Goal: Information Seeking & Learning: Compare options

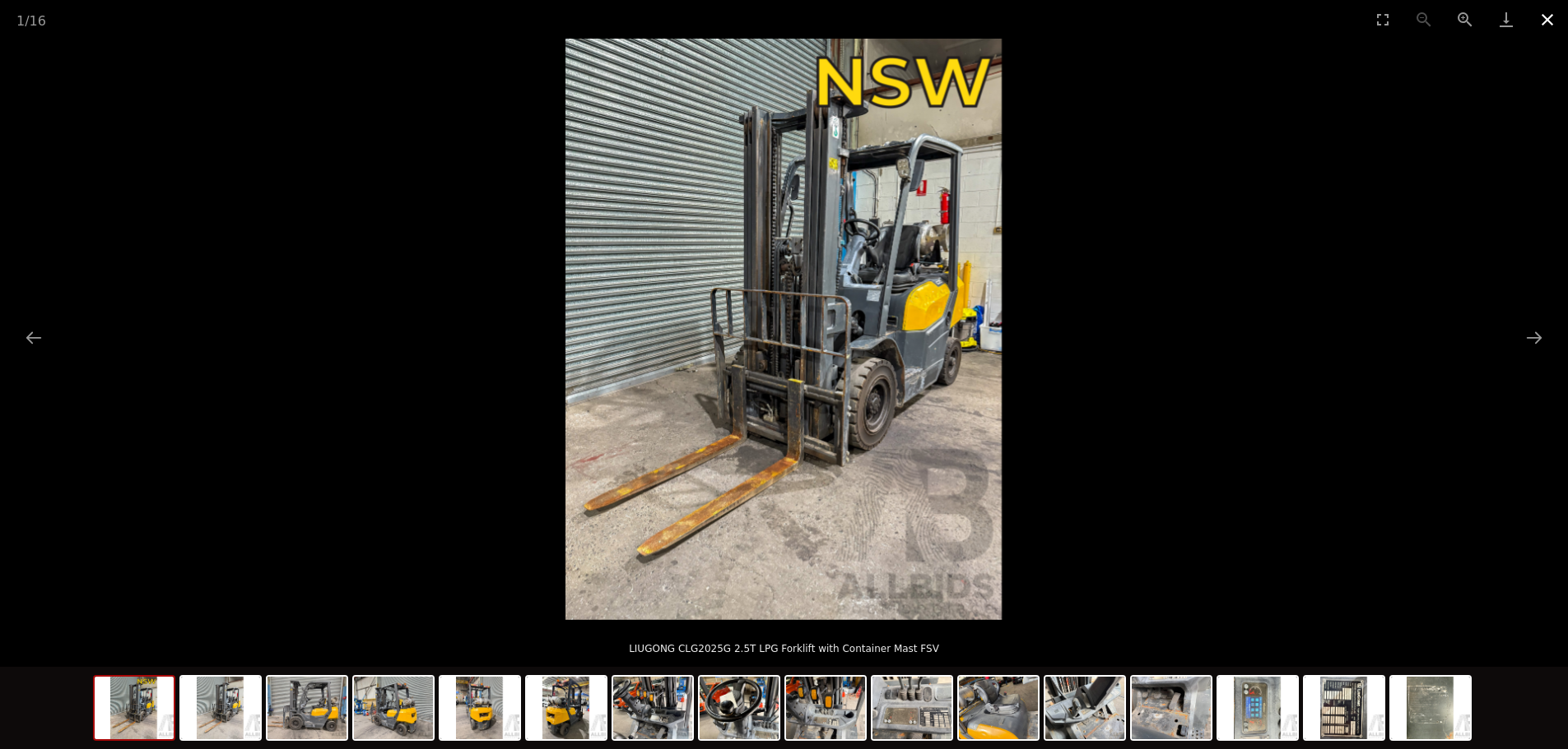
click at [1550, 20] on button "Close gallery" at bounding box center [1547, 19] width 42 height 39
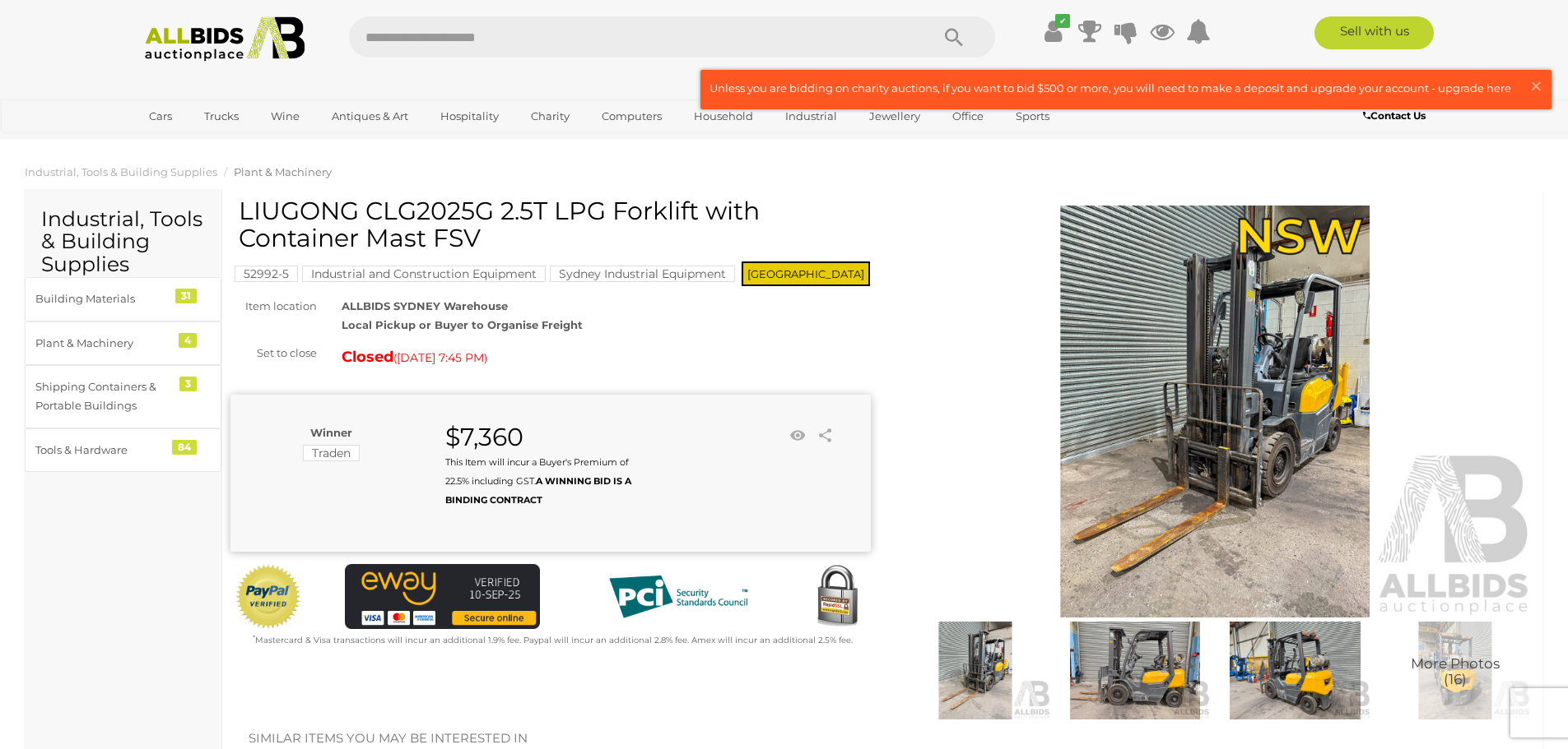
click at [732, 34] on input "text" at bounding box center [631, 37] width 565 height 42
type input "***"
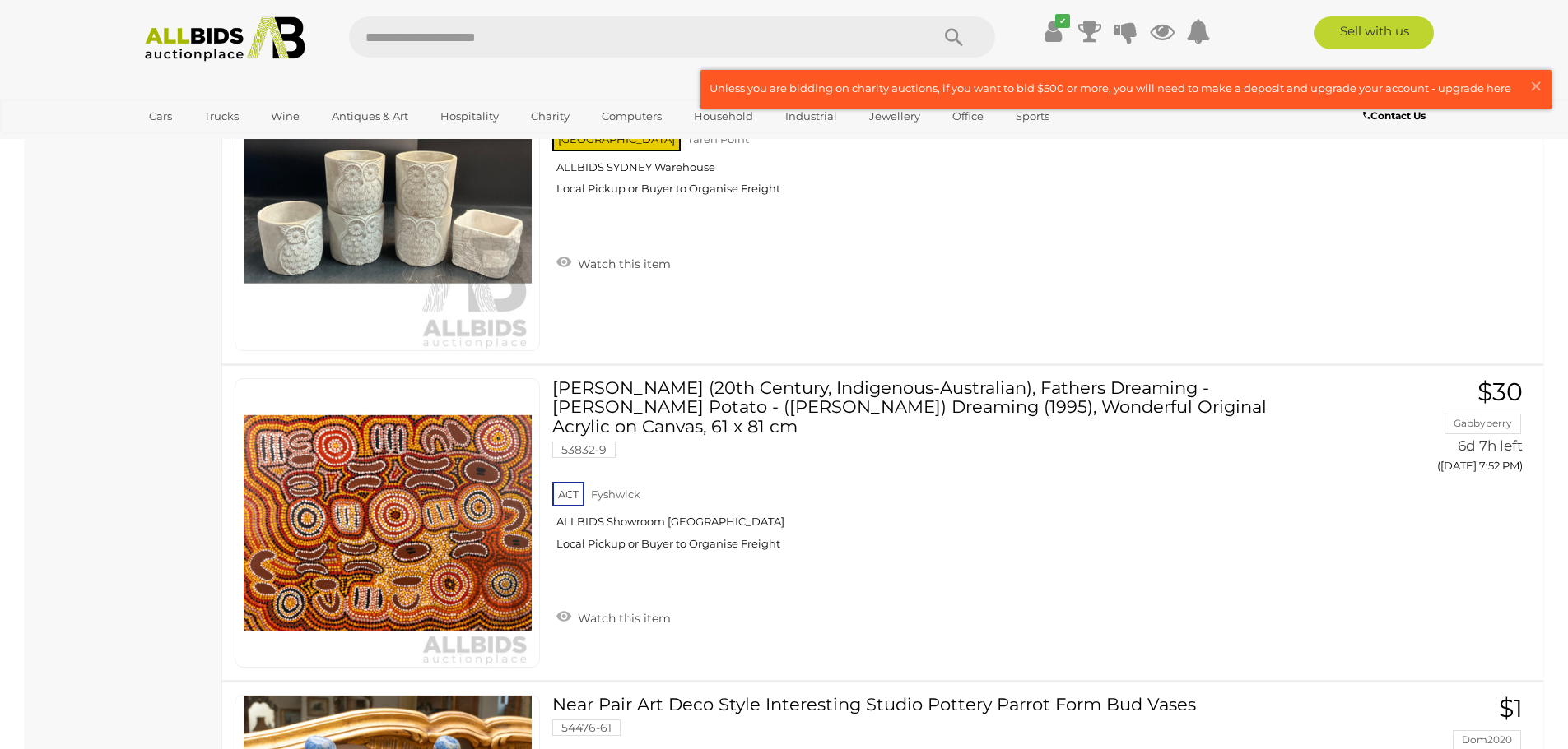
scroll to position [5017, 0]
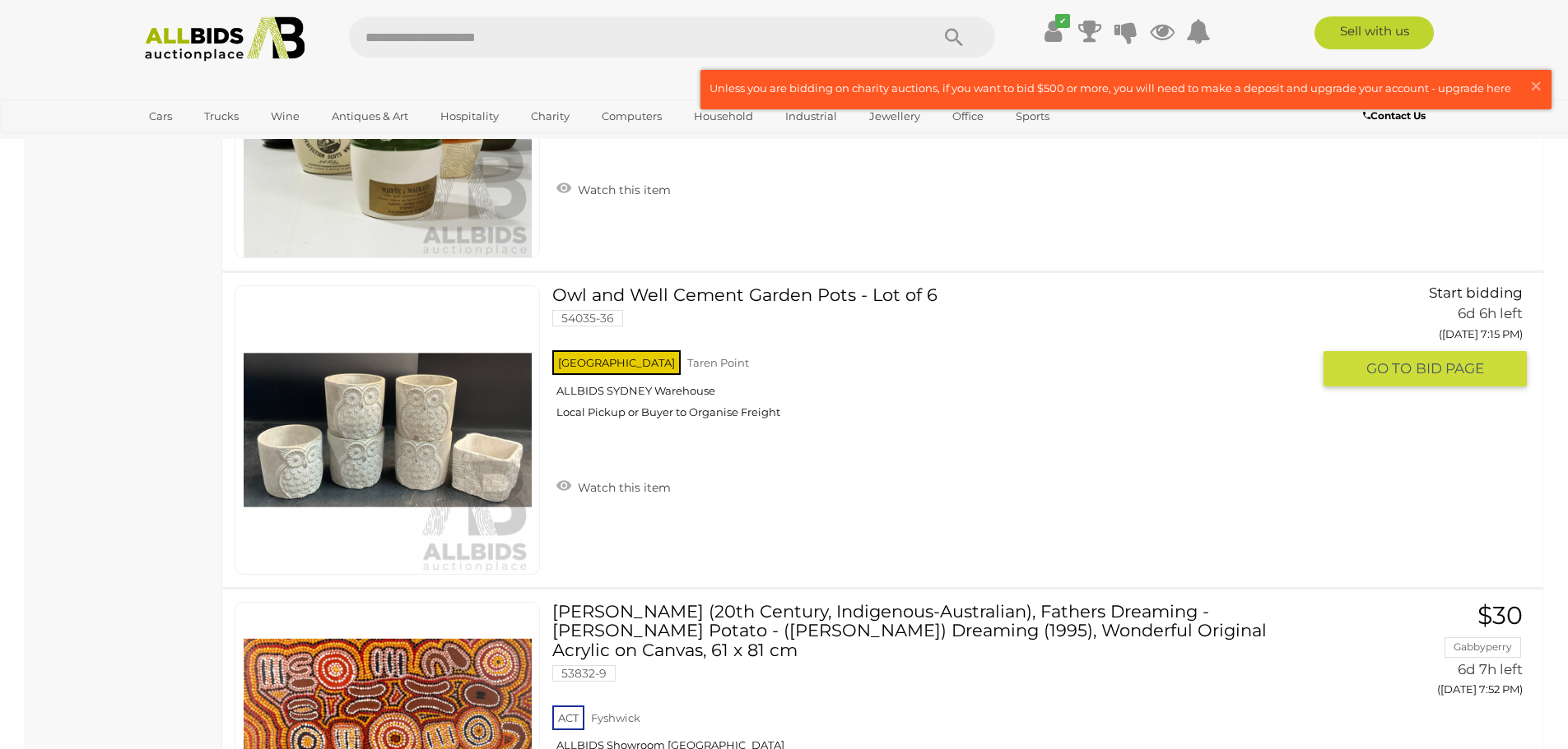
click at [400, 408] on link at bounding box center [387, 430] width 305 height 290
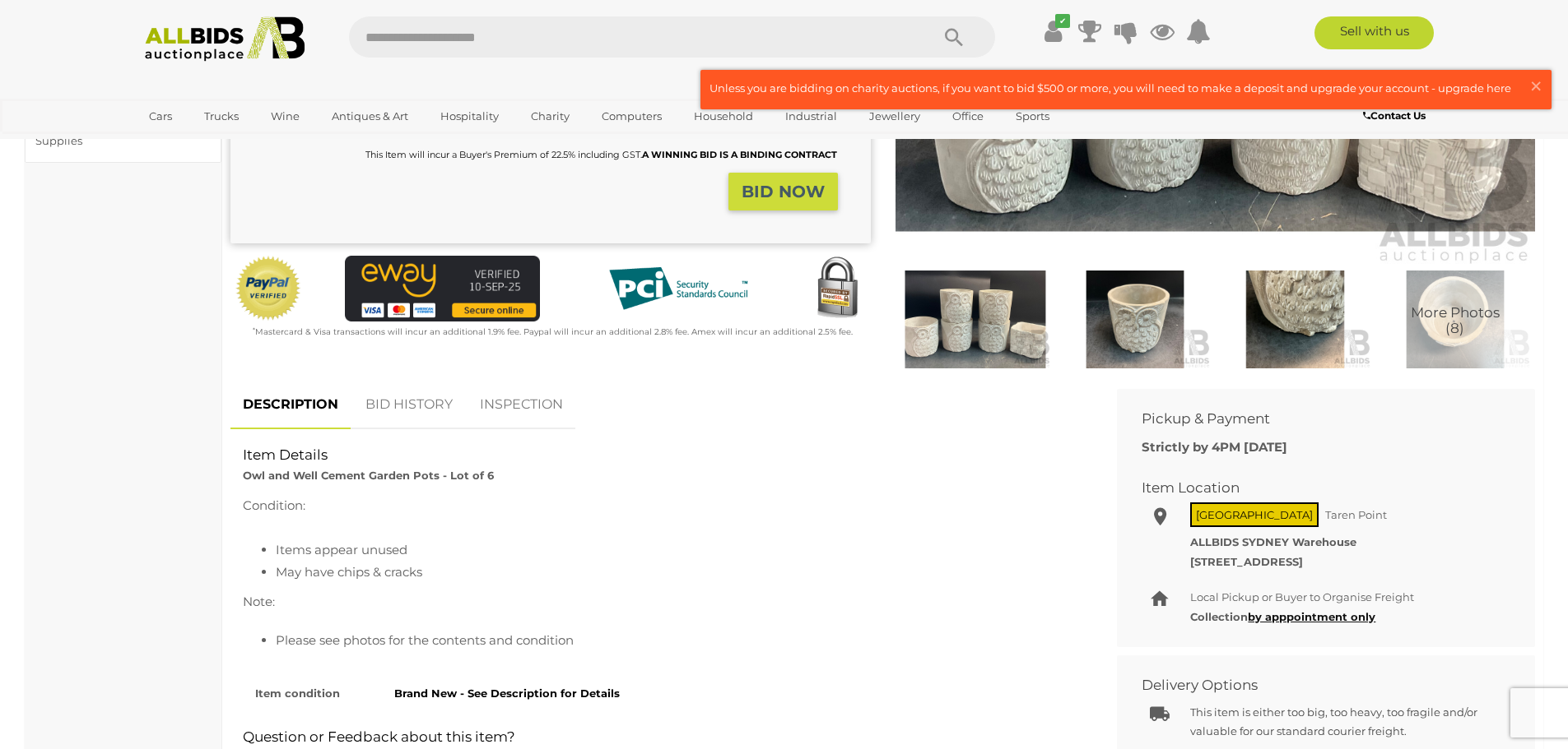
scroll to position [329, 0]
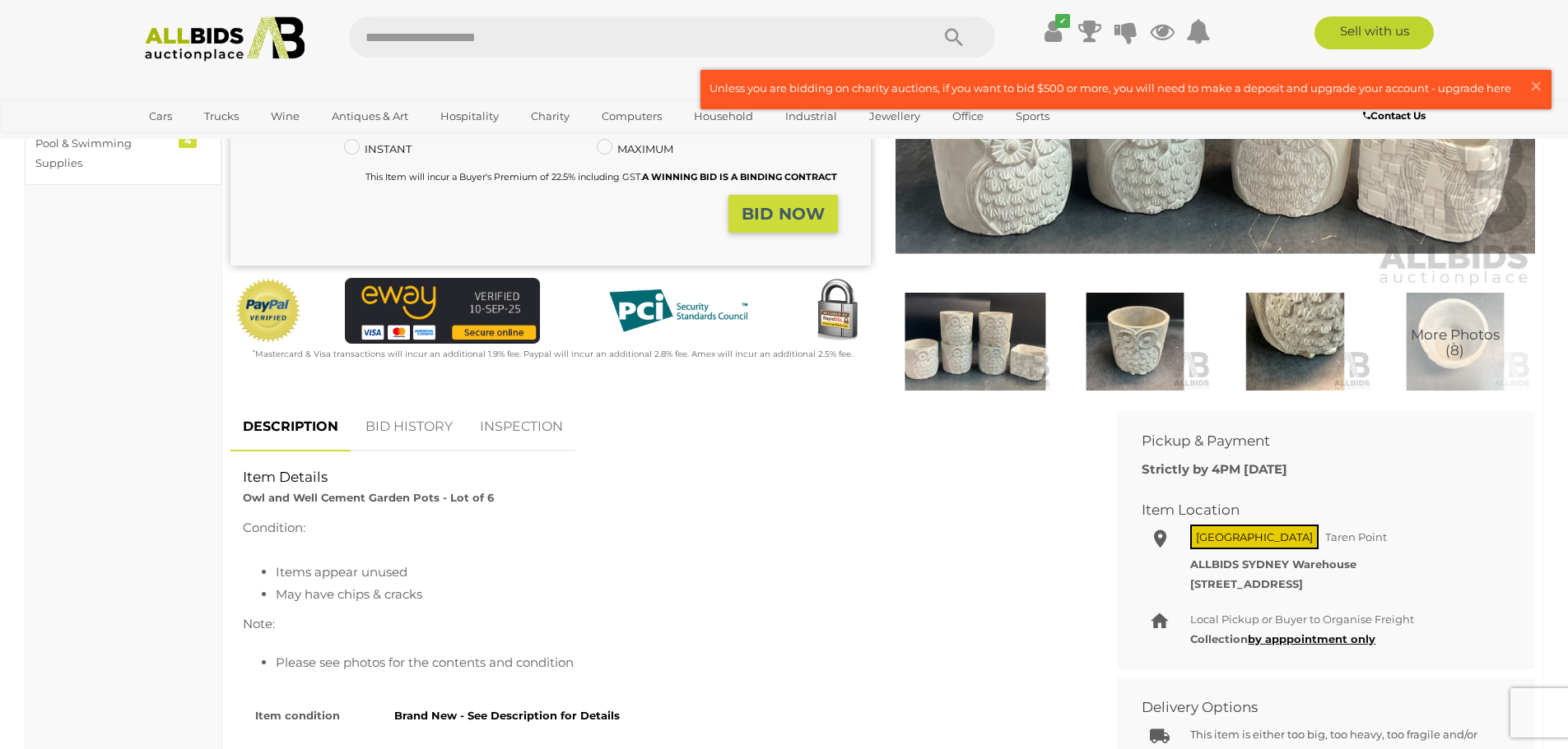
click at [1285, 331] on img at bounding box center [1295, 341] width 151 height 98
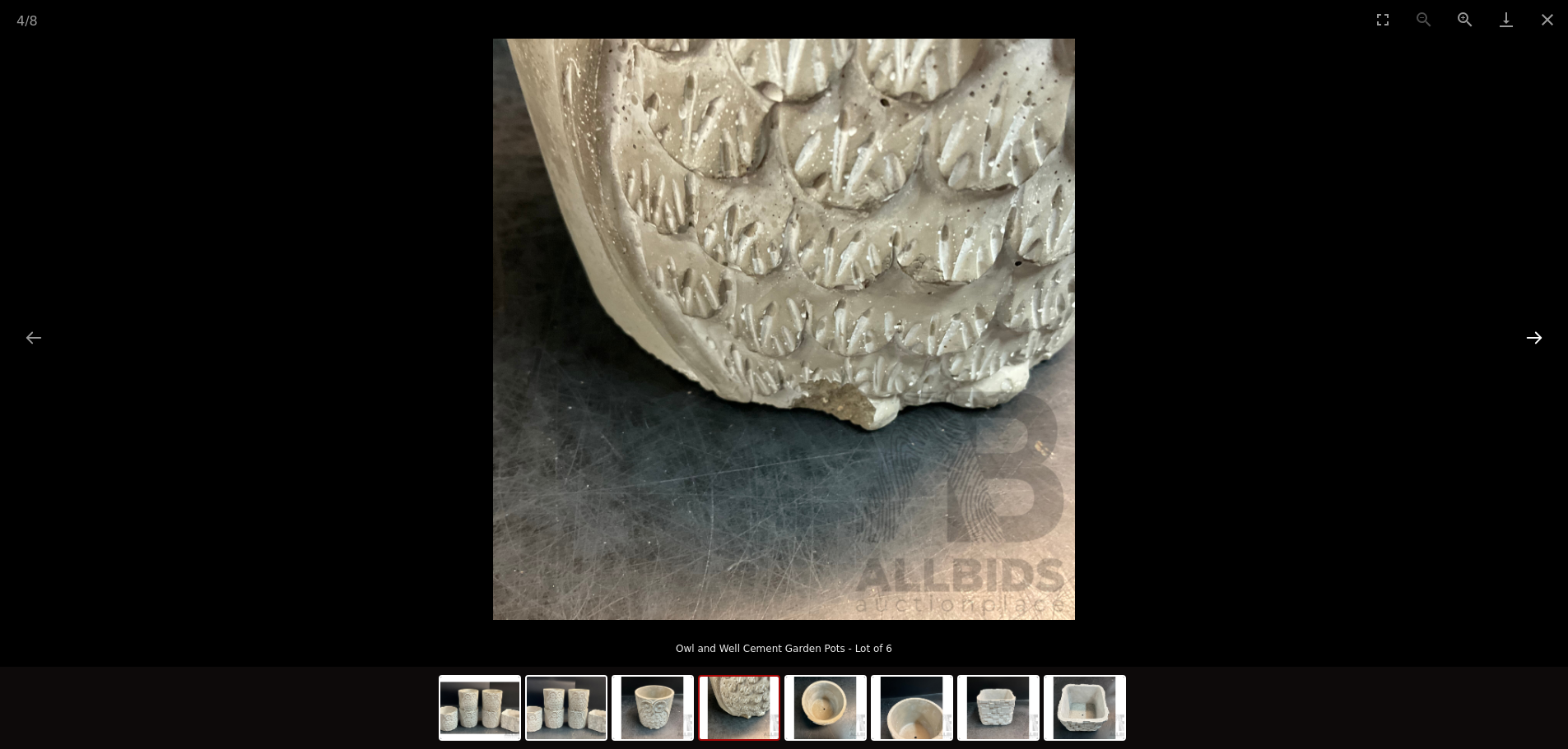
click at [1532, 330] on button "Next slide" at bounding box center [1533, 338] width 34 height 32
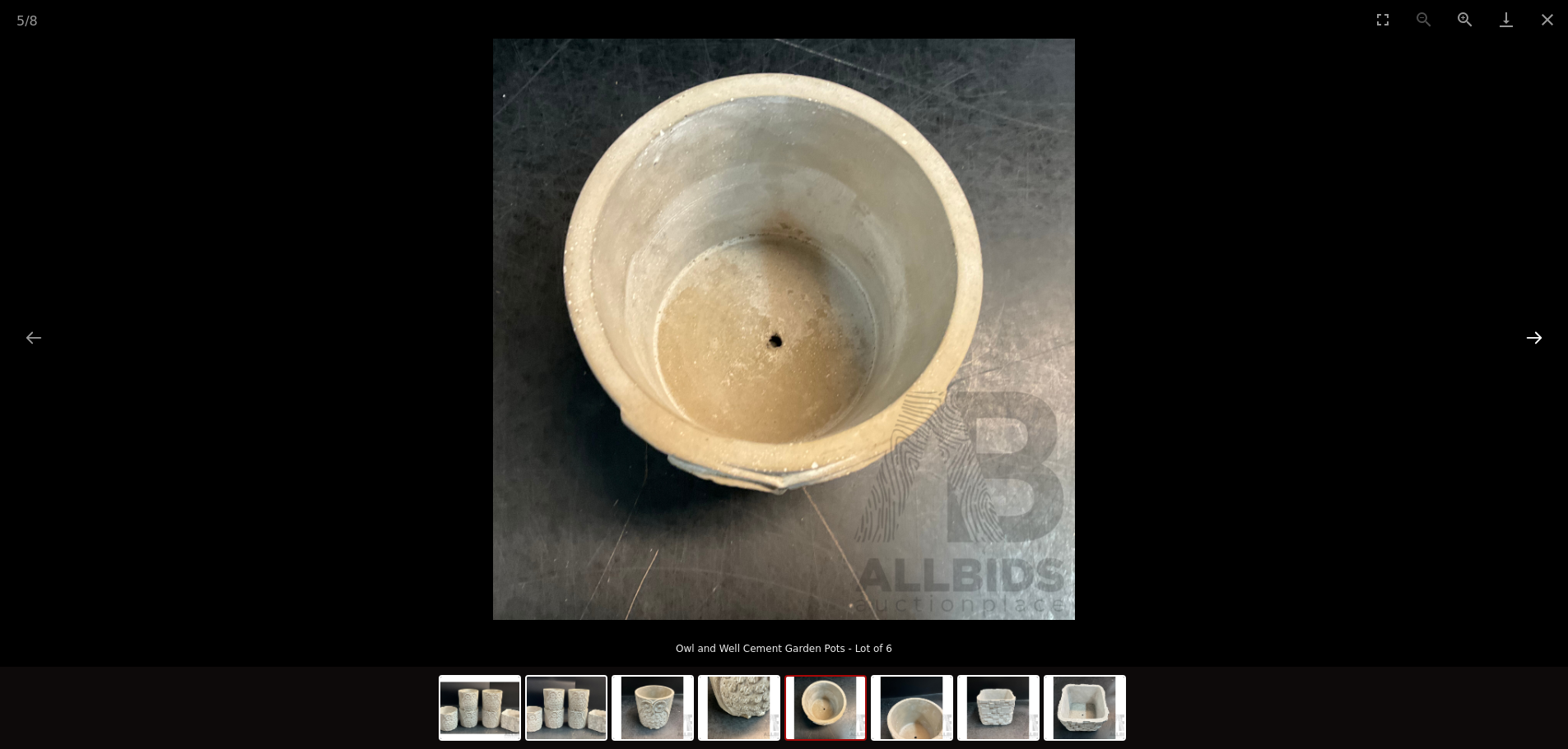
click at [1532, 330] on button "Next slide" at bounding box center [1533, 338] width 34 height 32
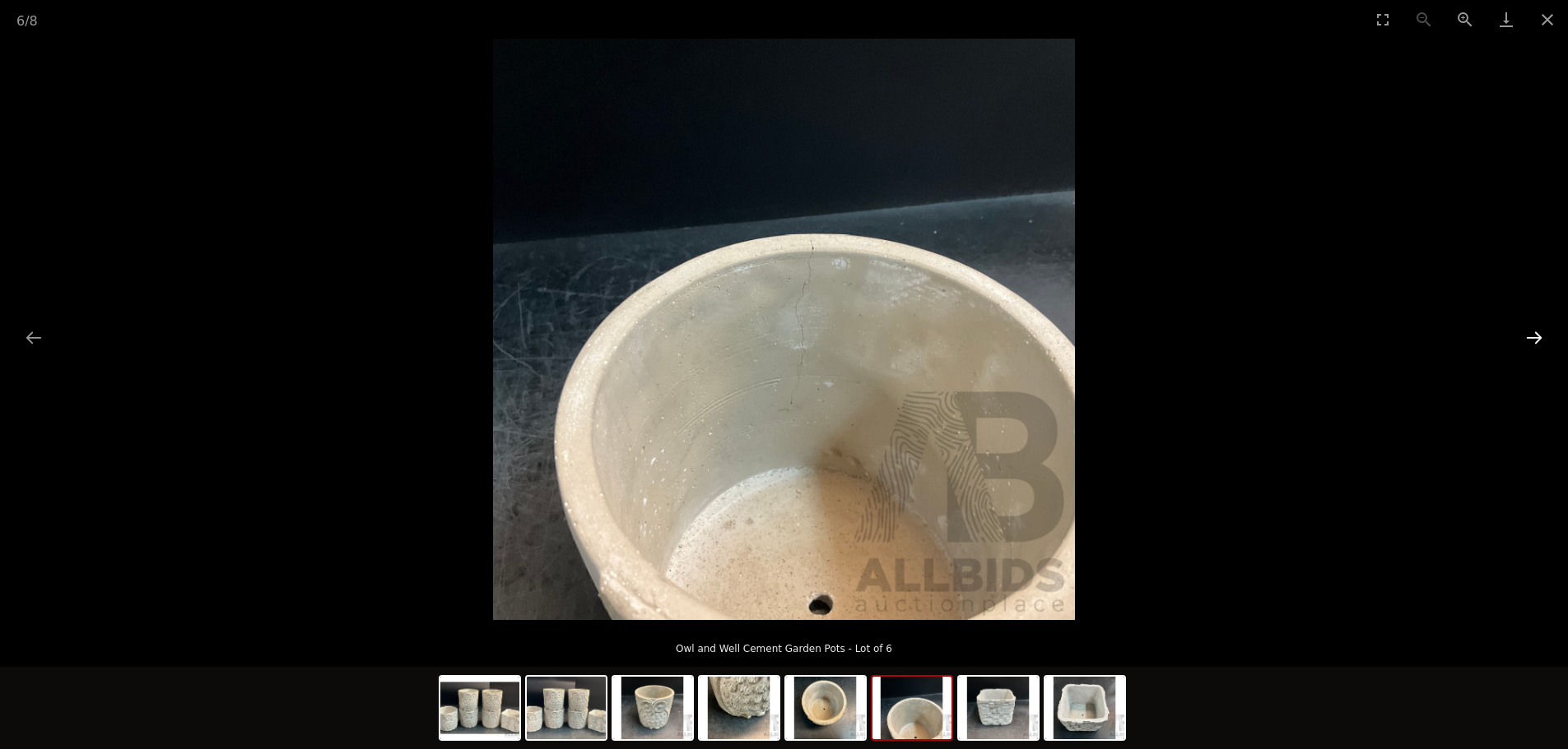
click at [1532, 330] on button "Next slide" at bounding box center [1533, 338] width 34 height 32
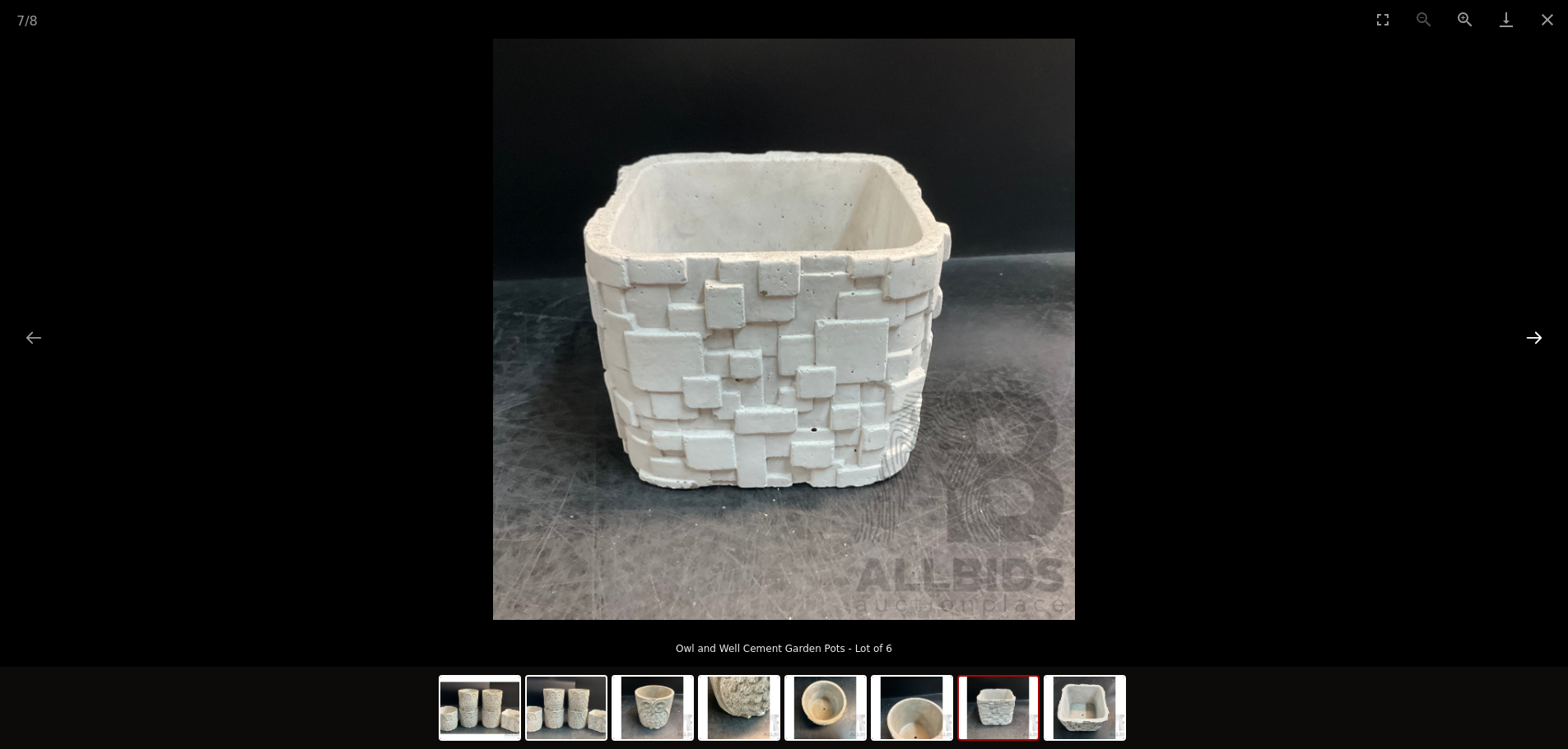
click at [1532, 330] on button "Next slide" at bounding box center [1533, 338] width 34 height 32
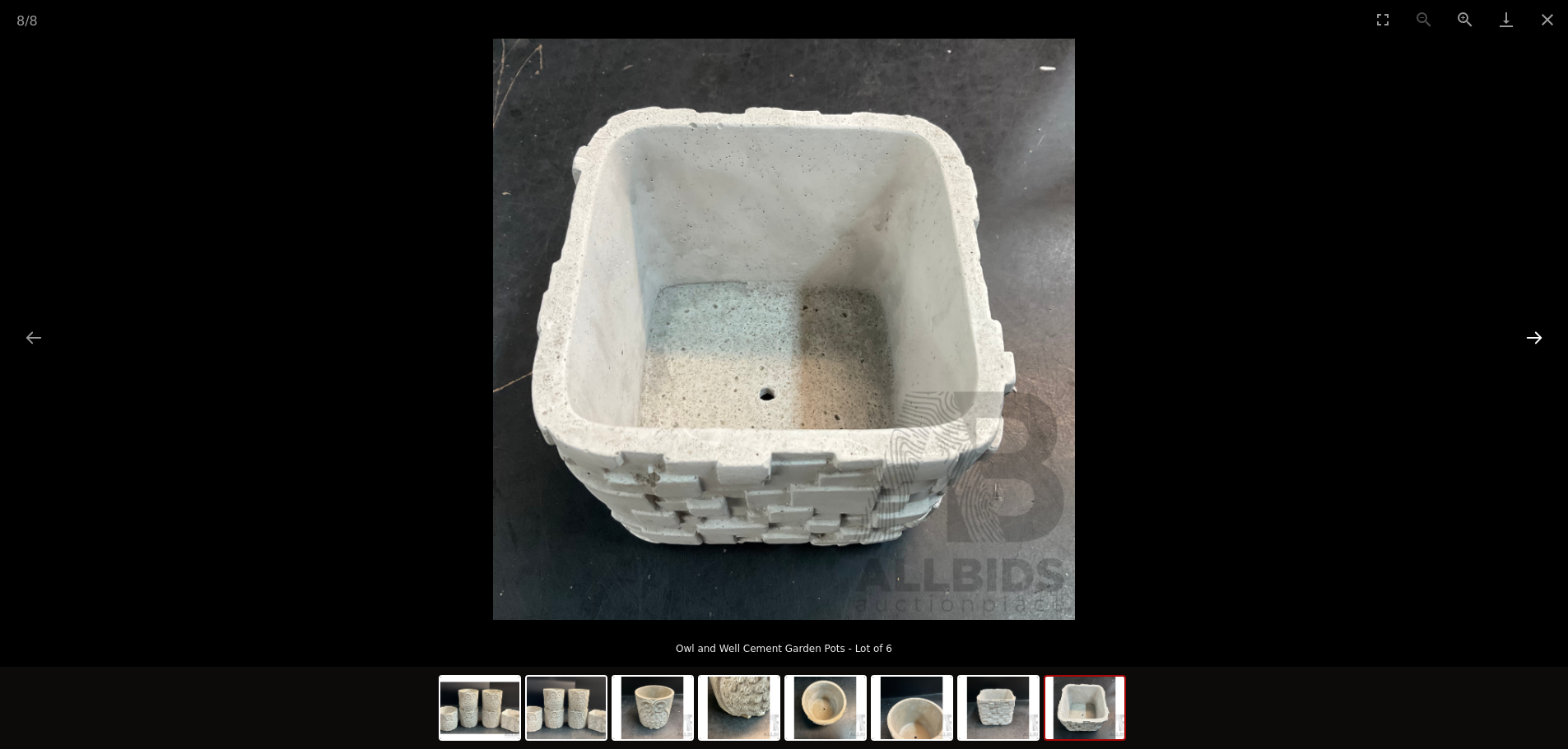
click at [1532, 330] on button "Next slide" at bounding box center [1533, 338] width 34 height 32
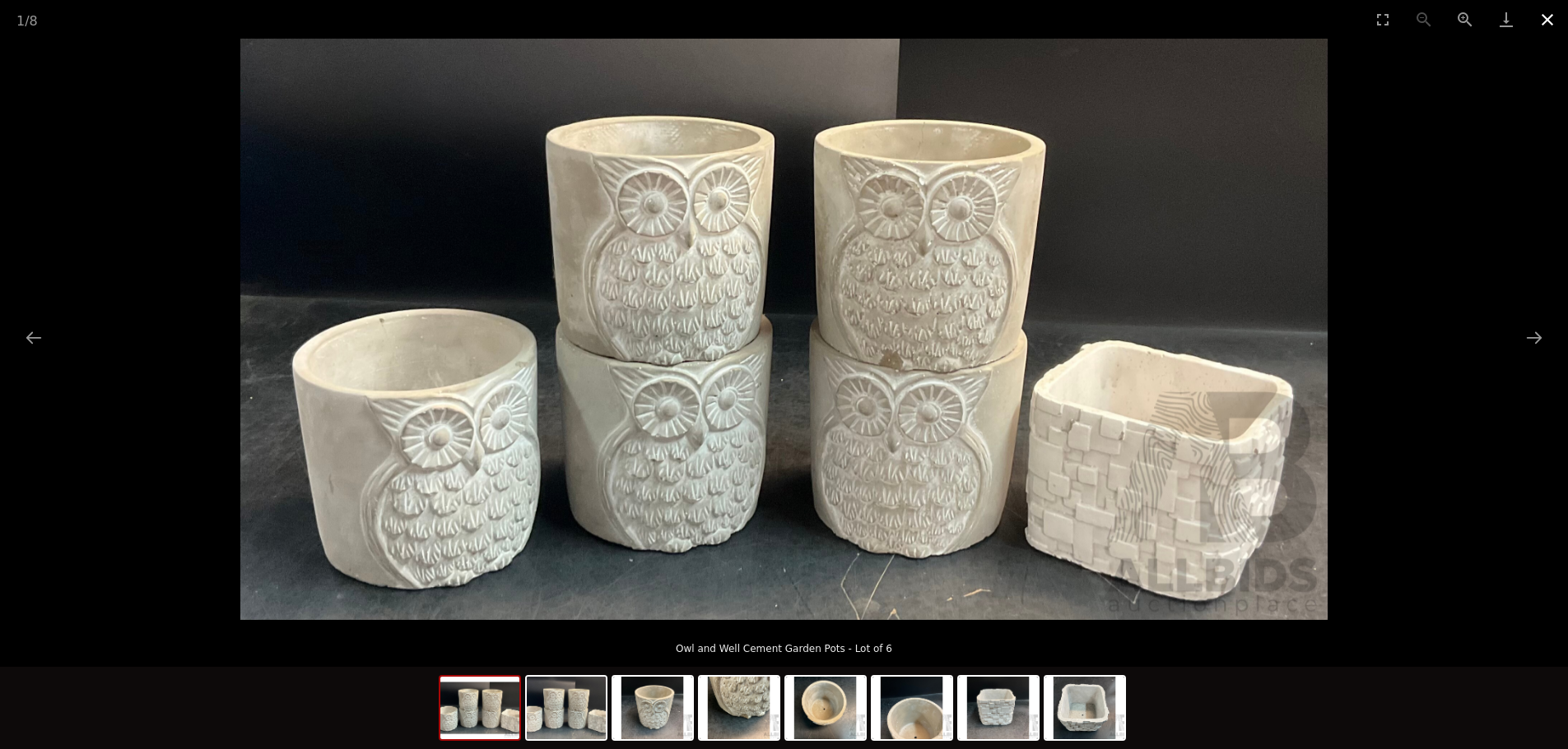
click at [1553, 16] on button "Close gallery" at bounding box center [1547, 19] width 42 height 39
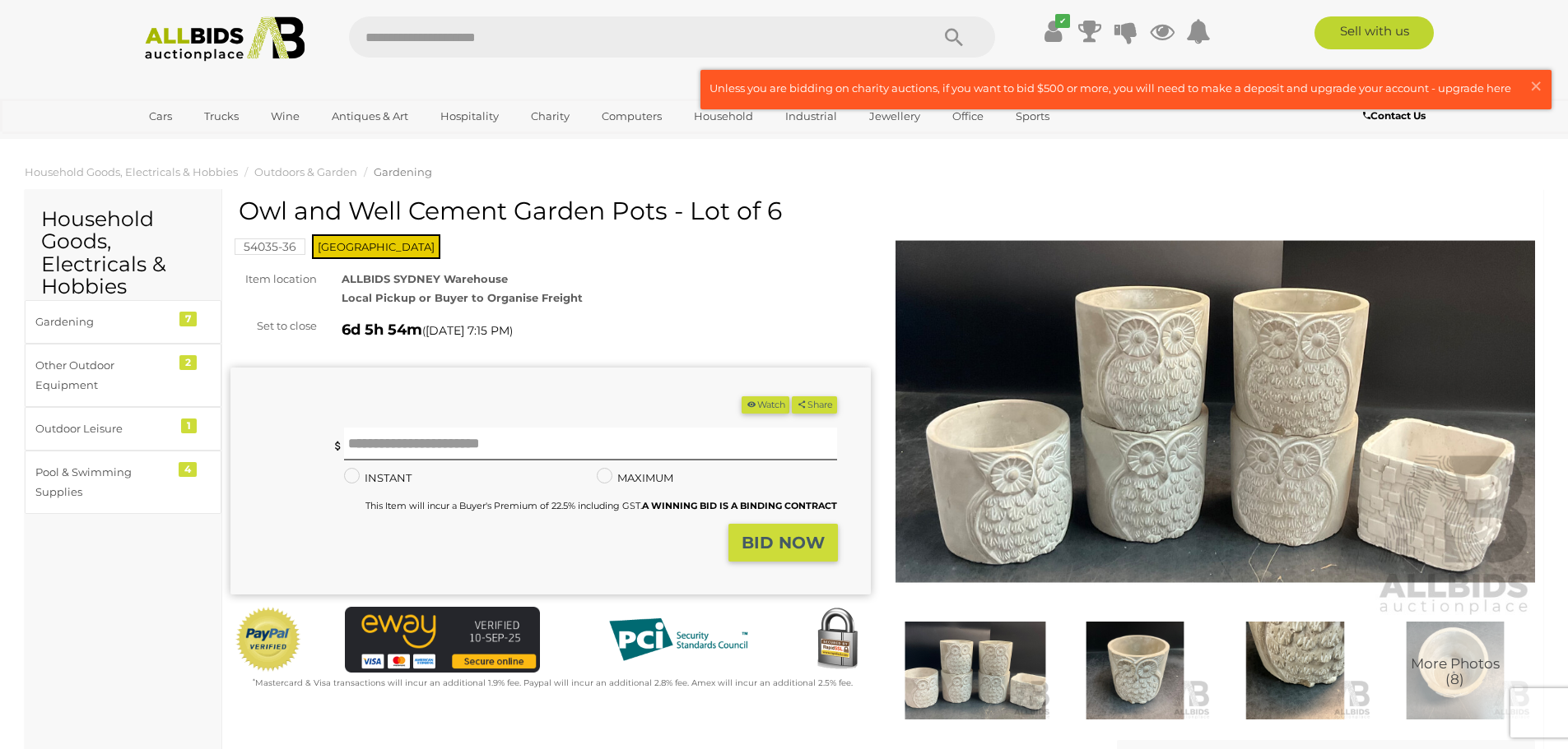
click at [591, 37] on input "text" at bounding box center [631, 37] width 565 height 42
type input "*******"
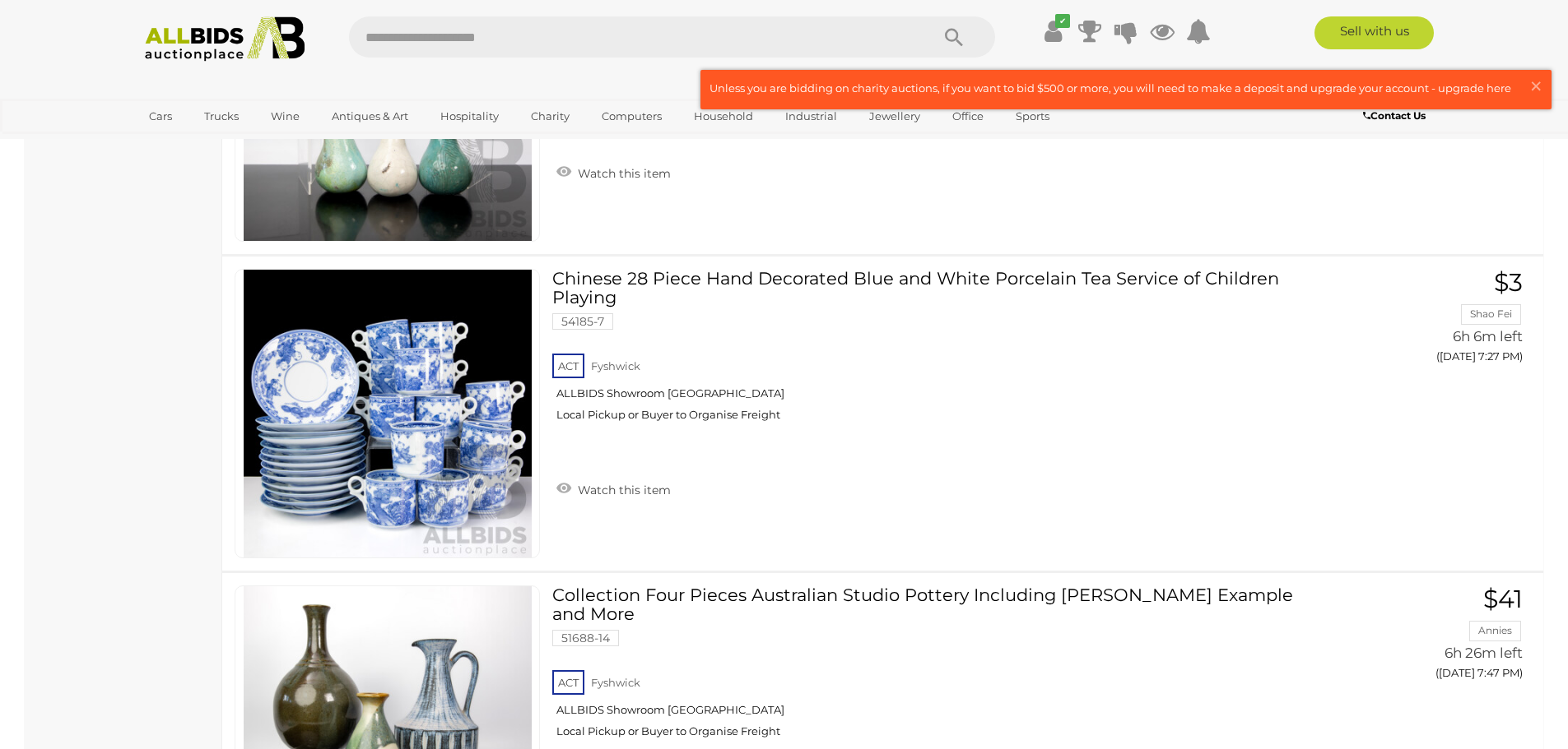
scroll to position [2467, 0]
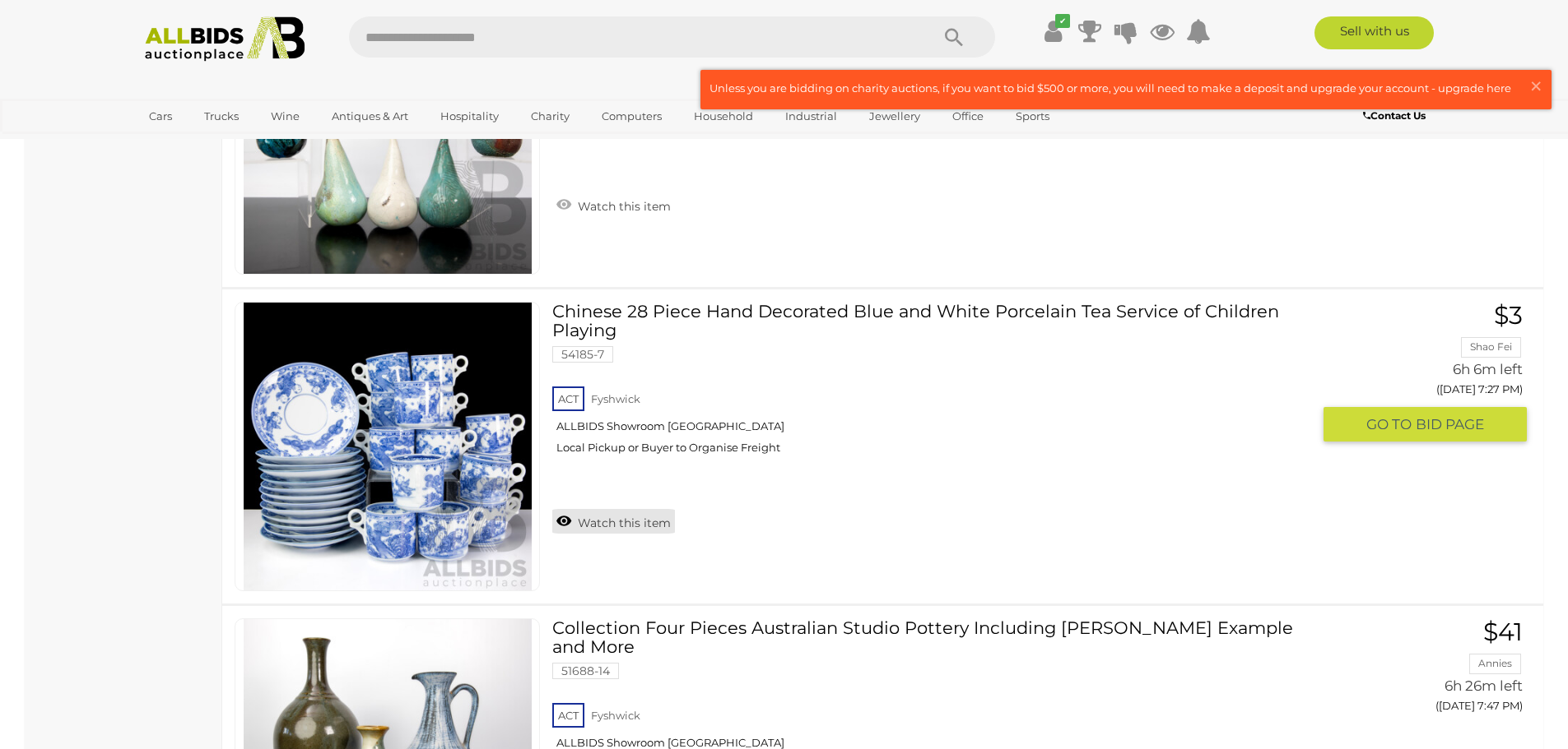
click at [613, 521] on link "Watch this item" at bounding box center [613, 521] width 123 height 25
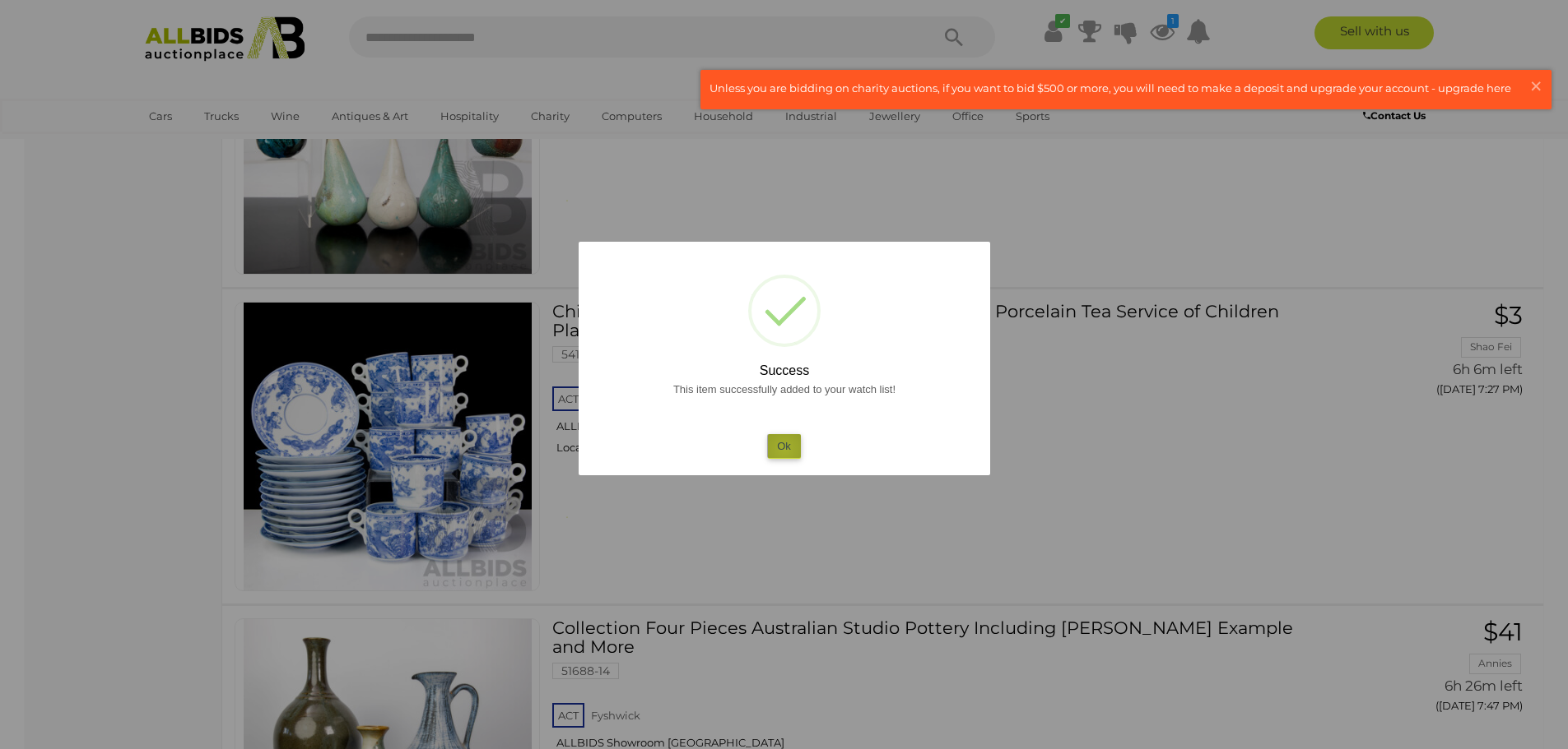
click at [784, 449] on button "Ok" at bounding box center [784, 446] width 34 height 24
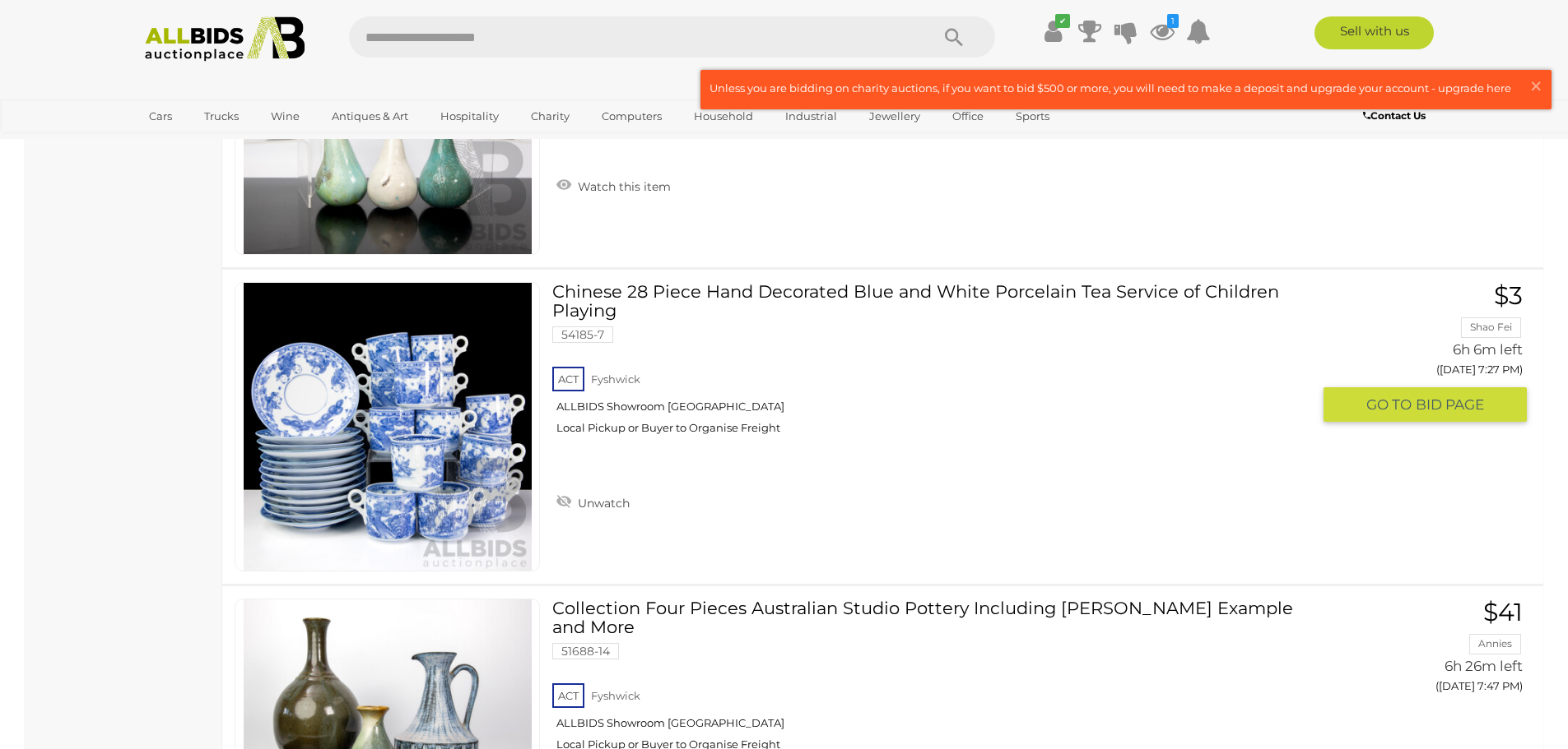
scroll to position [2550, 0]
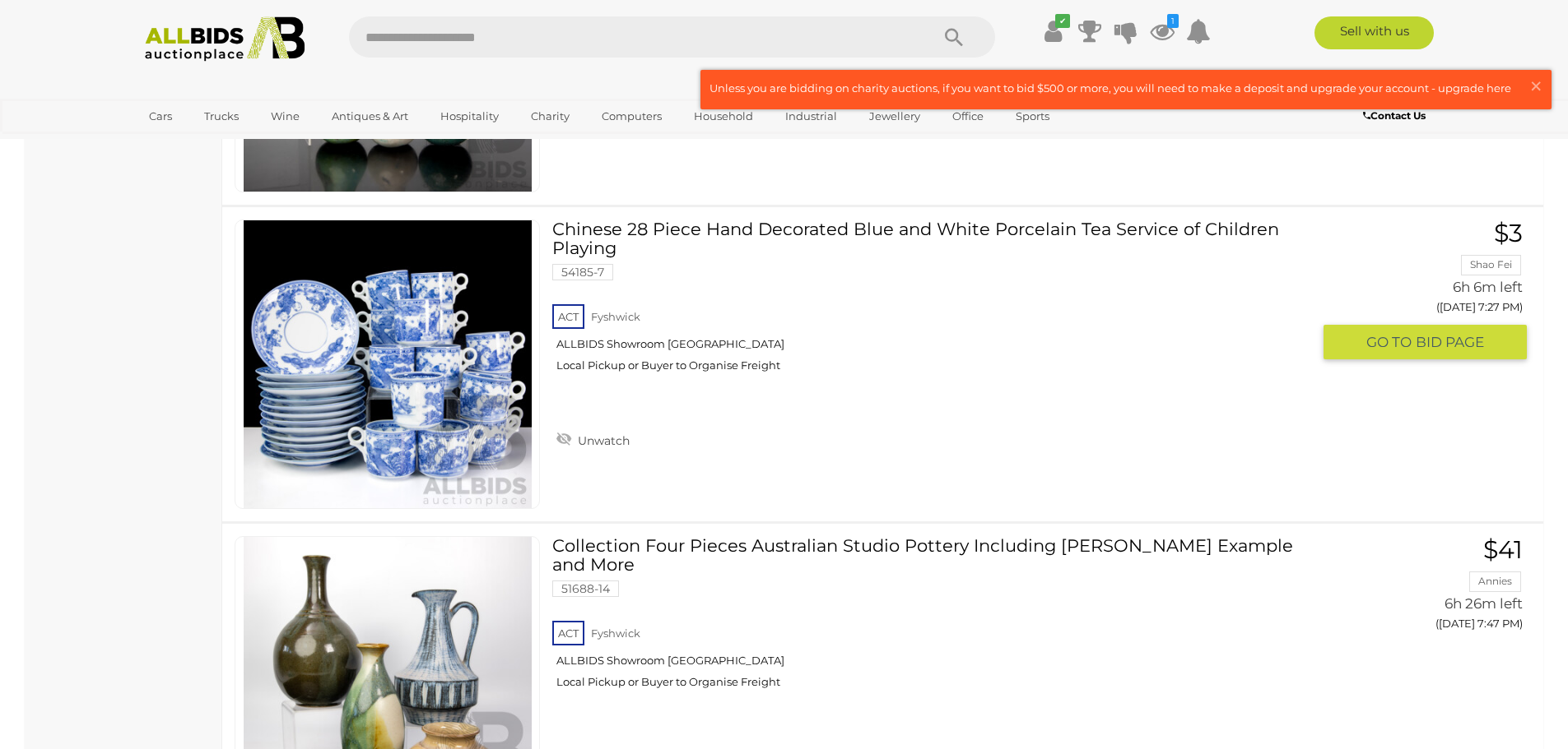
click at [801, 232] on link "Chinese 28 Piece Hand Decorated Blue and White Porcelain Tea Service of Childre…" at bounding box center [938, 302] width 746 height 165
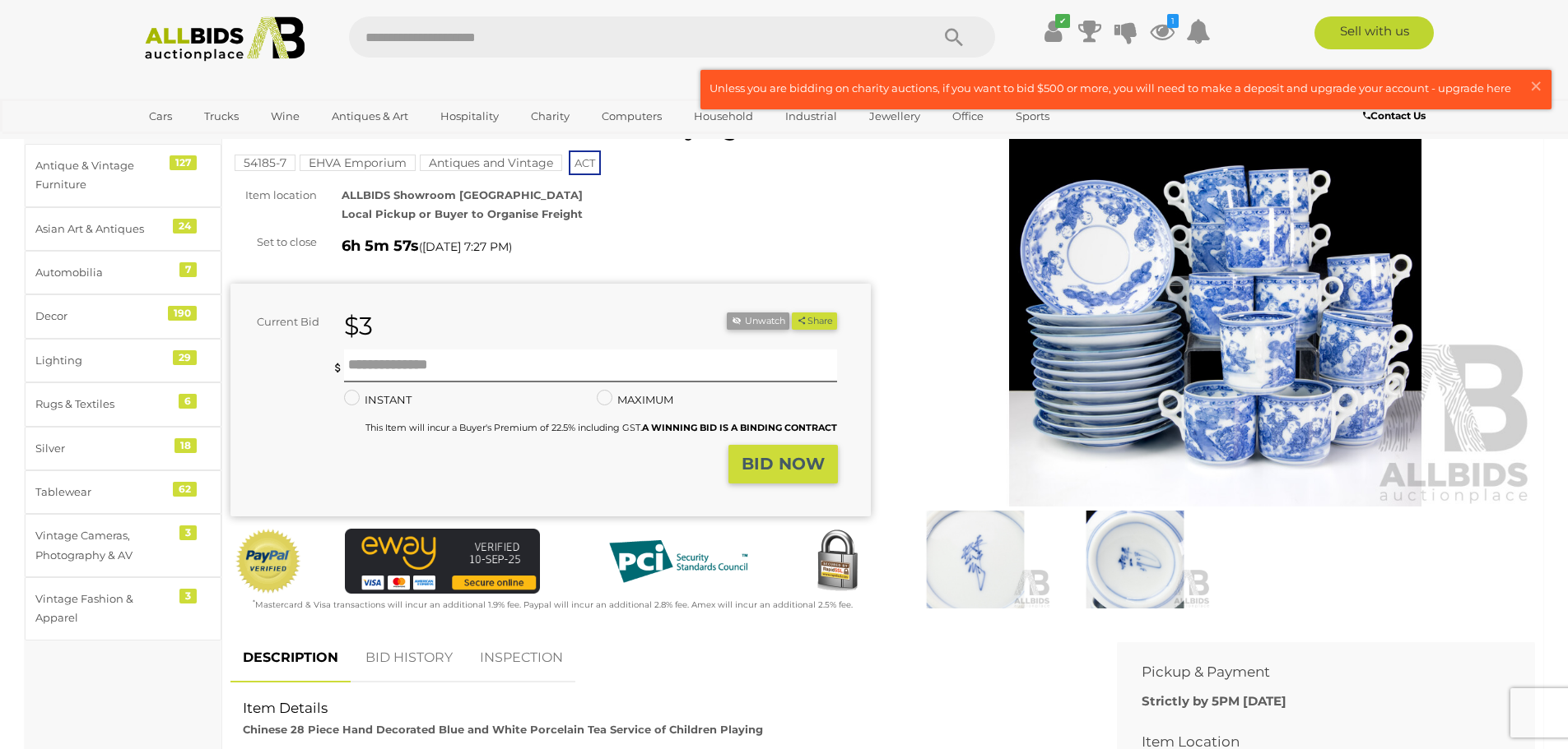
scroll to position [411, 0]
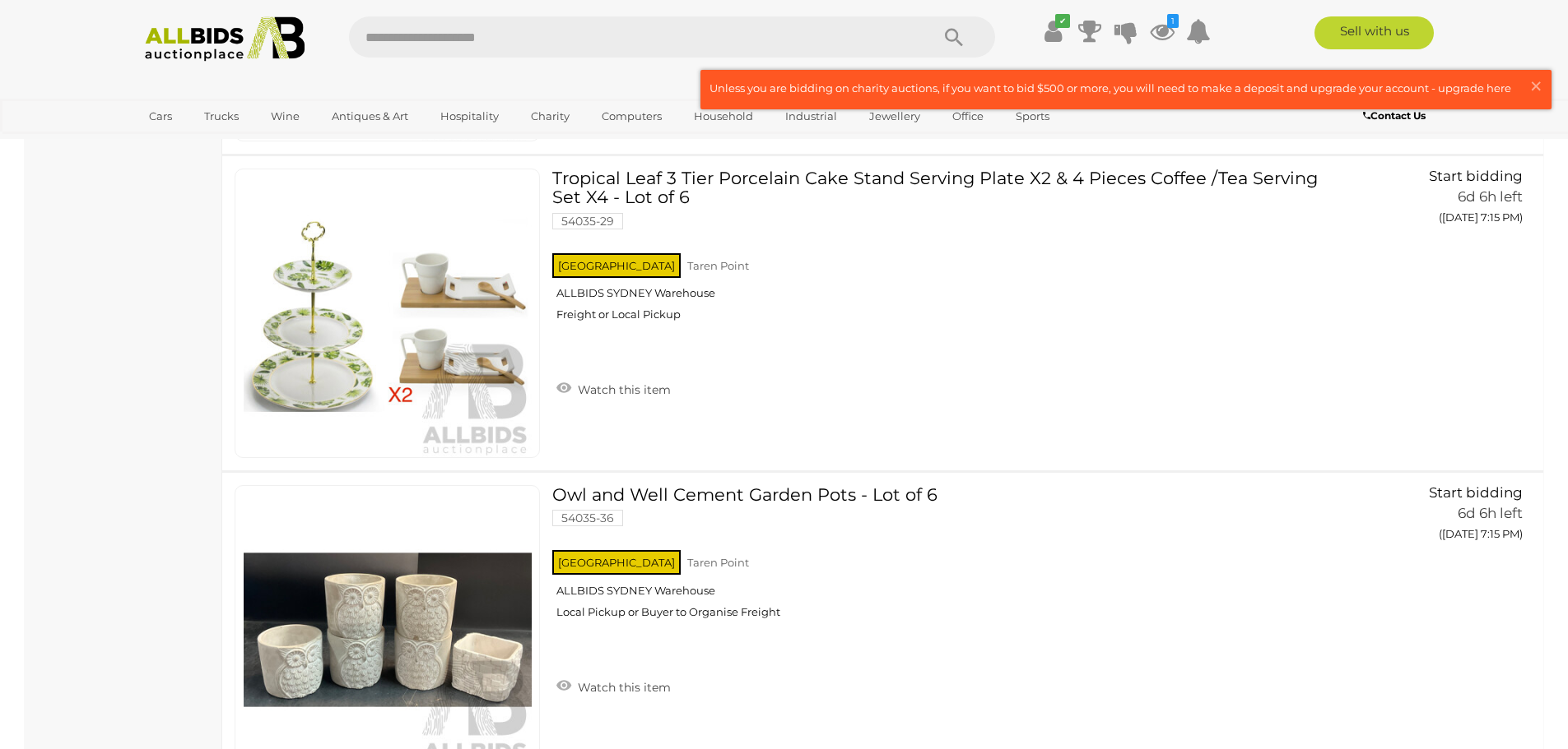
scroll to position [6126, 0]
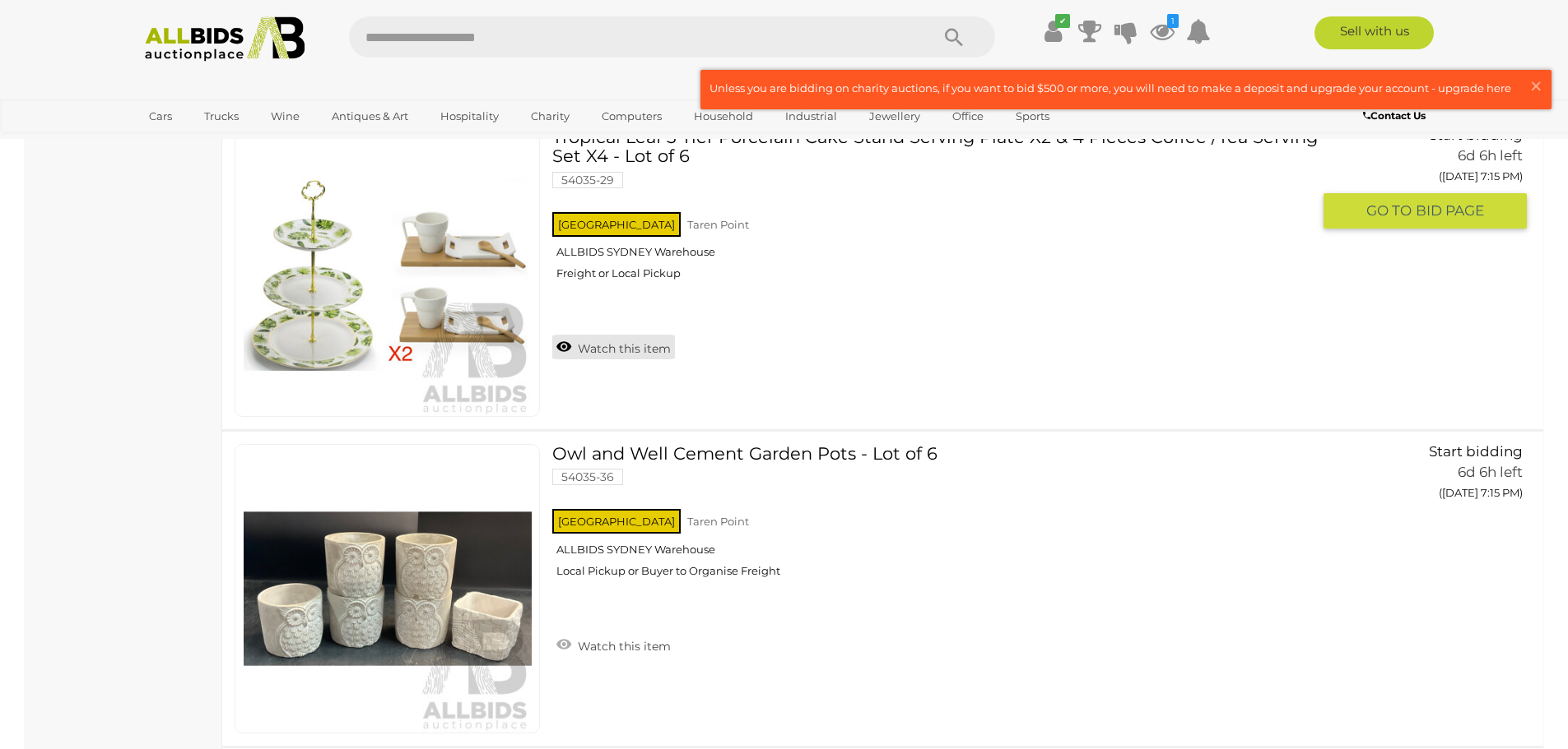
click at [629, 350] on link "Watch this item" at bounding box center [613, 347] width 123 height 25
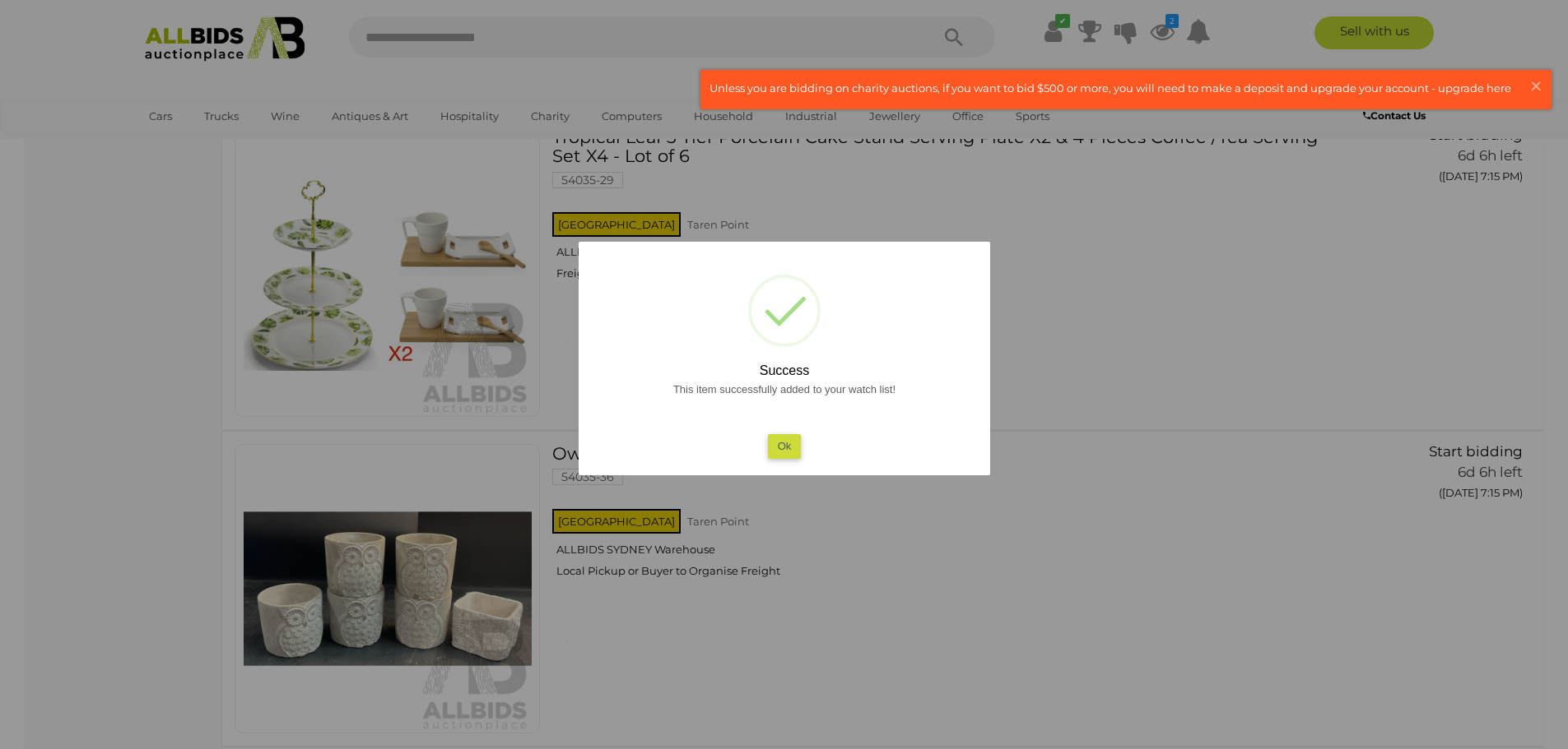
click at [786, 443] on button "Ok" at bounding box center [784, 446] width 34 height 24
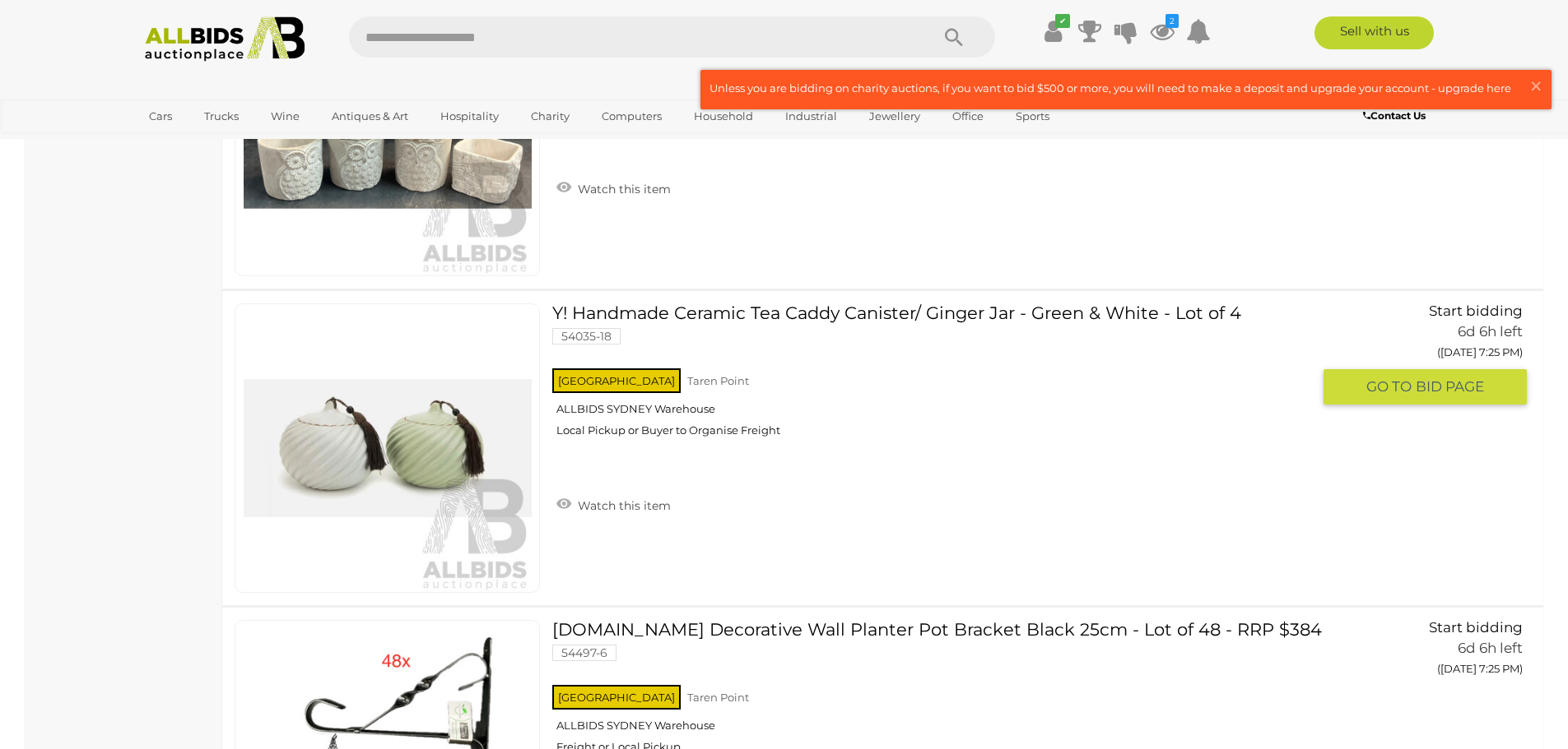
scroll to position [6619, 0]
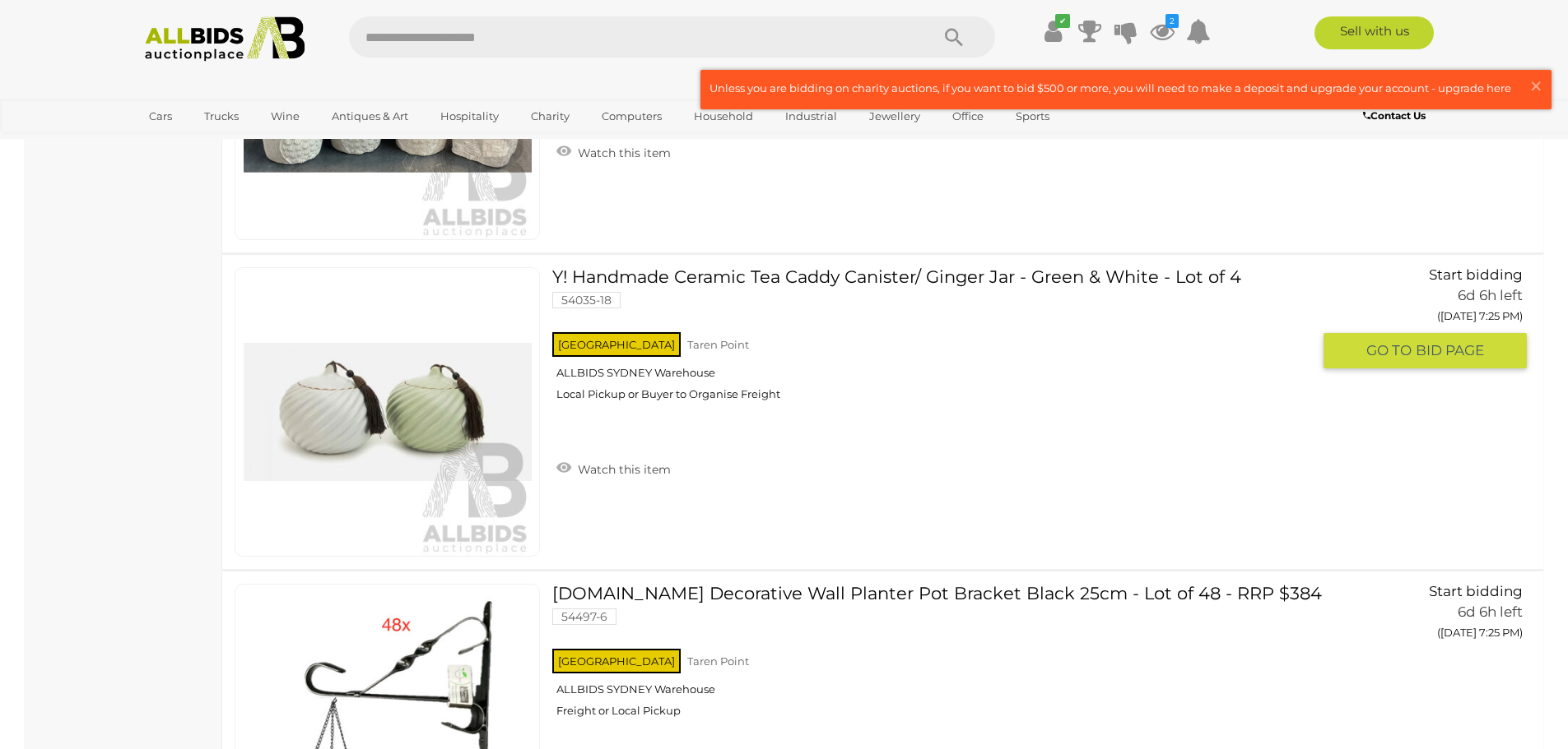
click at [342, 389] on link at bounding box center [387, 412] width 305 height 290
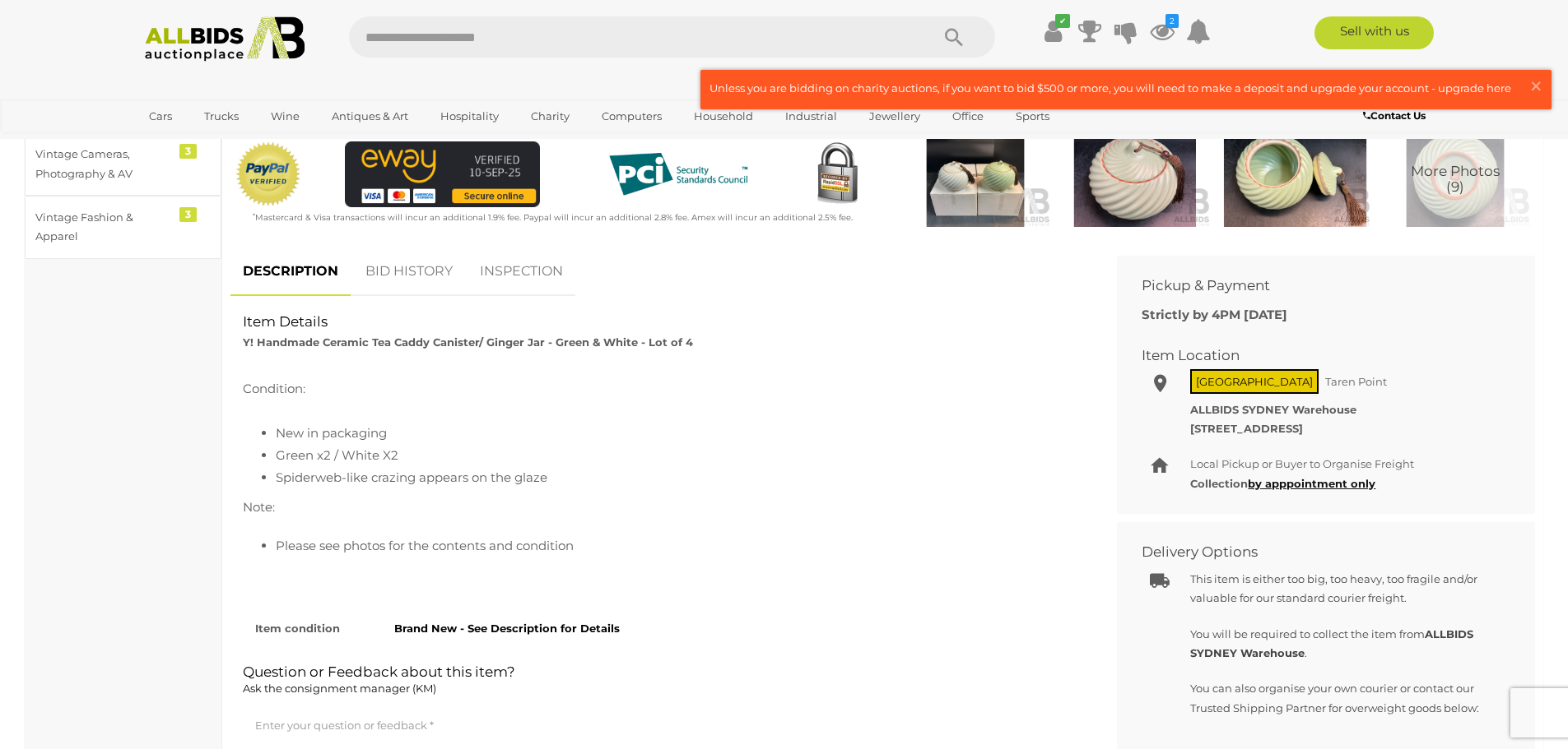
scroll to position [493, 0]
drag, startPoint x: 641, startPoint y: 472, endPoint x: 641, endPoint y: 446, distance: 26.0
click at [641, 446] on ul "New in packaging Green x2 / White X2 Spiderweb-like crazing appears on the glaze" at bounding box center [661, 455] width 837 height 66
click at [650, 444] on li "Green x2 / White X2" at bounding box center [677, 455] width 804 height 22
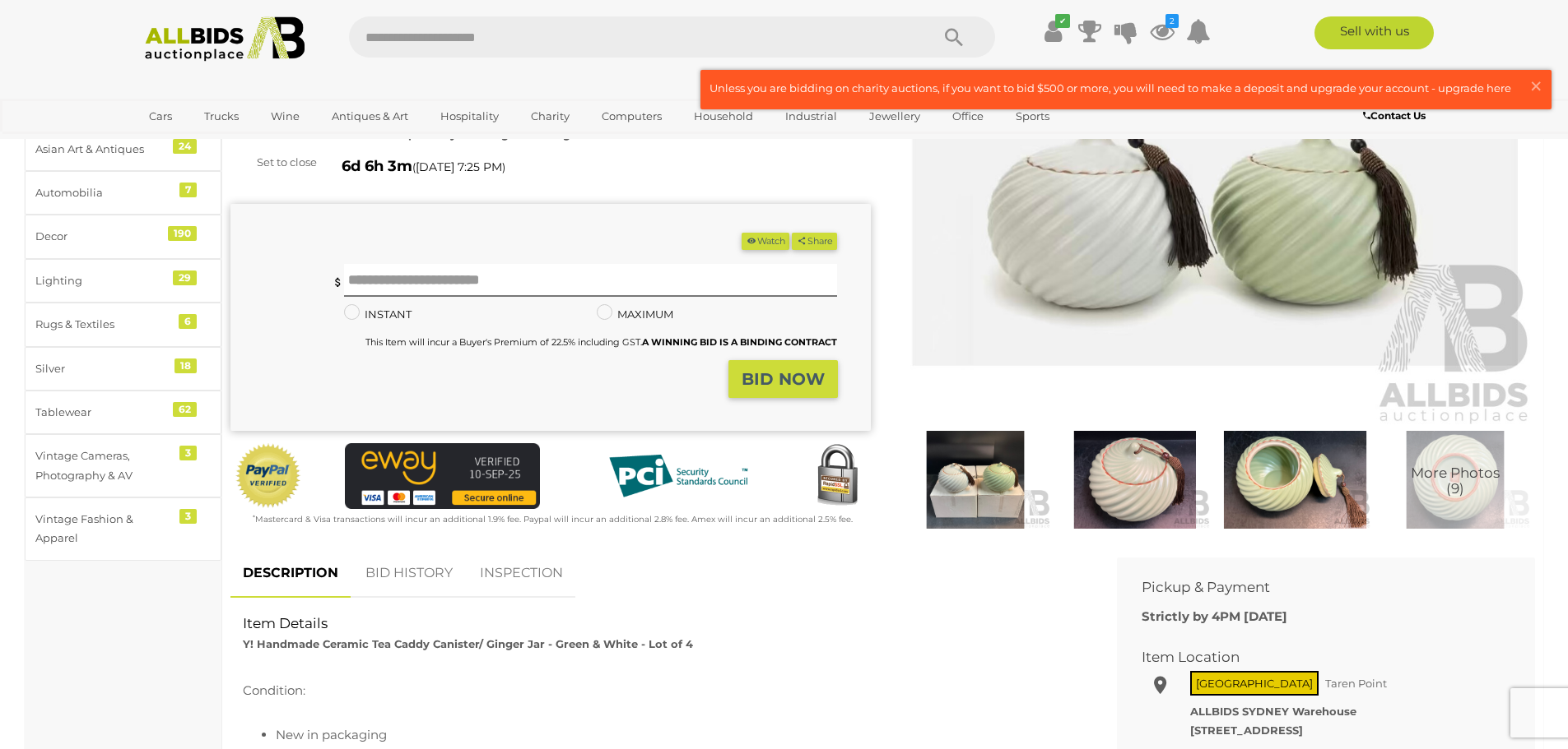
scroll to position [82, 0]
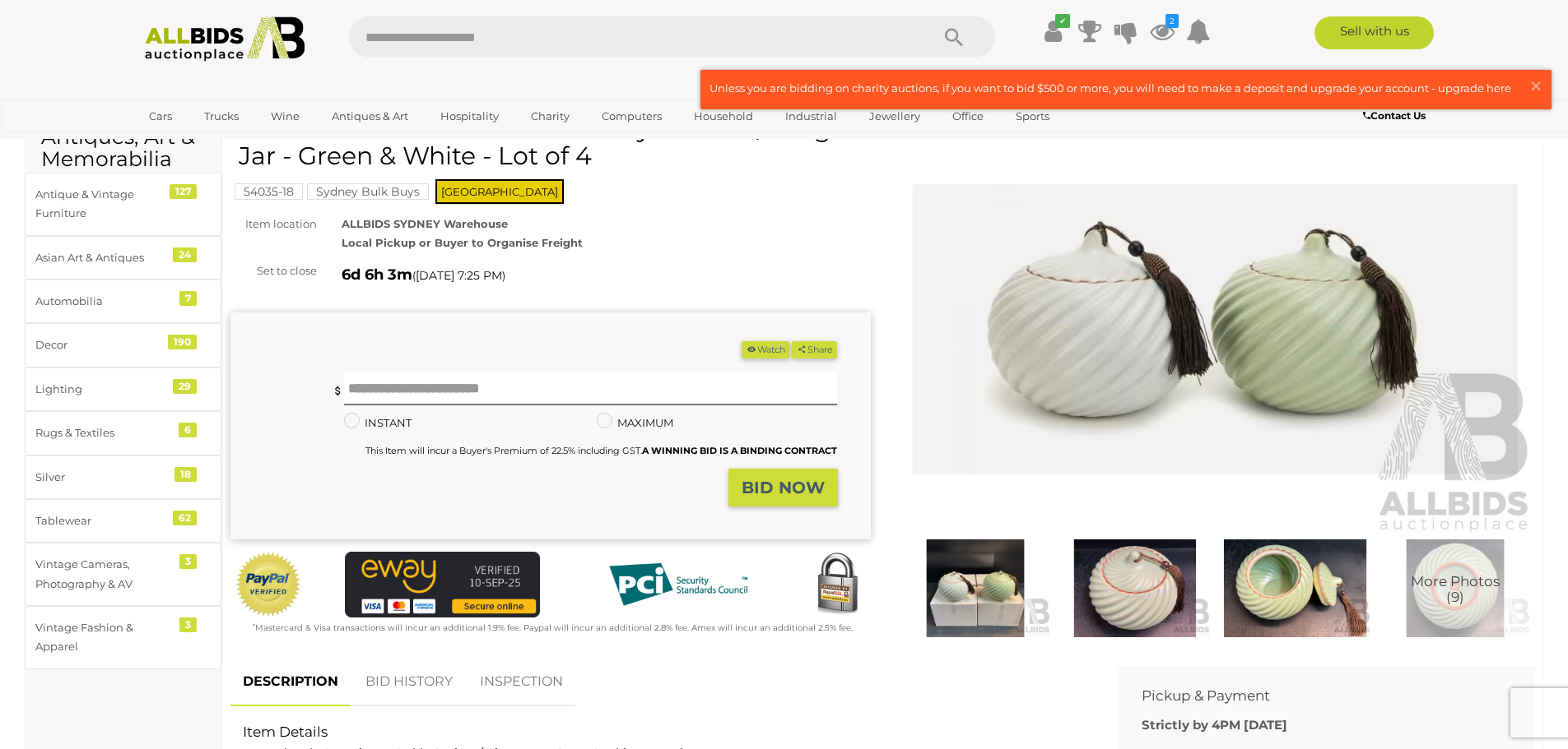
click at [1014, 607] on img at bounding box center [976, 588] width 151 height 98
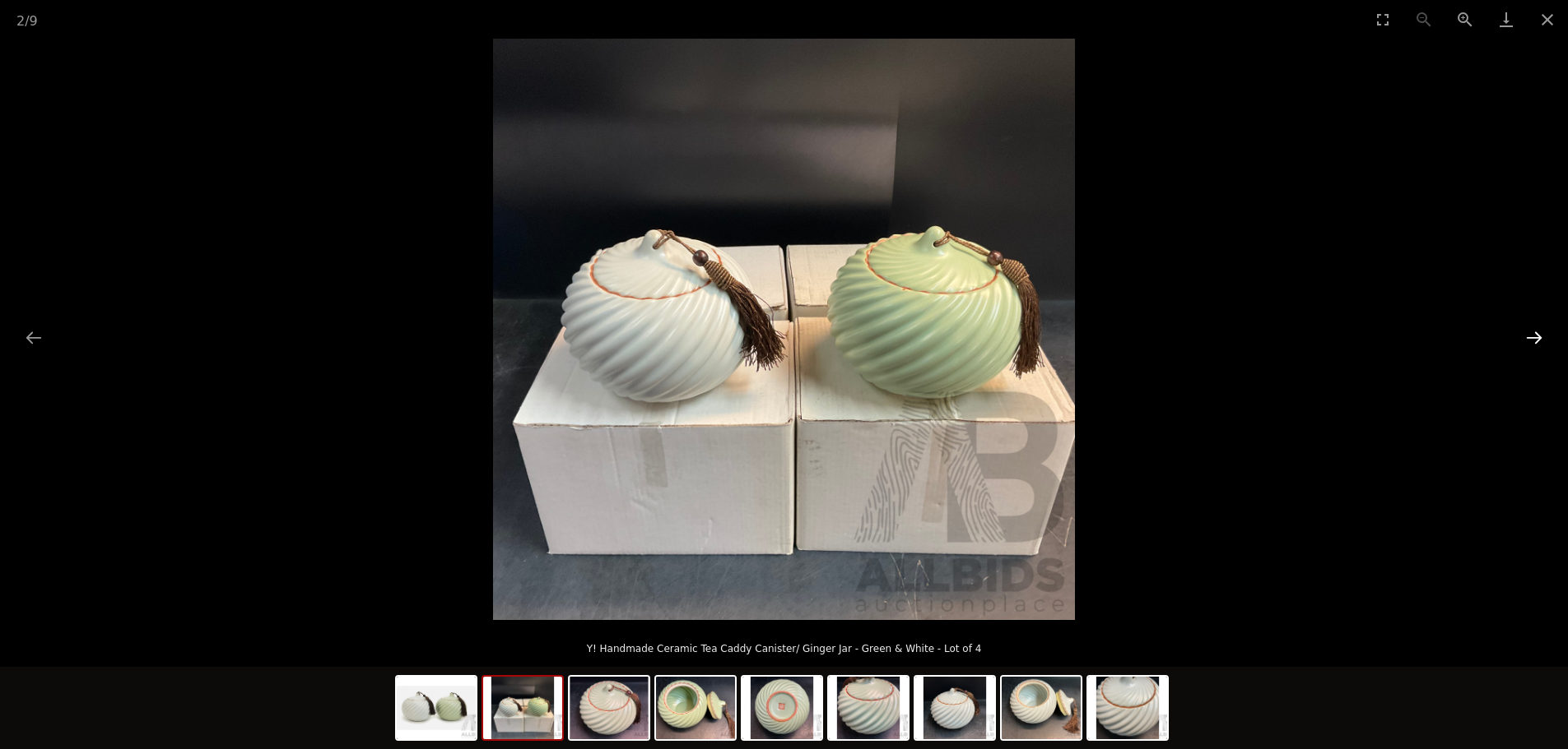
click at [1538, 333] on button "Next slide" at bounding box center [1533, 338] width 34 height 32
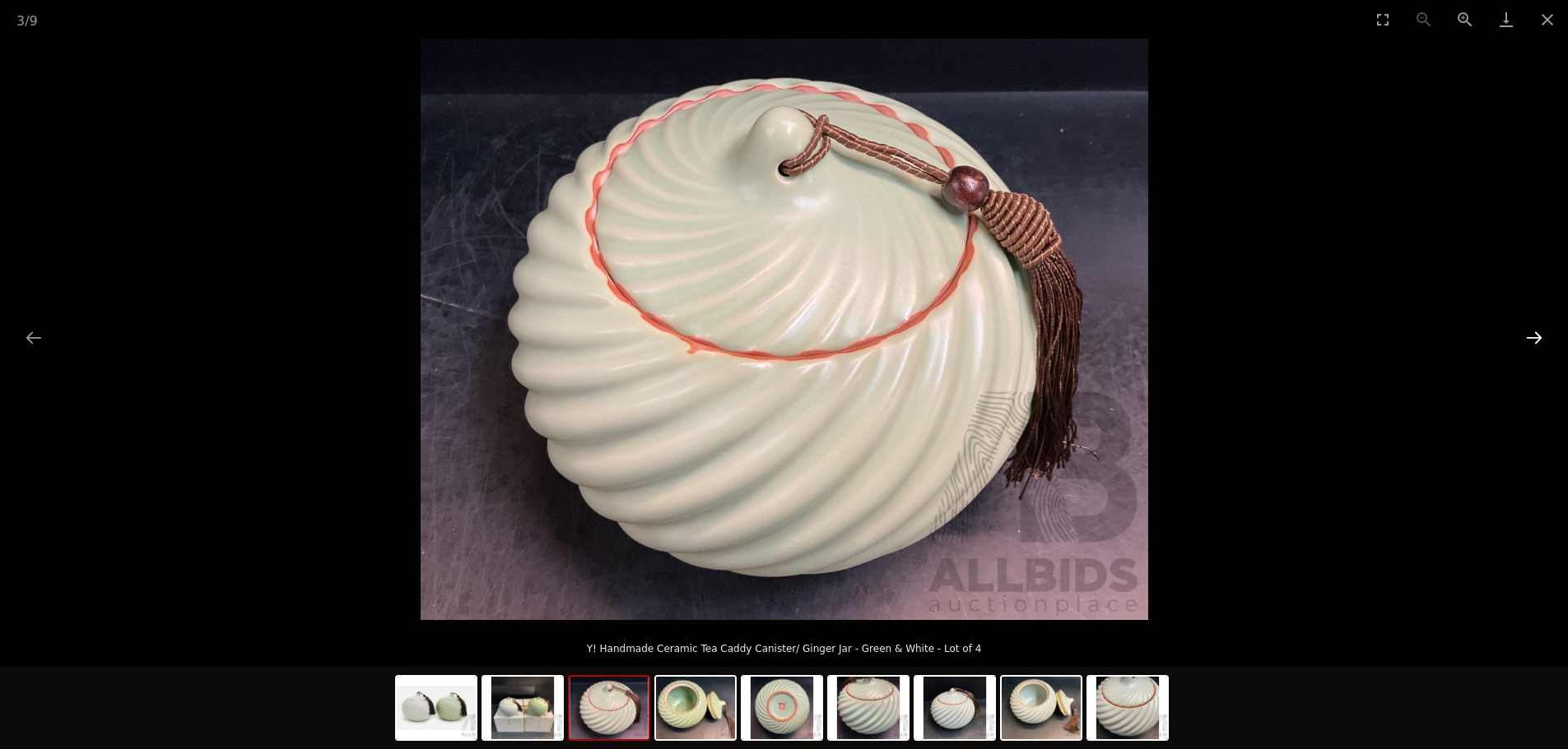
click at [1538, 338] on button "Next slide" at bounding box center [1533, 338] width 34 height 32
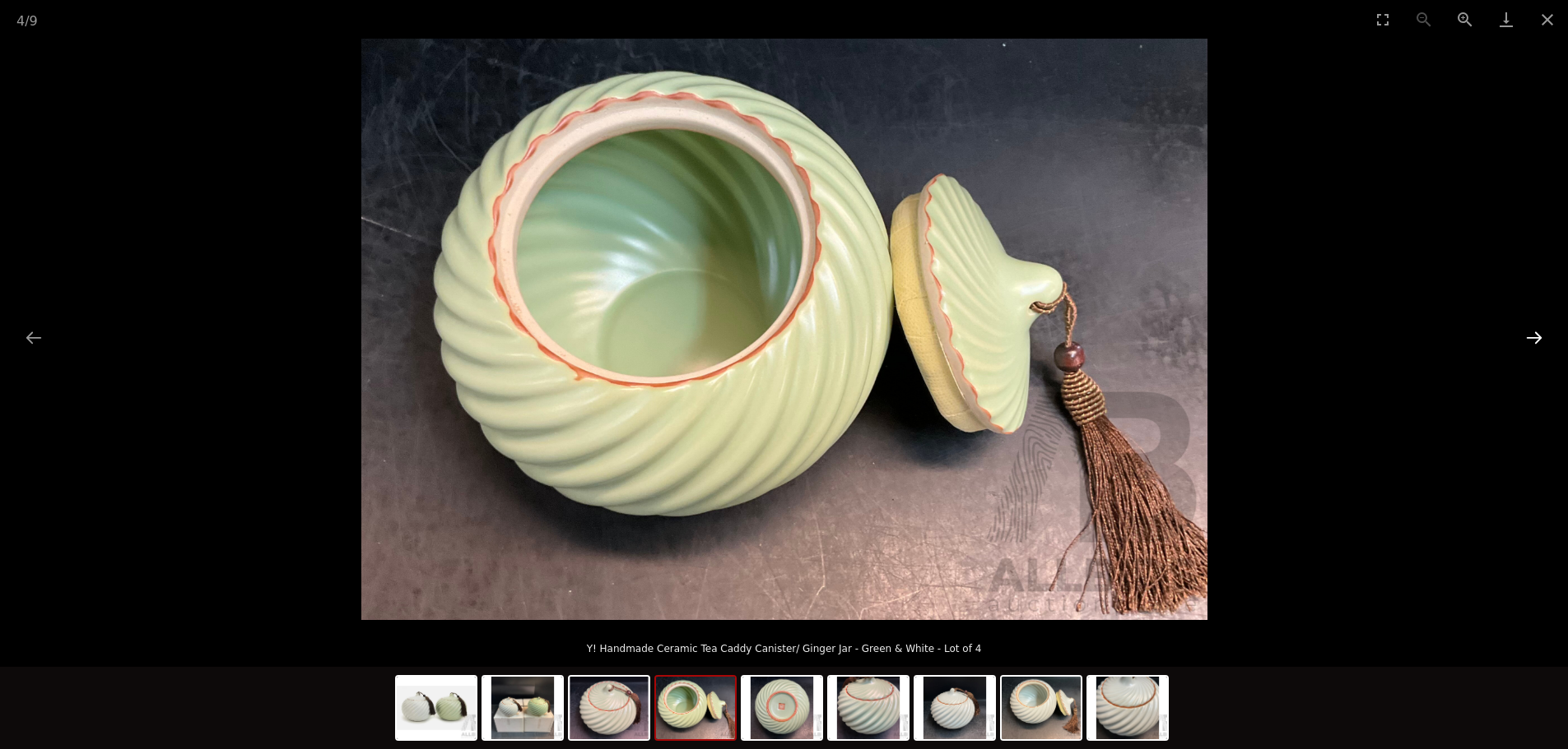
click at [1538, 338] on button "Next slide" at bounding box center [1533, 338] width 34 height 32
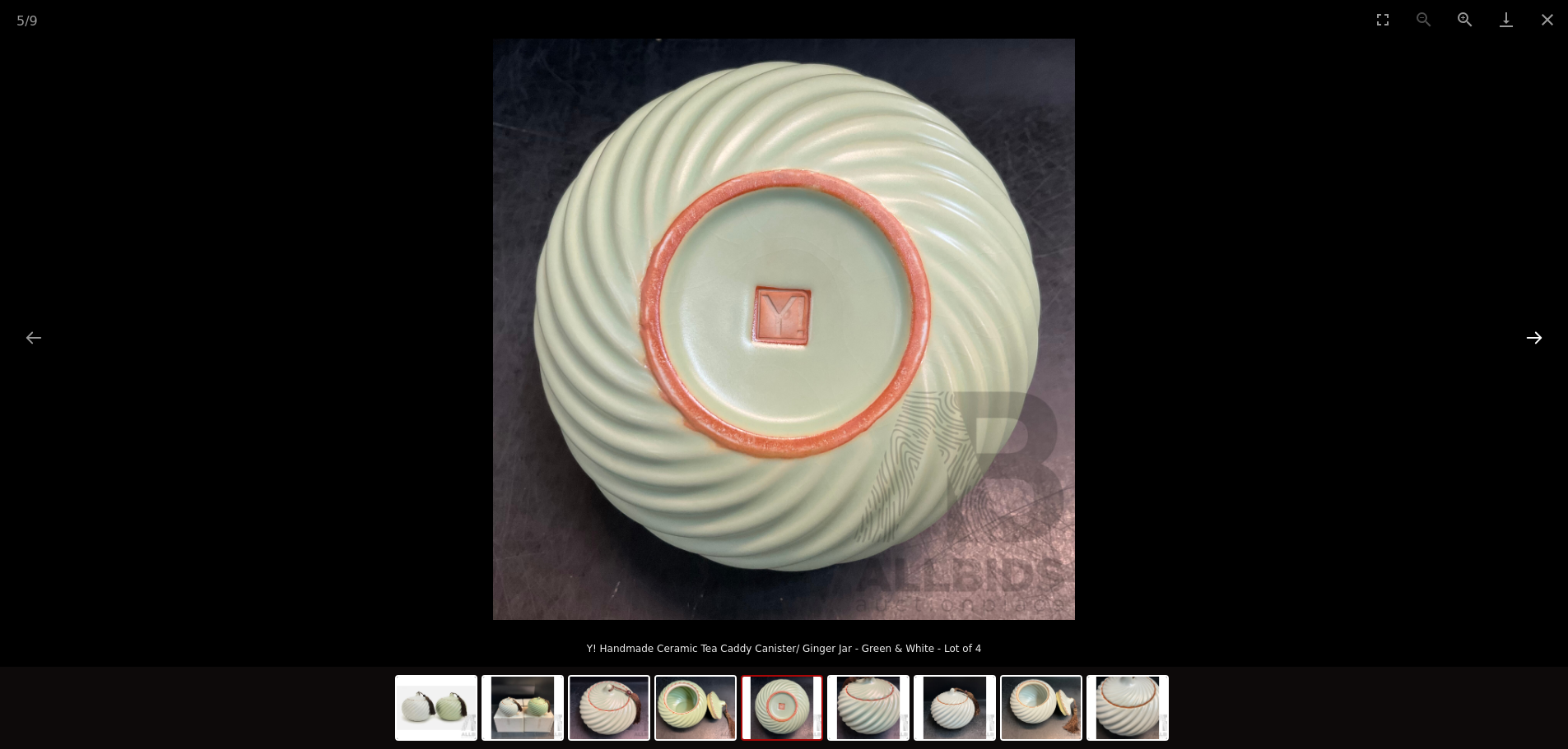
click at [1538, 338] on button "Next slide" at bounding box center [1533, 338] width 34 height 32
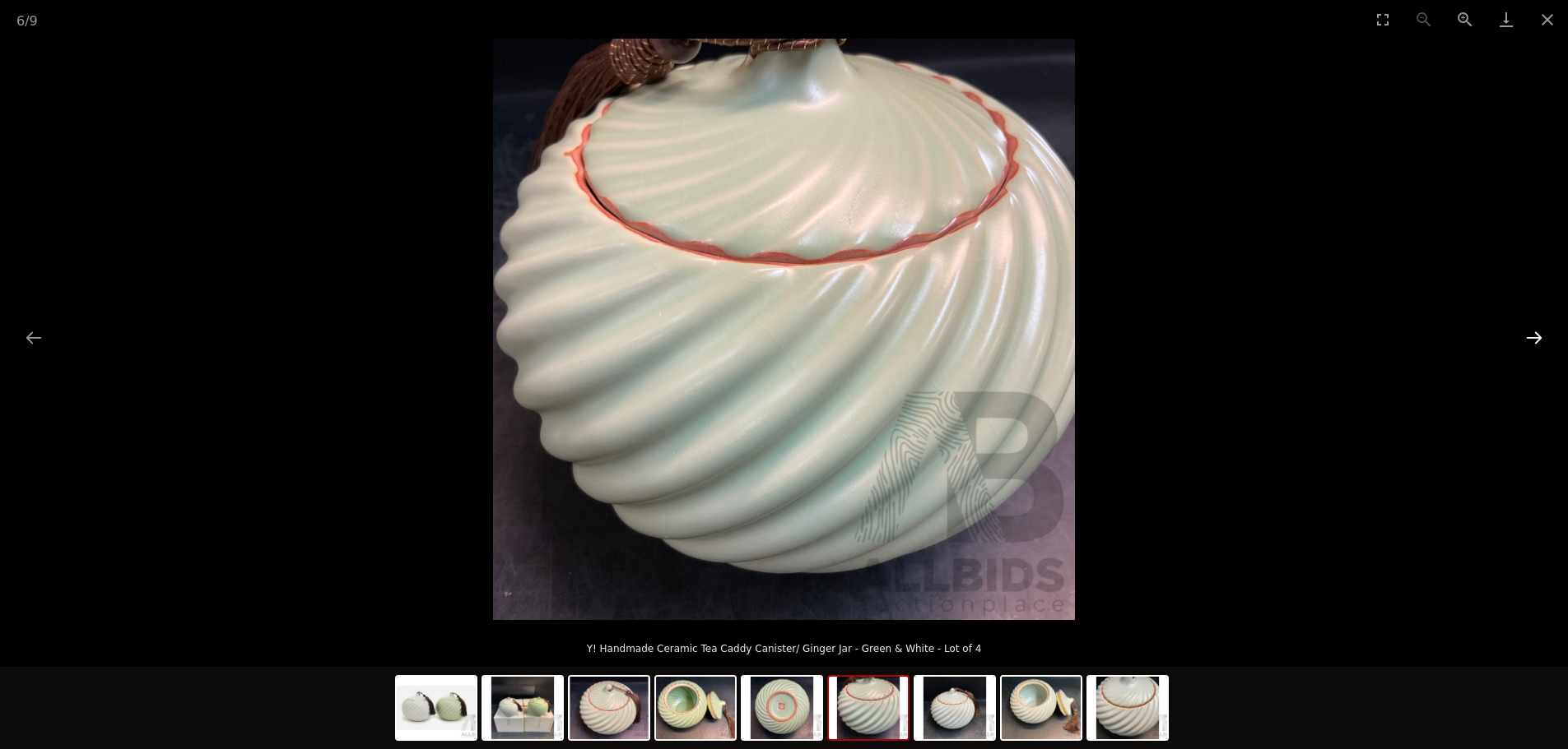
click at [1538, 338] on button "Next slide" at bounding box center [1533, 338] width 34 height 32
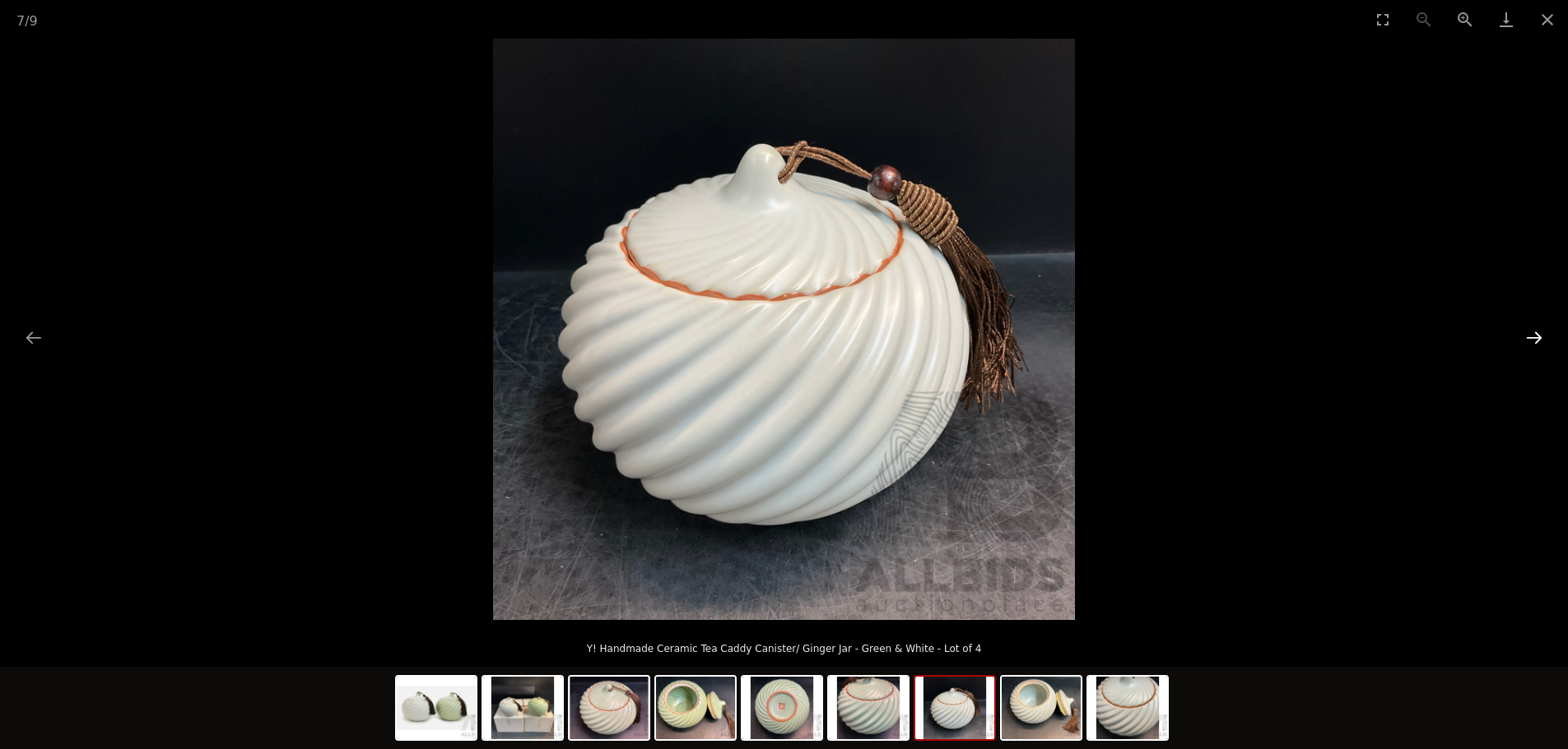
click at [1538, 338] on button "Next slide" at bounding box center [1533, 338] width 34 height 32
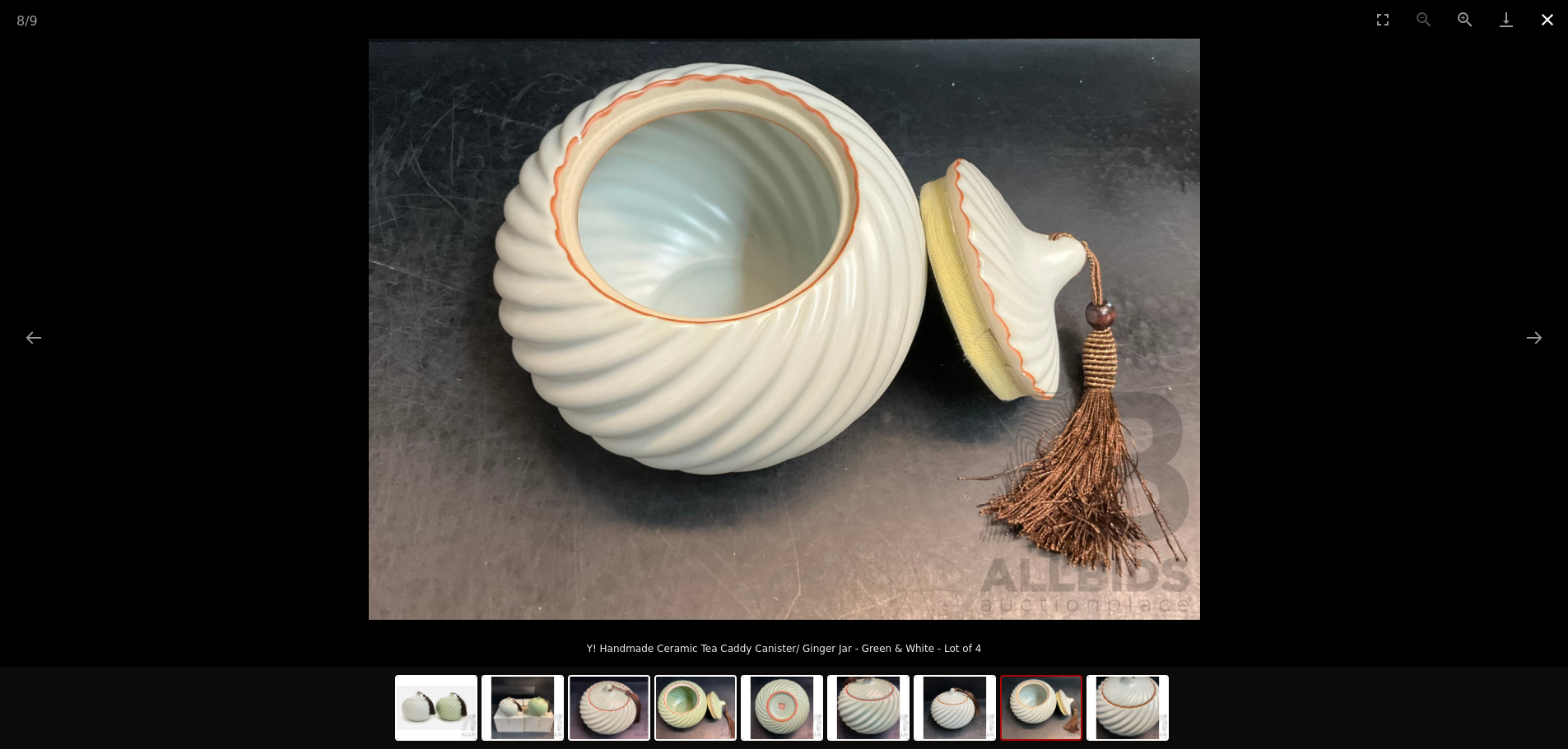
click at [1550, 23] on button "Close gallery" at bounding box center [1547, 19] width 42 height 39
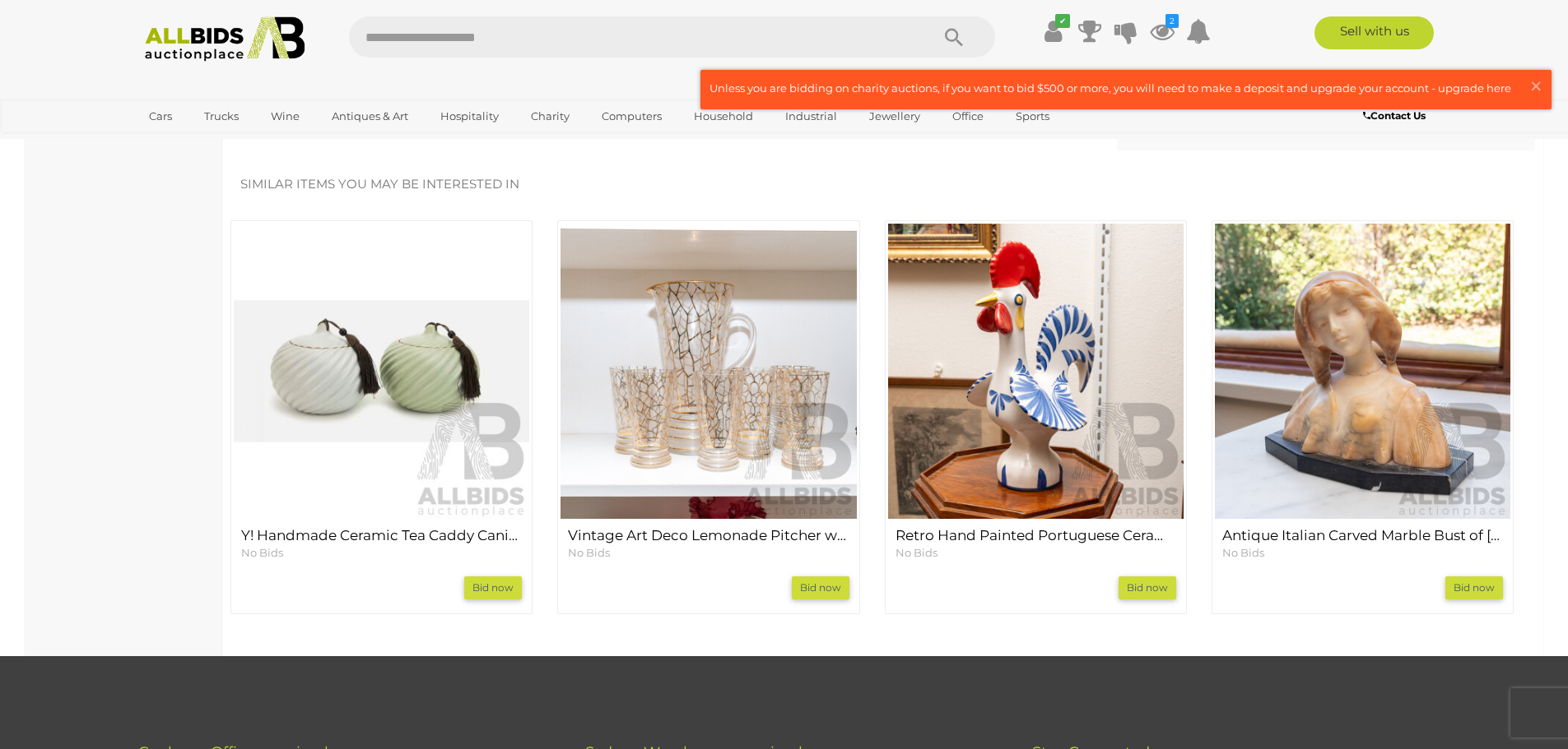
scroll to position [1234, 0]
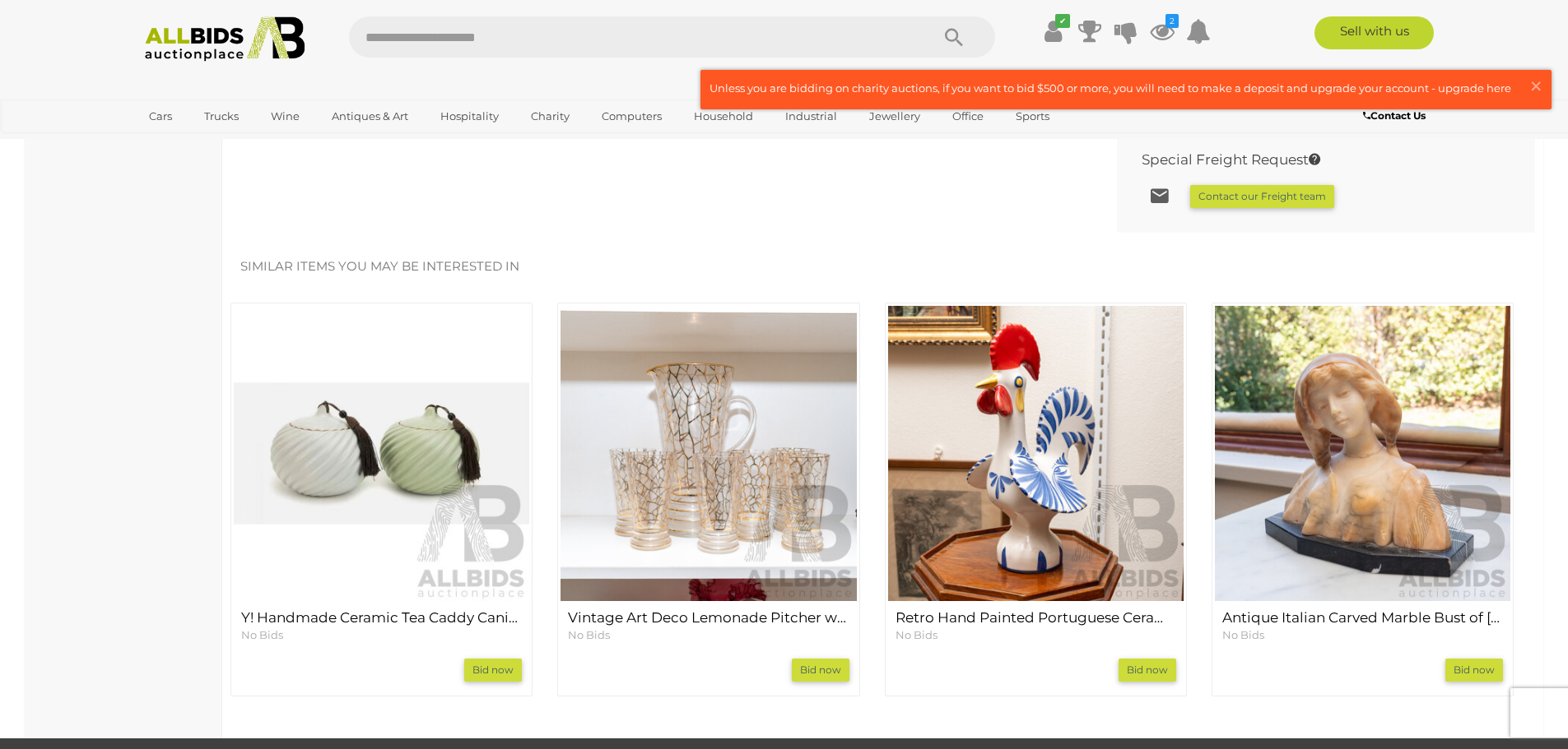
click at [356, 619] on h4 "Y! Handmade Ceramic Tea Caddy Canister/ Ginger Jar - Green & White - Lot of 4" at bounding box center [381, 618] width 281 height 16
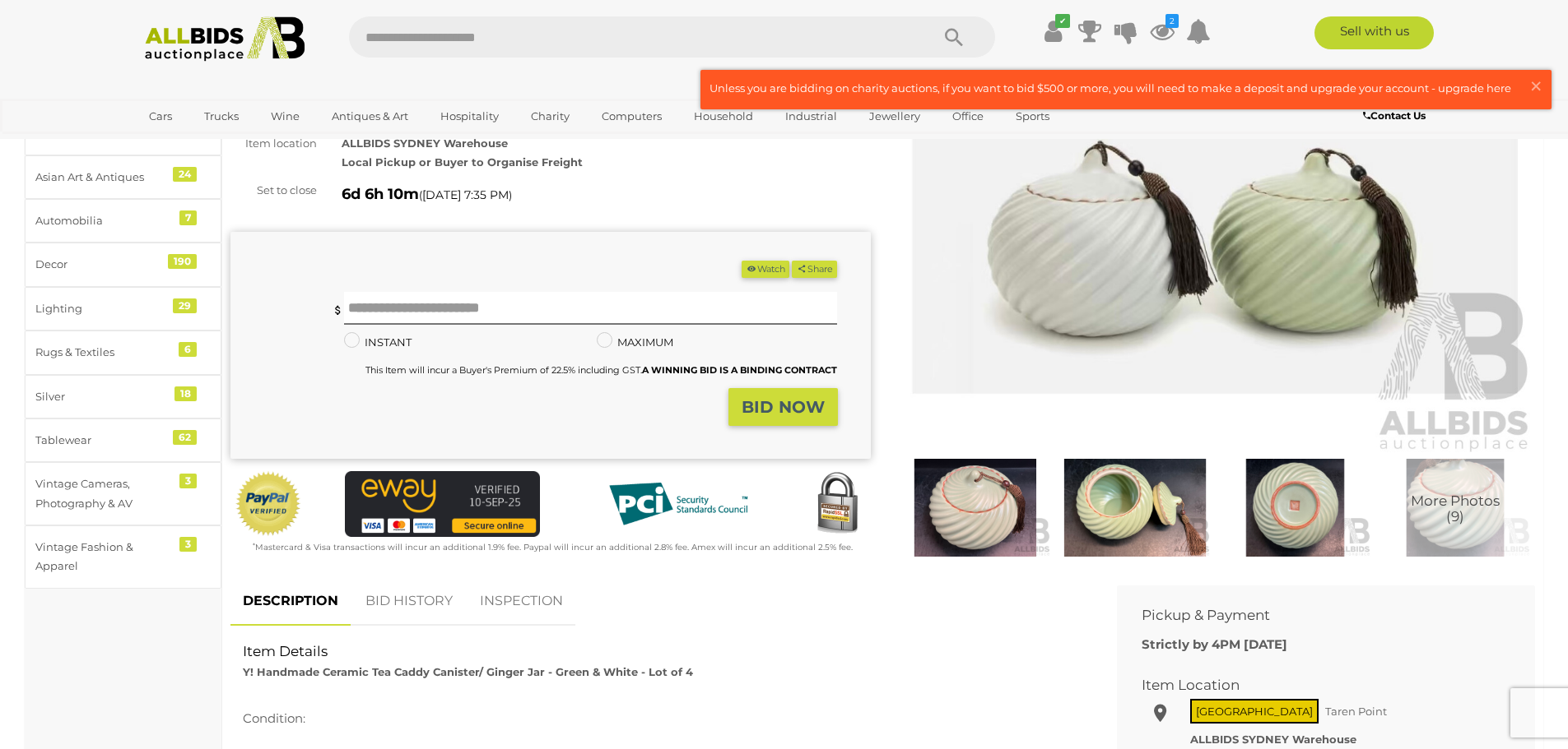
scroll to position [164, 0]
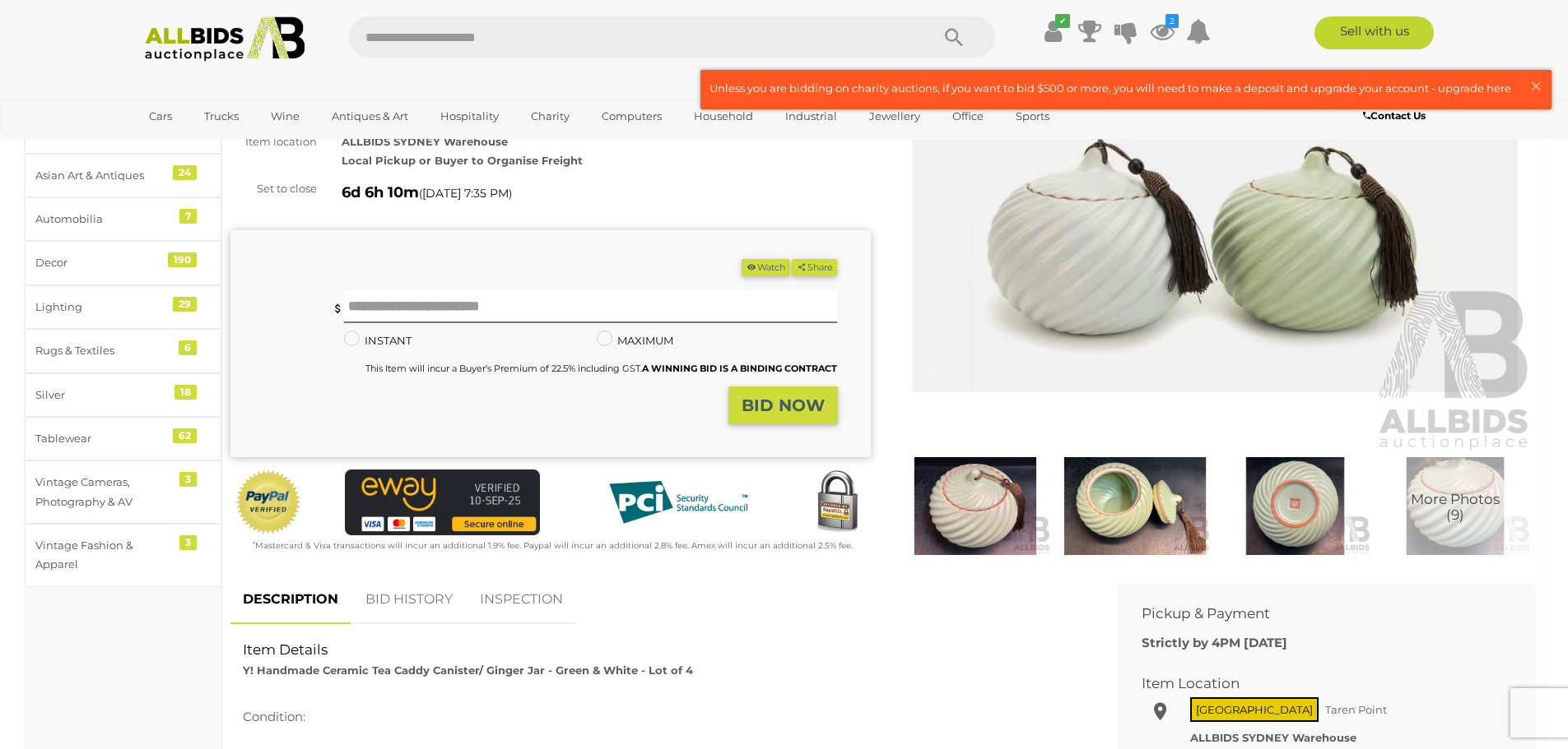
click at [996, 509] on img at bounding box center [976, 506] width 151 height 98
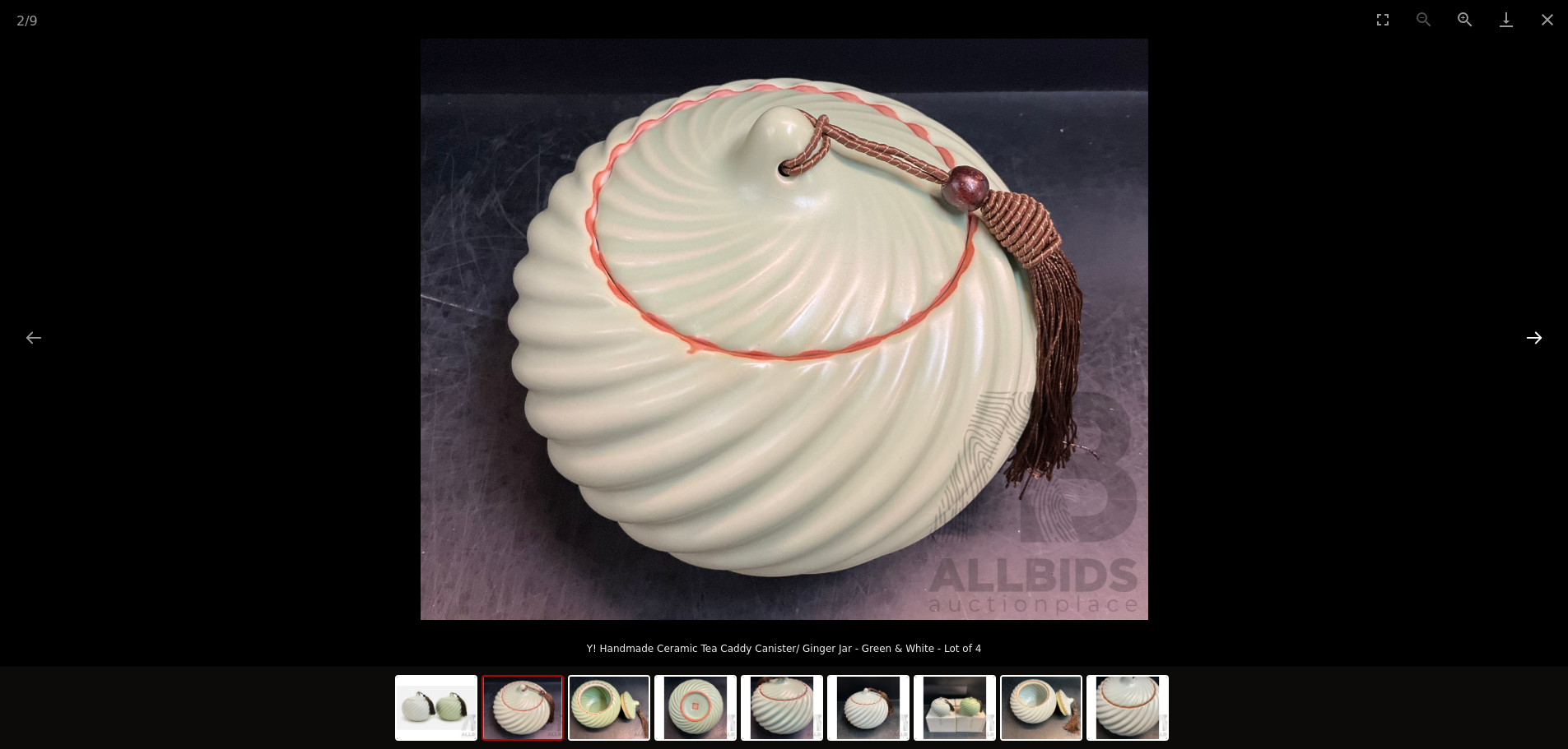
click at [1538, 338] on button "Next slide" at bounding box center [1533, 338] width 34 height 32
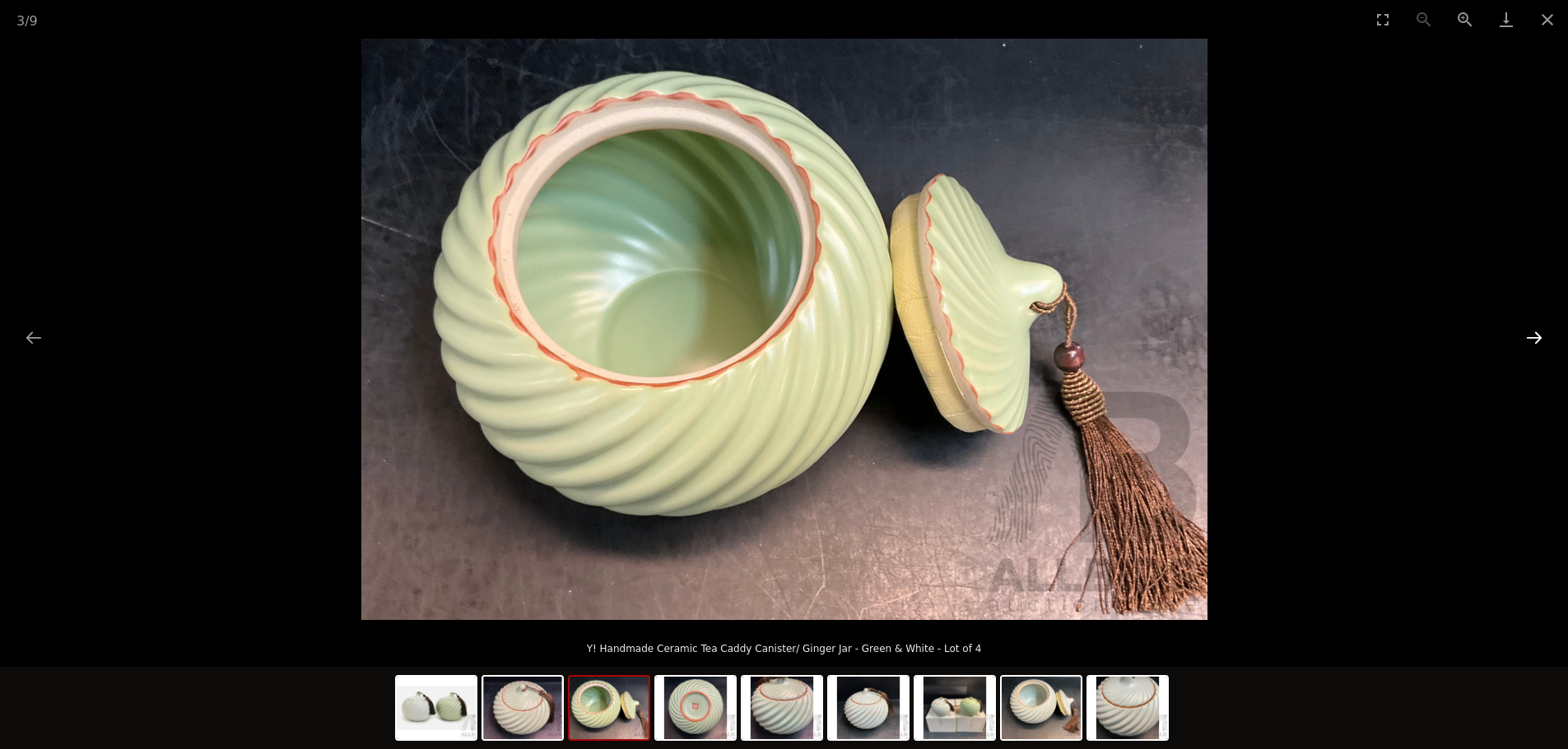
click at [1538, 338] on button "Next slide" at bounding box center [1533, 338] width 34 height 32
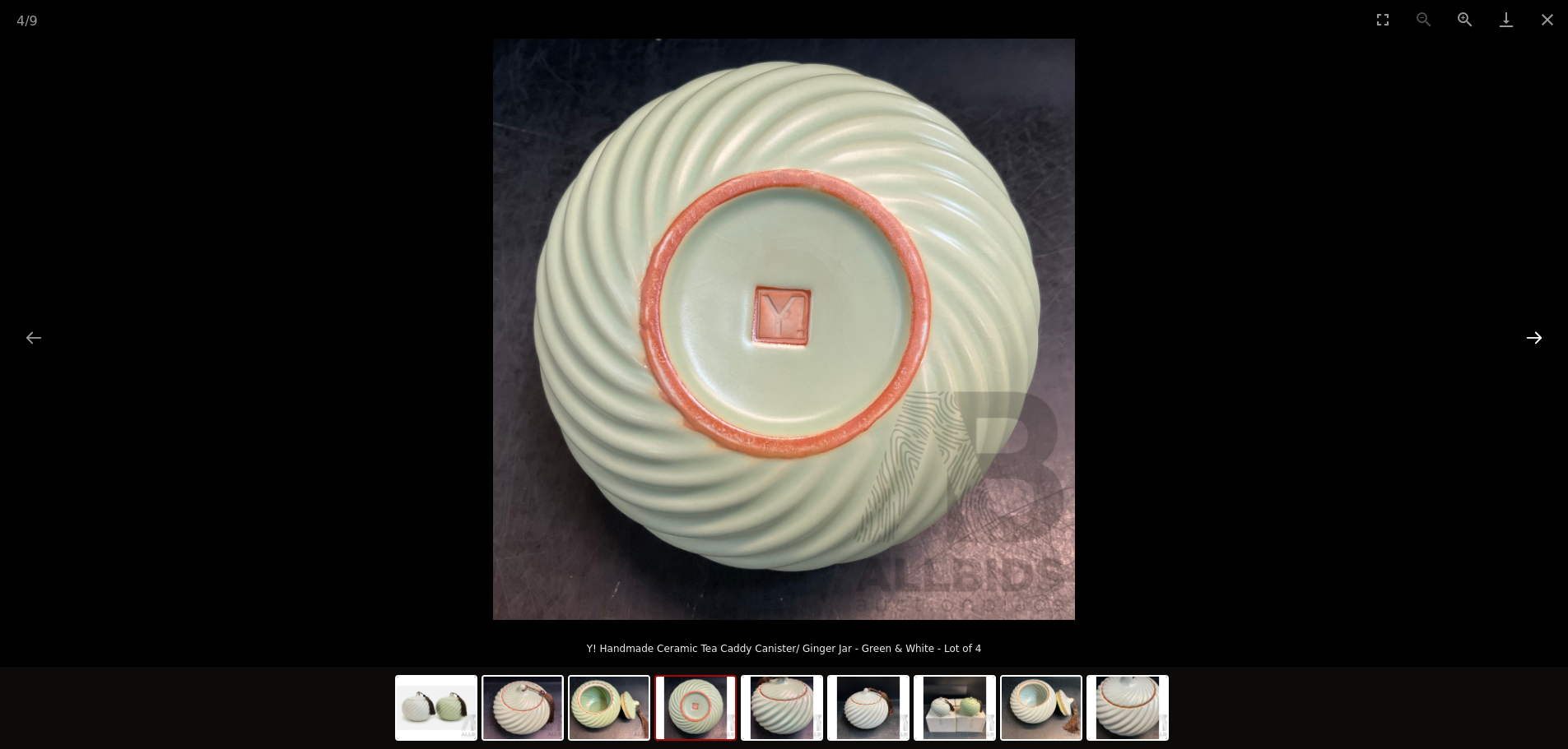
click at [1538, 338] on button "Next slide" at bounding box center [1533, 338] width 34 height 32
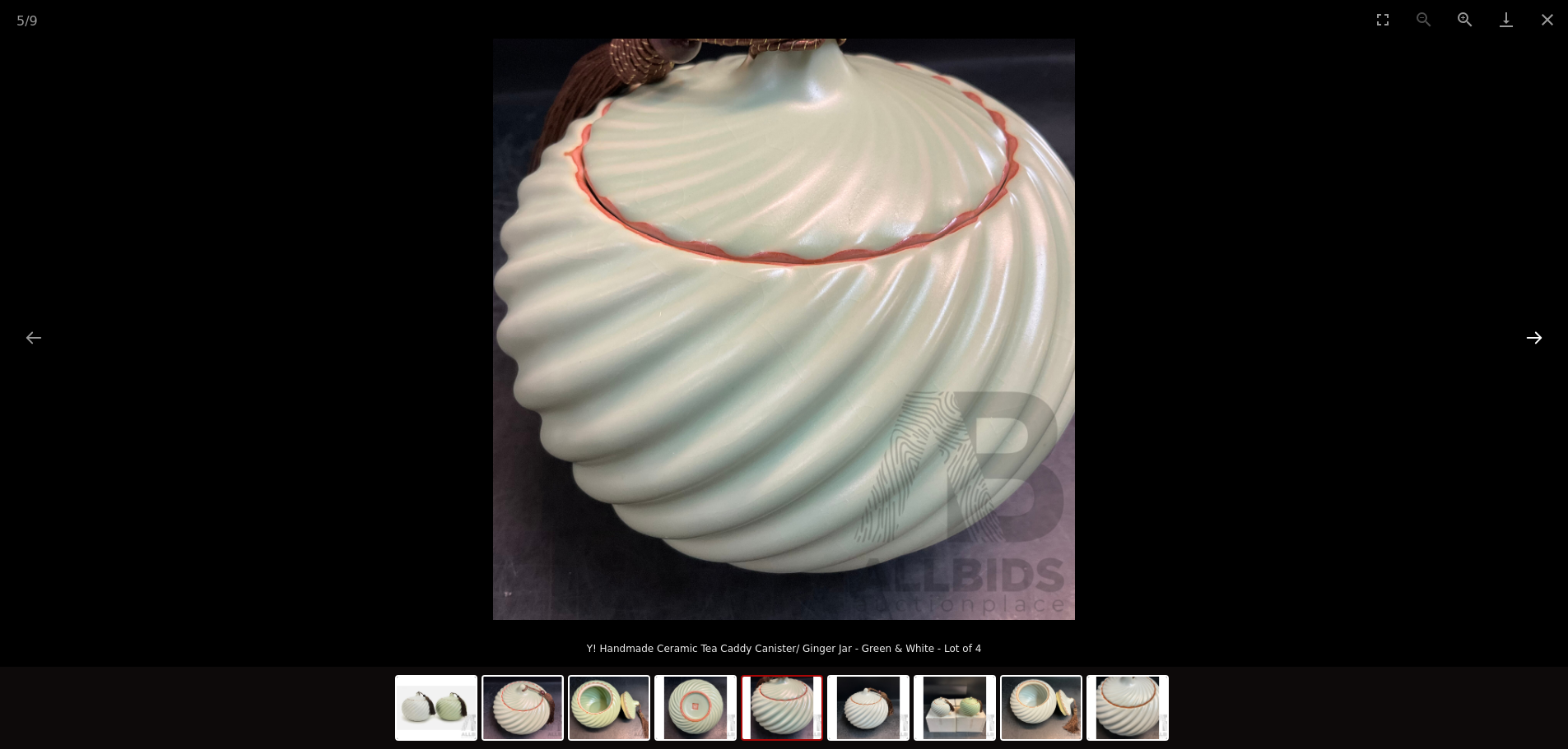
click at [1538, 338] on button "Next slide" at bounding box center [1533, 338] width 34 height 32
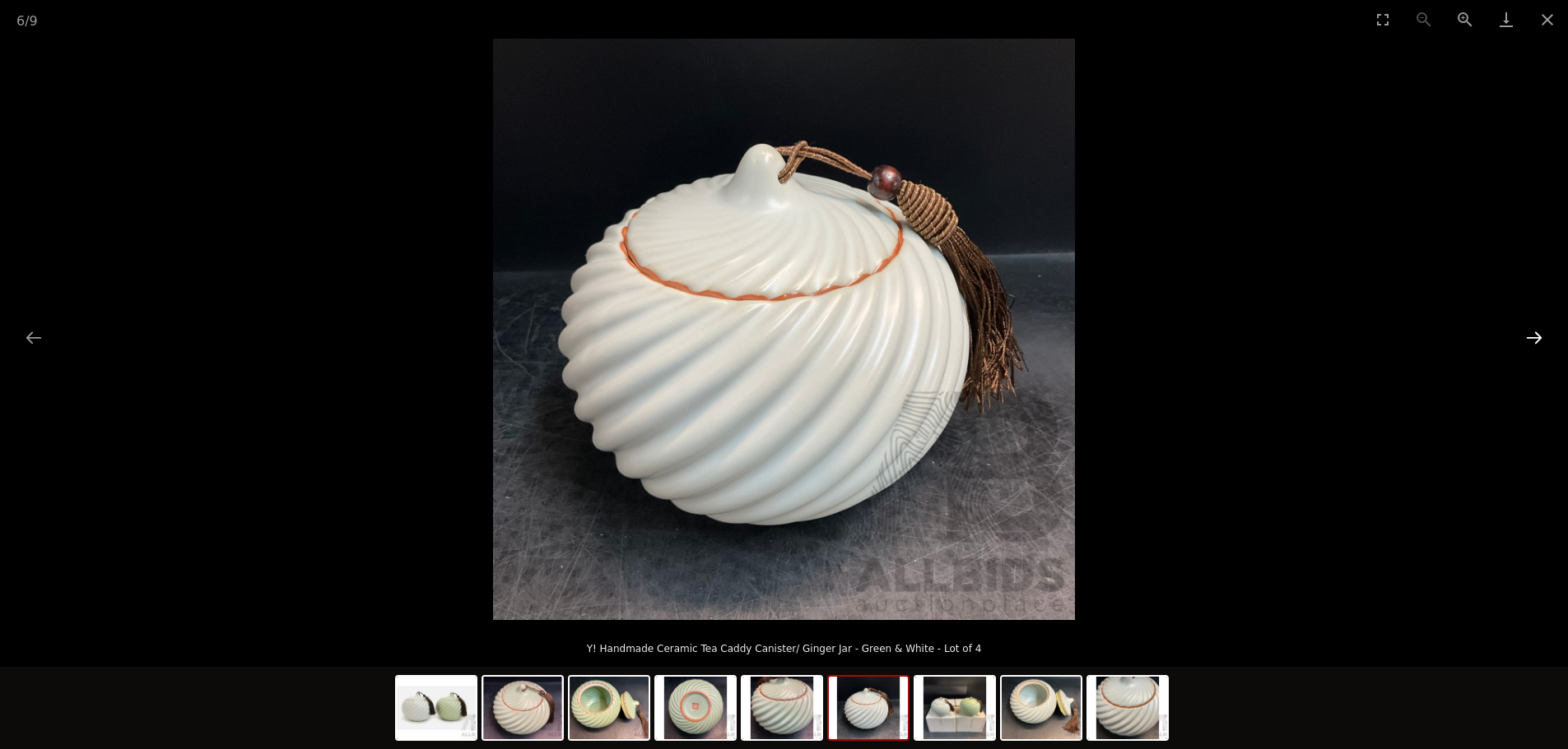
click at [1538, 338] on button "Next slide" at bounding box center [1533, 338] width 34 height 32
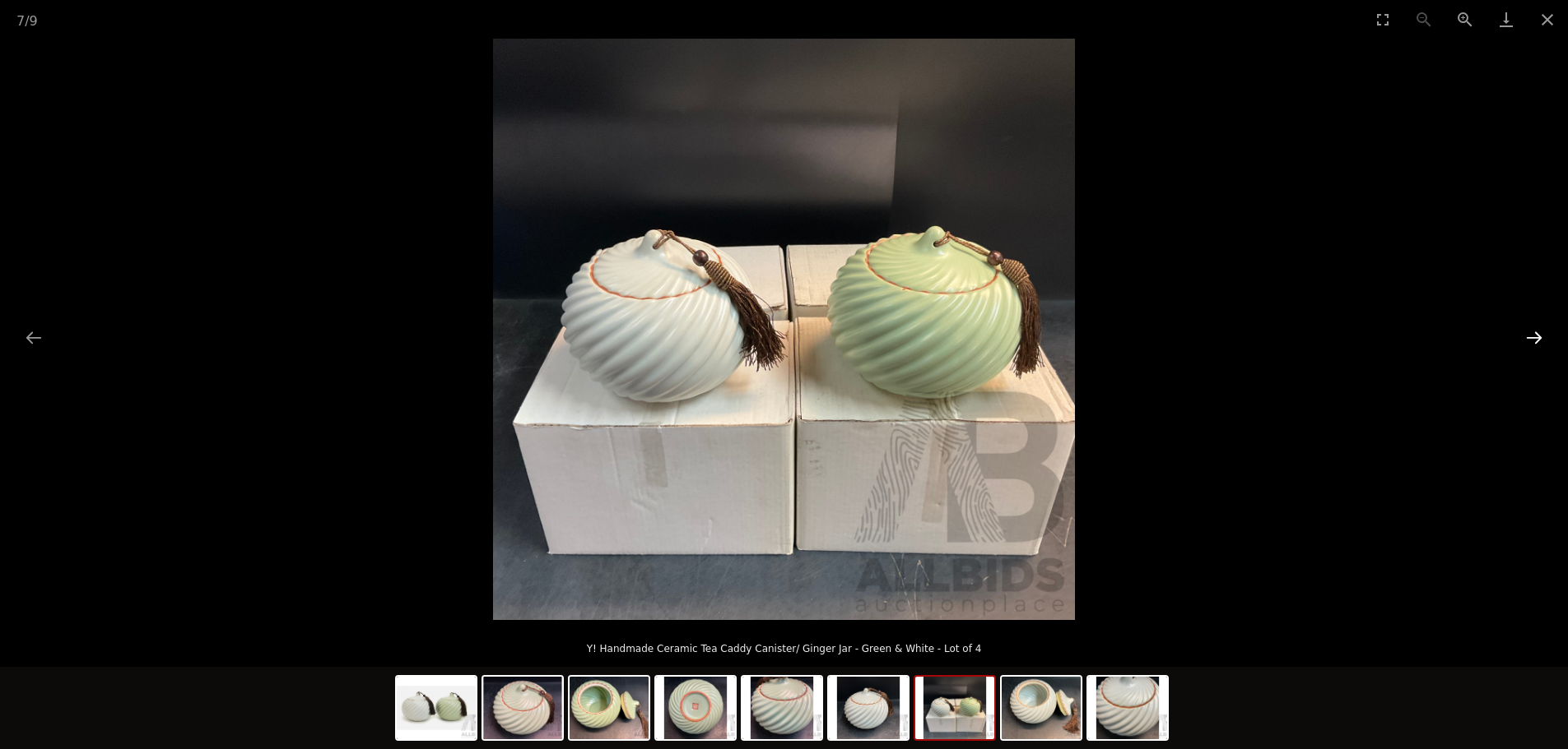
click at [1538, 338] on button "Next slide" at bounding box center [1533, 338] width 34 height 32
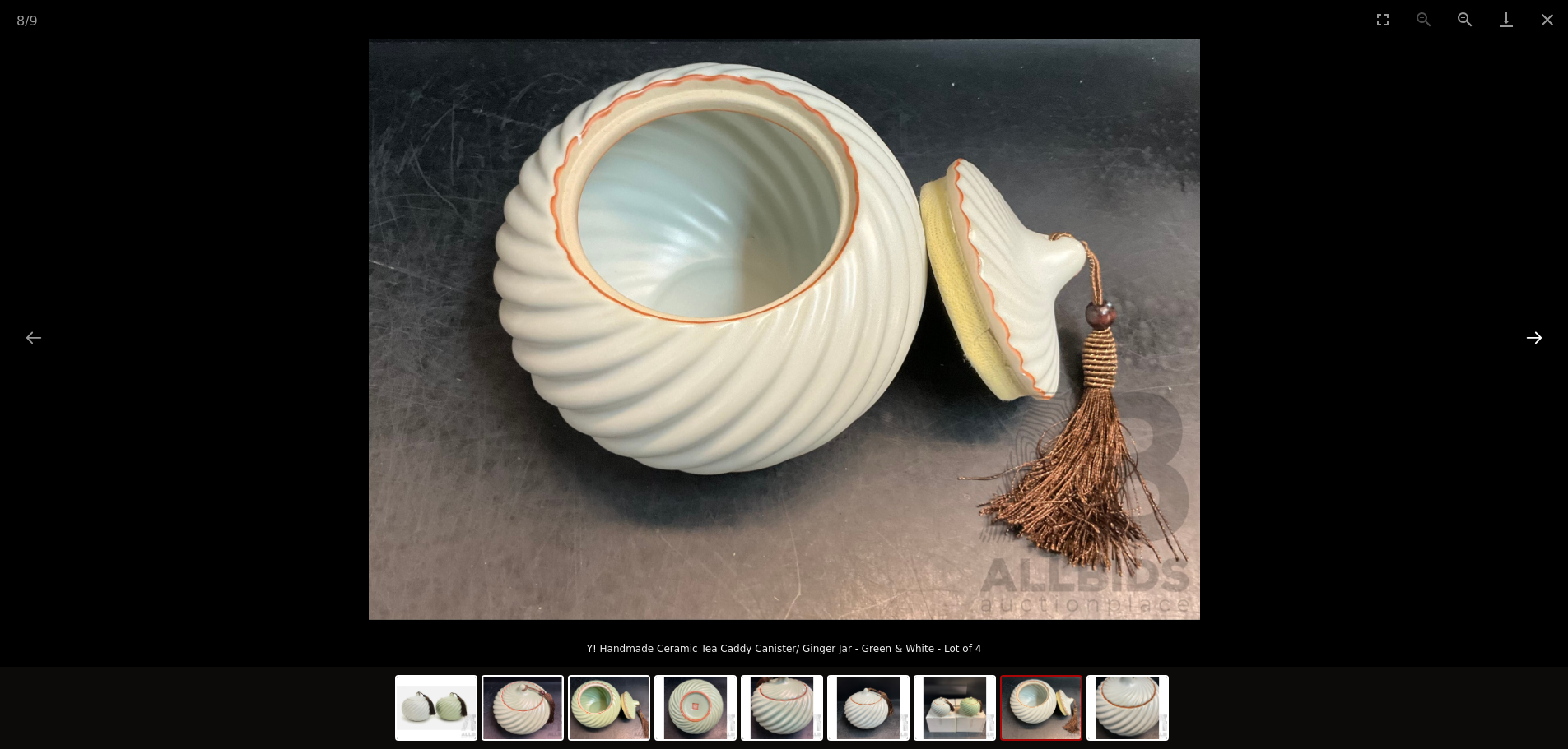
click at [1538, 338] on button "Next slide" at bounding box center [1533, 338] width 34 height 32
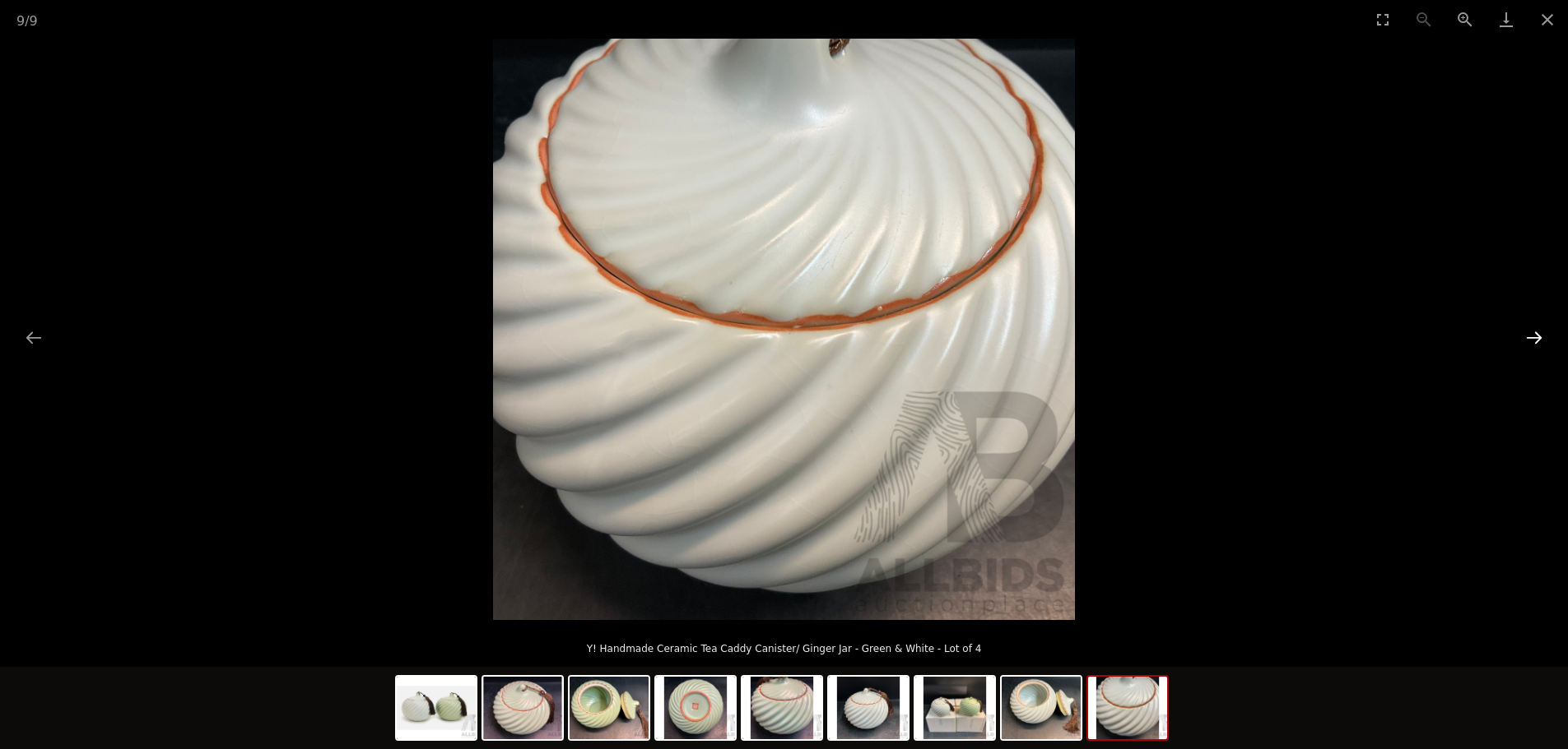
click at [1538, 338] on button "Next slide" at bounding box center [1533, 338] width 34 height 32
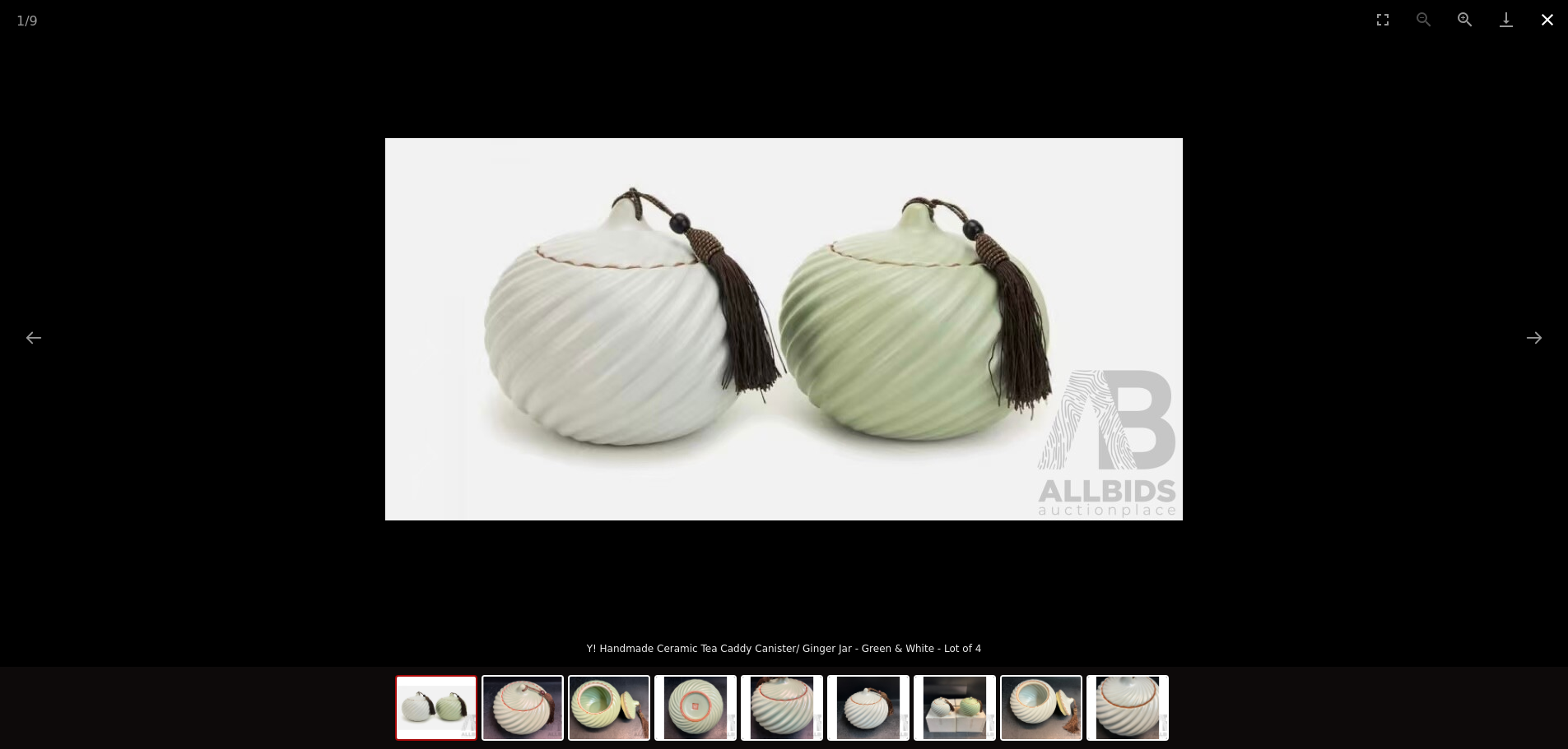
click at [1543, 20] on button "Close gallery" at bounding box center [1547, 19] width 42 height 39
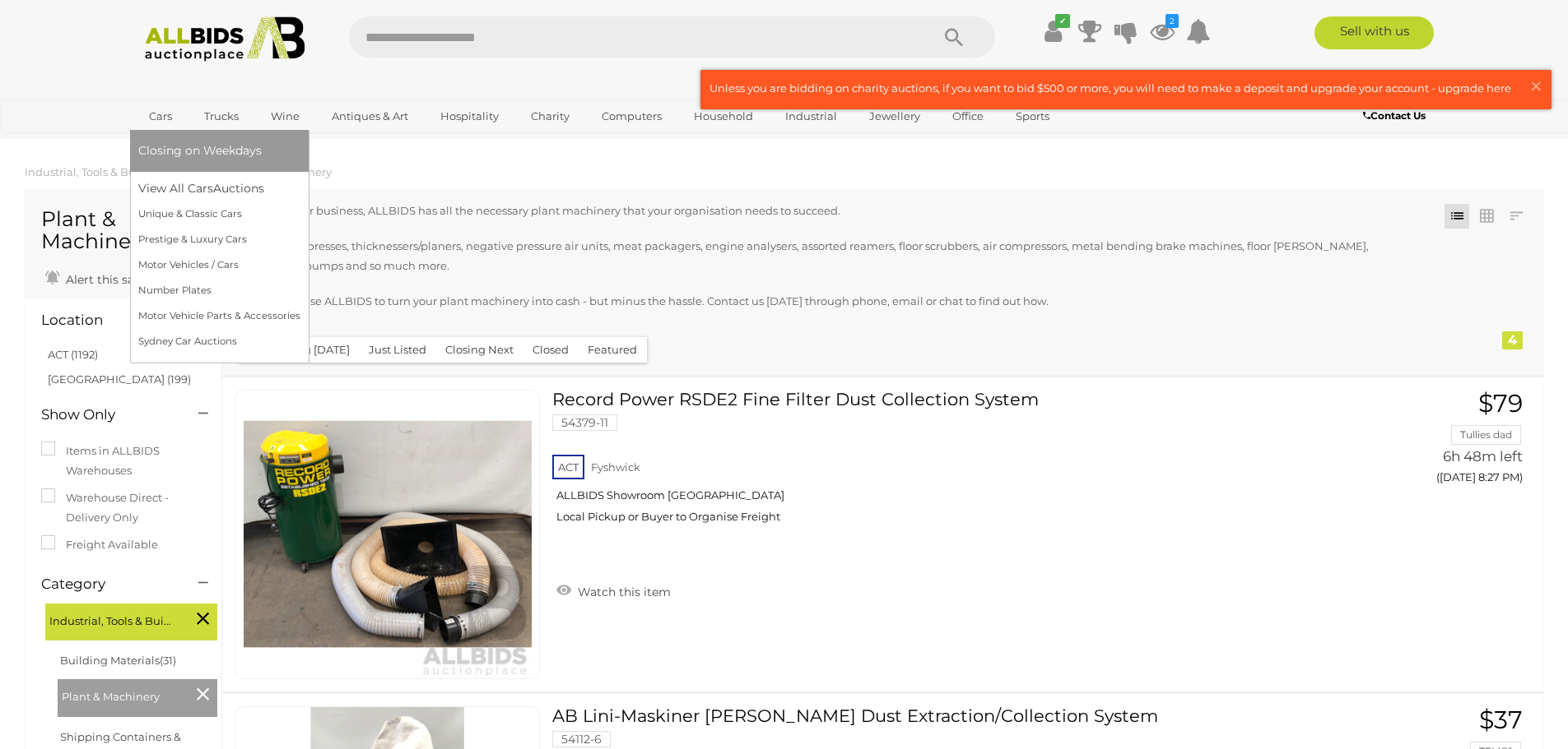
click at [158, 115] on link "Cars" at bounding box center [161, 115] width 44 height 27
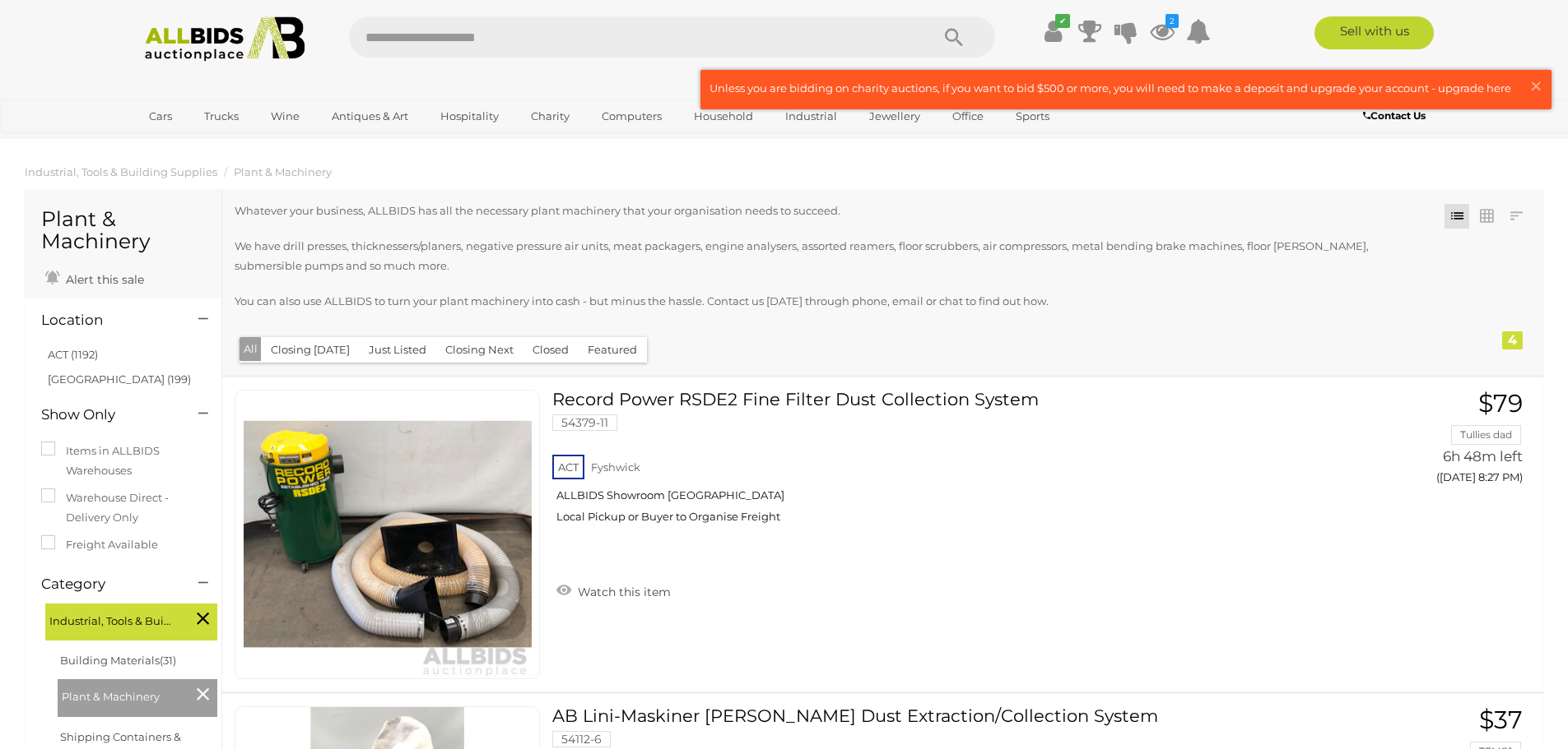
click at [197, 45] on img at bounding box center [224, 39] width 178 height 45
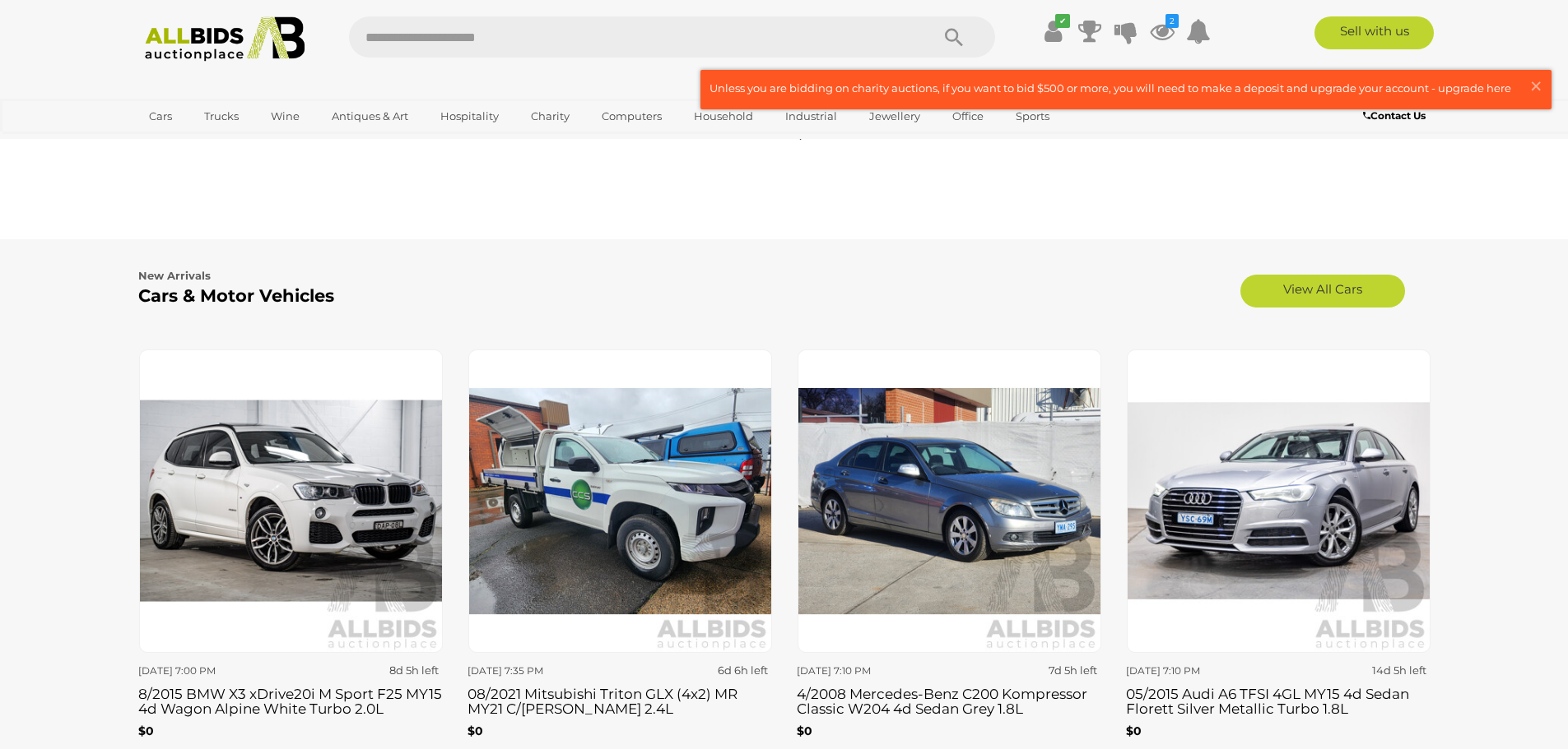
scroll to position [1731, 0]
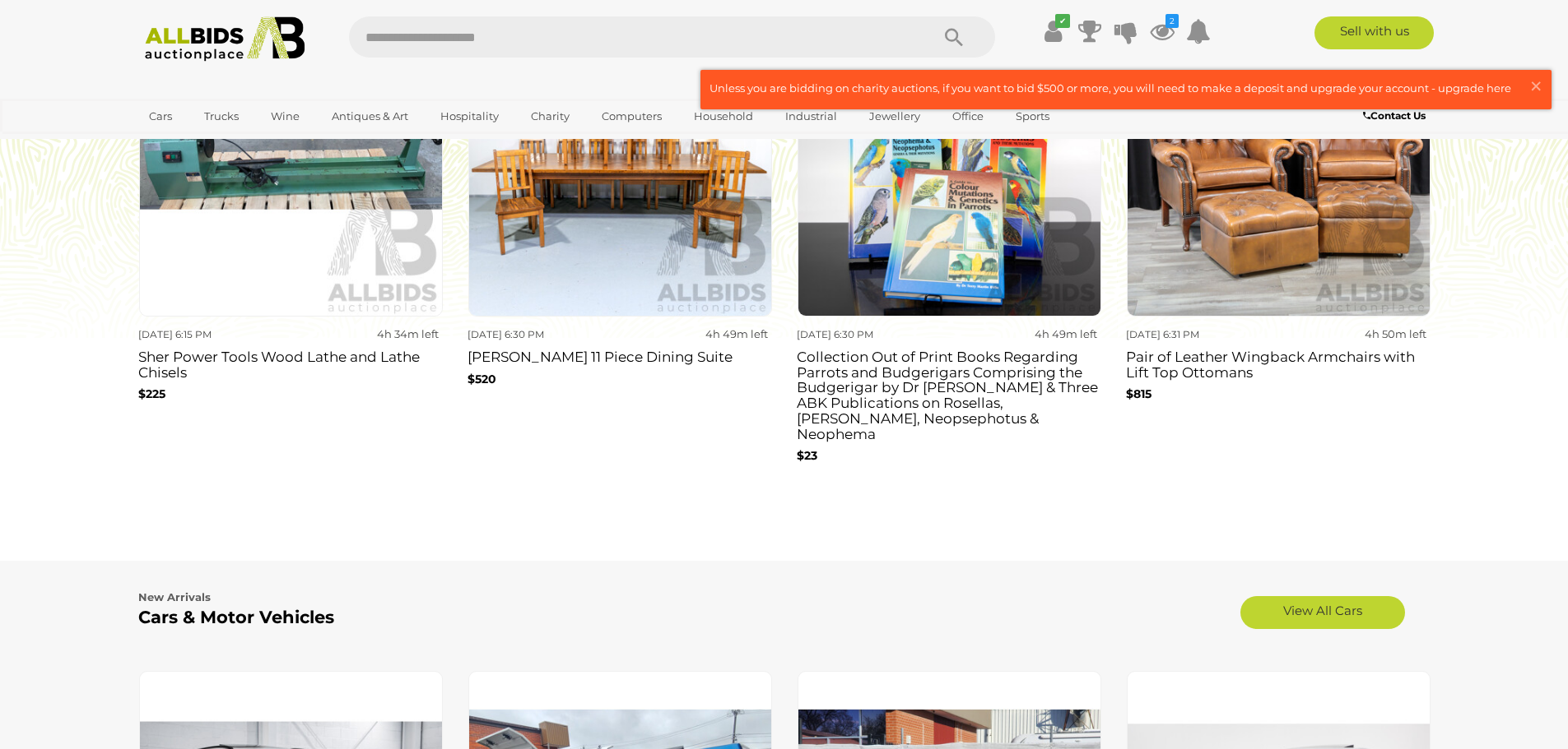
click at [542, 34] on input "text" at bounding box center [631, 37] width 565 height 42
type input "*******"
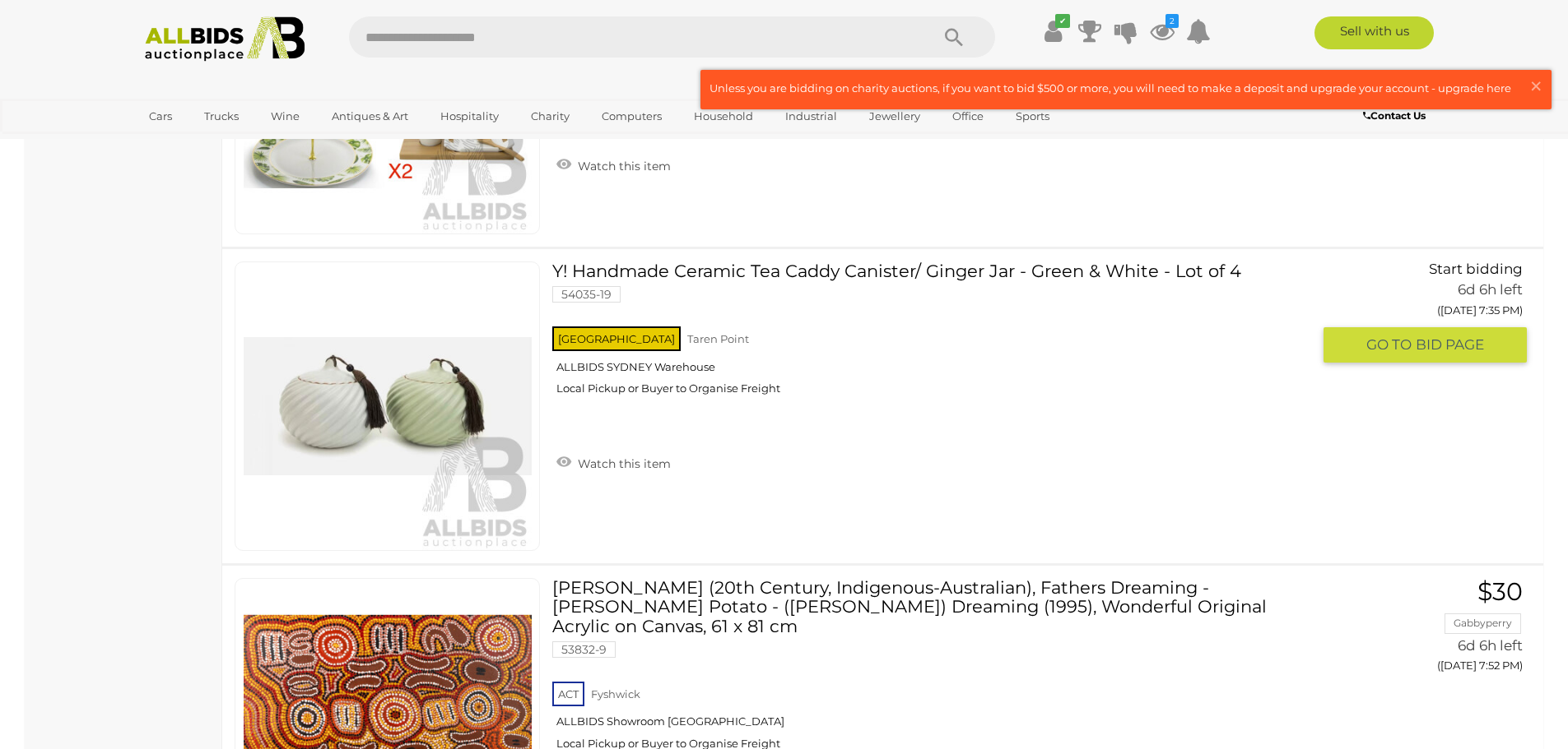
scroll to position [7573, 0]
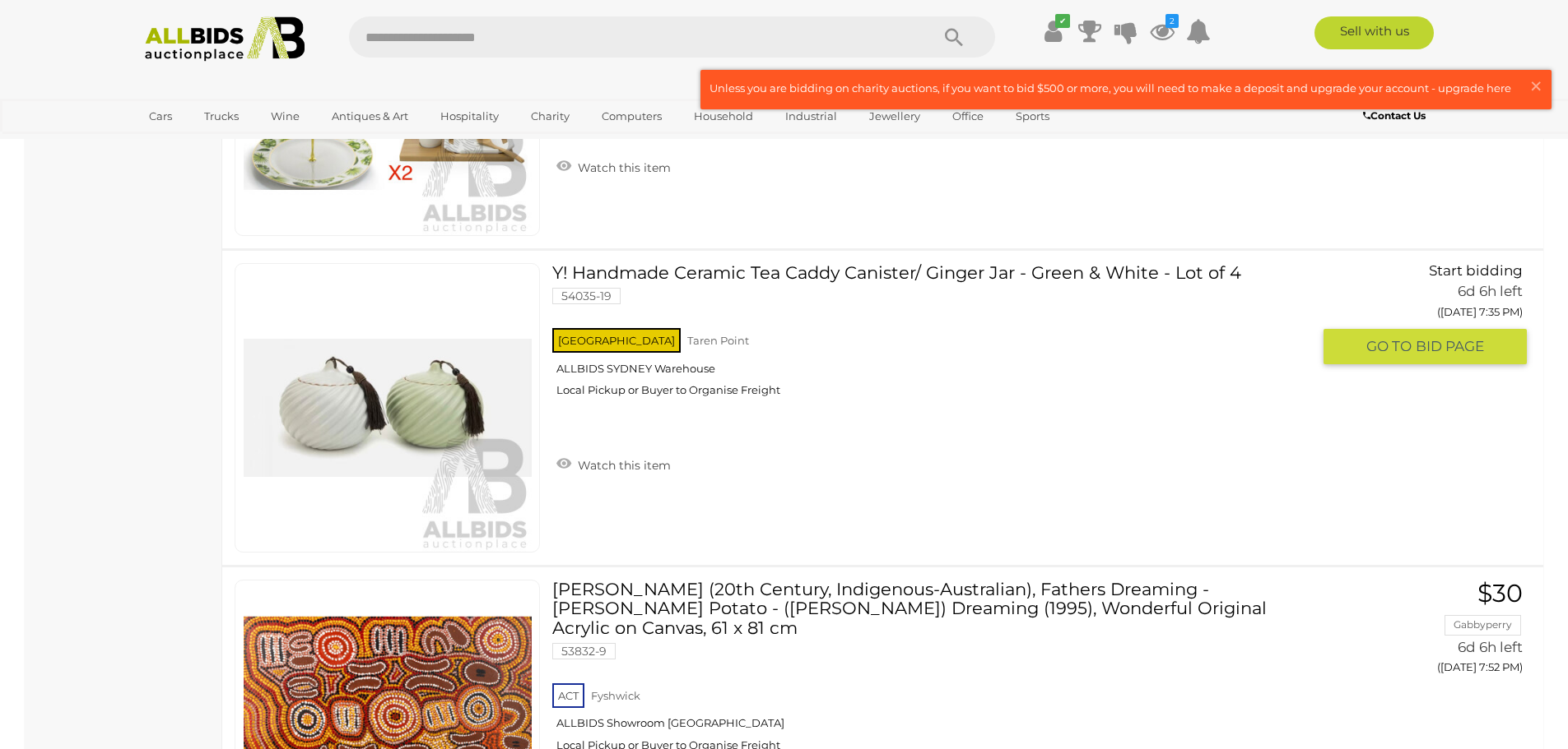
click at [740, 273] on link "Y! Handmade Ceramic Tea Caddy Canister/ Ginger Jar - Green & White - Lot of 4 5…" at bounding box center [938, 336] width 746 height 147
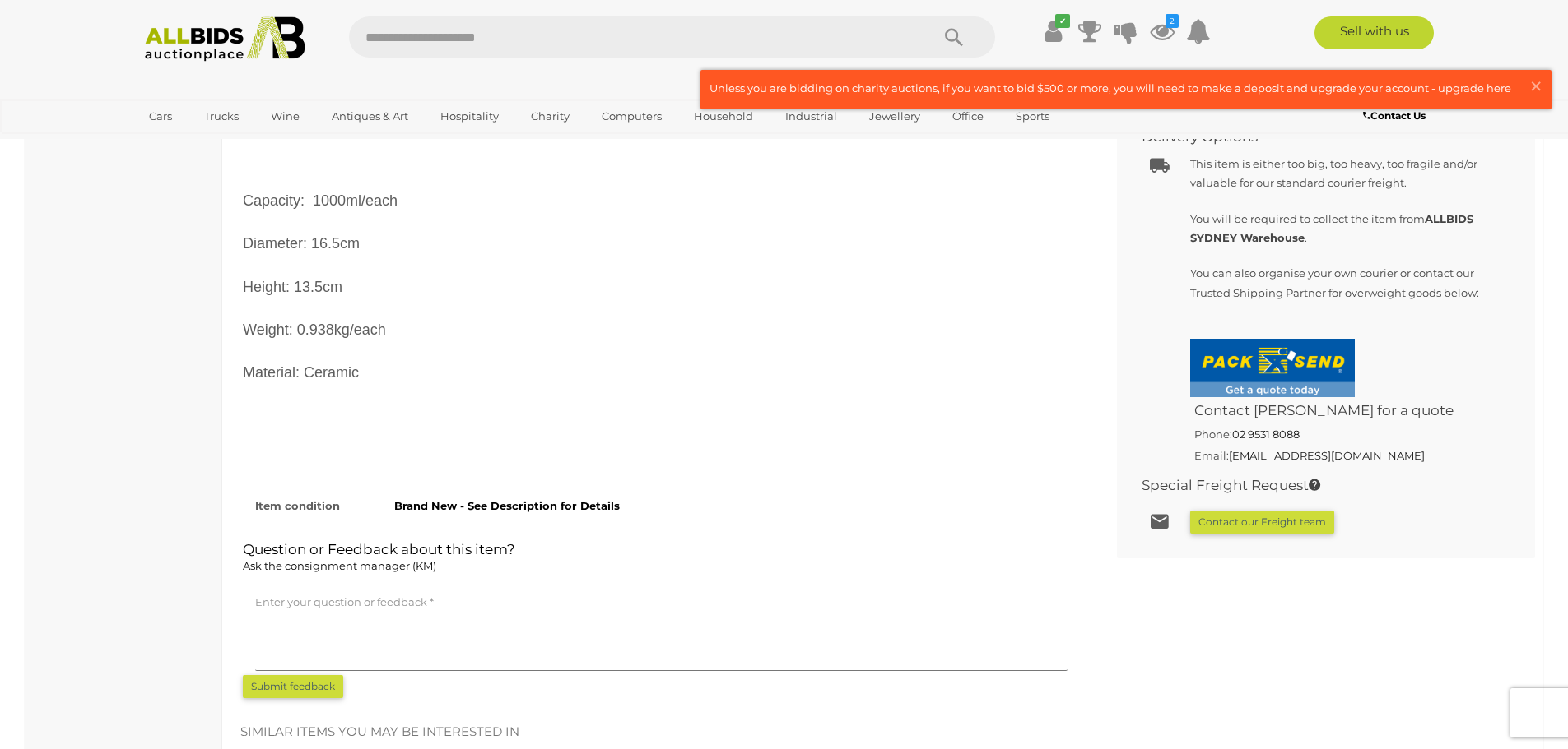
scroll to position [905, 0]
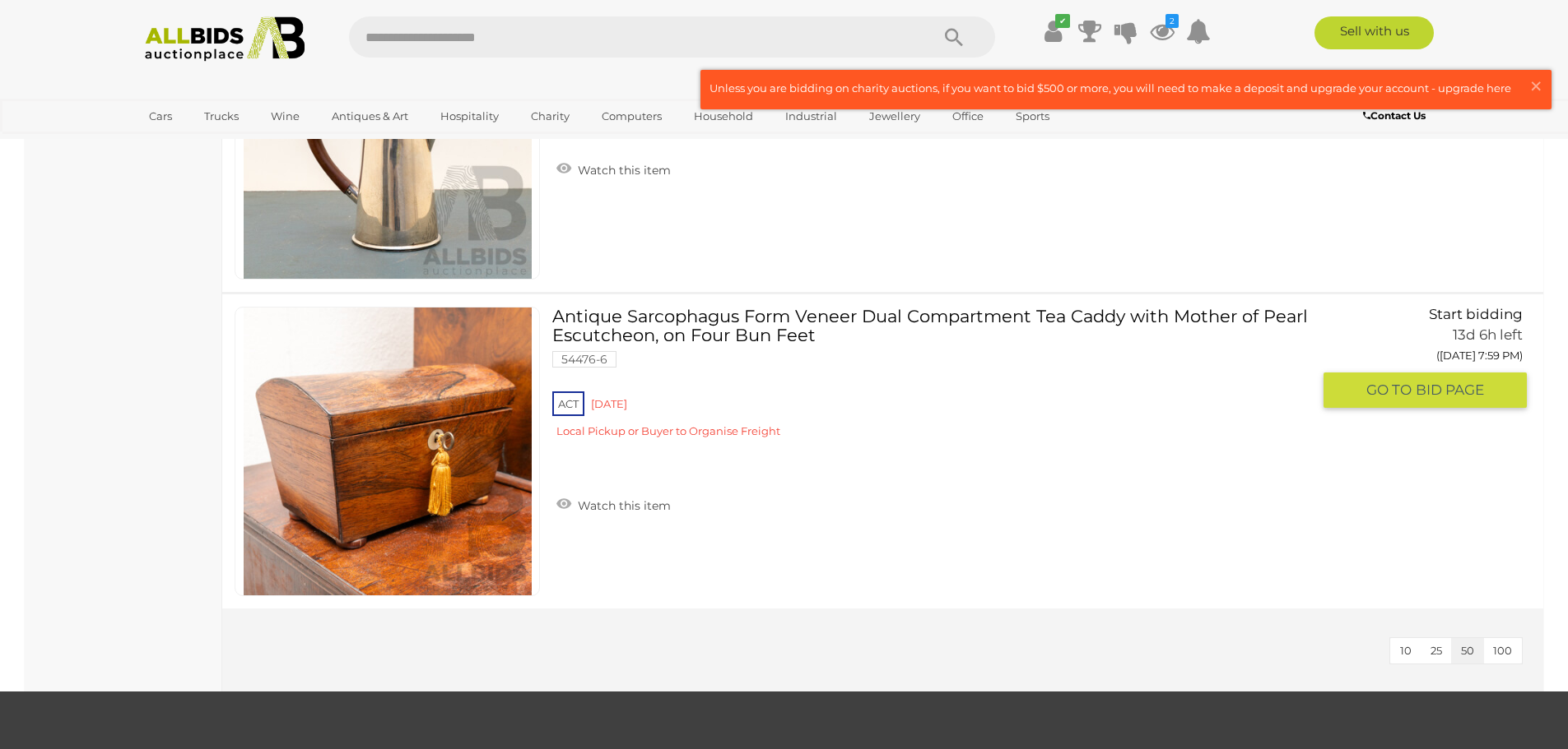
scroll to position [10534, 0]
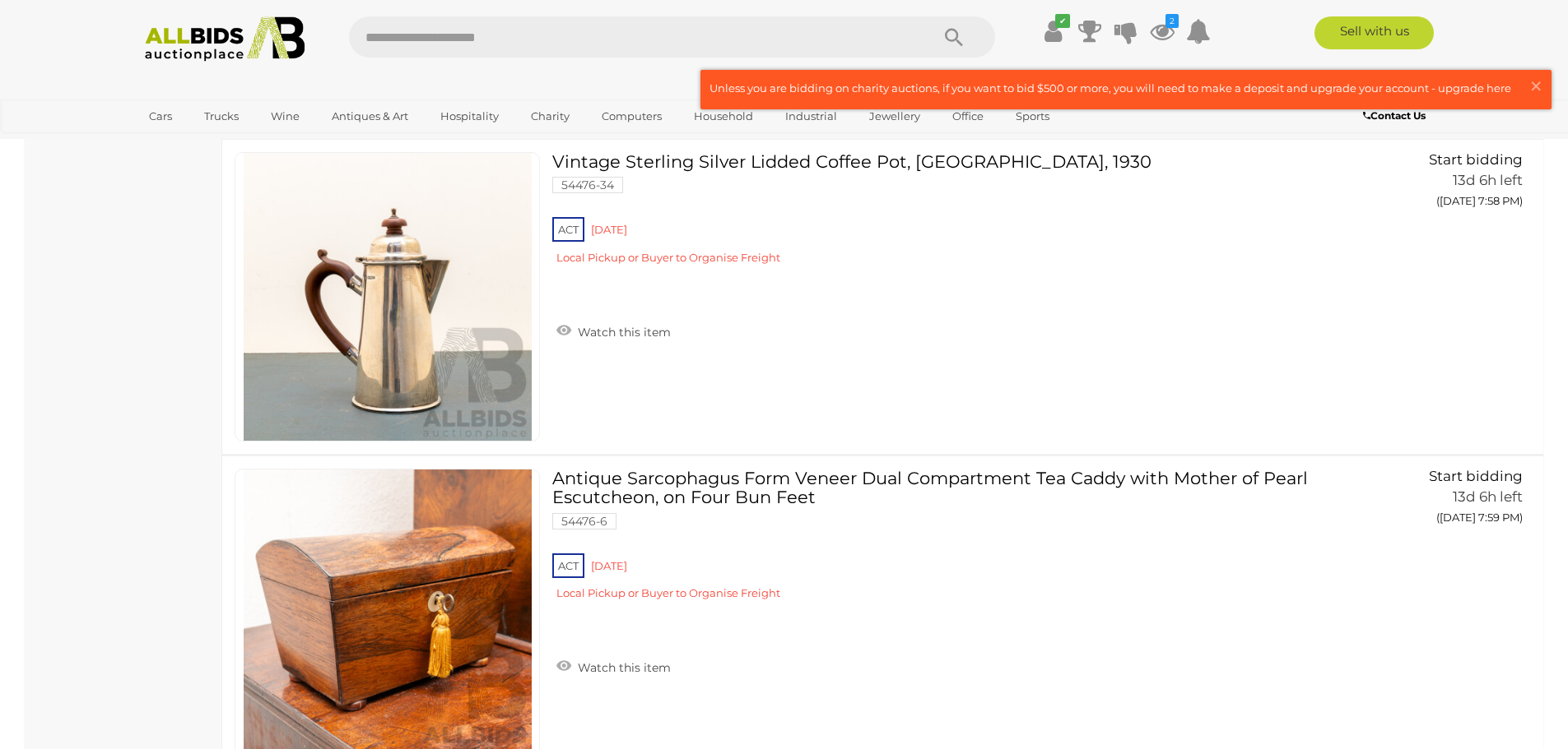
click at [474, 48] on input "text" at bounding box center [631, 37] width 565 height 42
type input "*******"
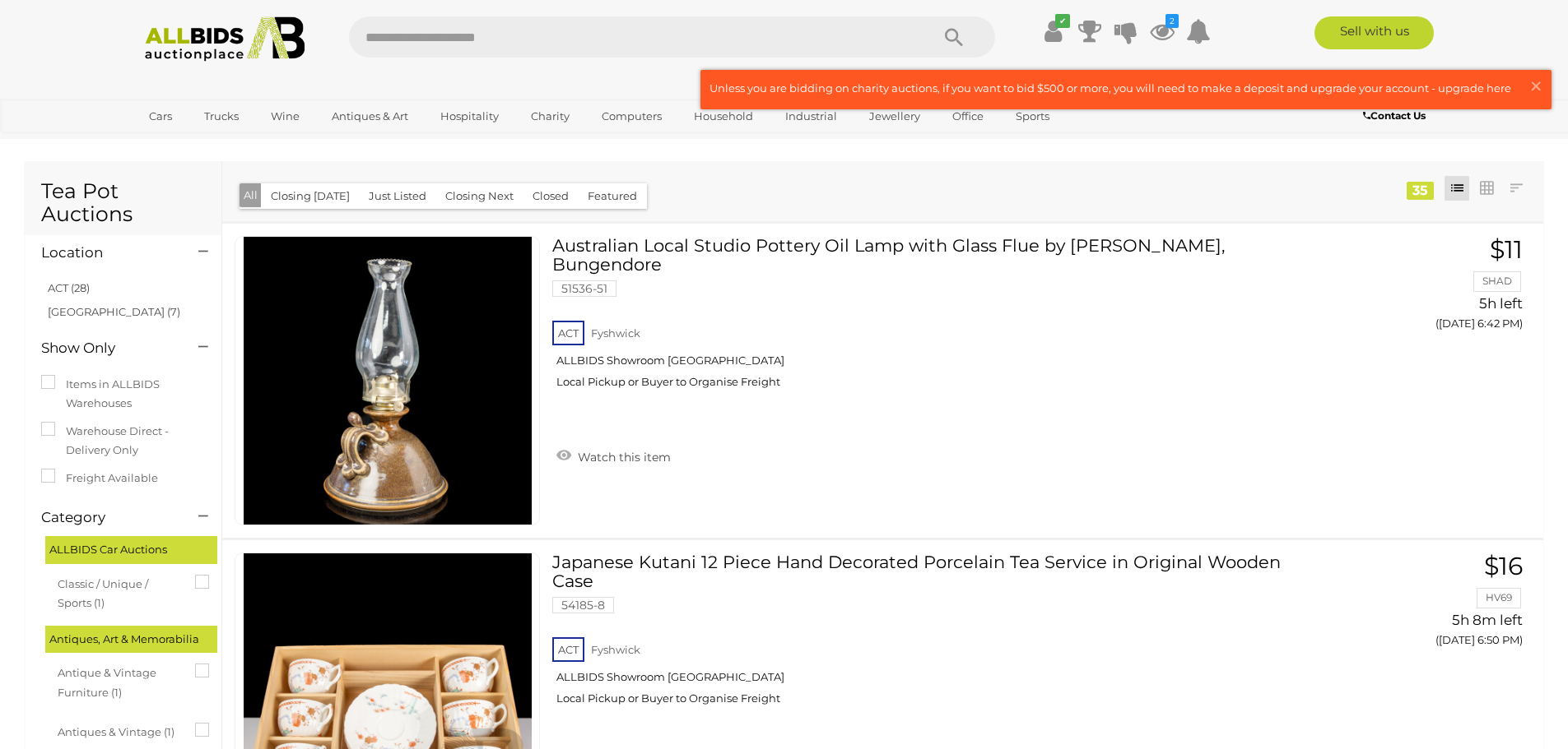
scroll to position [7737, 0]
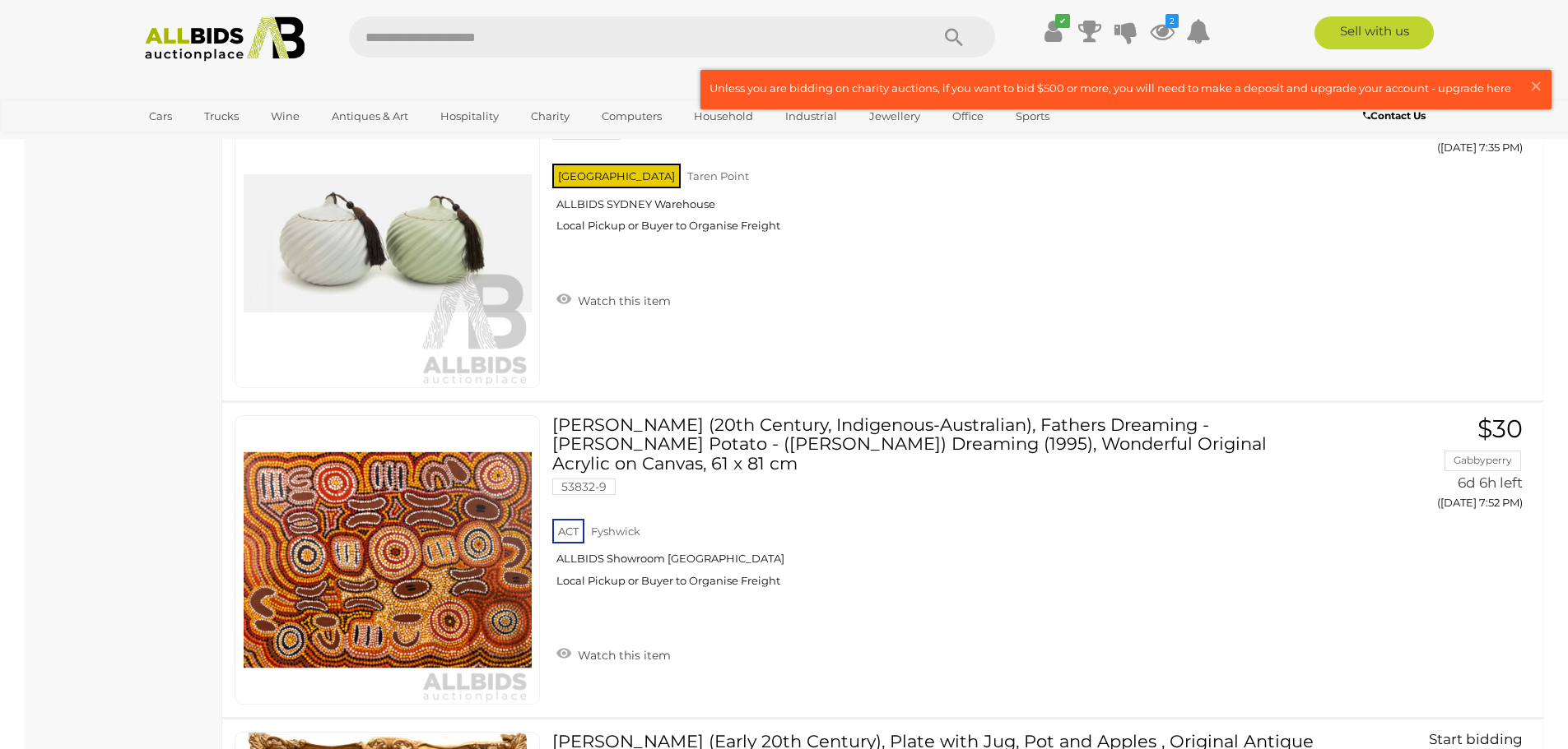
click at [408, 31] on input "text" at bounding box center [631, 37] width 565 height 42
type input "******"
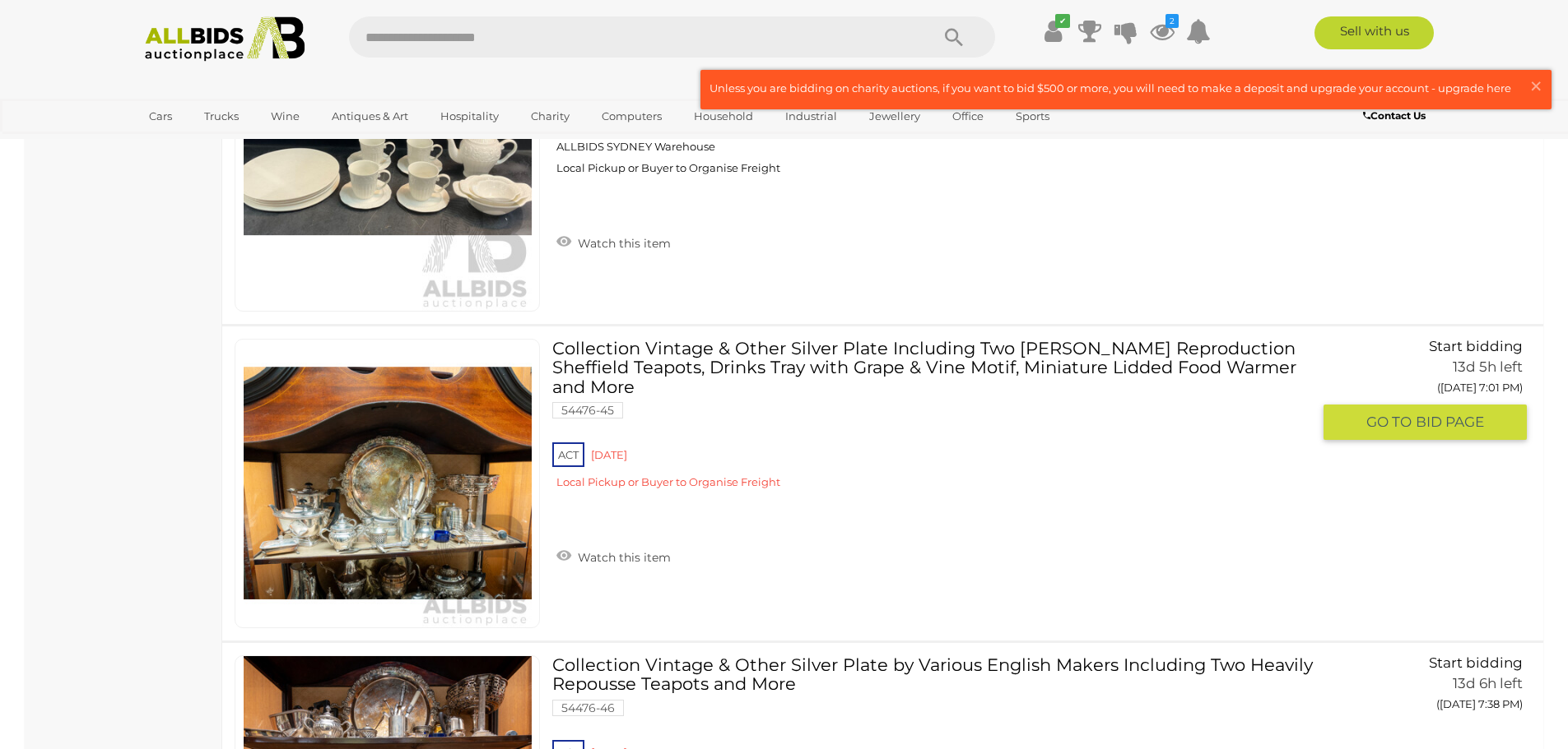
scroll to position [1234, 0]
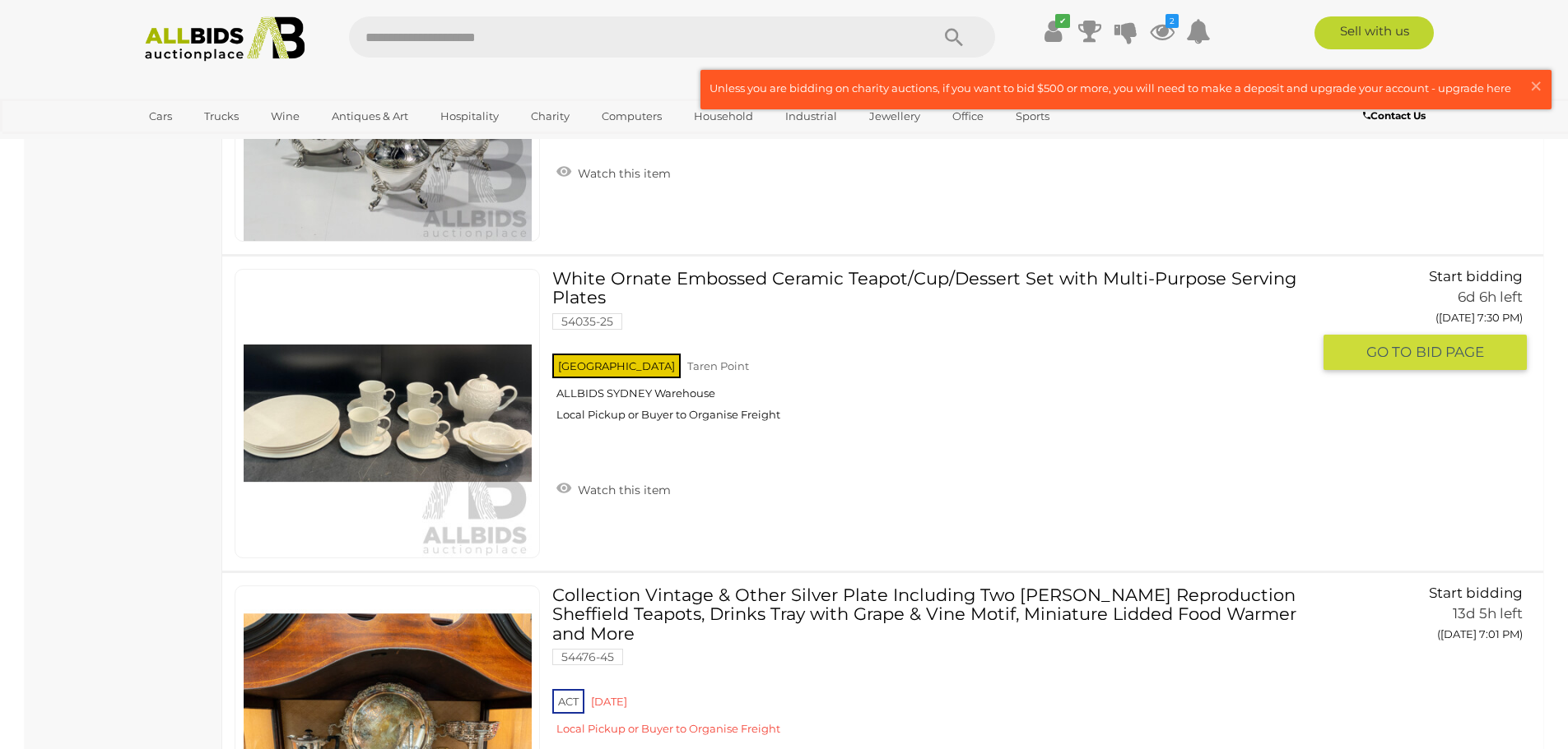
click at [777, 279] on link "White Ornate Embossed Ceramic Teapot/Cup/Dessert Set with Multi-Purpose Serving…" at bounding box center [938, 351] width 746 height 165
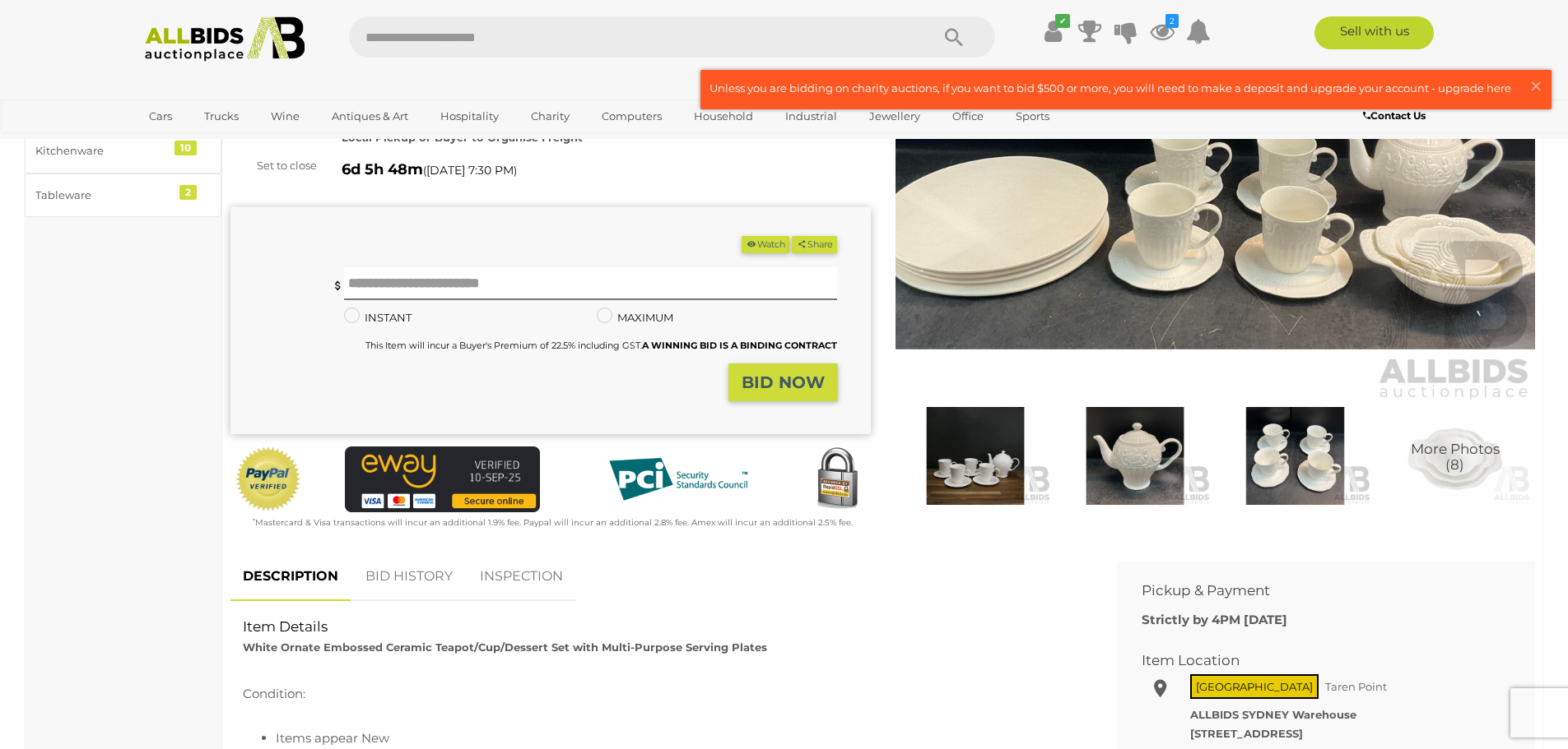
scroll to position [164, 0]
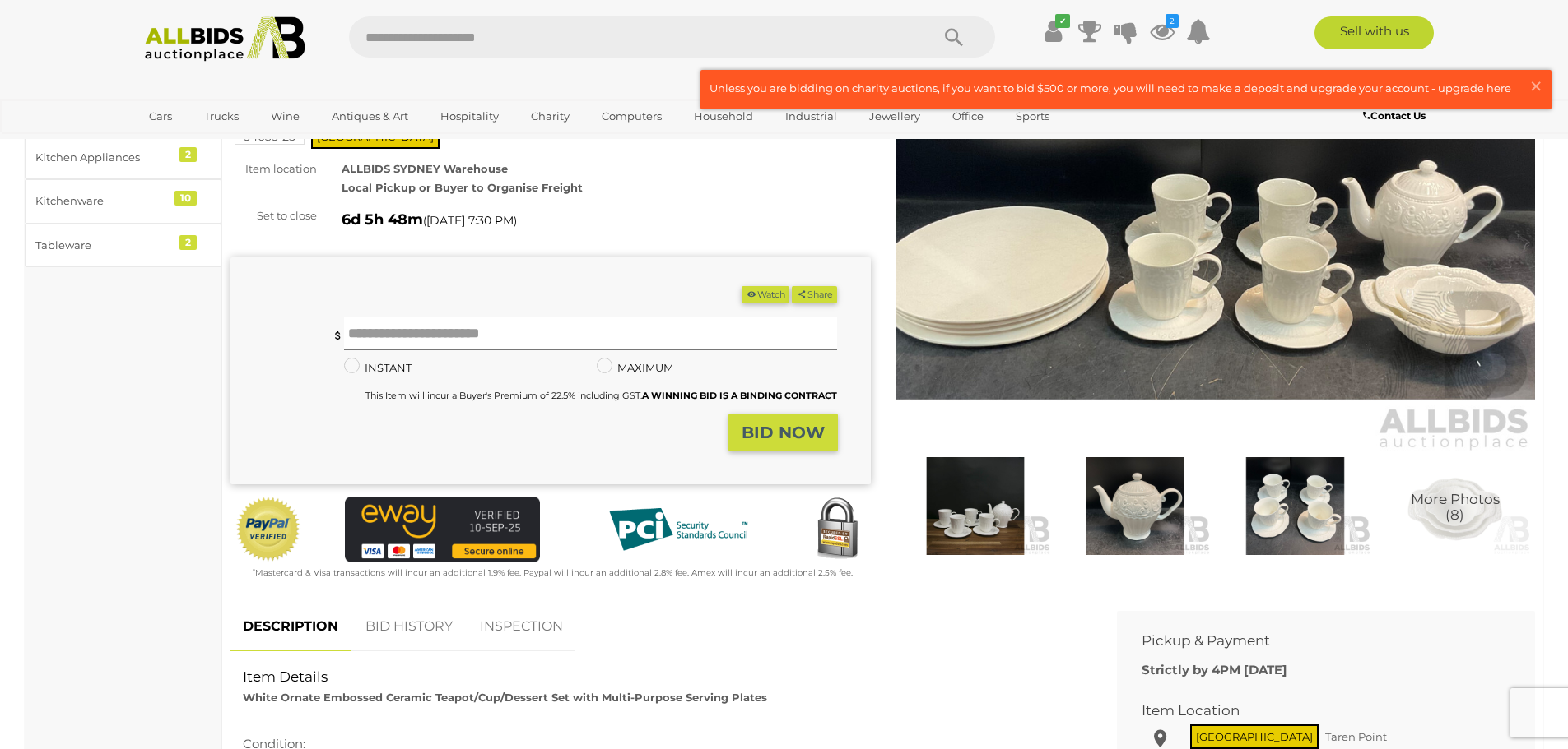
click at [1317, 240] on img at bounding box center [1215, 247] width 640 height 412
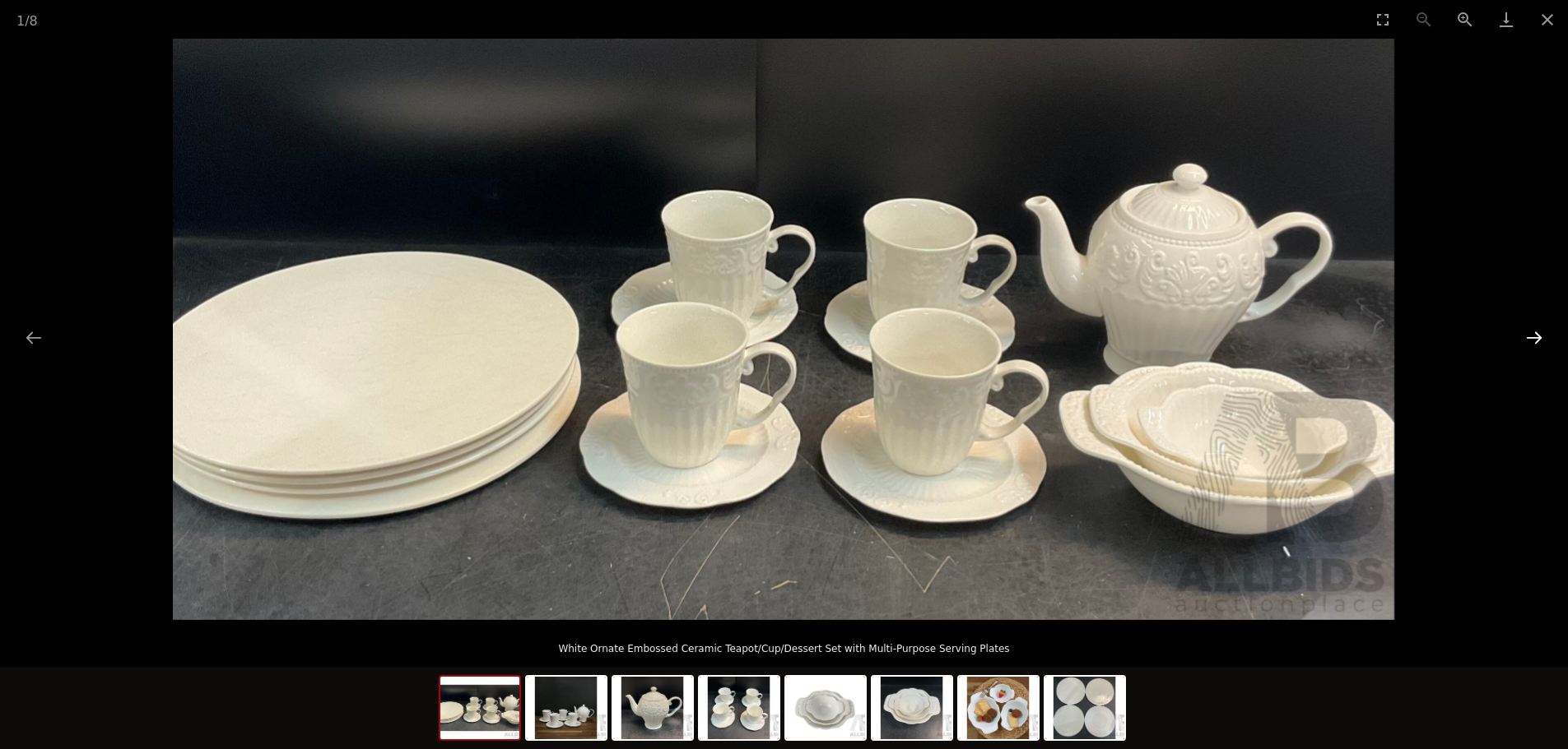
click at [1534, 338] on button "Next slide" at bounding box center [1533, 338] width 34 height 32
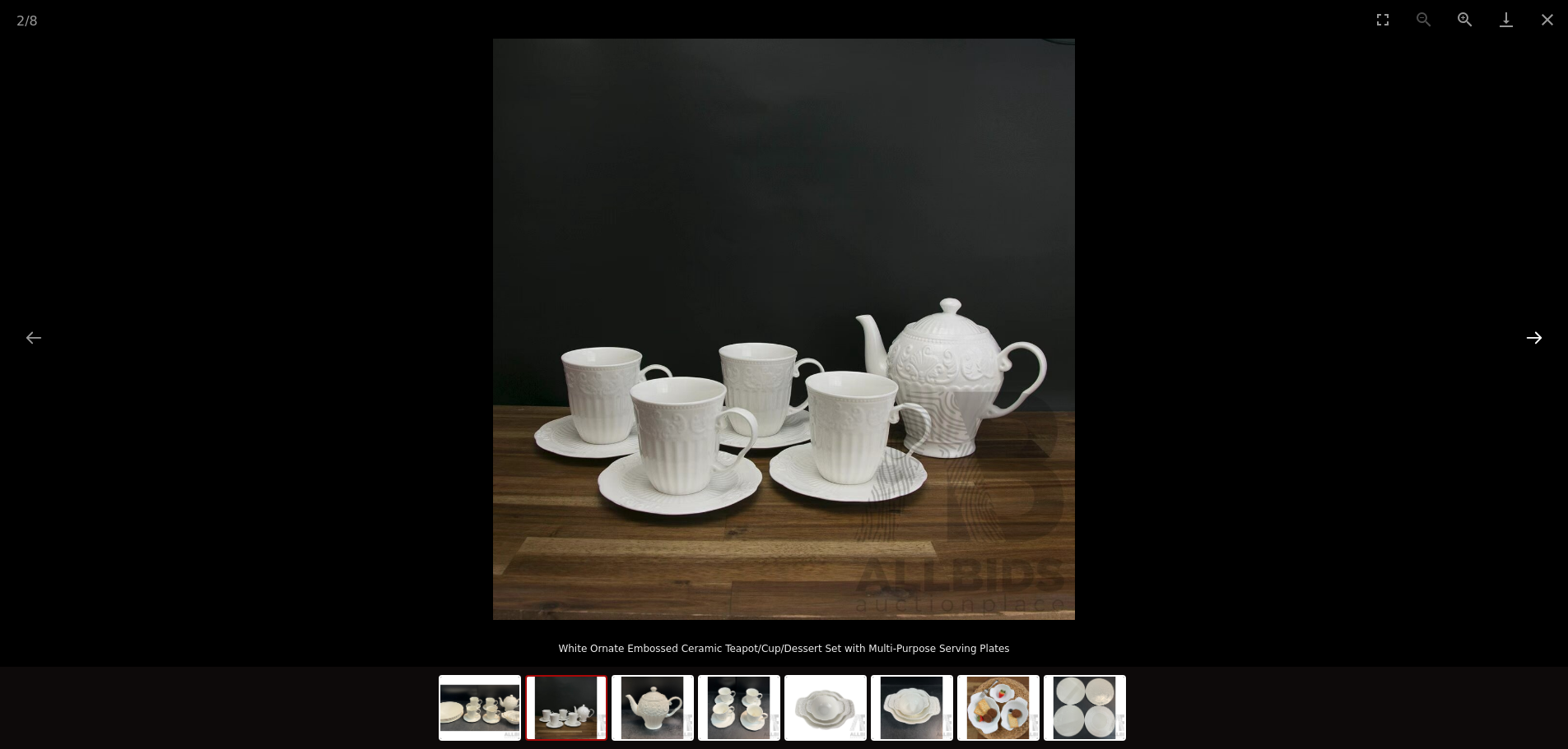
click at [1534, 338] on button "Next slide" at bounding box center [1533, 338] width 34 height 32
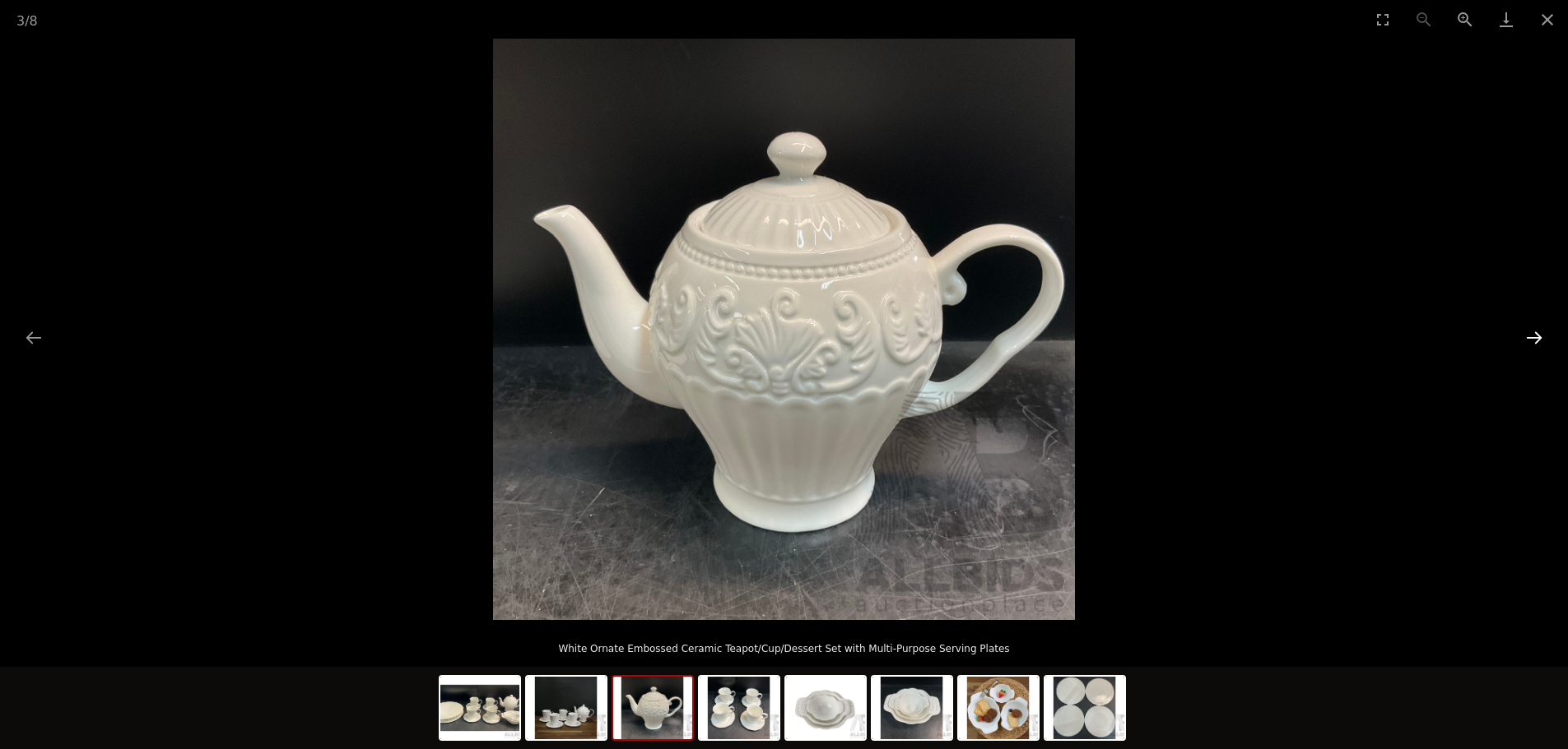
click at [1534, 338] on button "Next slide" at bounding box center [1533, 338] width 34 height 32
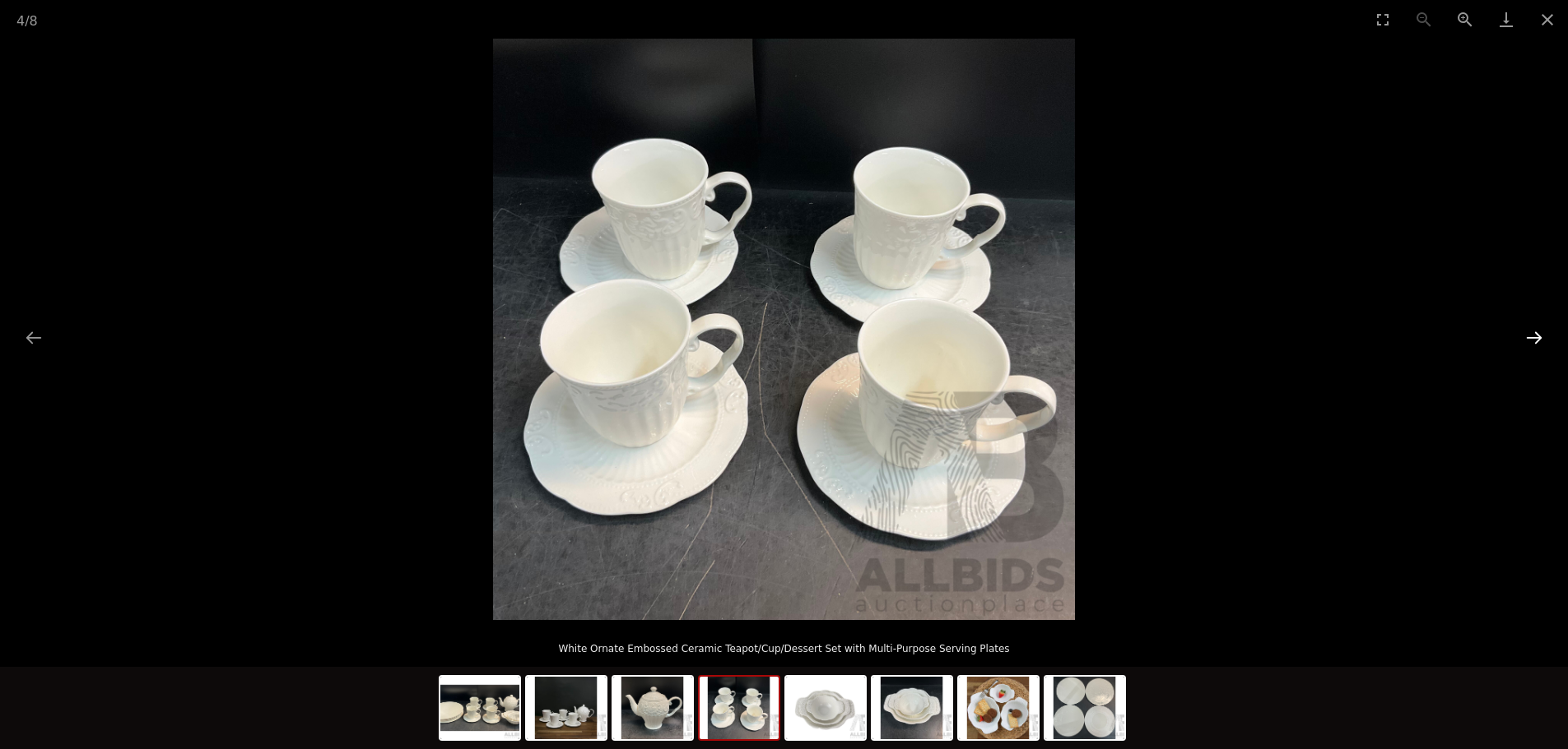
click at [1534, 338] on button "Next slide" at bounding box center [1533, 338] width 34 height 32
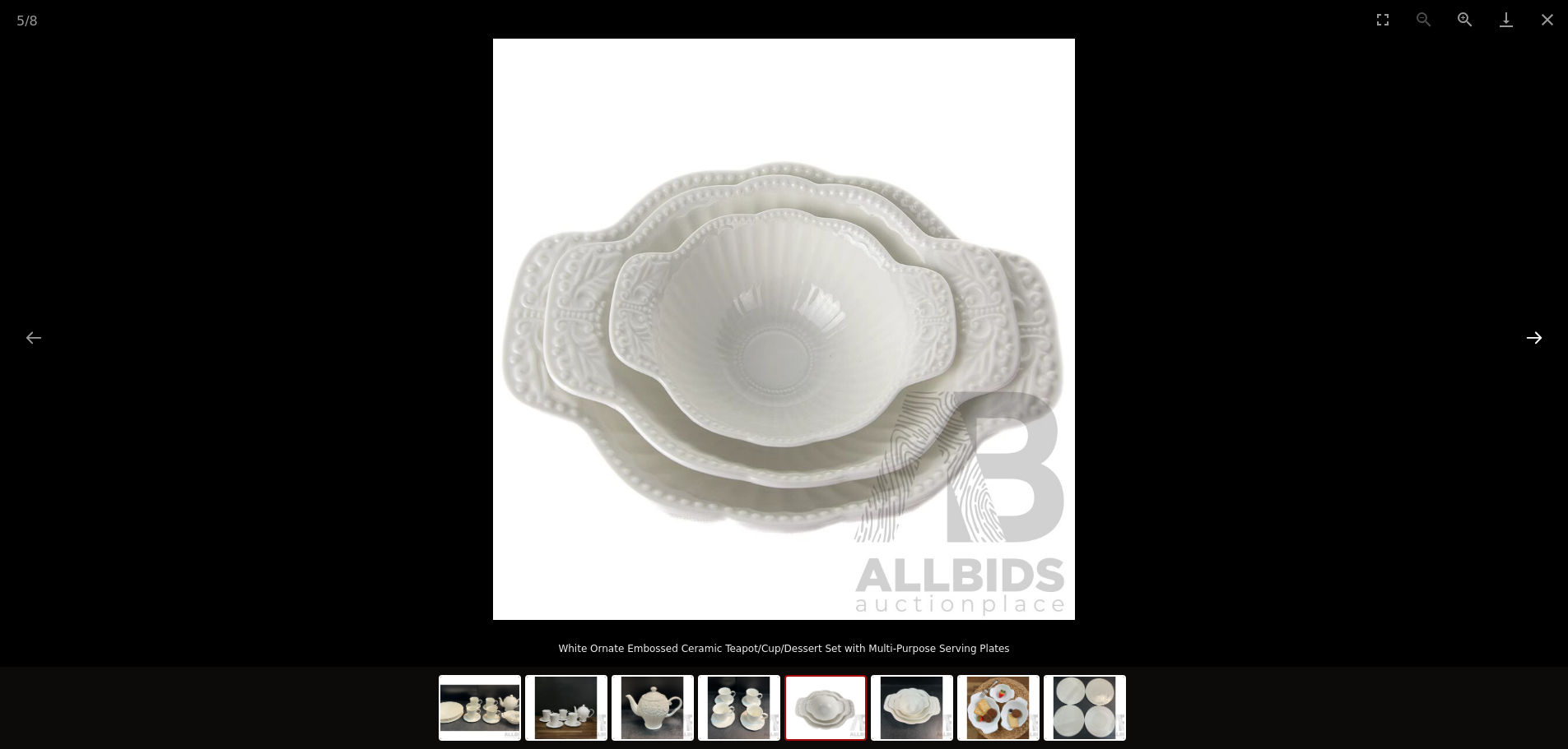
click at [1534, 338] on button "Next slide" at bounding box center [1533, 338] width 34 height 32
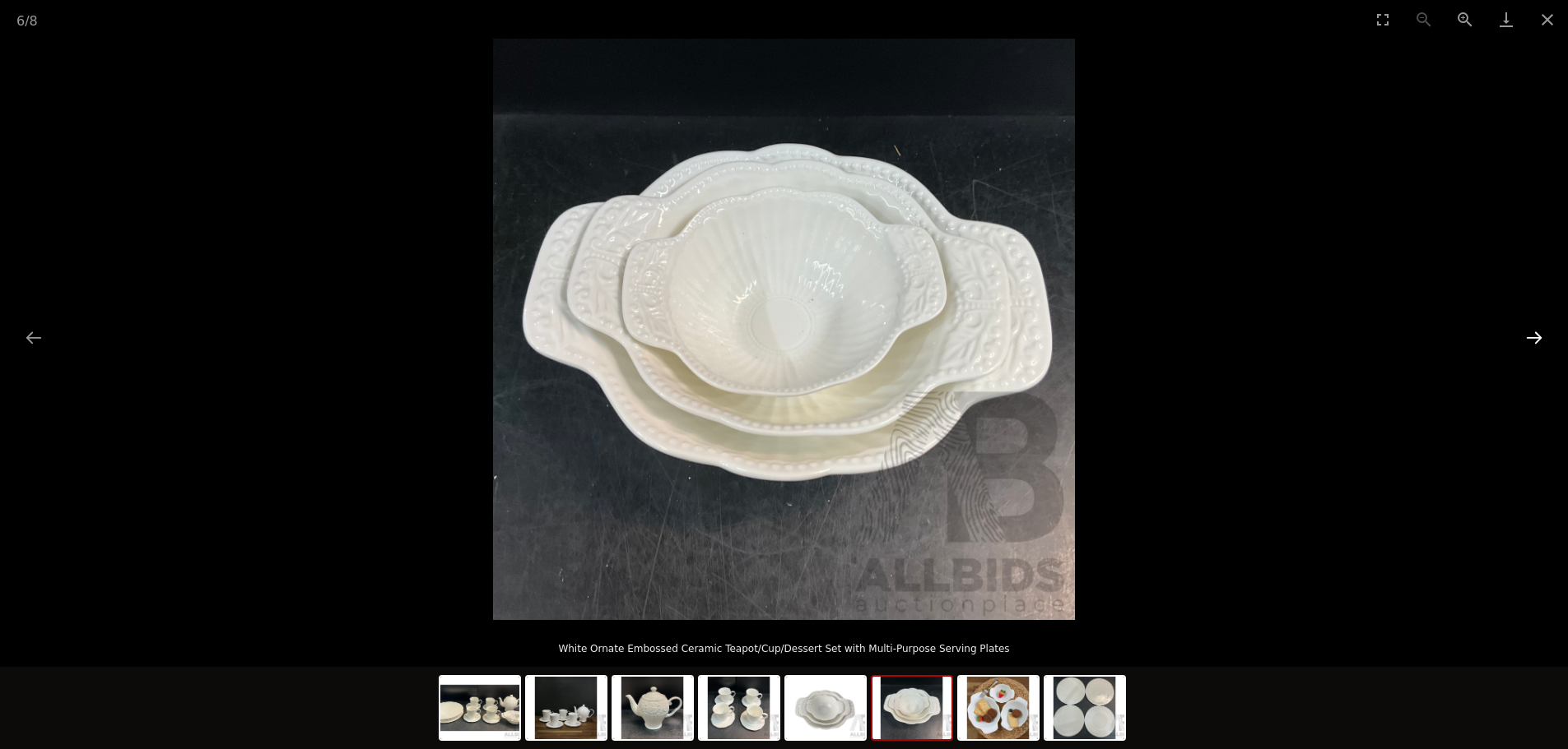
click at [1534, 338] on button "Next slide" at bounding box center [1533, 338] width 34 height 32
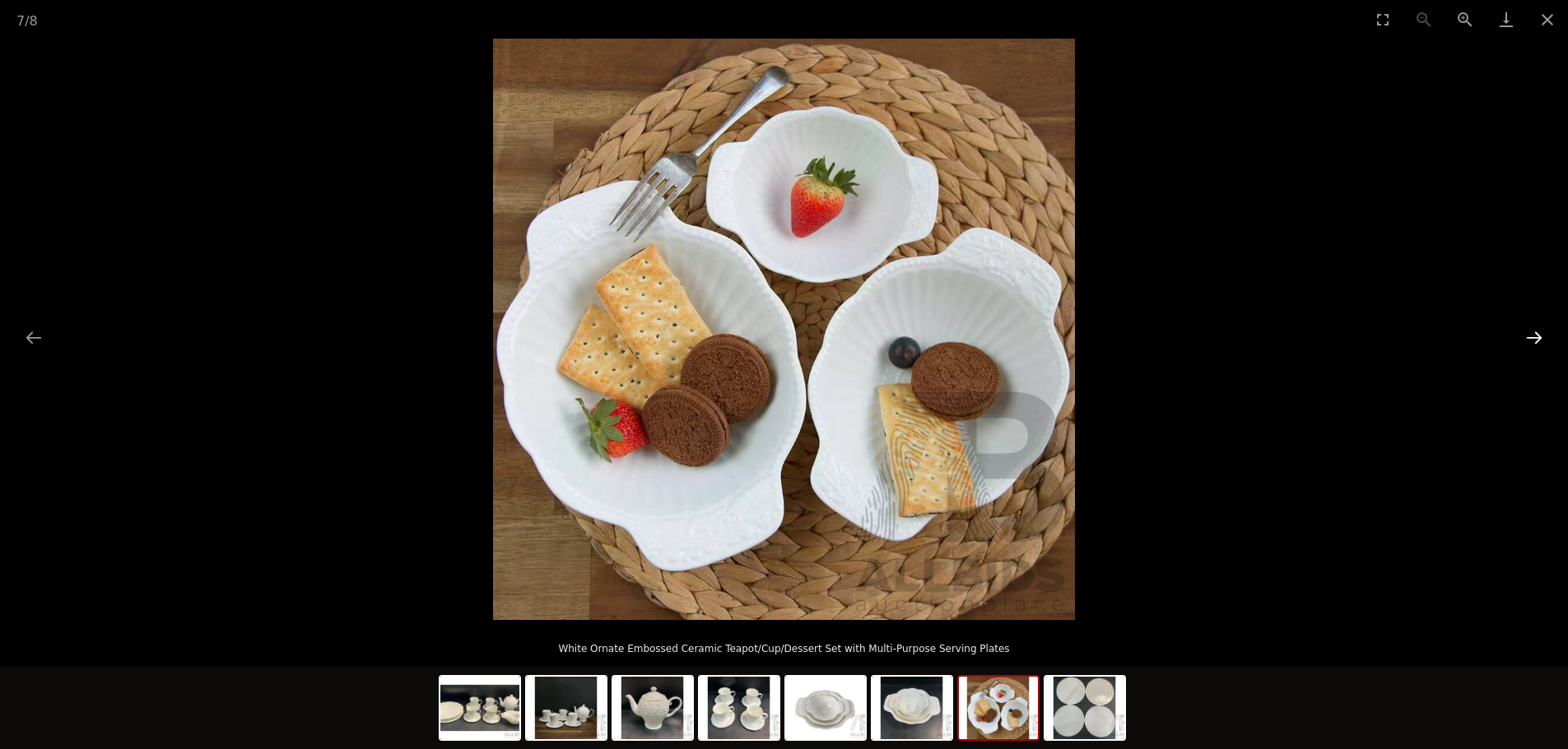
click at [1534, 338] on button "Next slide" at bounding box center [1533, 338] width 34 height 32
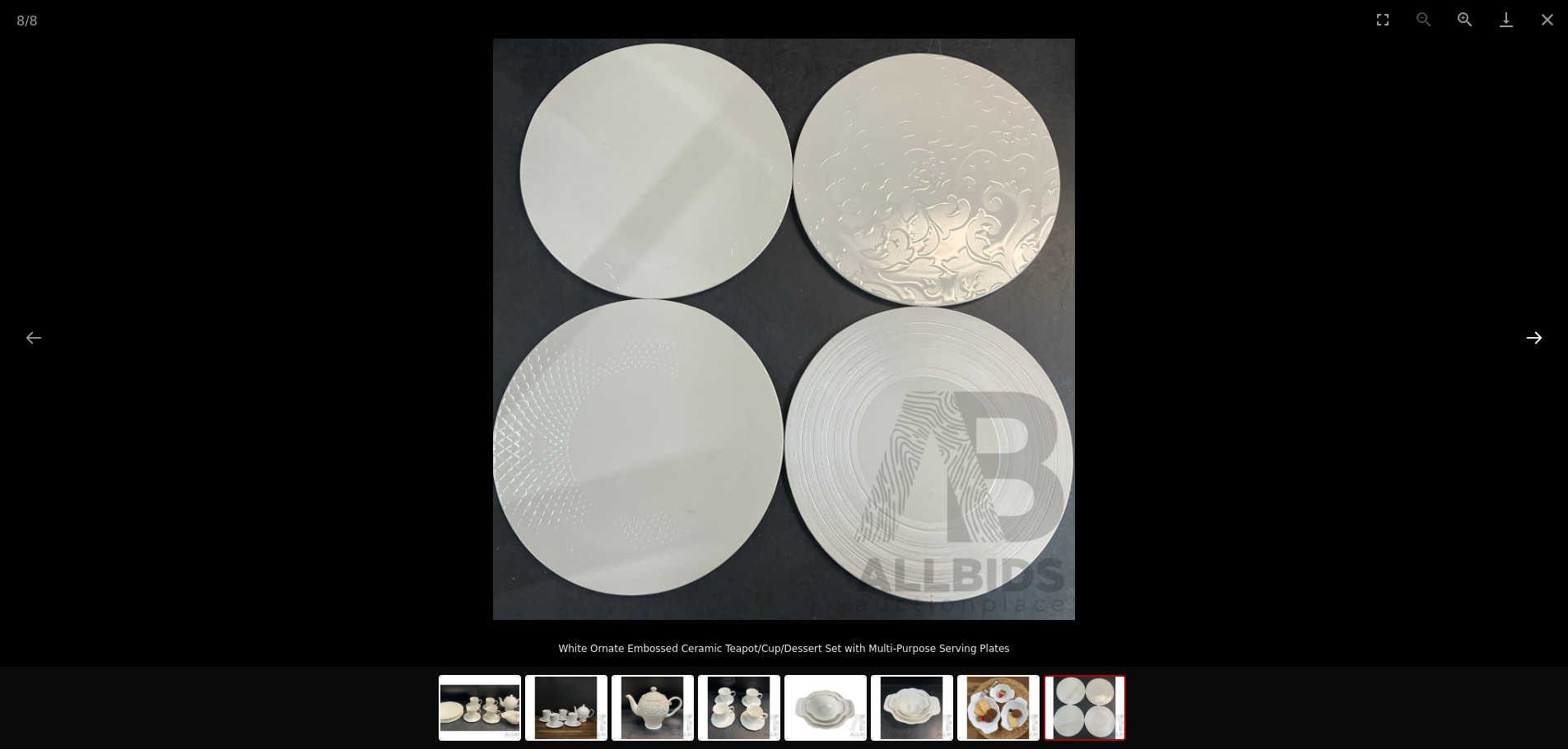
click at [1534, 338] on button "Next slide" at bounding box center [1533, 338] width 34 height 32
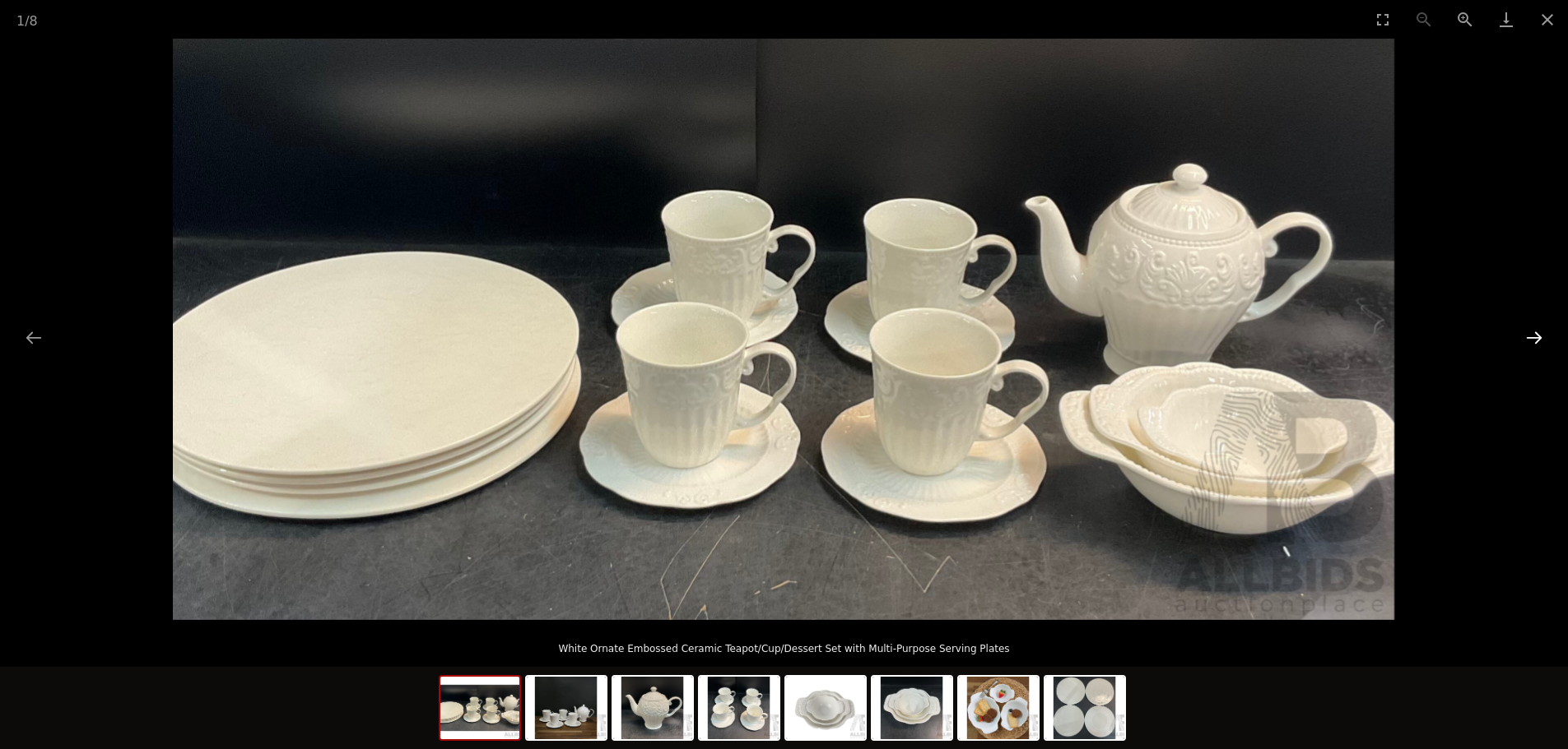
click at [1534, 338] on button "Next slide" at bounding box center [1533, 338] width 34 height 32
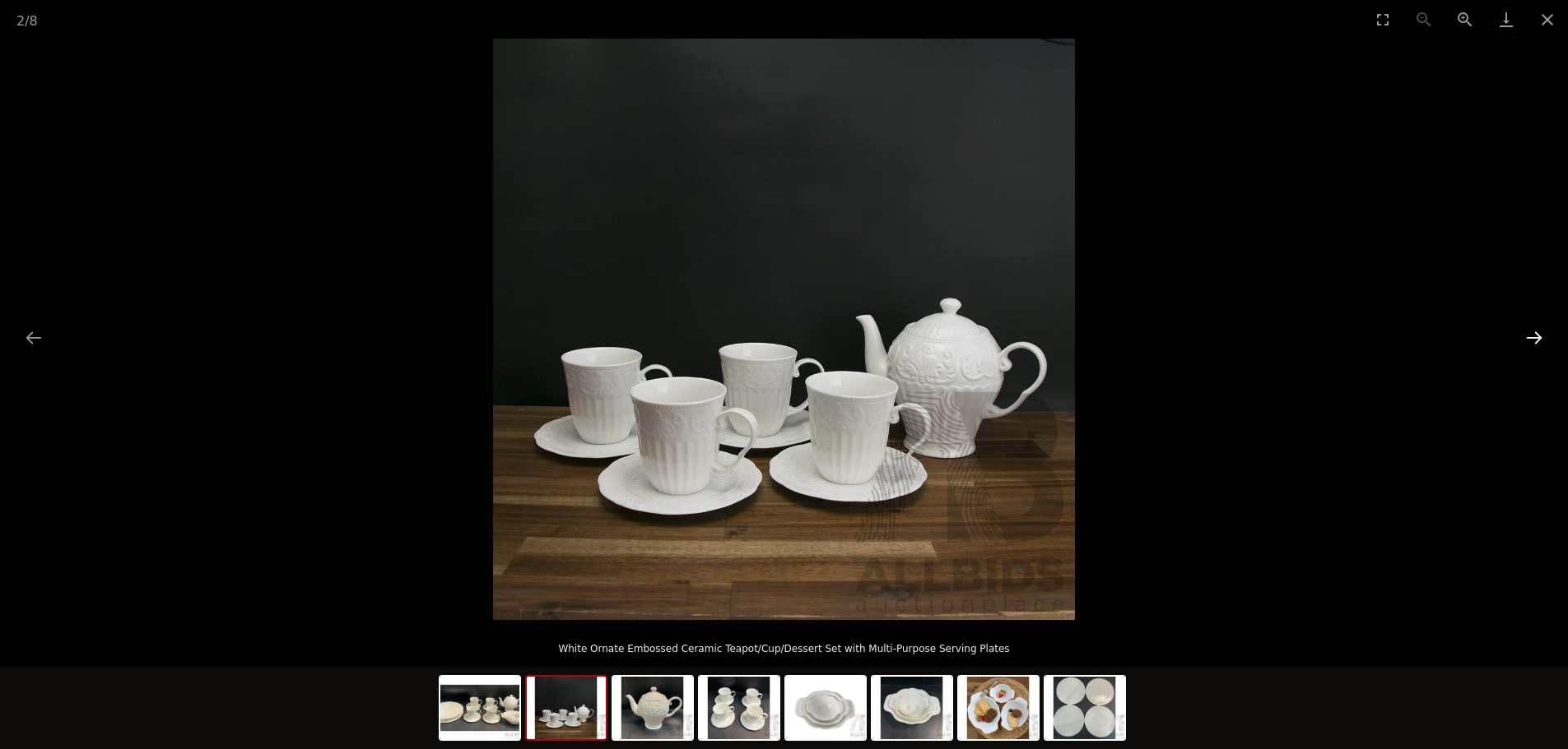
click at [1534, 338] on button "Next slide" at bounding box center [1533, 338] width 34 height 32
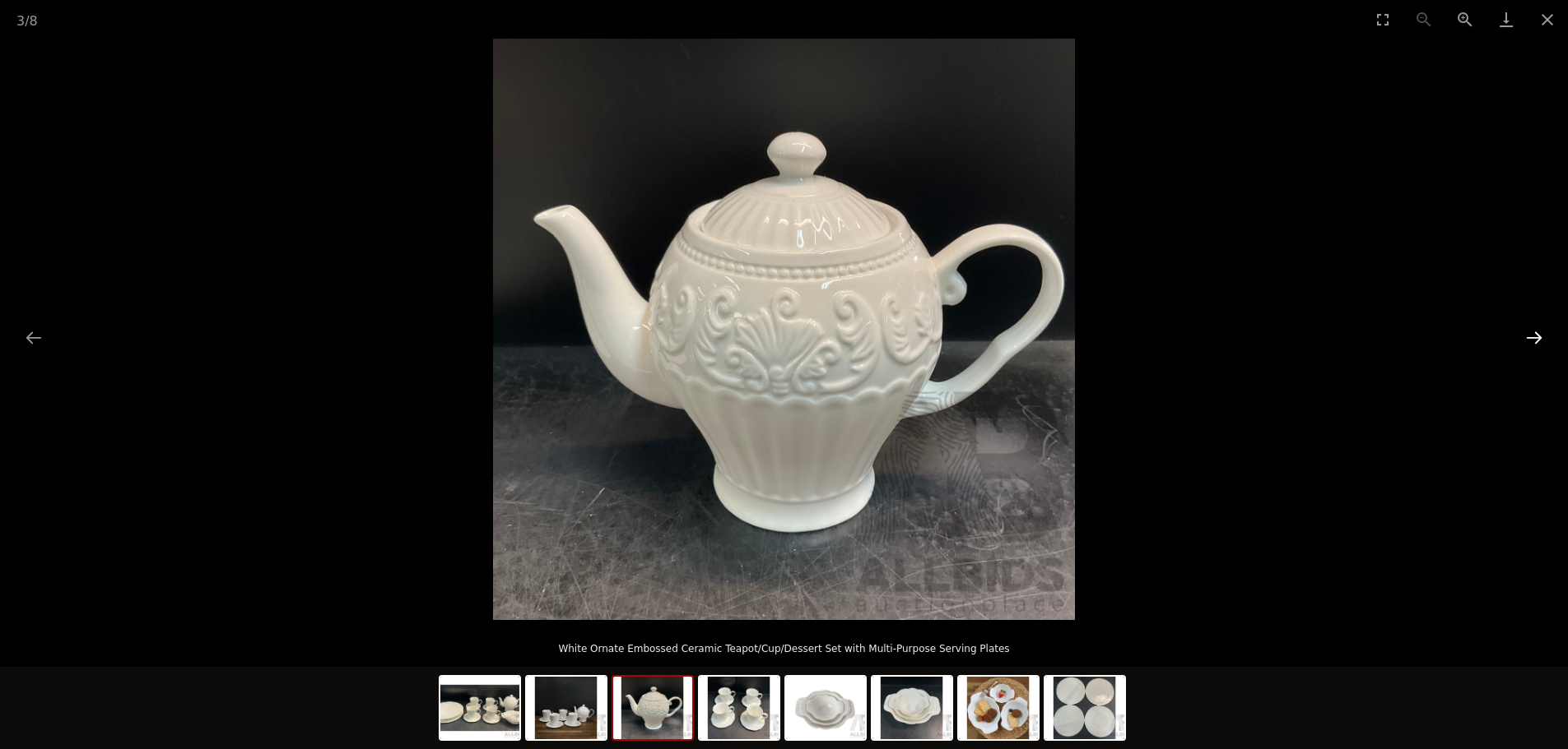
click at [1534, 338] on button "Next slide" at bounding box center [1533, 338] width 34 height 32
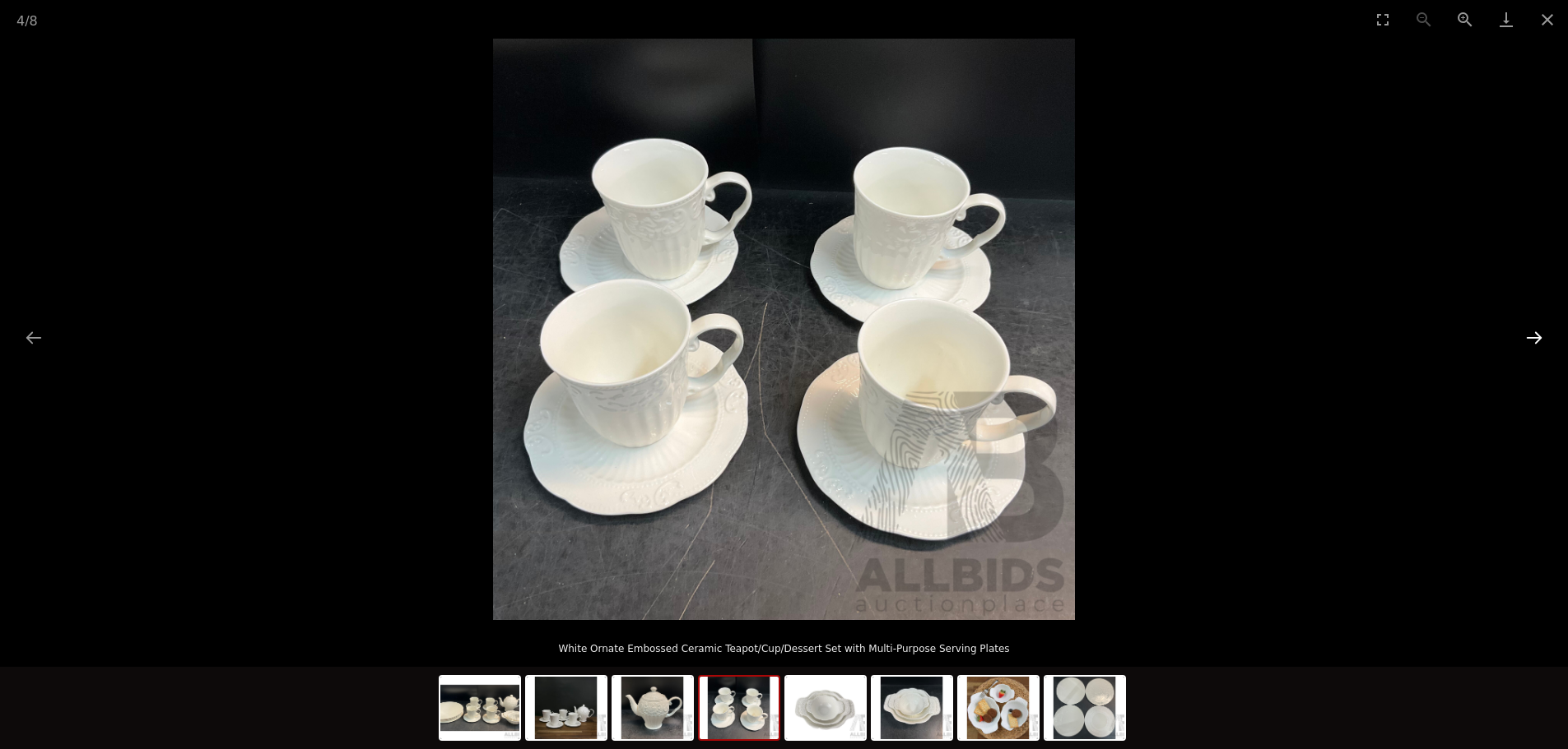
click at [1534, 338] on button "Next slide" at bounding box center [1533, 338] width 34 height 32
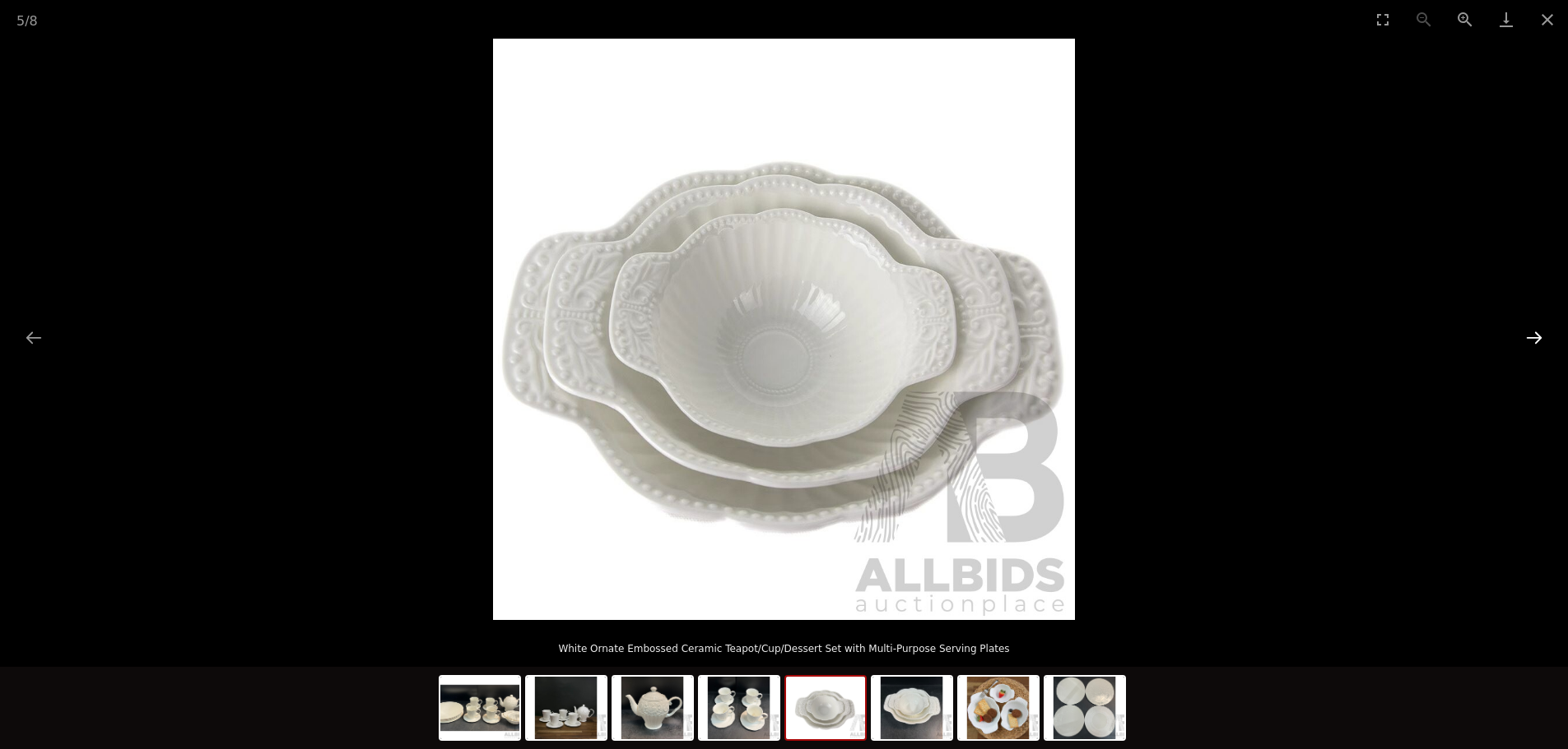
click at [1534, 338] on button "Next slide" at bounding box center [1533, 338] width 34 height 32
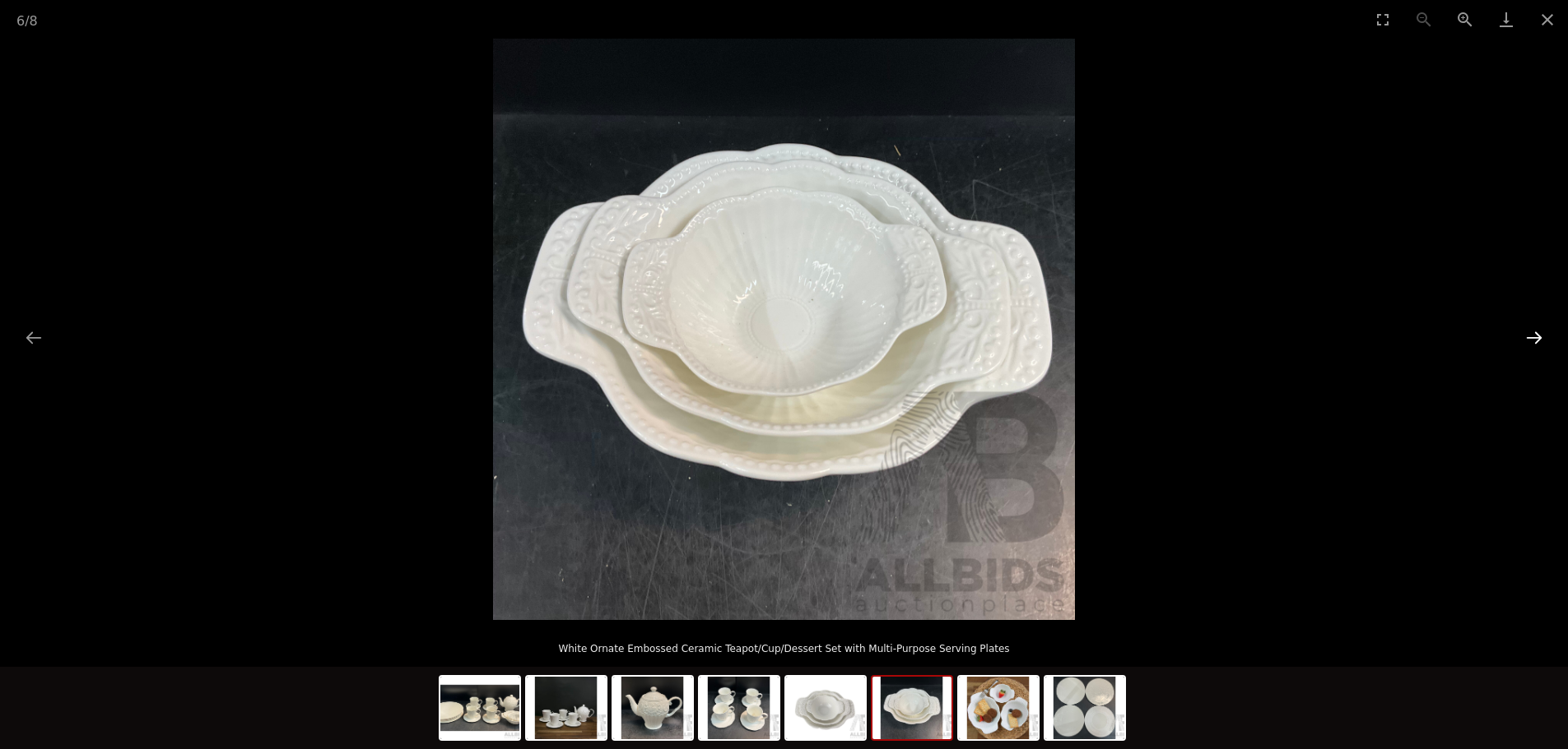
click at [1534, 338] on button "Next slide" at bounding box center [1533, 338] width 34 height 32
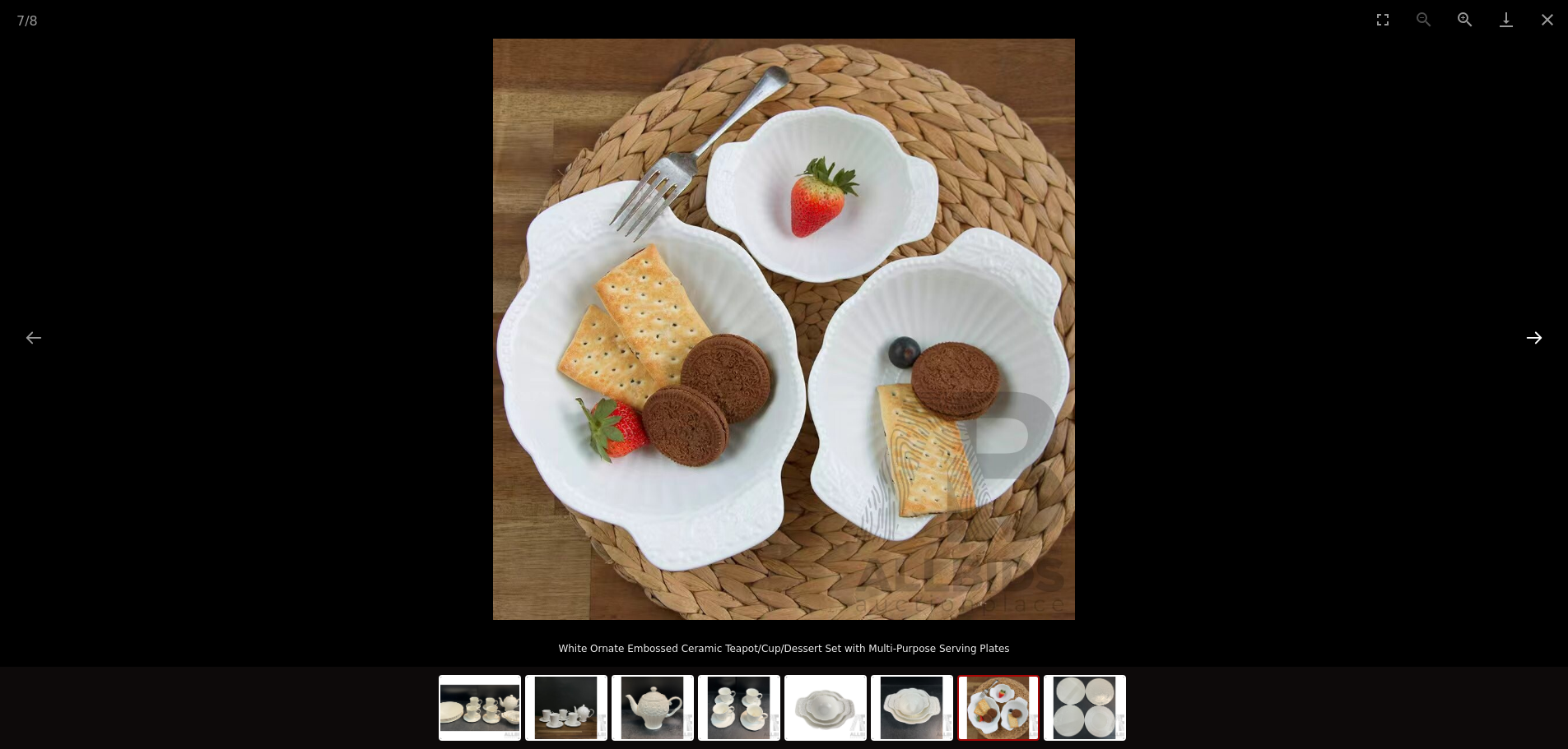
click at [1534, 338] on button "Next slide" at bounding box center [1533, 338] width 34 height 32
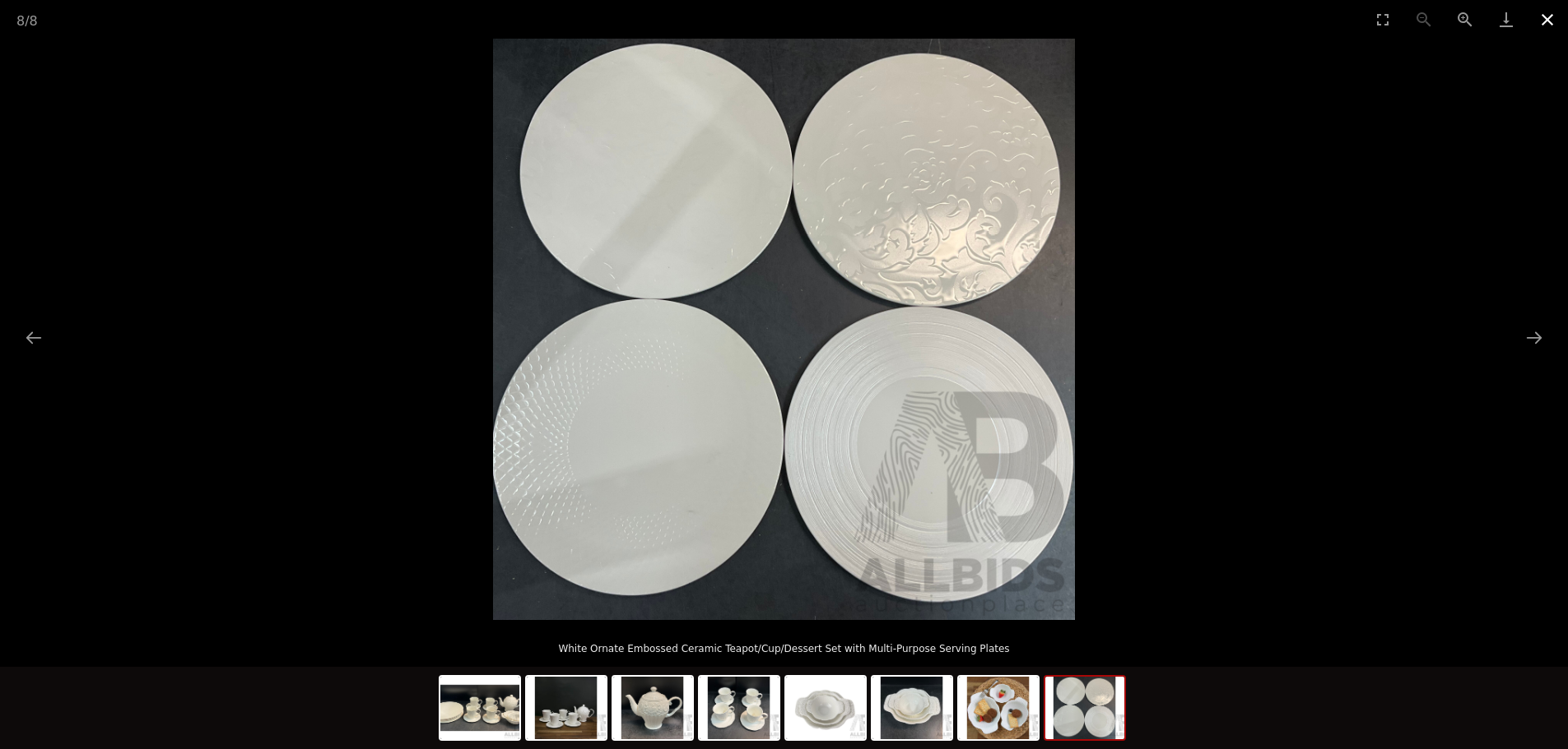
click at [1548, 24] on button "Close gallery" at bounding box center [1547, 19] width 42 height 39
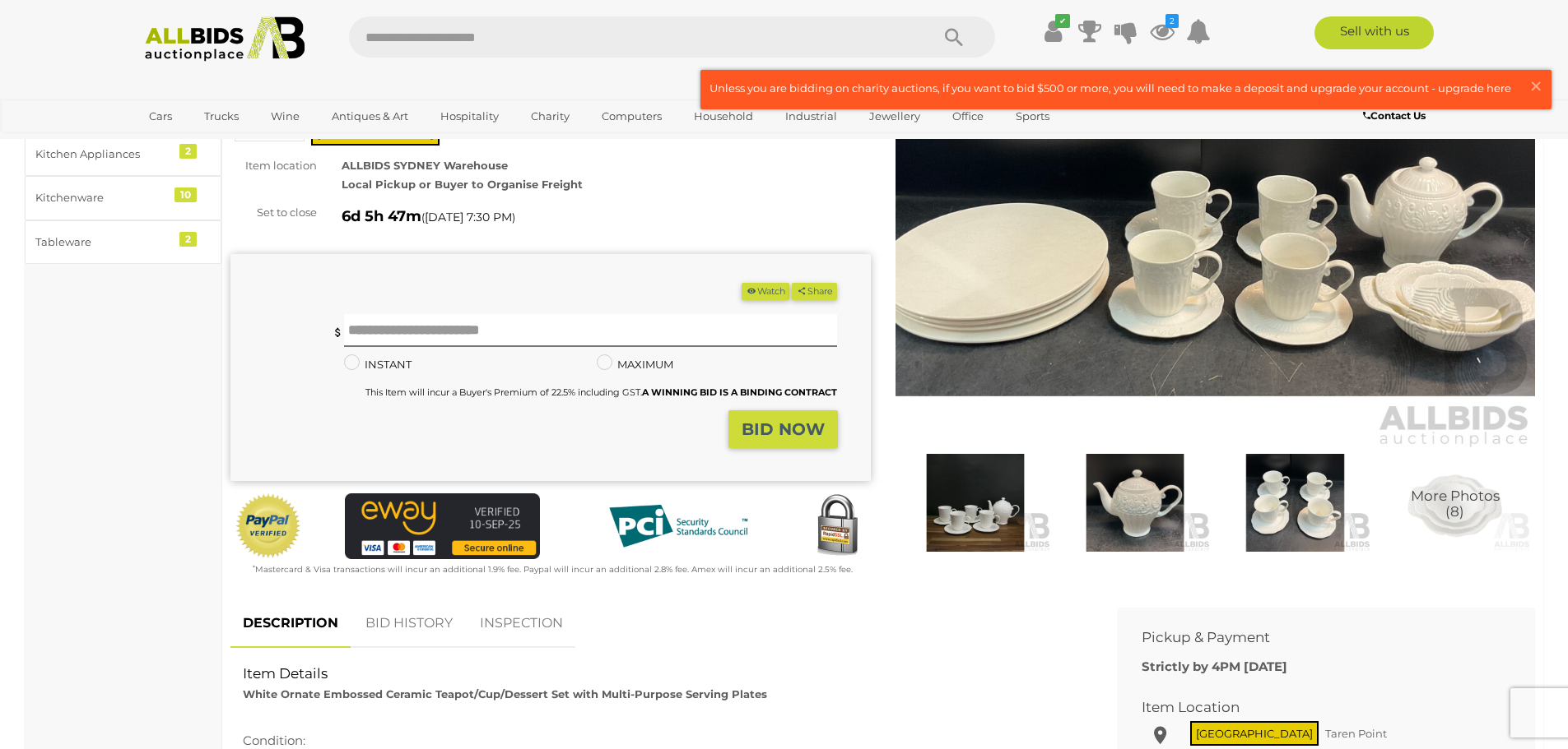
scroll to position [164, 0]
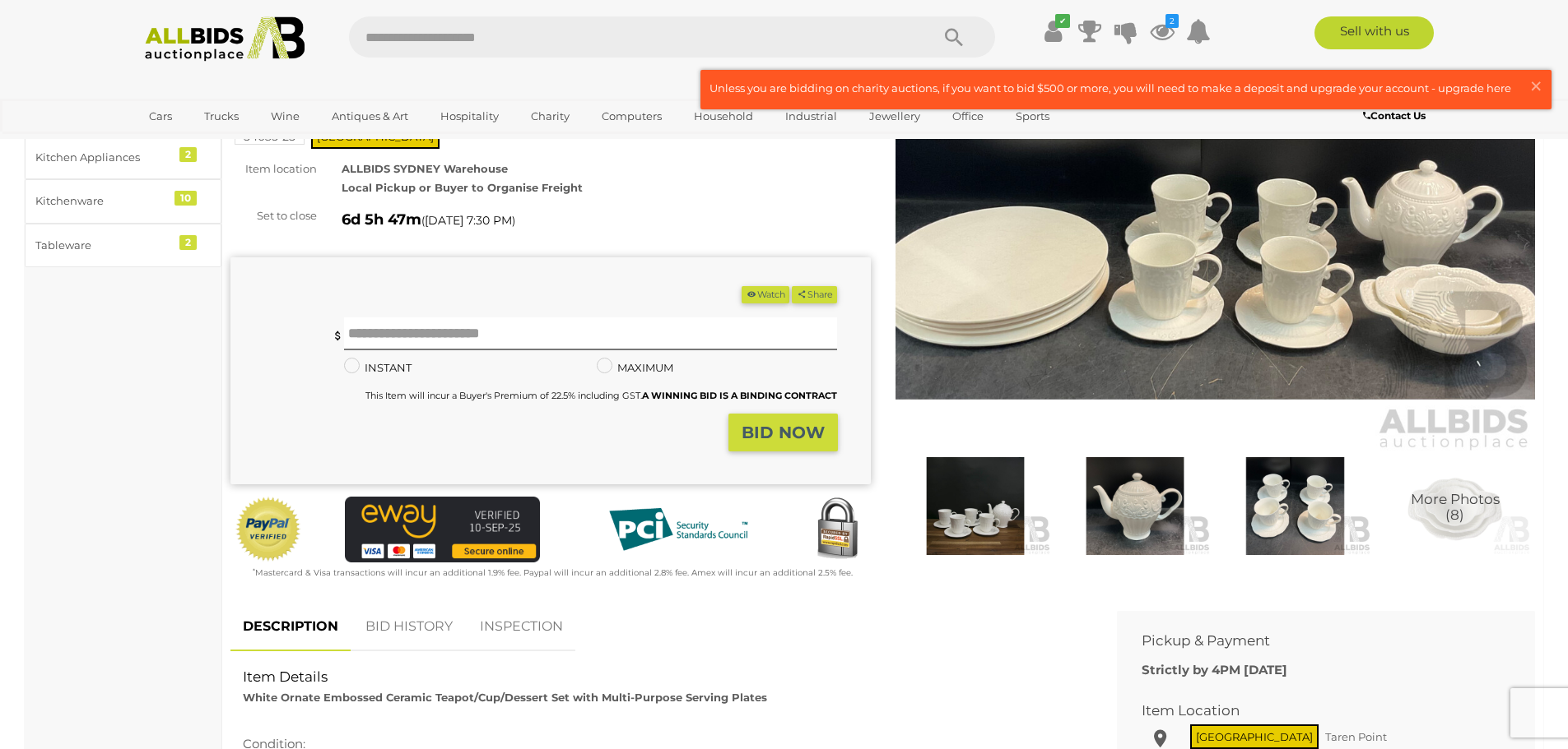
click at [1139, 503] on img at bounding box center [1135, 506] width 151 height 98
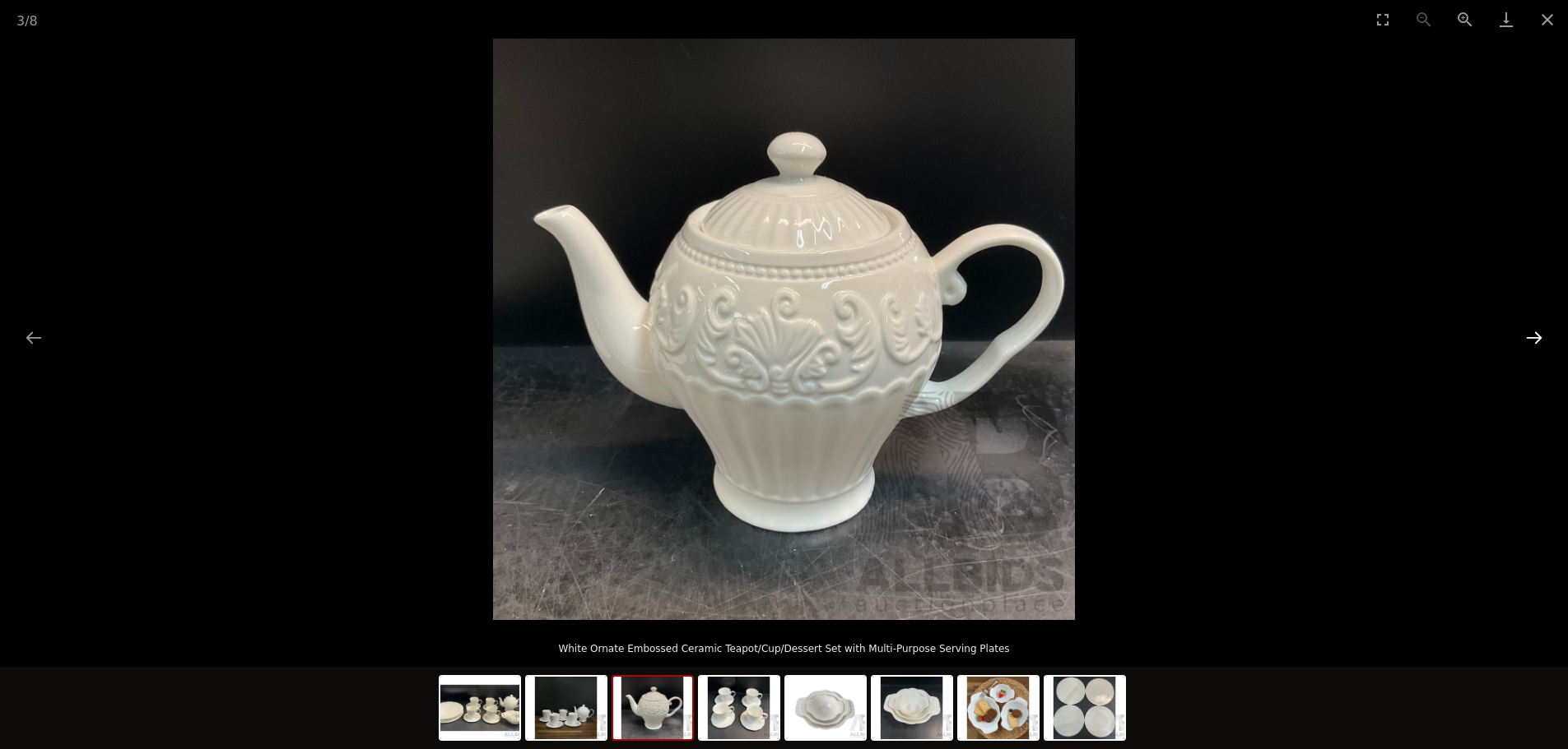
click at [1530, 336] on button "Next slide" at bounding box center [1533, 338] width 34 height 32
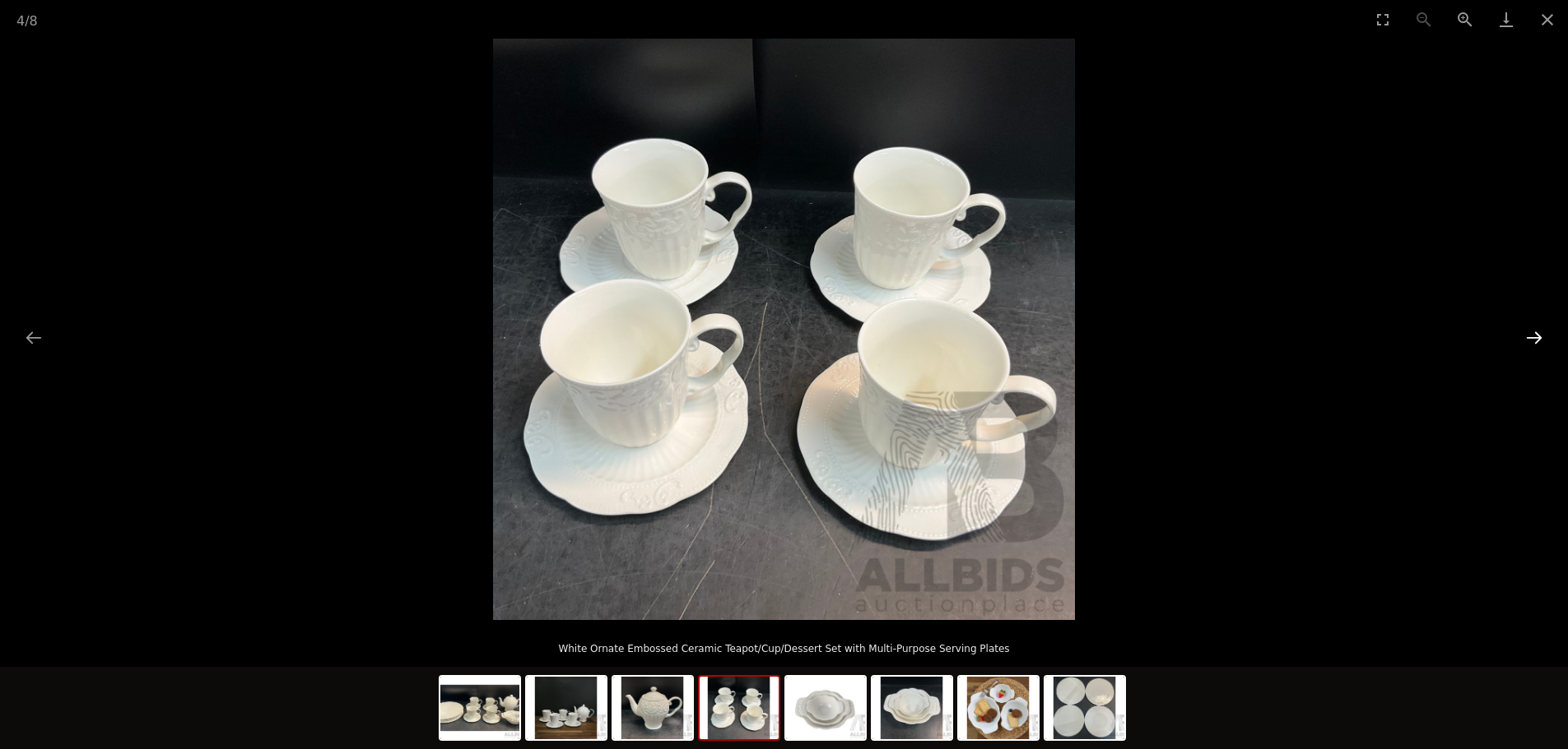
click at [1530, 335] on button "Next slide" at bounding box center [1533, 338] width 34 height 32
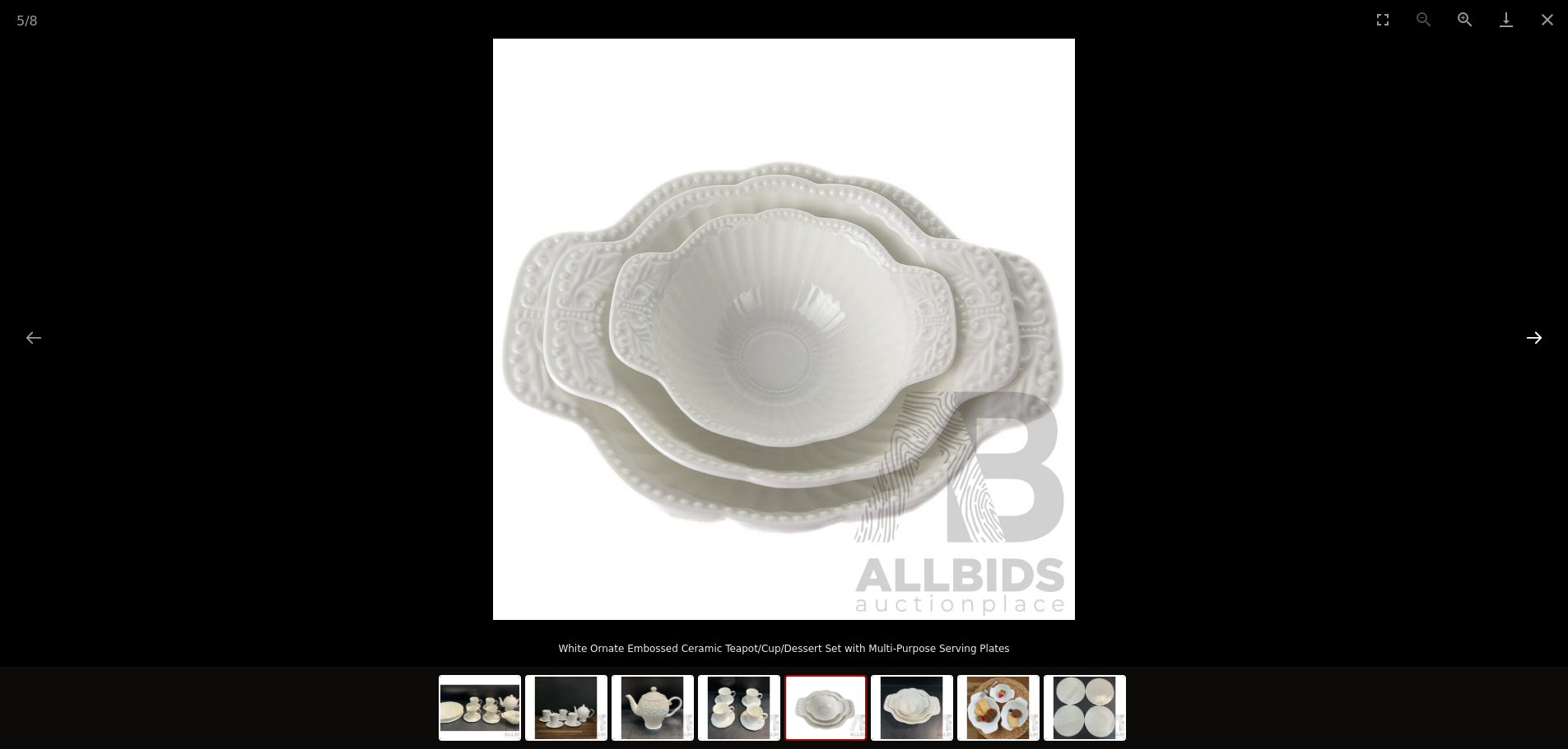
click at [1530, 335] on button "Next slide" at bounding box center [1533, 338] width 34 height 32
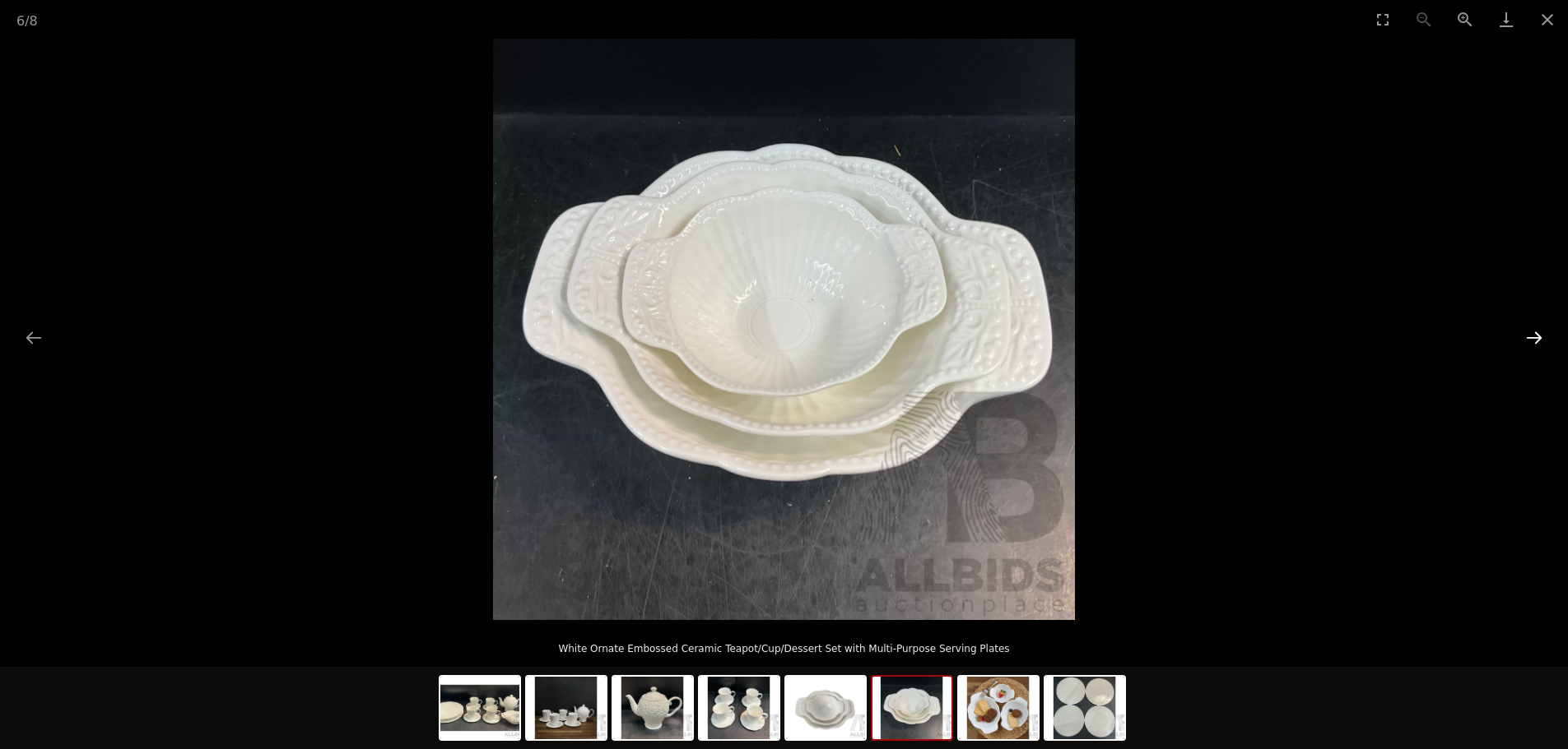
click at [1530, 335] on button "Next slide" at bounding box center [1533, 338] width 34 height 32
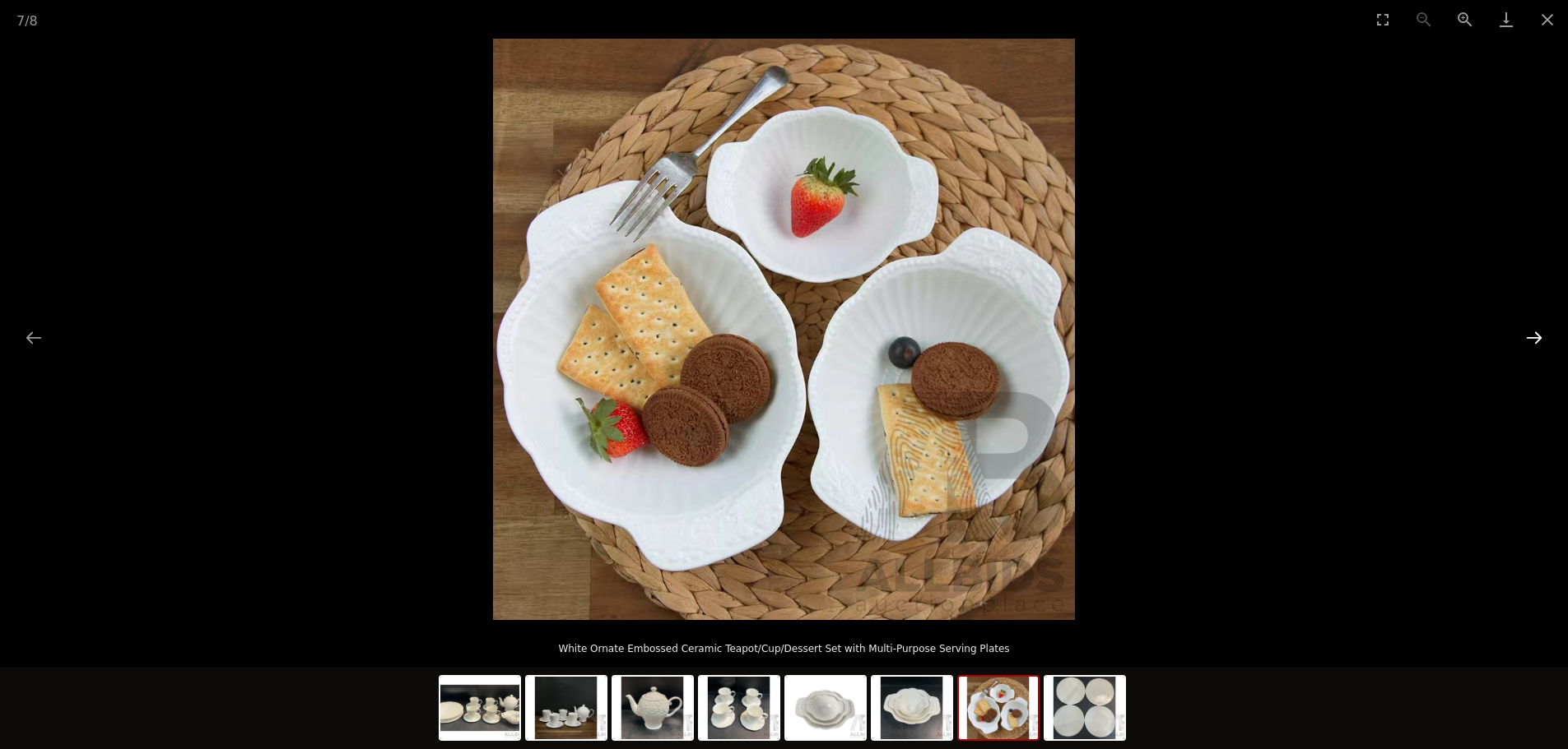
click at [1530, 335] on button "Next slide" at bounding box center [1533, 338] width 34 height 32
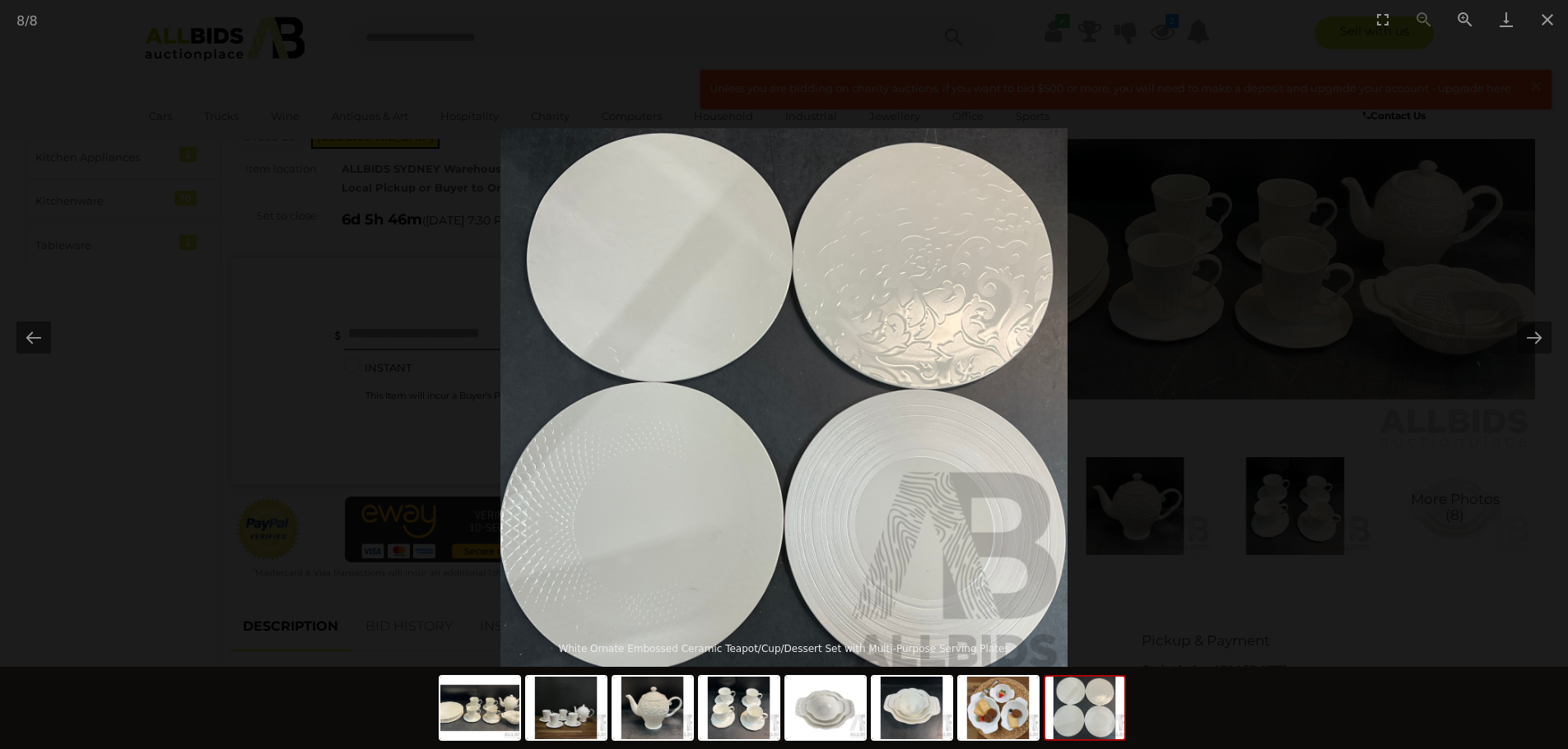
drag, startPoint x: 639, startPoint y: 174, endPoint x: 664, endPoint y: 234, distance: 65.0
click at [664, 234] on img at bounding box center [784, 411] width 567 height 566
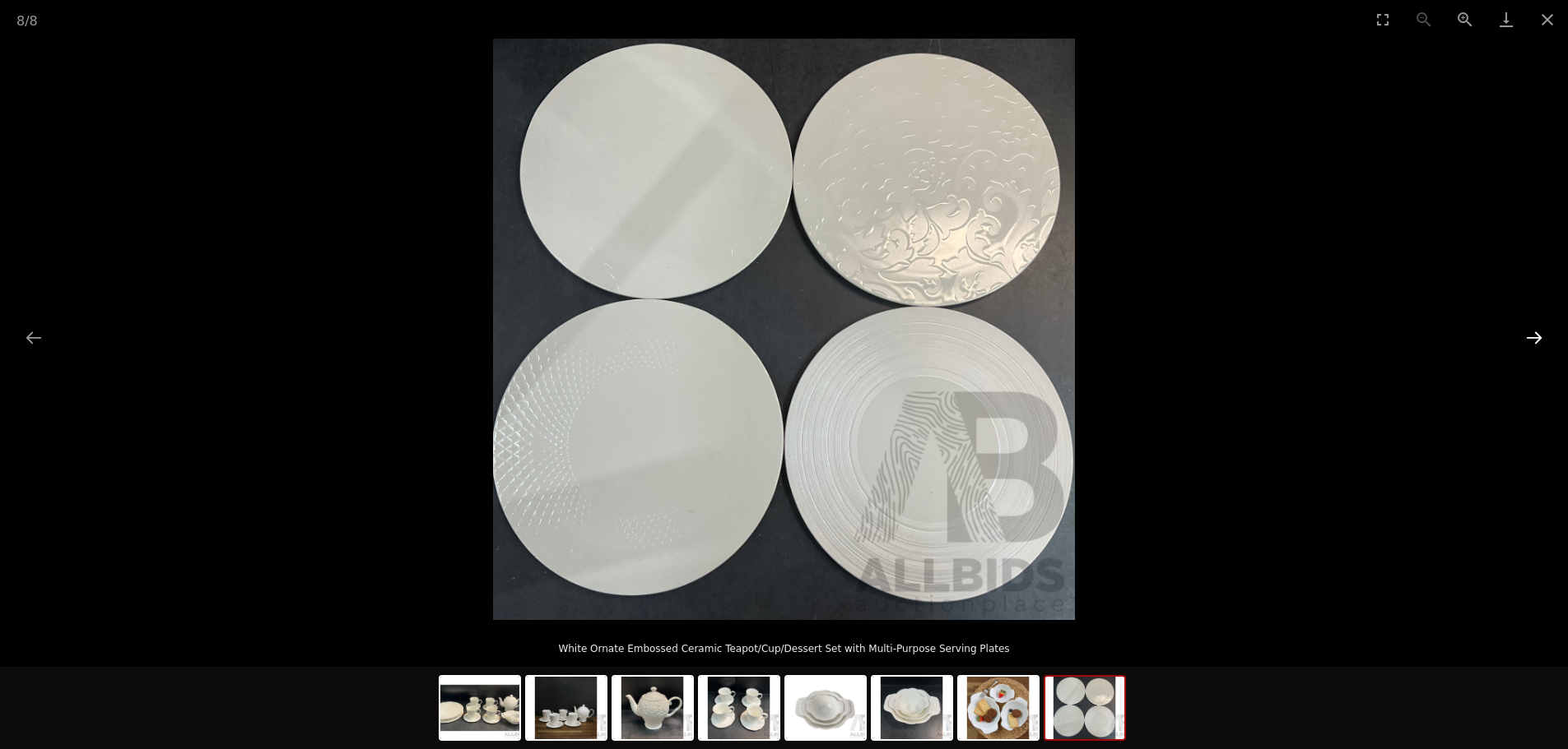
click at [1537, 338] on button "Next slide" at bounding box center [1533, 338] width 34 height 32
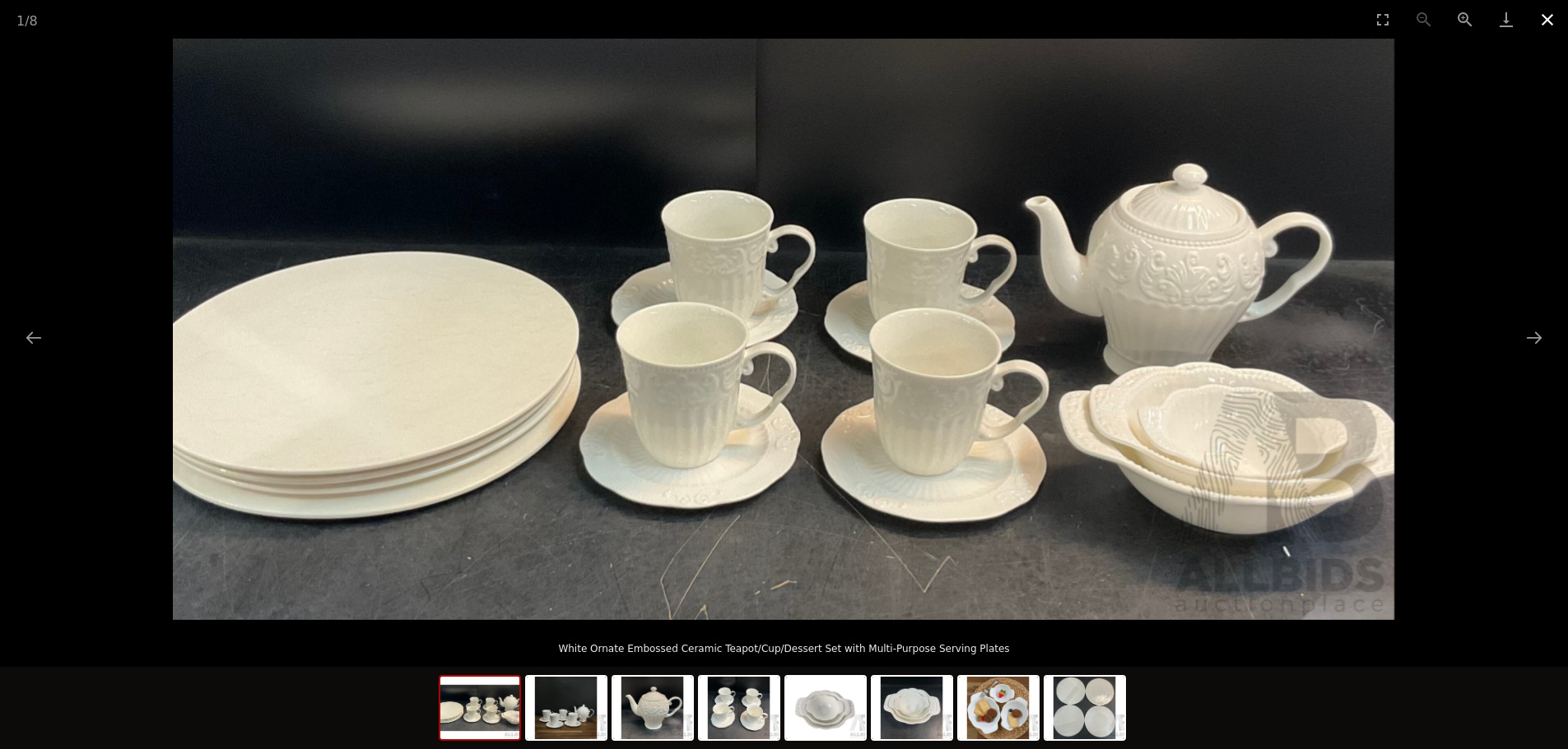
click at [1546, 19] on button "Close gallery" at bounding box center [1547, 19] width 42 height 39
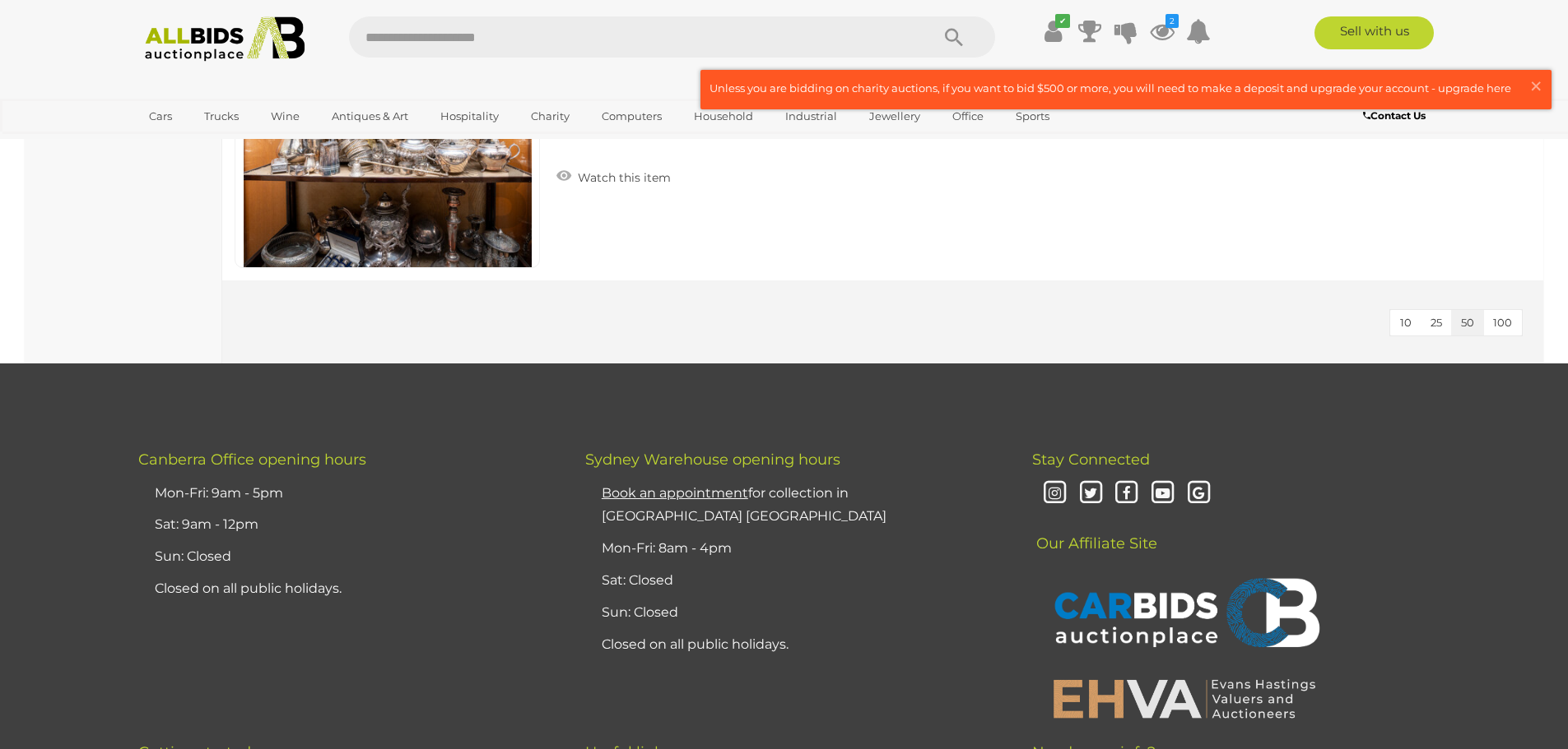
scroll to position [1974, 0]
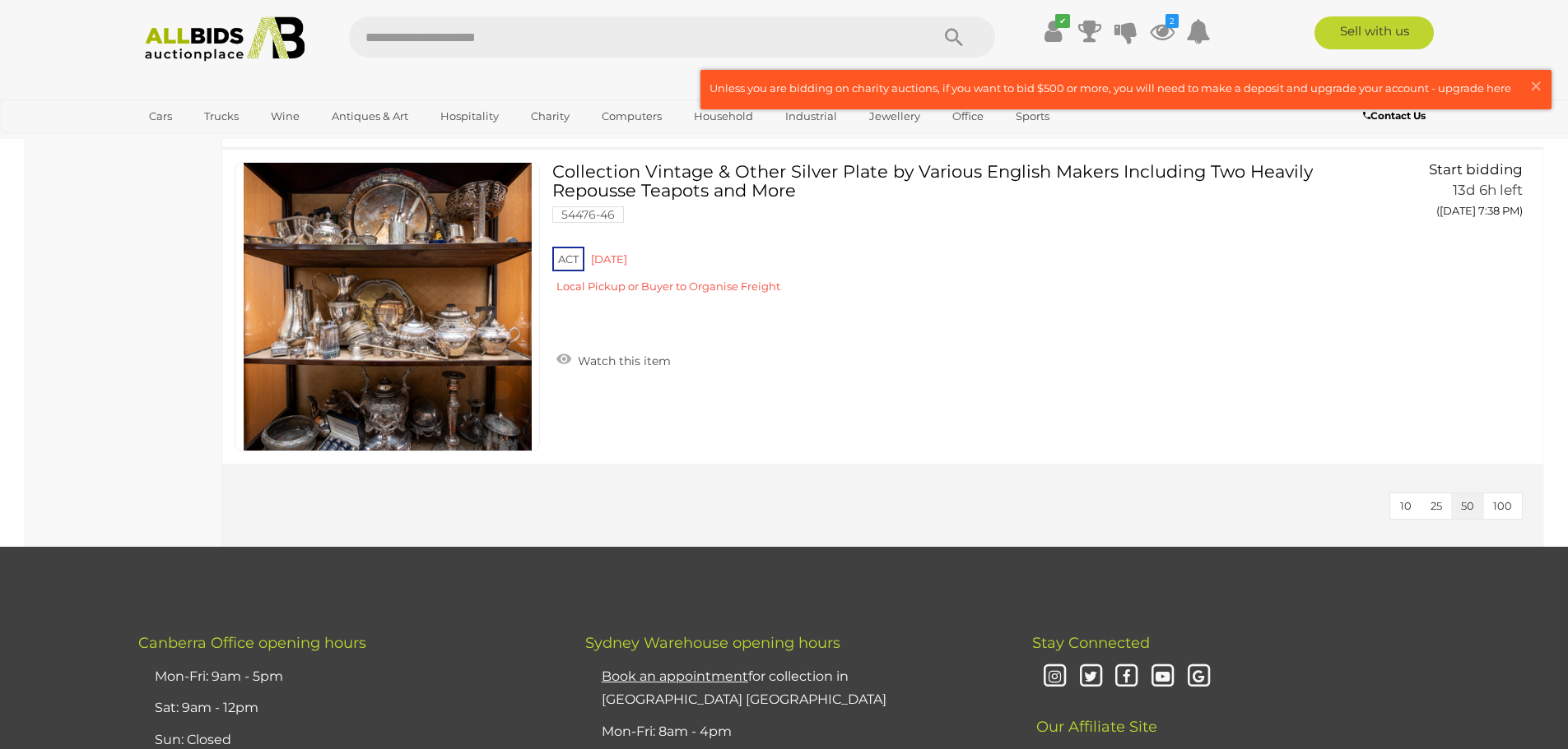
click at [519, 34] on input "text" at bounding box center [631, 37] width 565 height 42
type input "***"
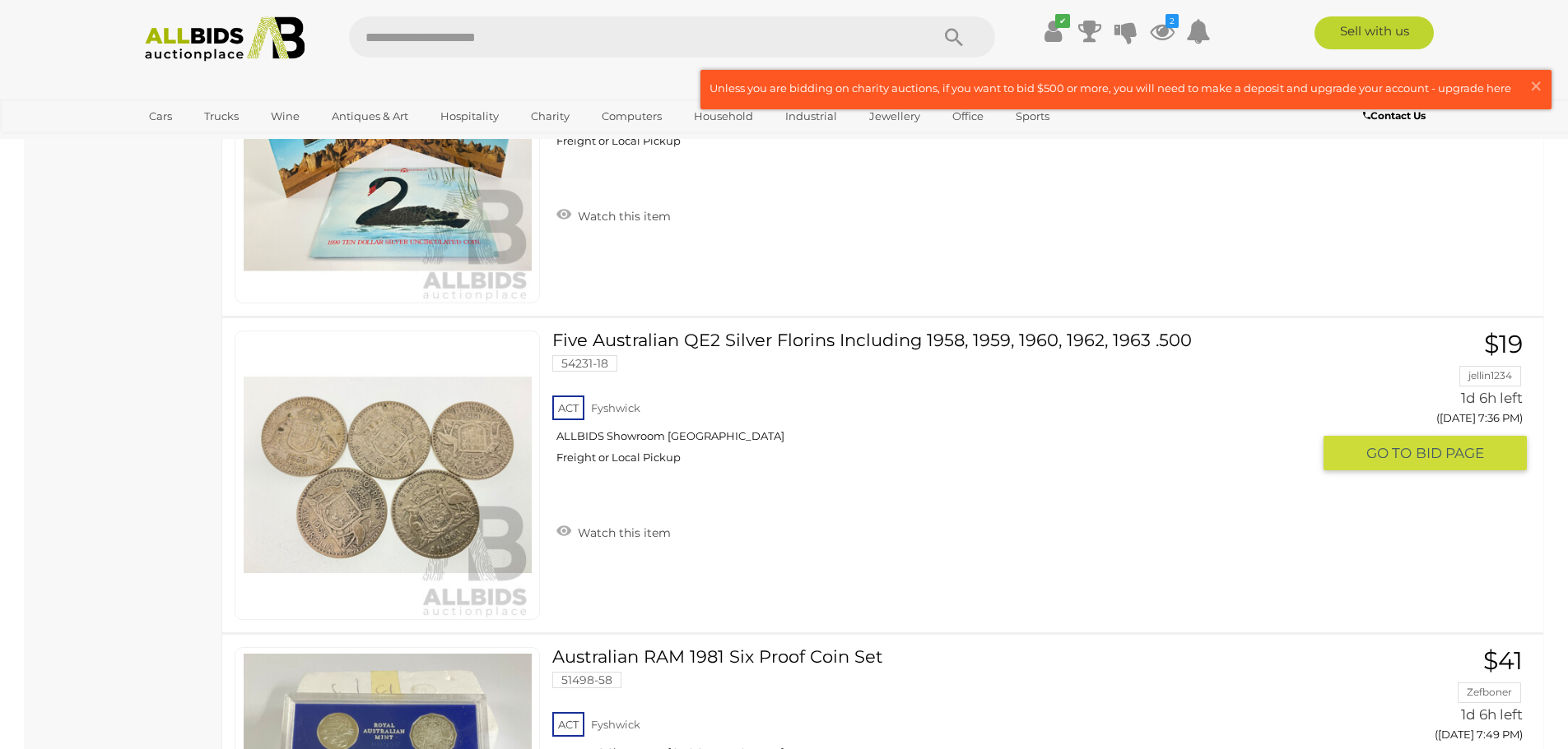
scroll to position [12829, 0]
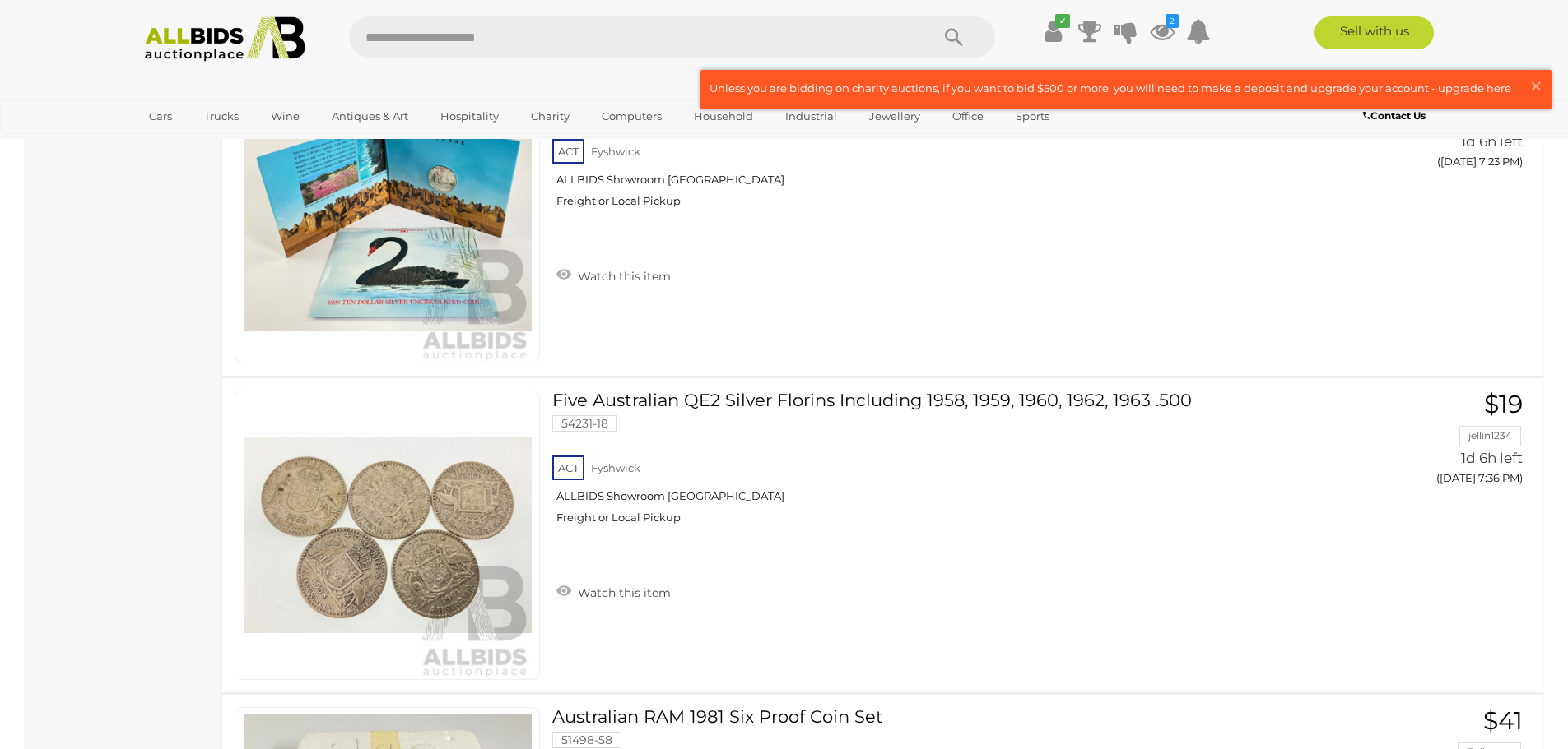
click at [548, 45] on input "text" at bounding box center [631, 37] width 565 height 42
type input "******"
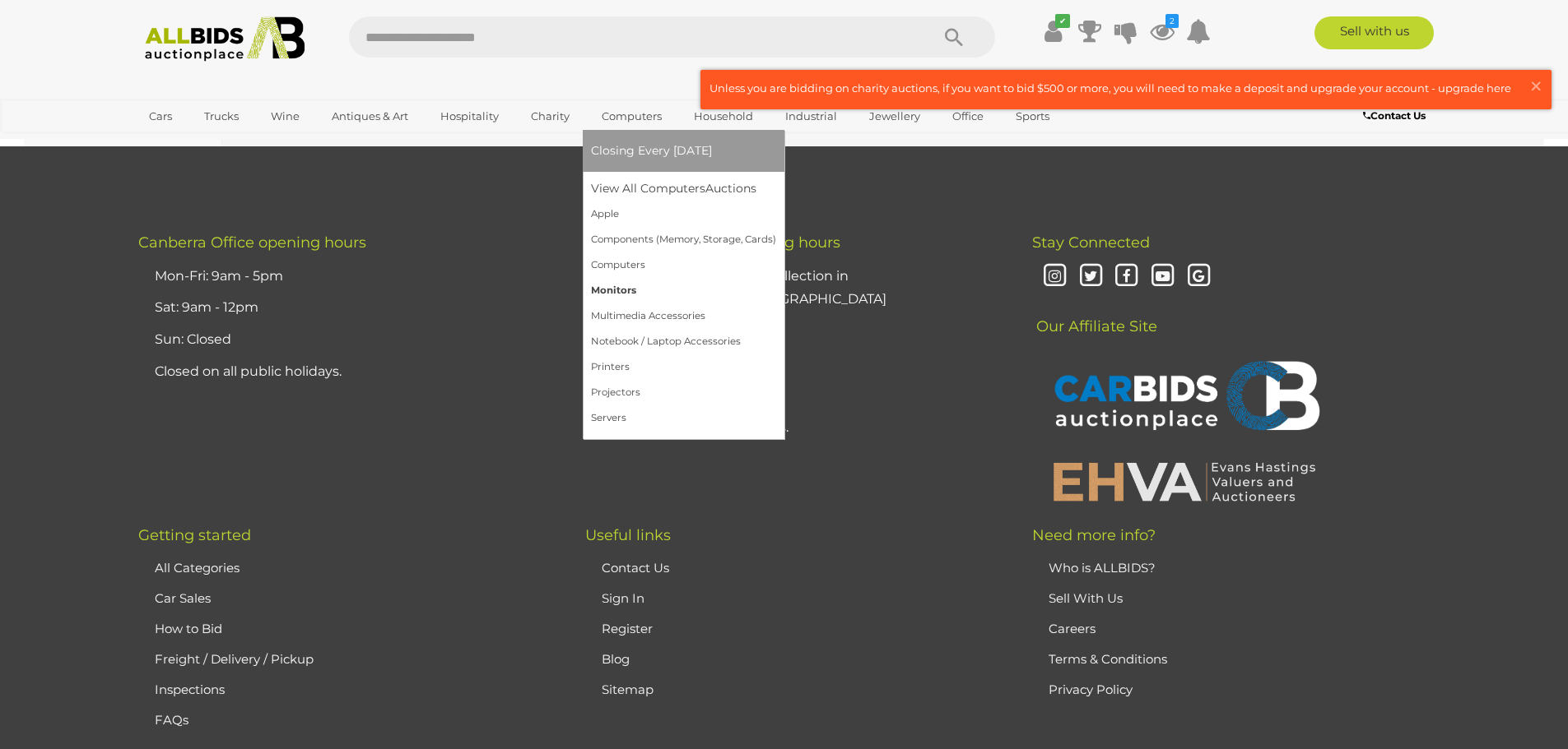
scroll to position [2527, 0]
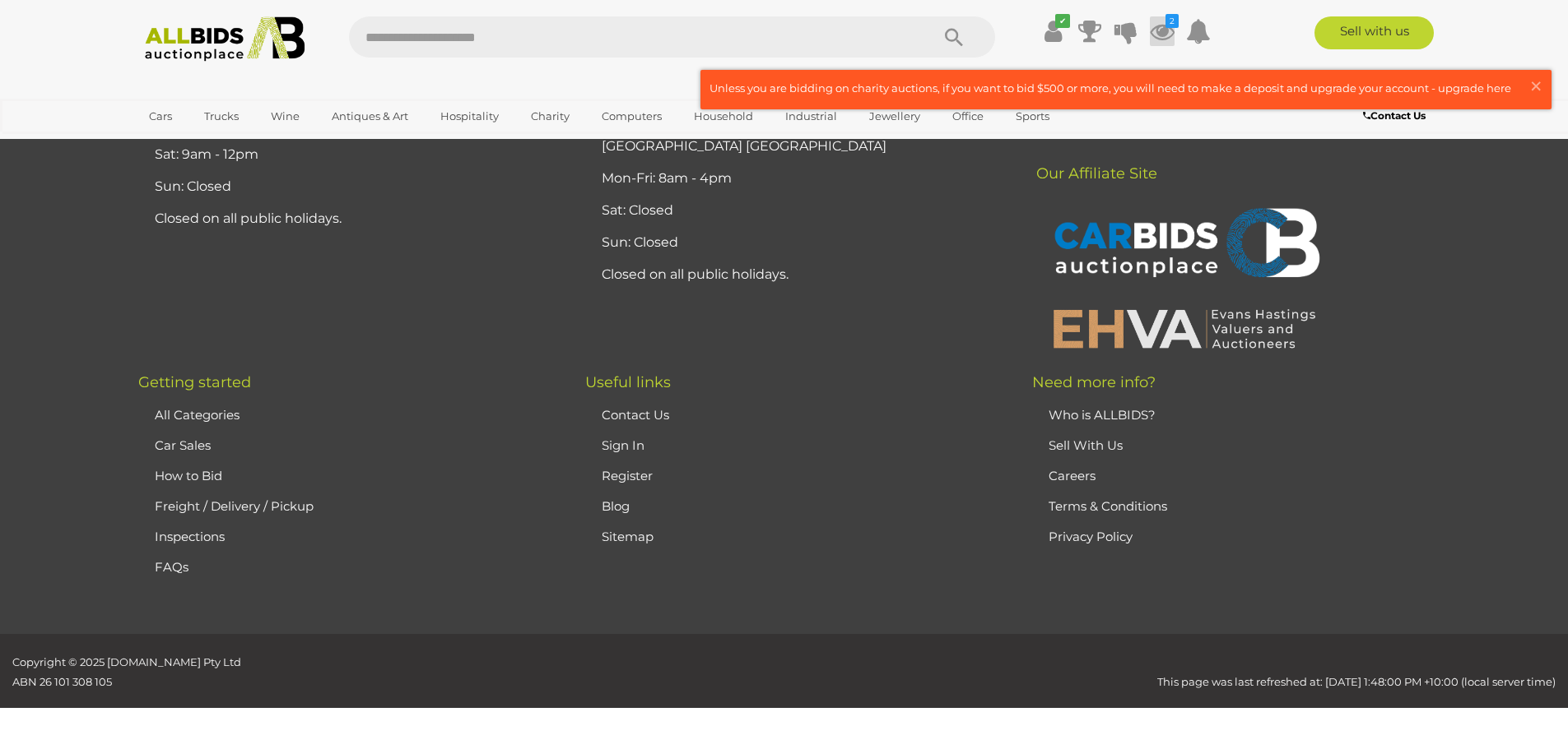
click at [1161, 31] on icon at bounding box center [1162, 31] width 25 height 30
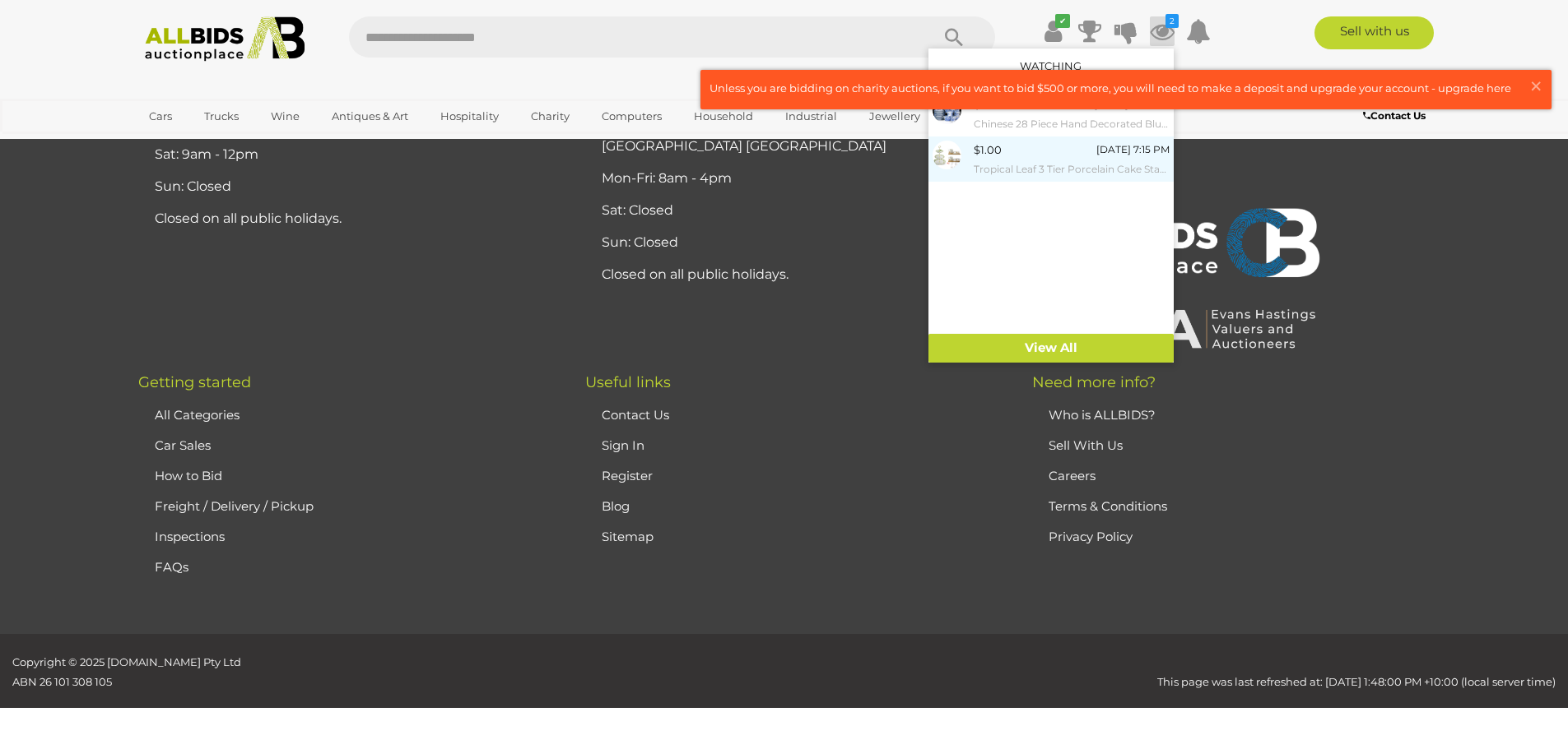
click at [965, 157] on div at bounding box center [952, 154] width 42 height 29
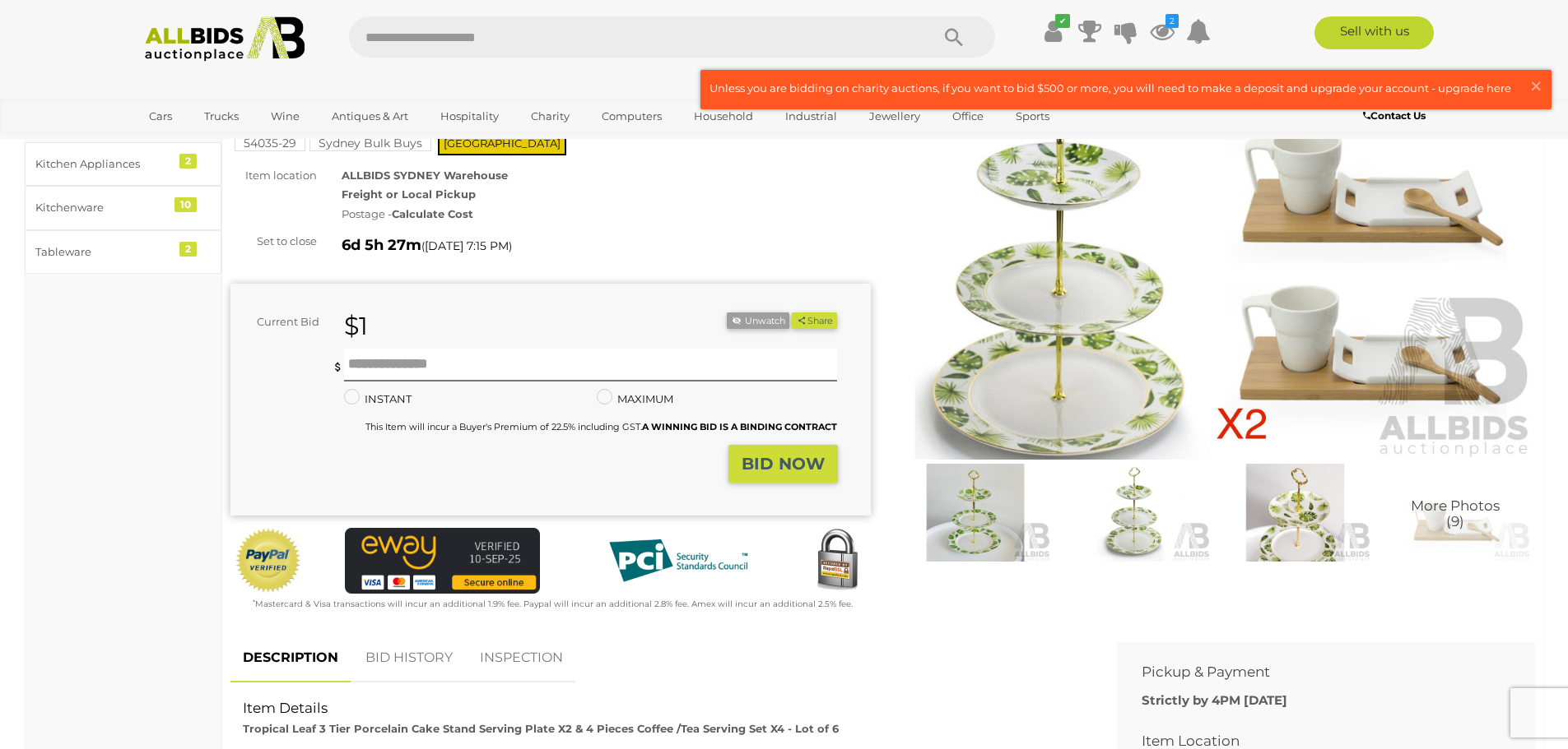
scroll to position [164, 0]
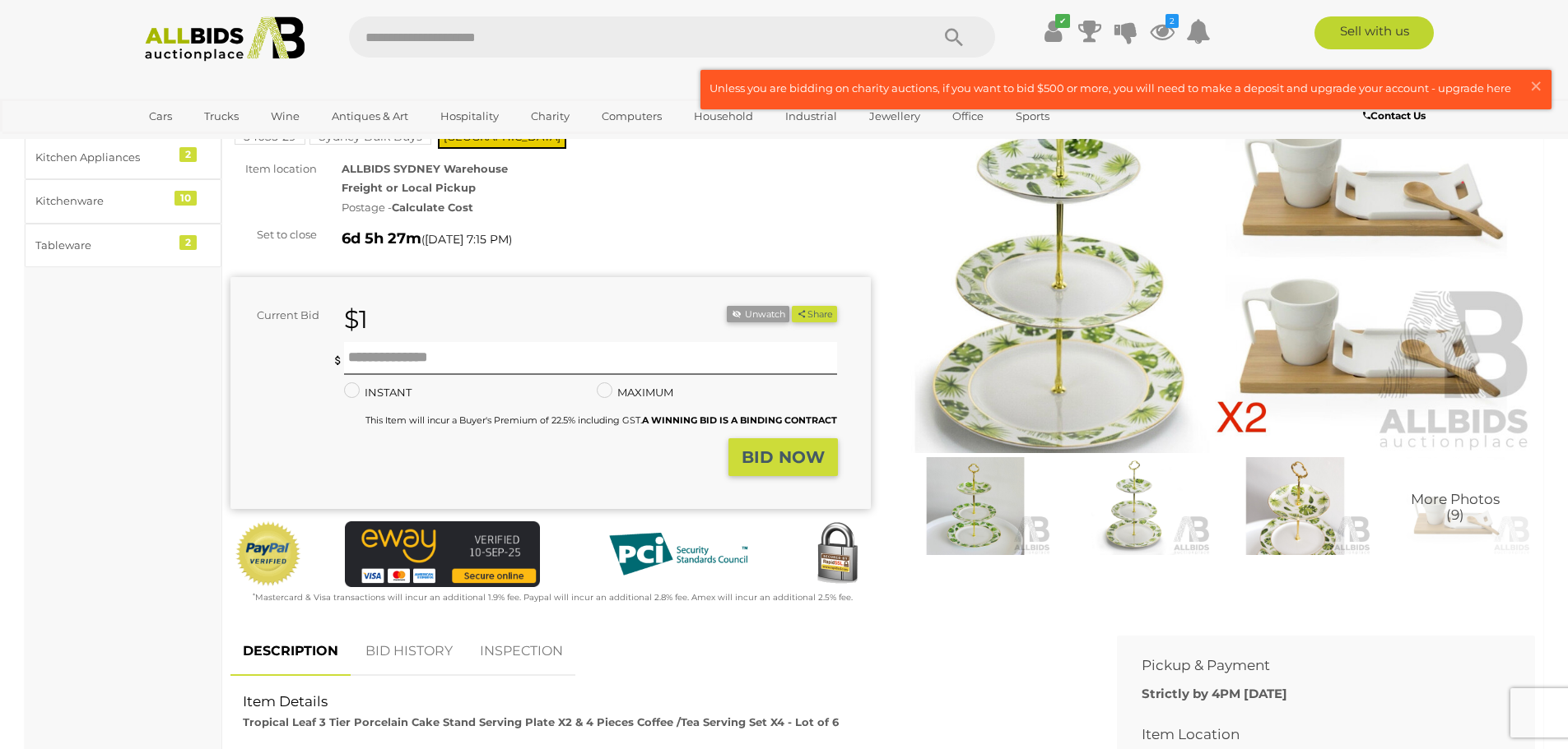
click at [1464, 515] on span "More Photos (9)" at bounding box center [1454, 507] width 89 height 30
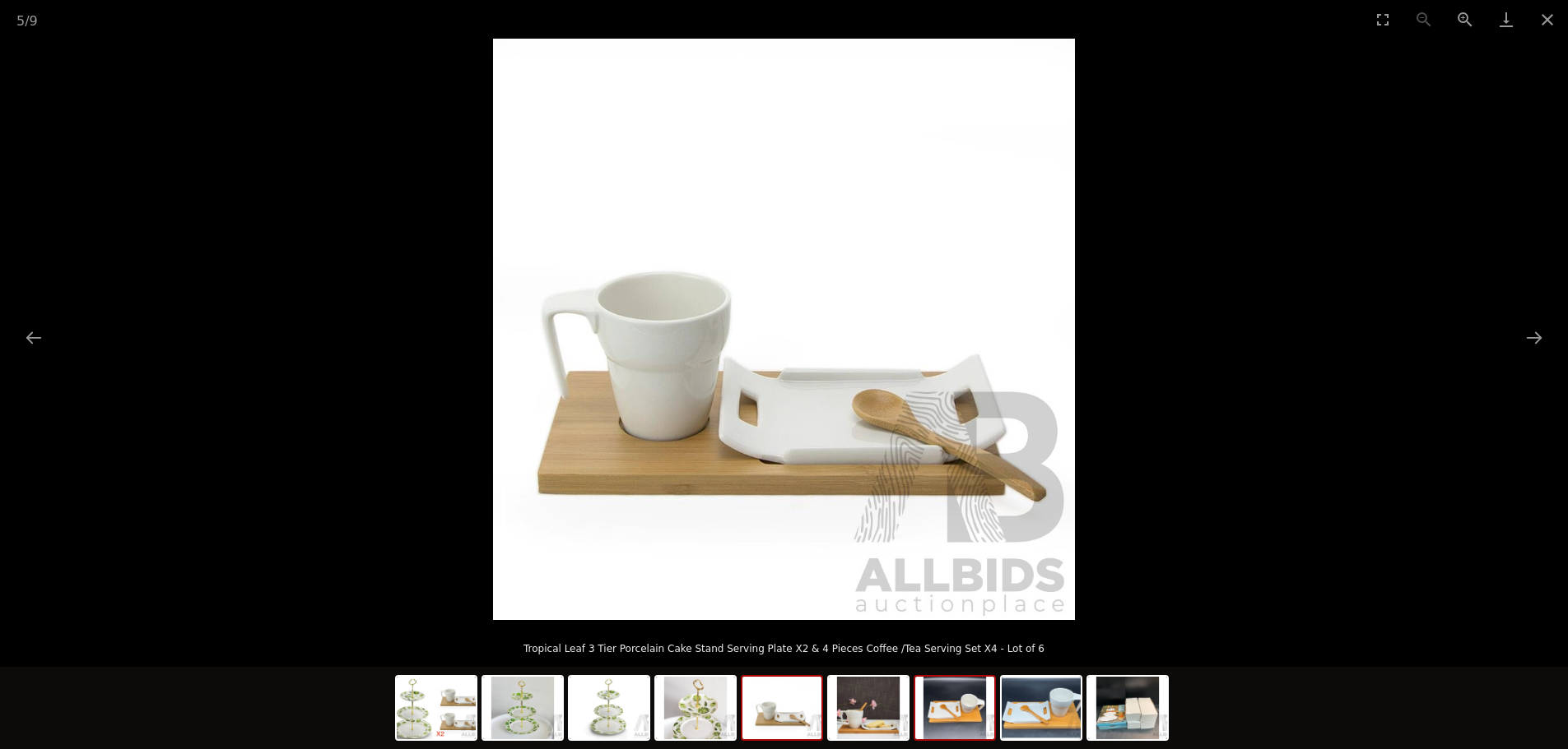
click at [976, 715] on img at bounding box center [955, 708] width 79 height 63
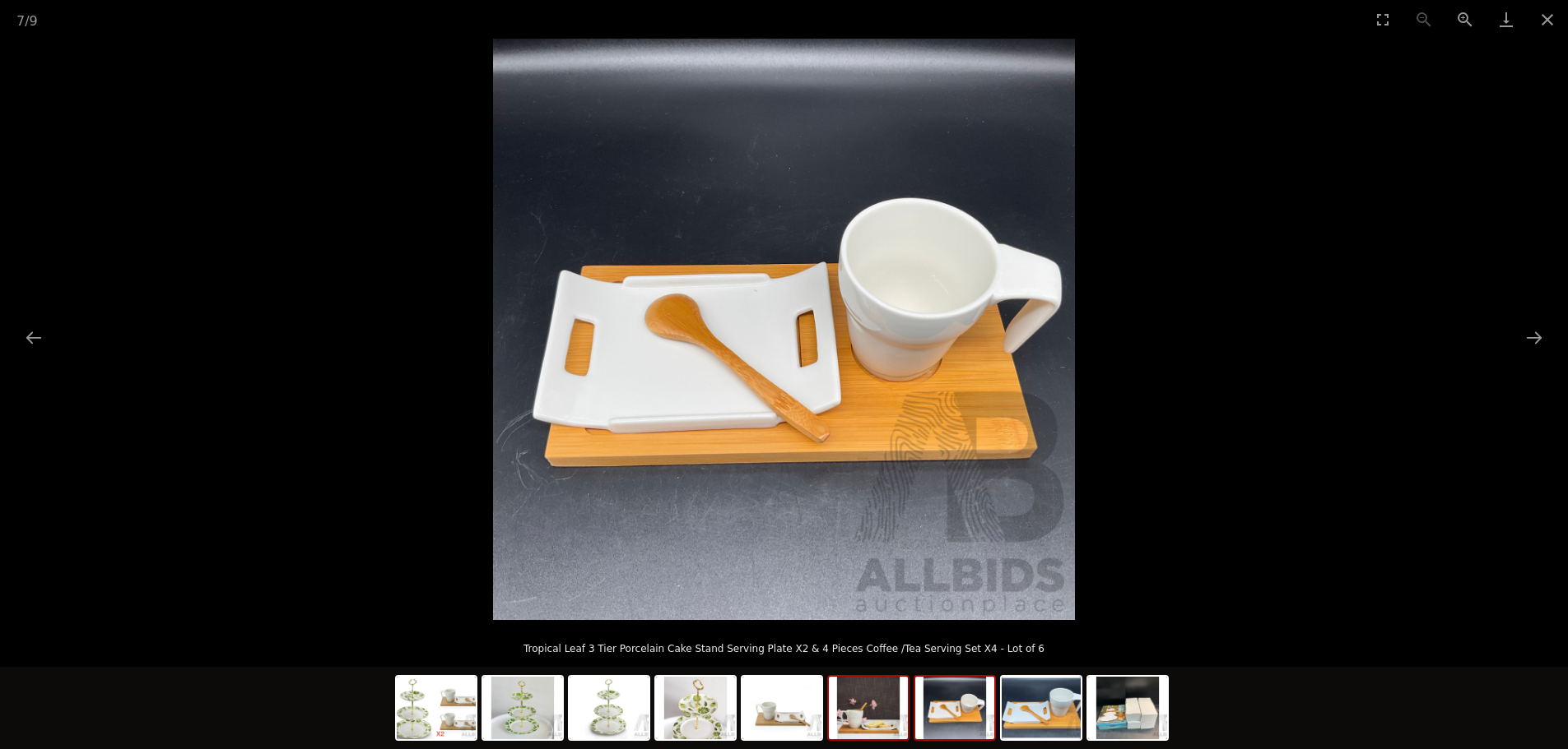
click at [879, 715] on img at bounding box center [868, 708] width 79 height 63
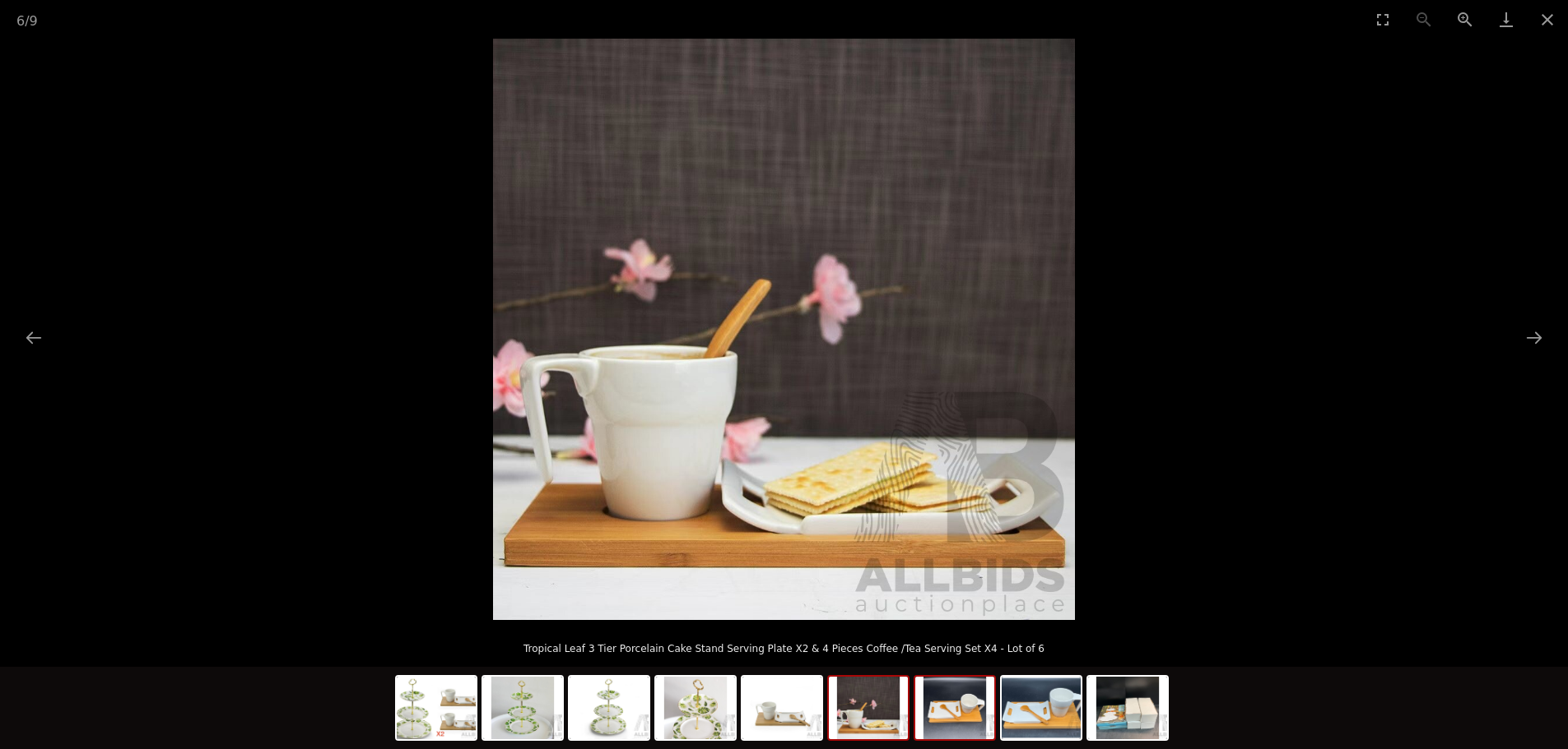
click at [976, 715] on img at bounding box center [955, 708] width 79 height 63
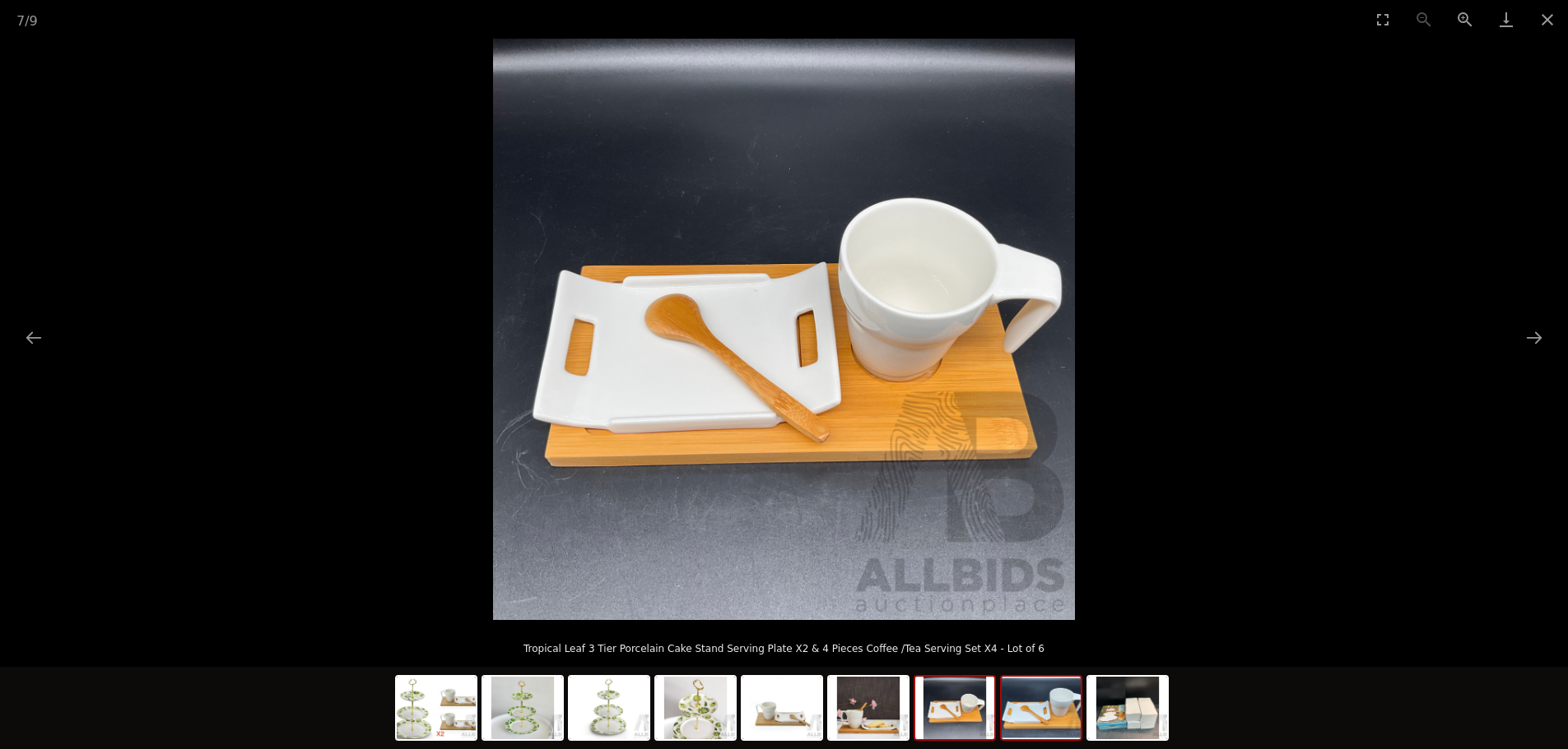
click at [1038, 723] on img at bounding box center [1041, 708] width 79 height 63
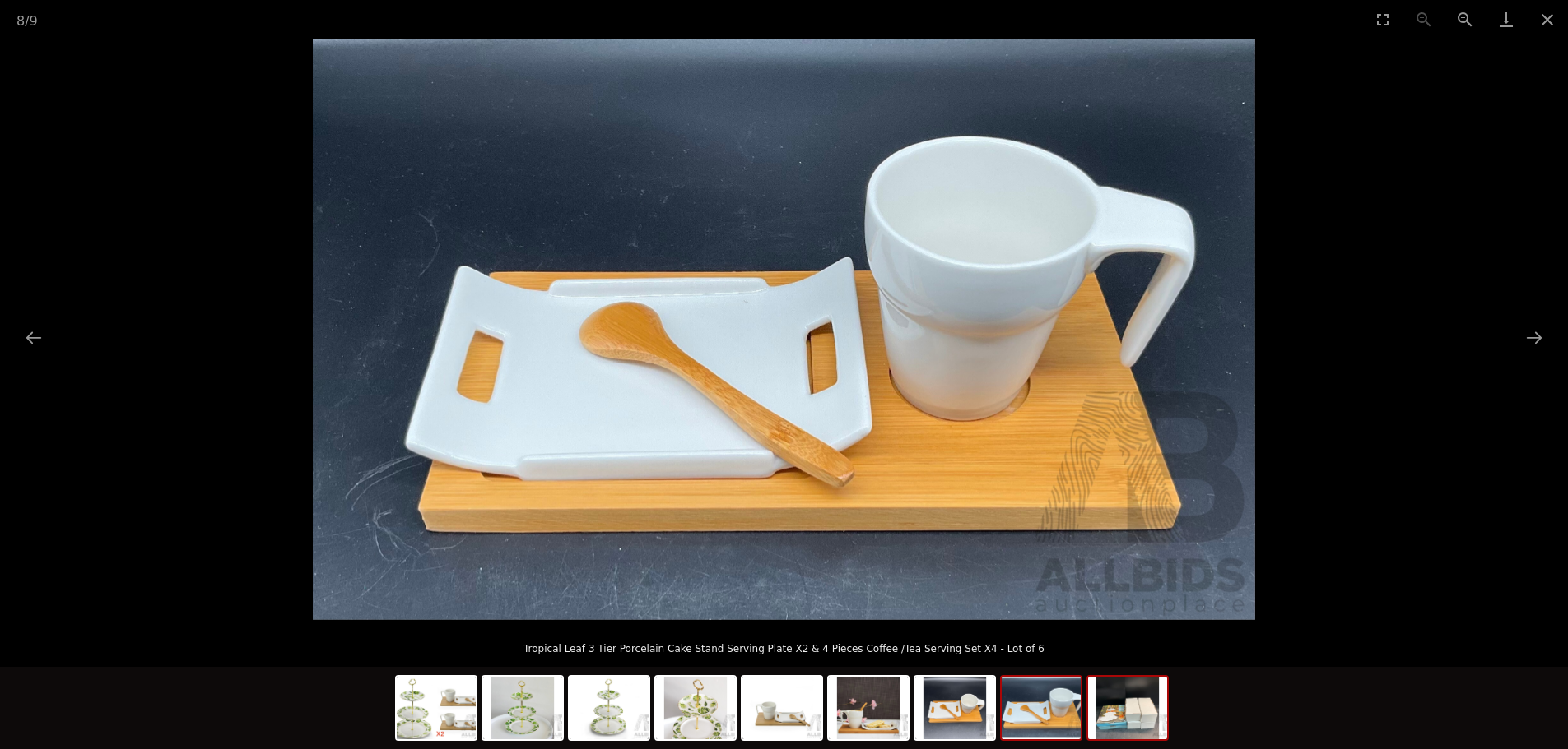
click at [1116, 727] on img at bounding box center [1128, 708] width 79 height 63
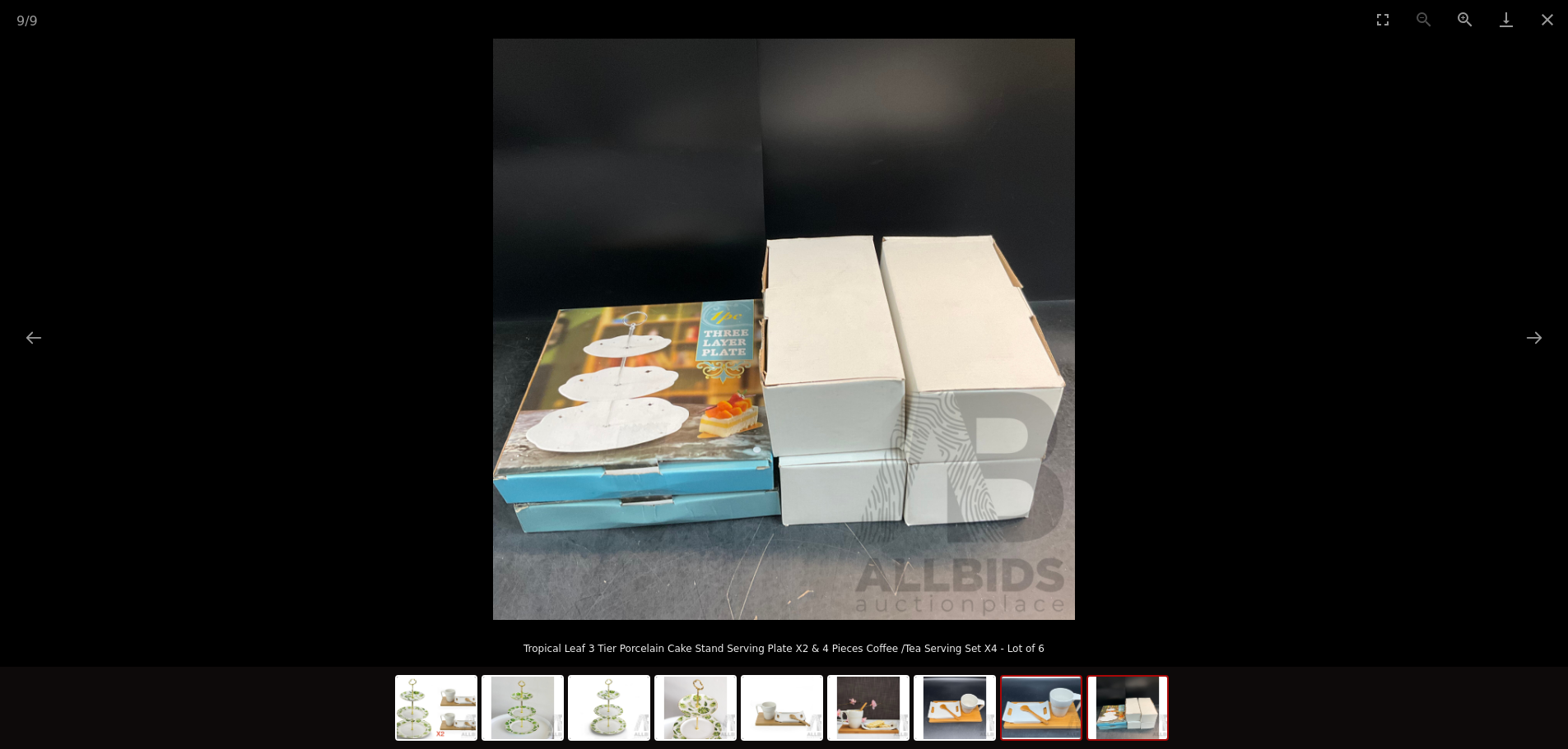
click at [1052, 722] on img at bounding box center [1041, 708] width 79 height 63
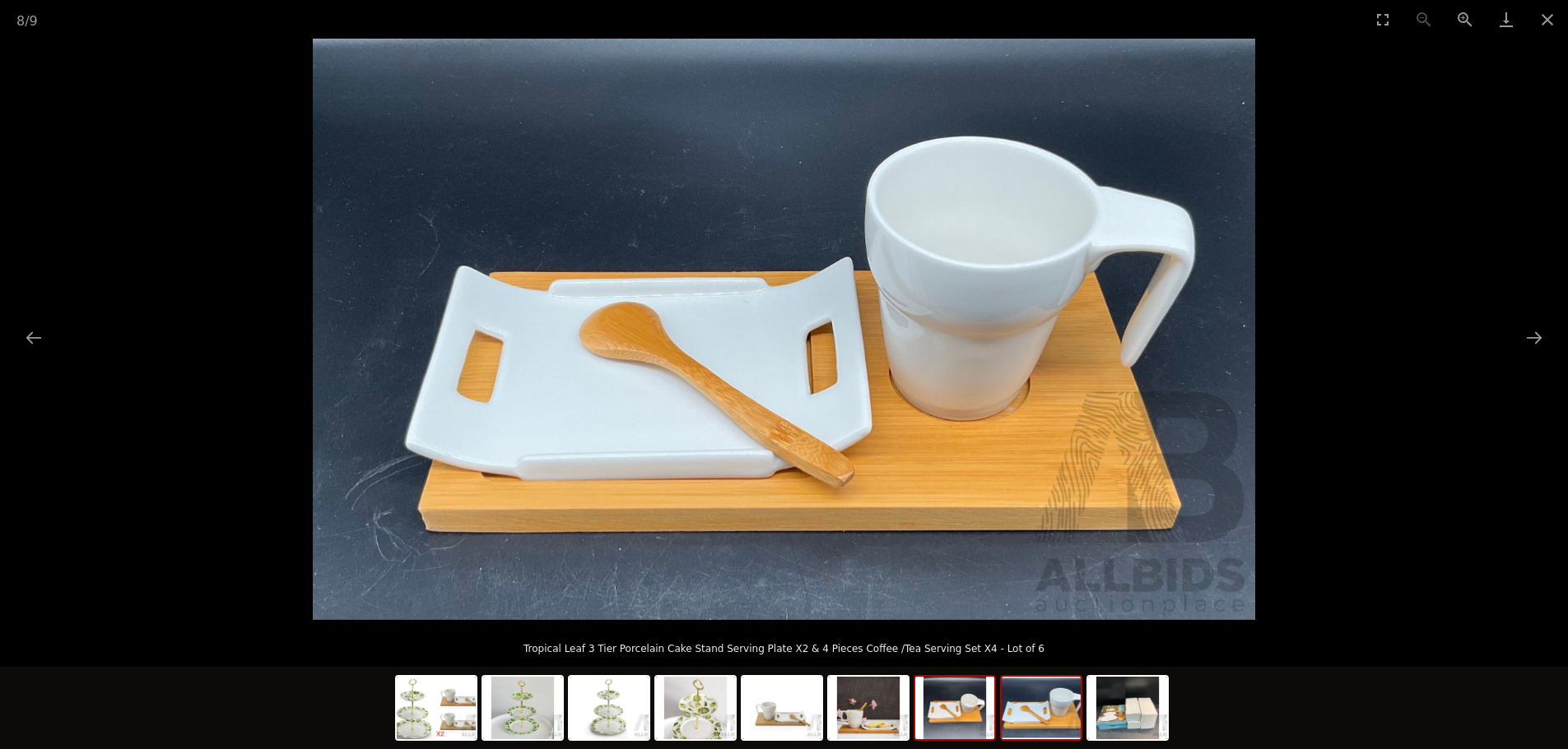
click at [918, 719] on img at bounding box center [955, 708] width 79 height 63
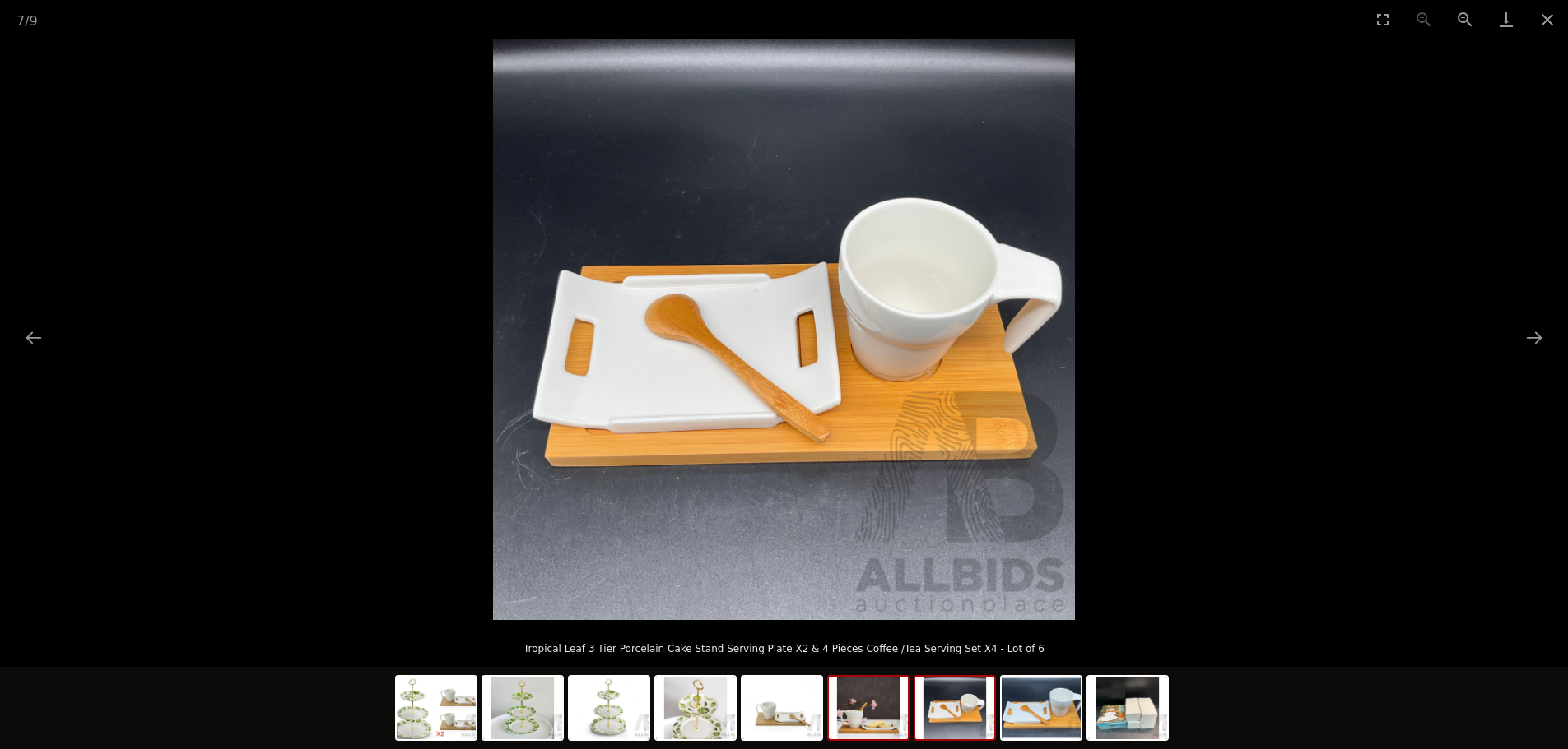
click at [869, 719] on img at bounding box center [868, 708] width 79 height 63
click at [780, 718] on img at bounding box center [782, 708] width 79 height 63
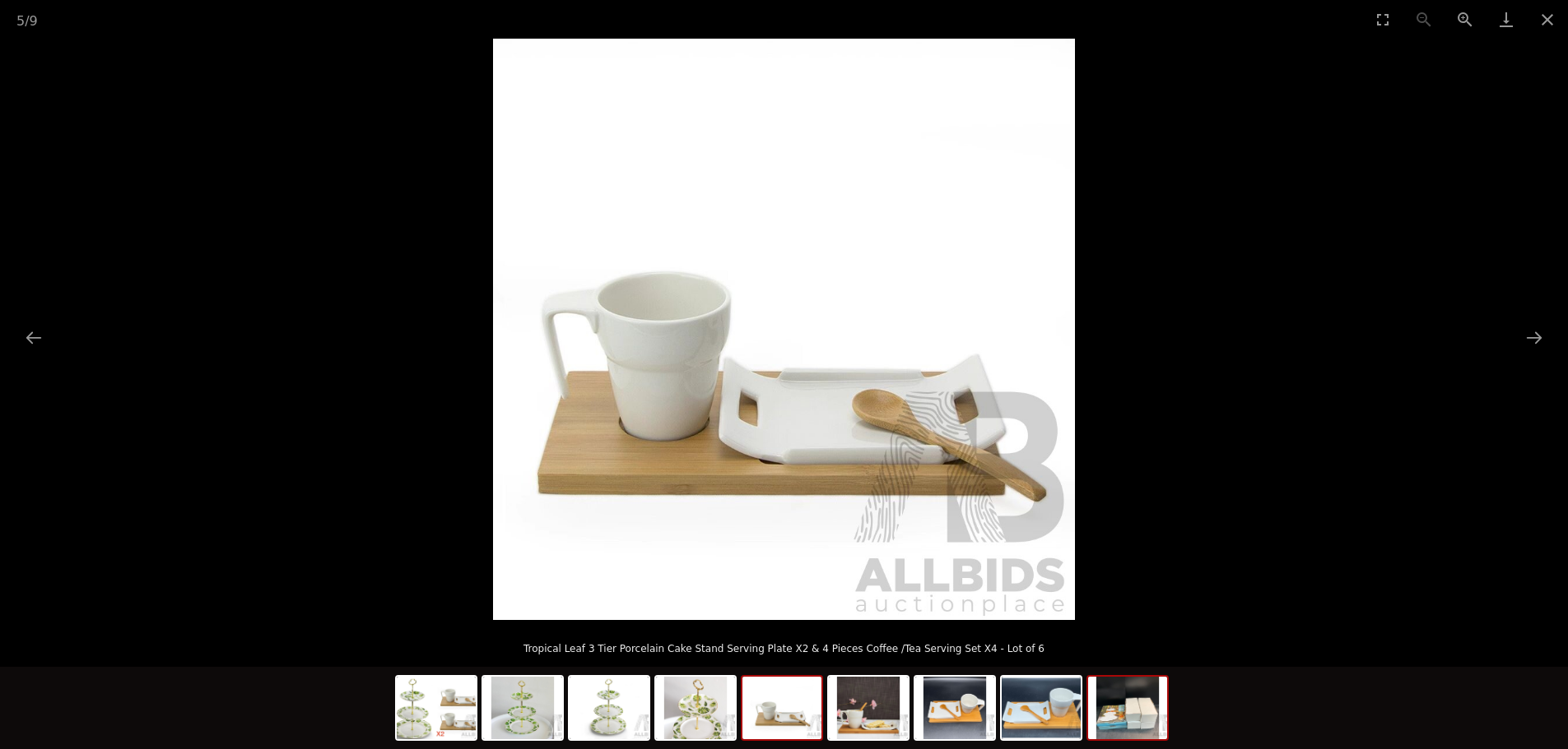
click at [1134, 703] on img at bounding box center [1128, 708] width 79 height 63
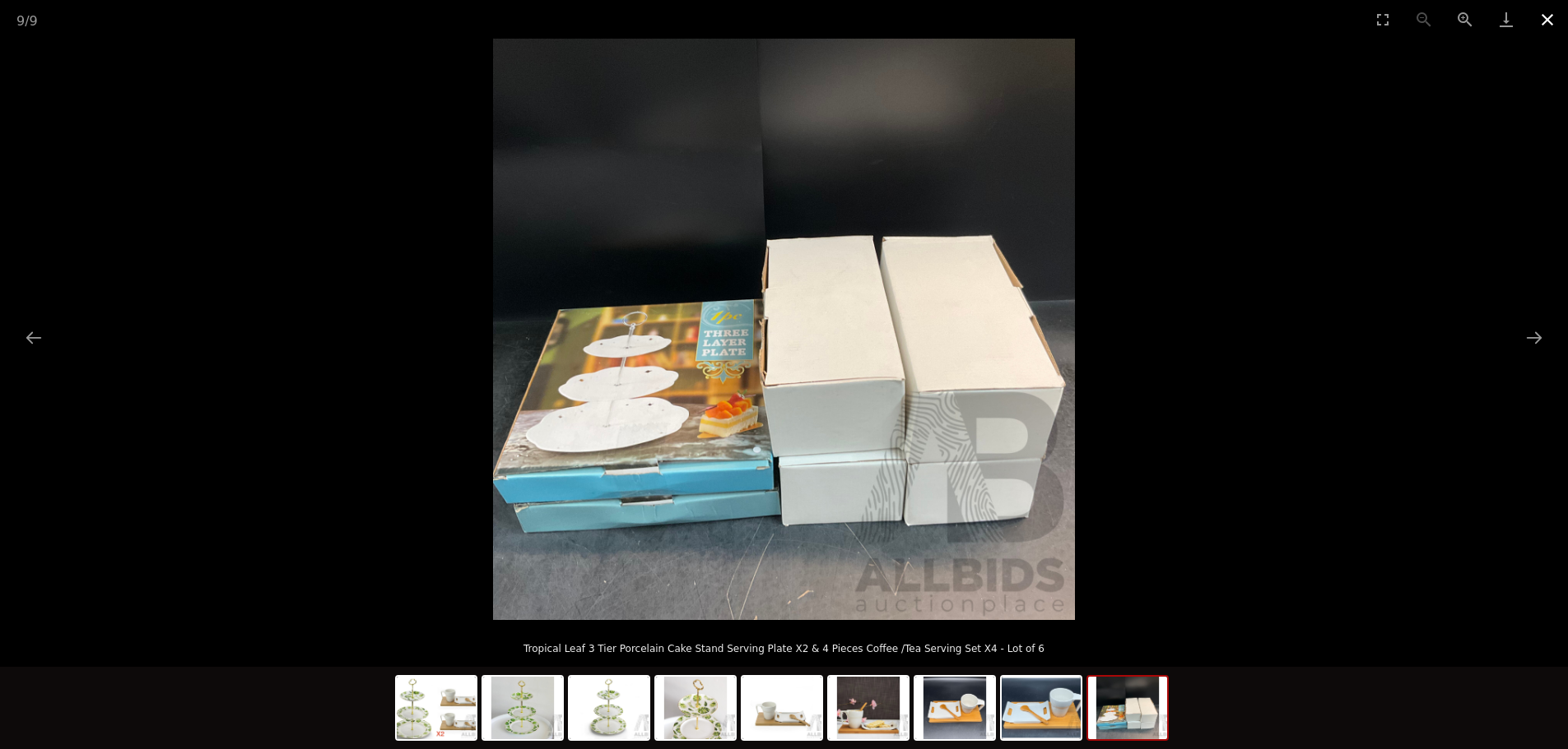
click at [1554, 21] on button "Close gallery" at bounding box center [1547, 19] width 42 height 39
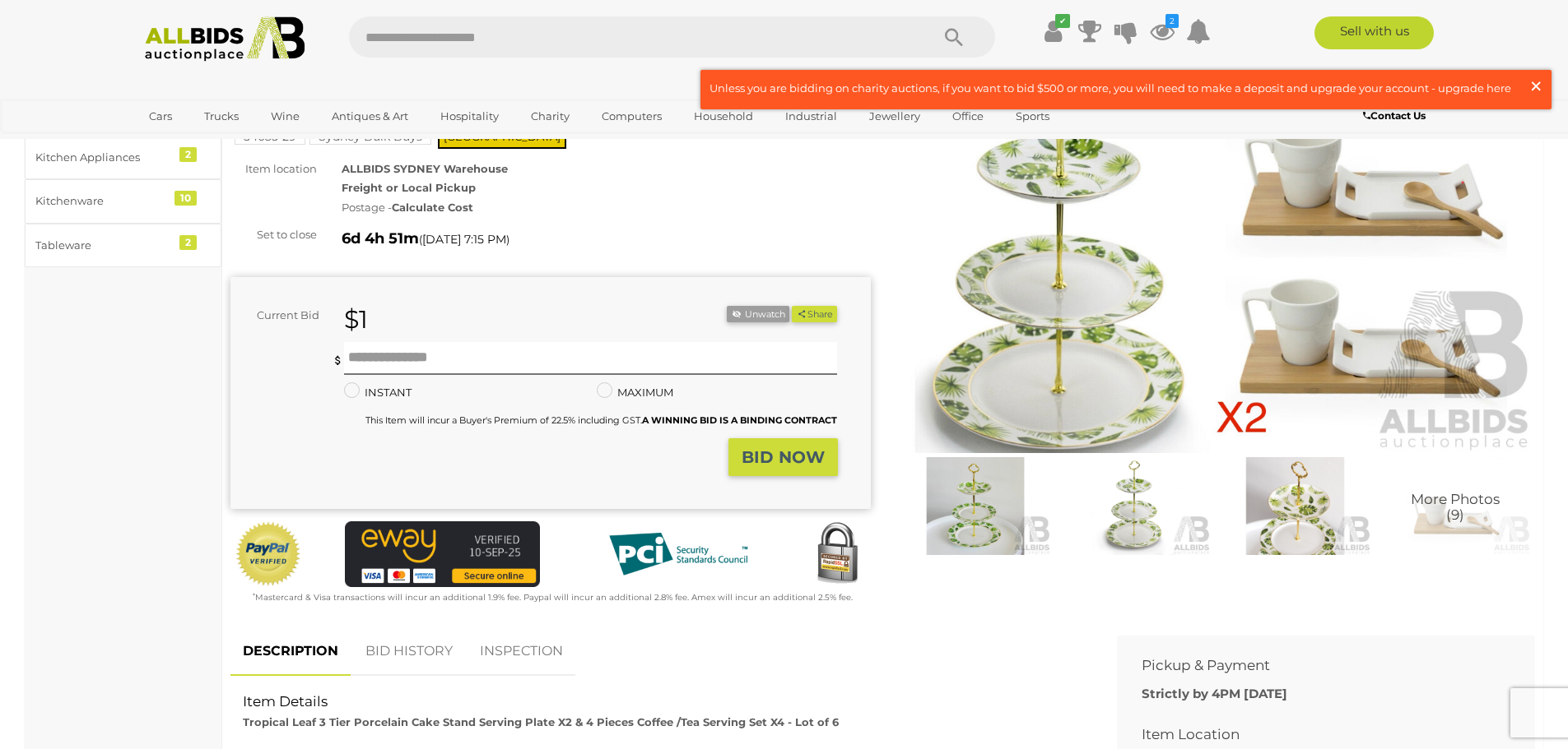
click at [1537, 85] on span "×" at bounding box center [1536, 86] width 15 height 32
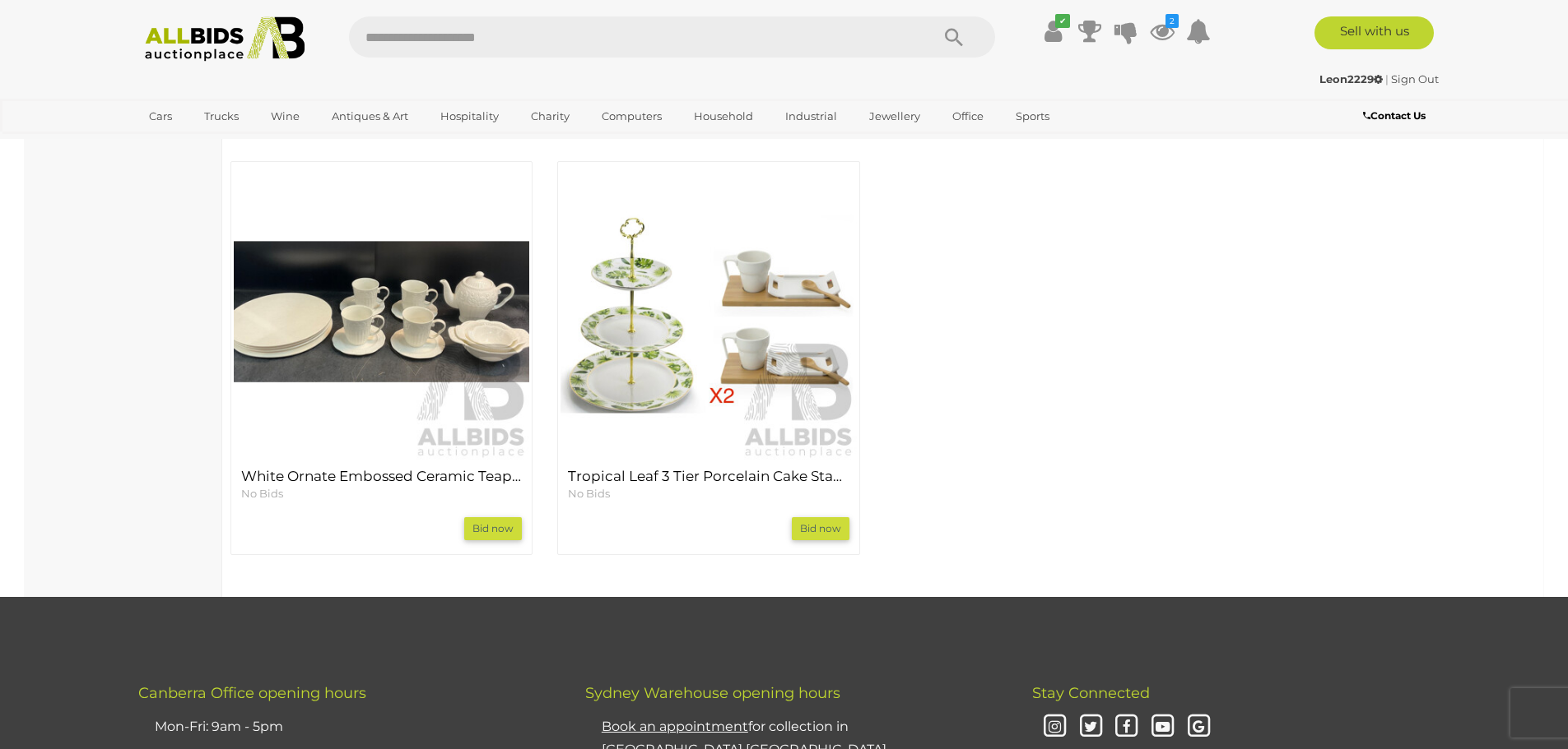
scroll to position [1480, 0]
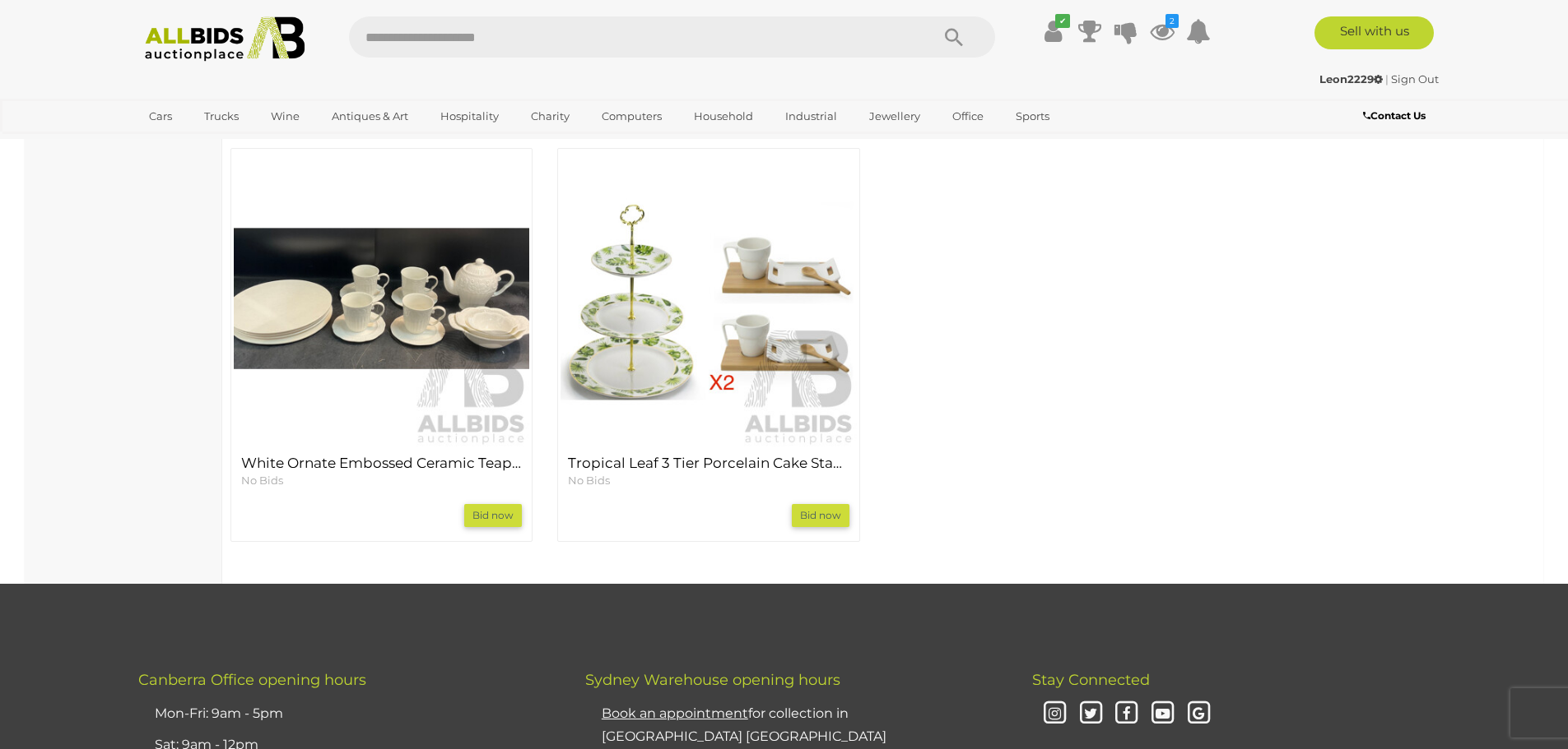
click at [395, 342] on img at bounding box center [381, 299] width 295 height 295
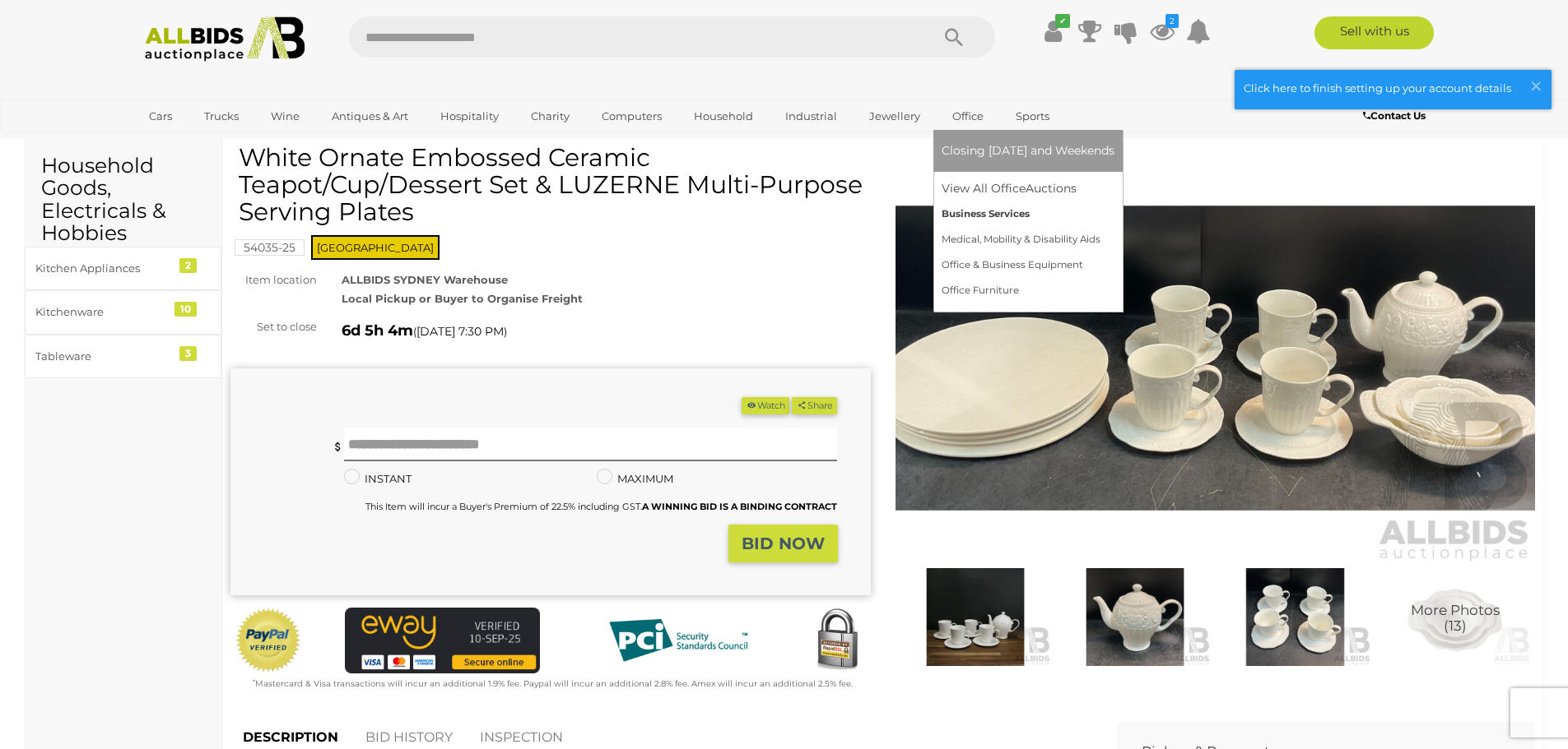
scroll to position [82, 0]
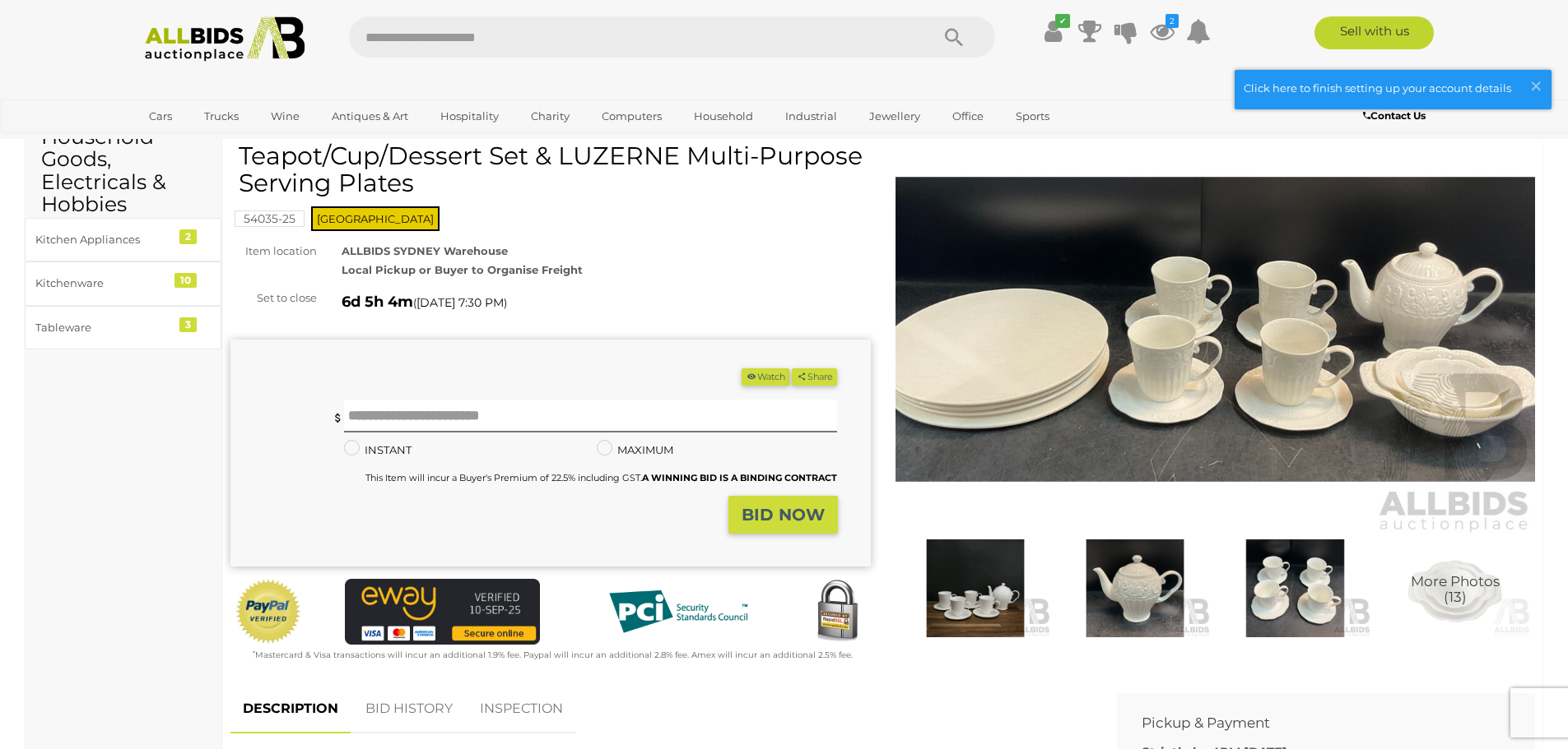
click at [1335, 347] on img at bounding box center [1215, 329] width 640 height 412
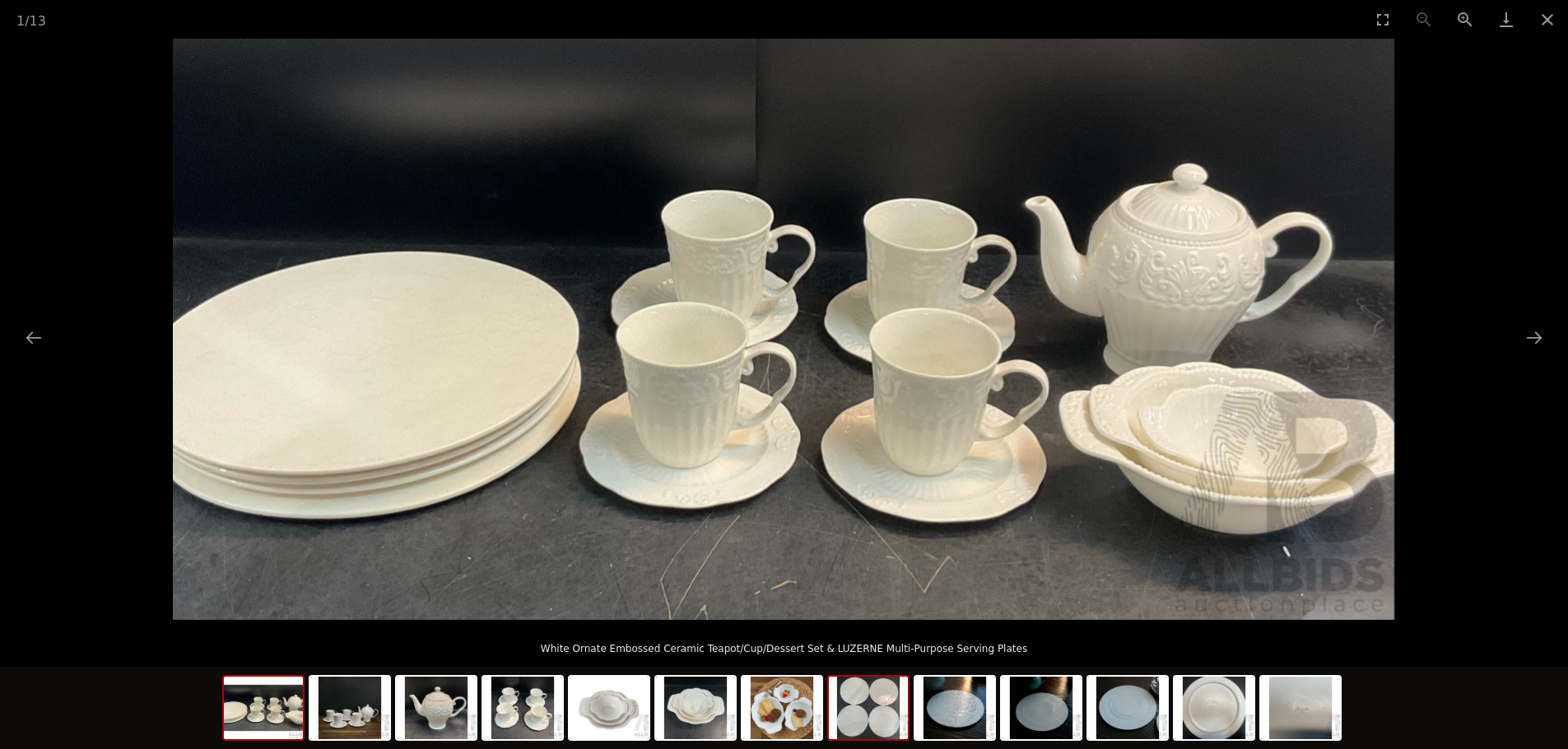
click at [897, 714] on img at bounding box center [868, 708] width 79 height 63
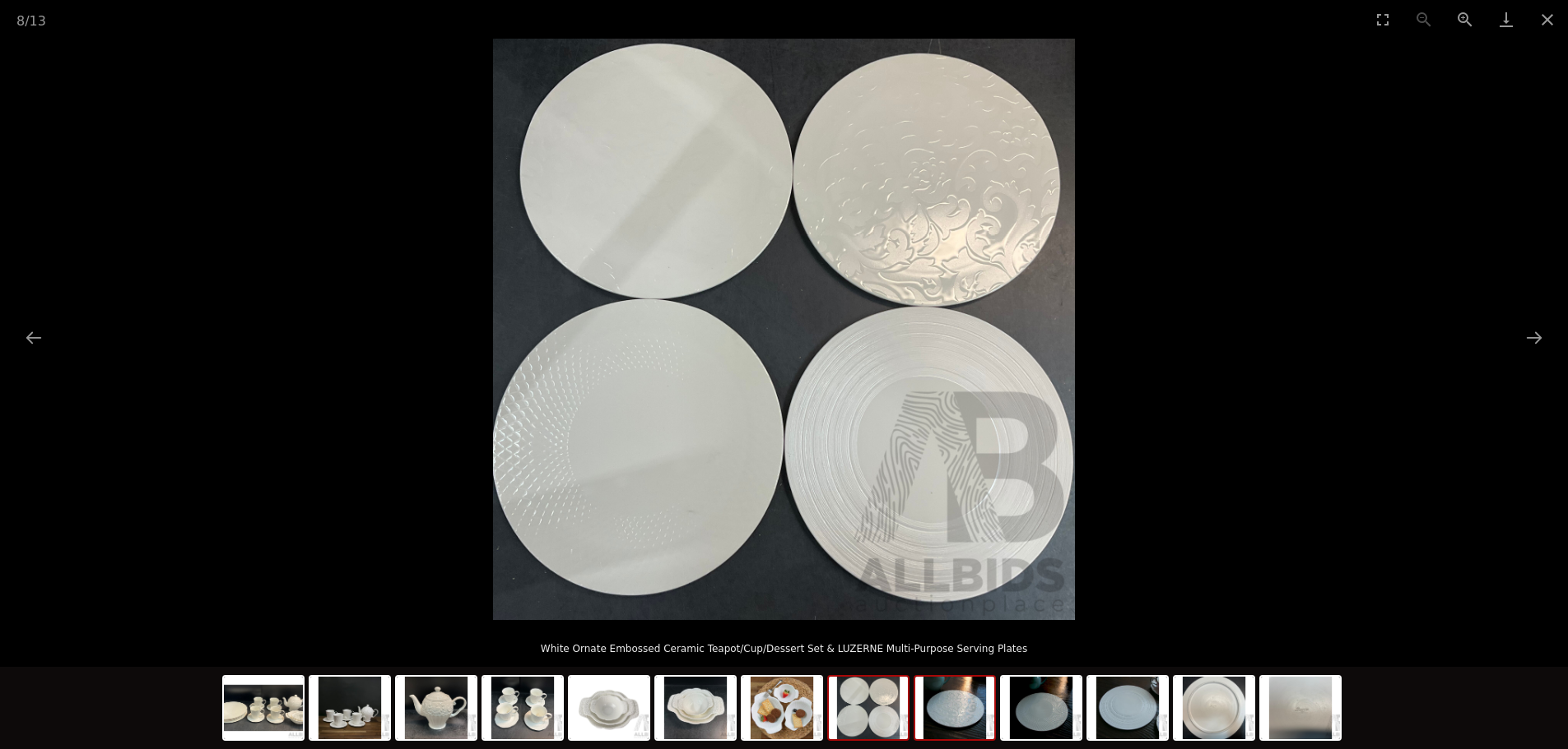
click at [970, 712] on img at bounding box center [955, 708] width 79 height 63
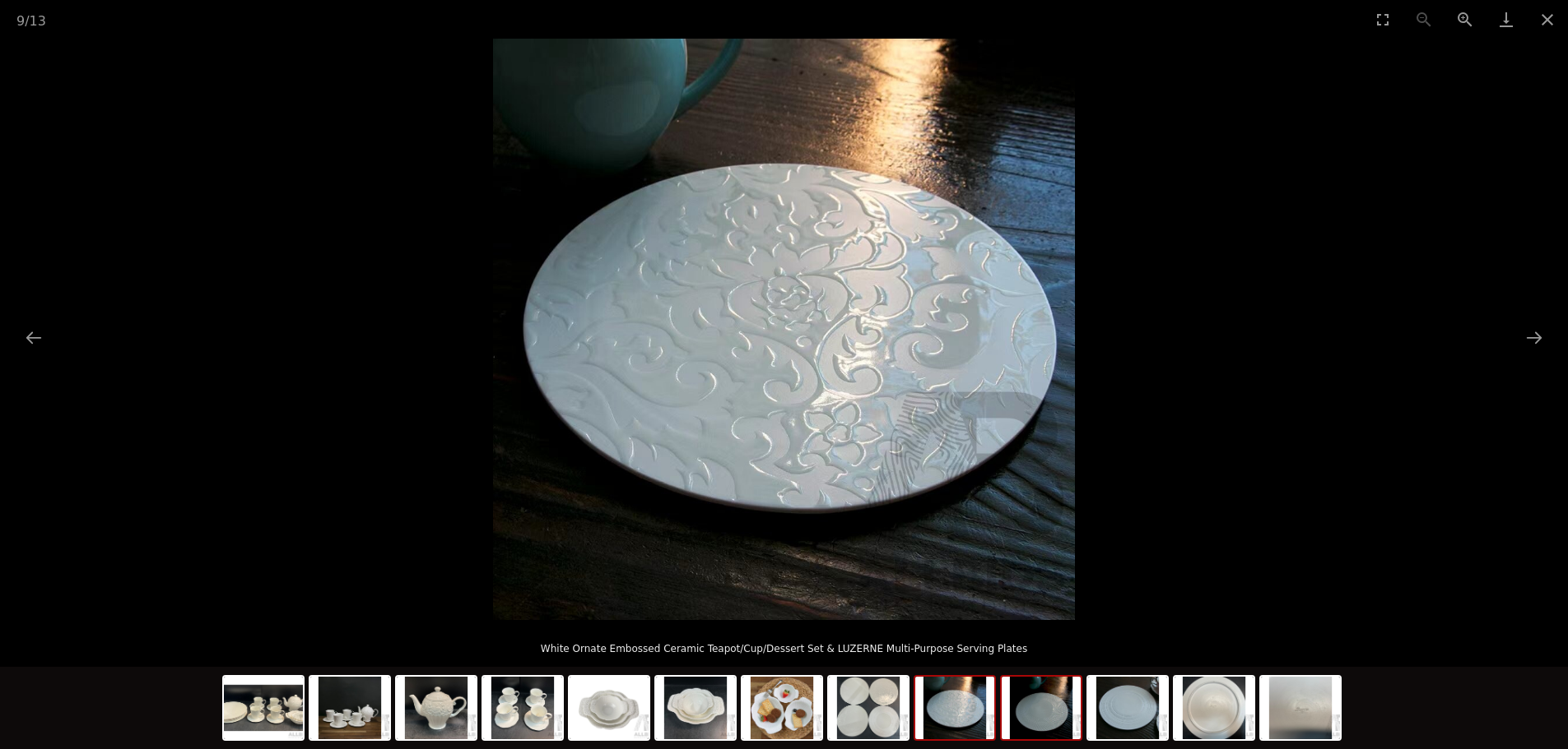
click at [1045, 711] on img at bounding box center [1041, 708] width 79 height 63
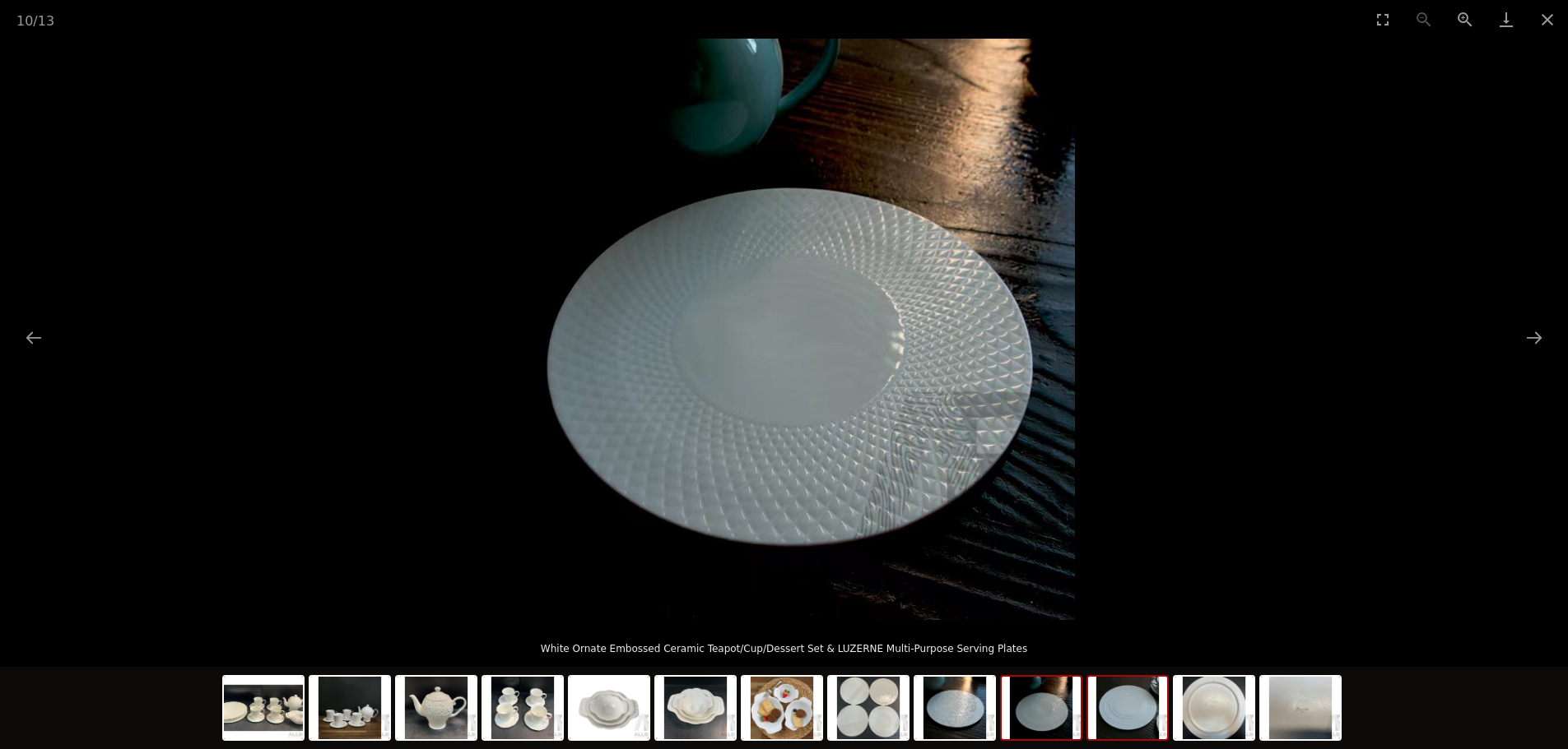
click at [1130, 711] on img at bounding box center [1128, 708] width 79 height 63
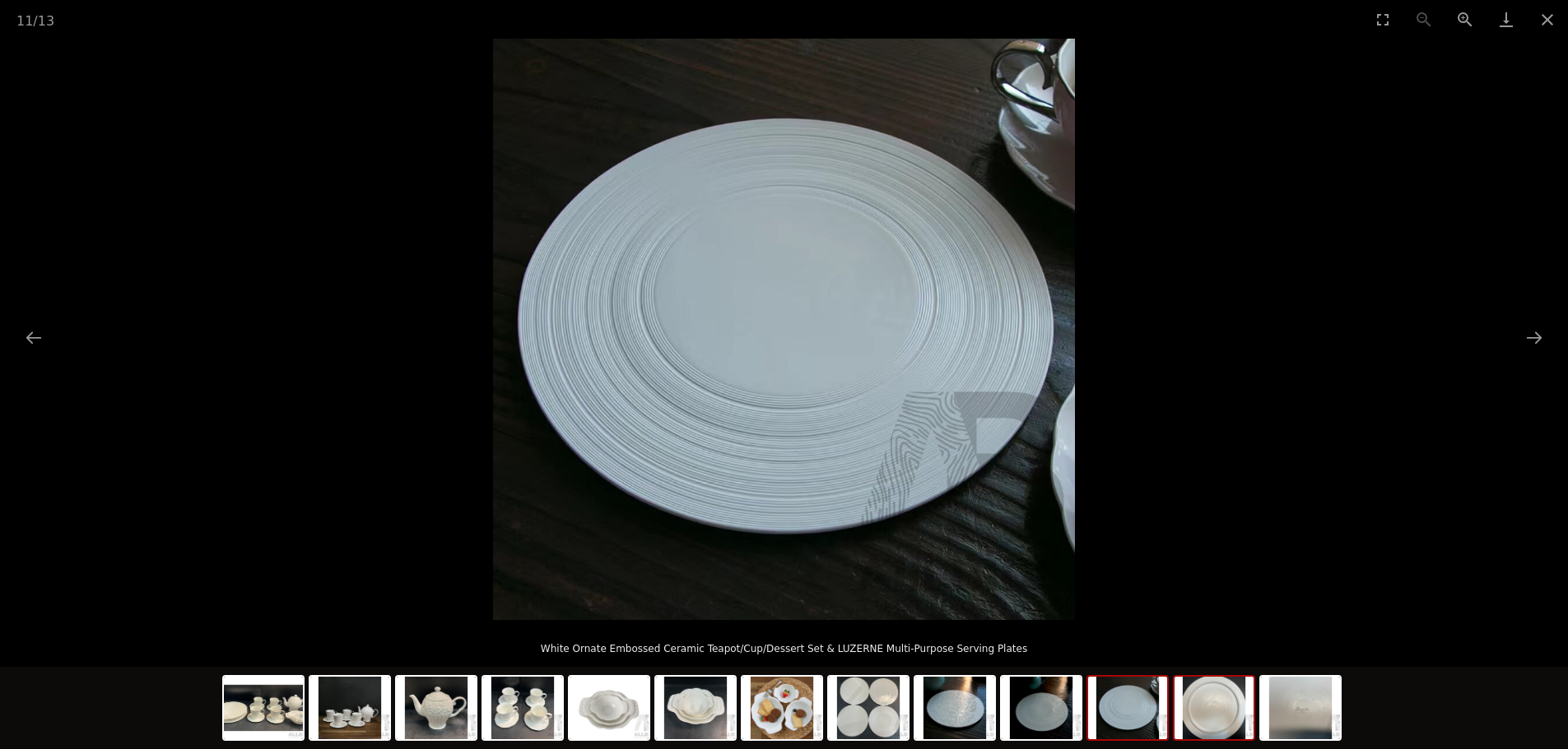
click at [1201, 712] on img at bounding box center [1214, 708] width 79 height 63
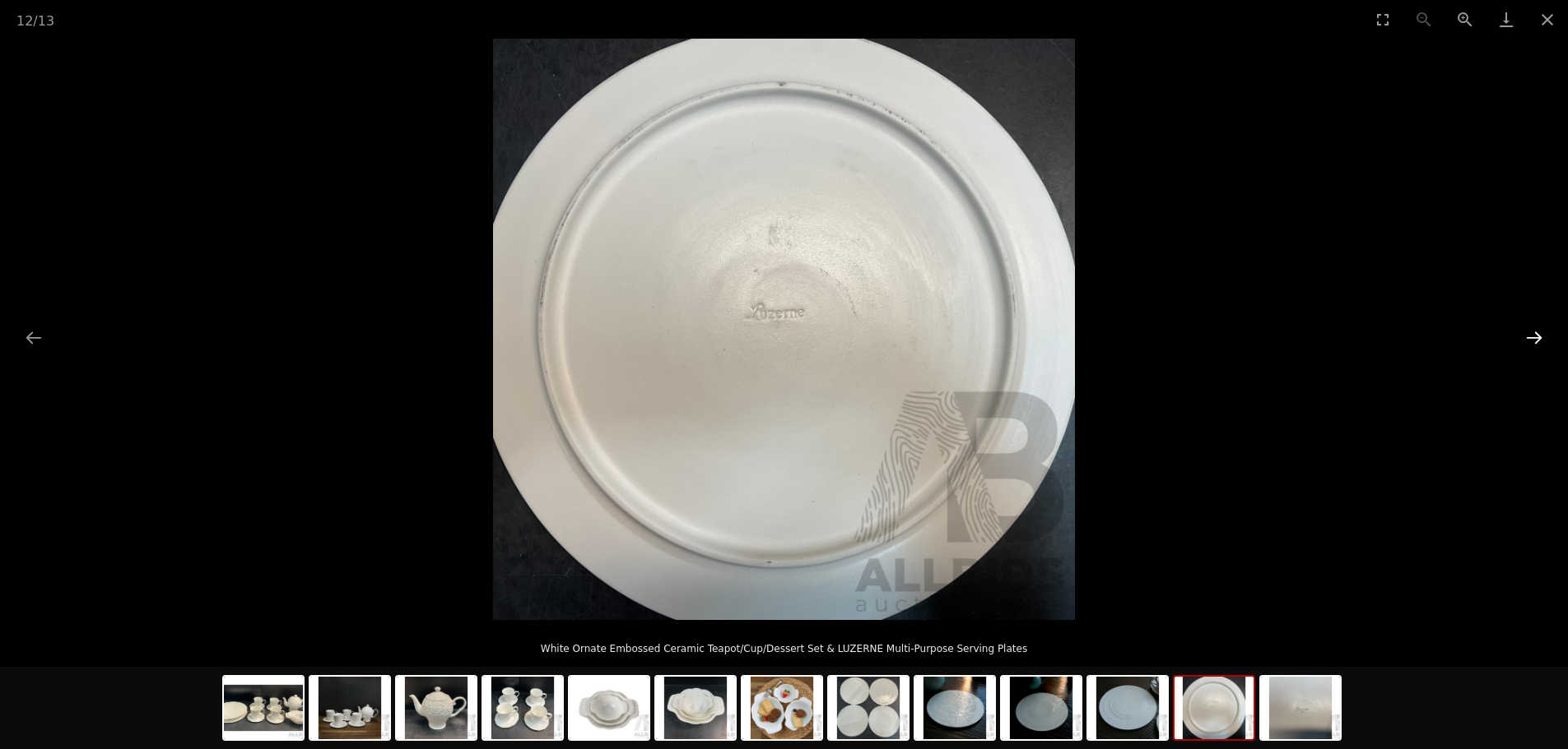
click at [1537, 341] on button "Next slide" at bounding box center [1533, 338] width 34 height 32
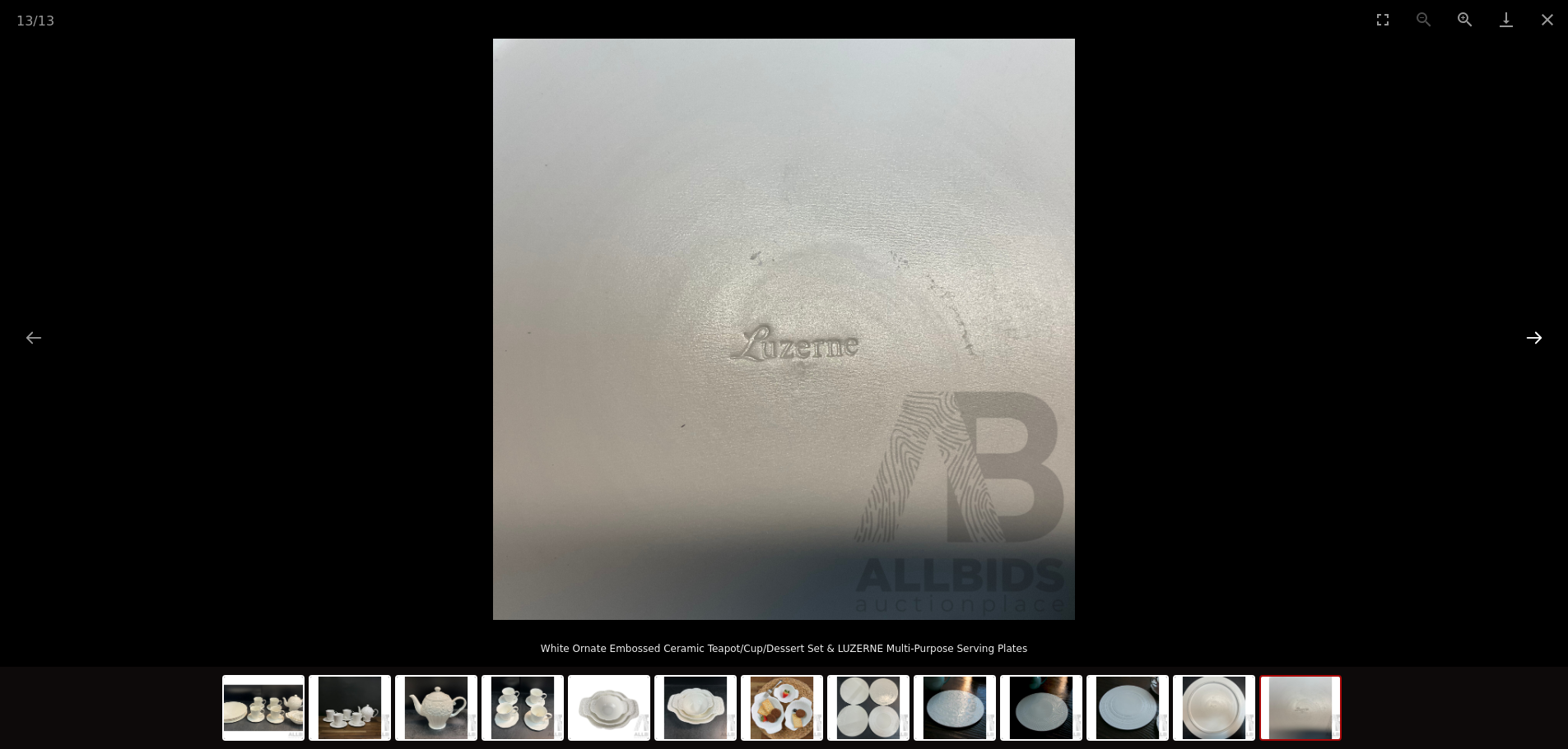
click at [1538, 343] on button "Next slide" at bounding box center [1533, 338] width 34 height 32
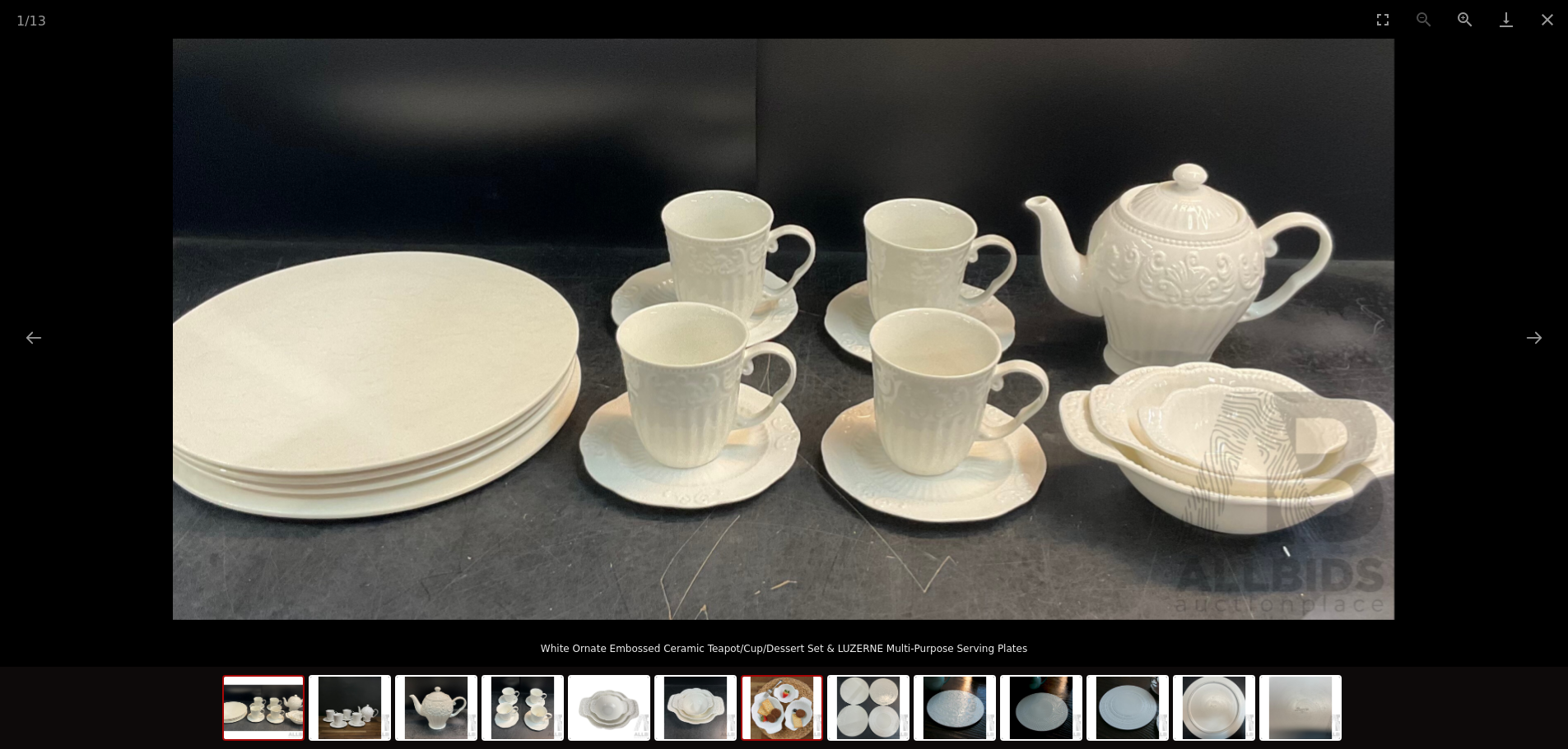
click at [799, 703] on img at bounding box center [782, 708] width 79 height 63
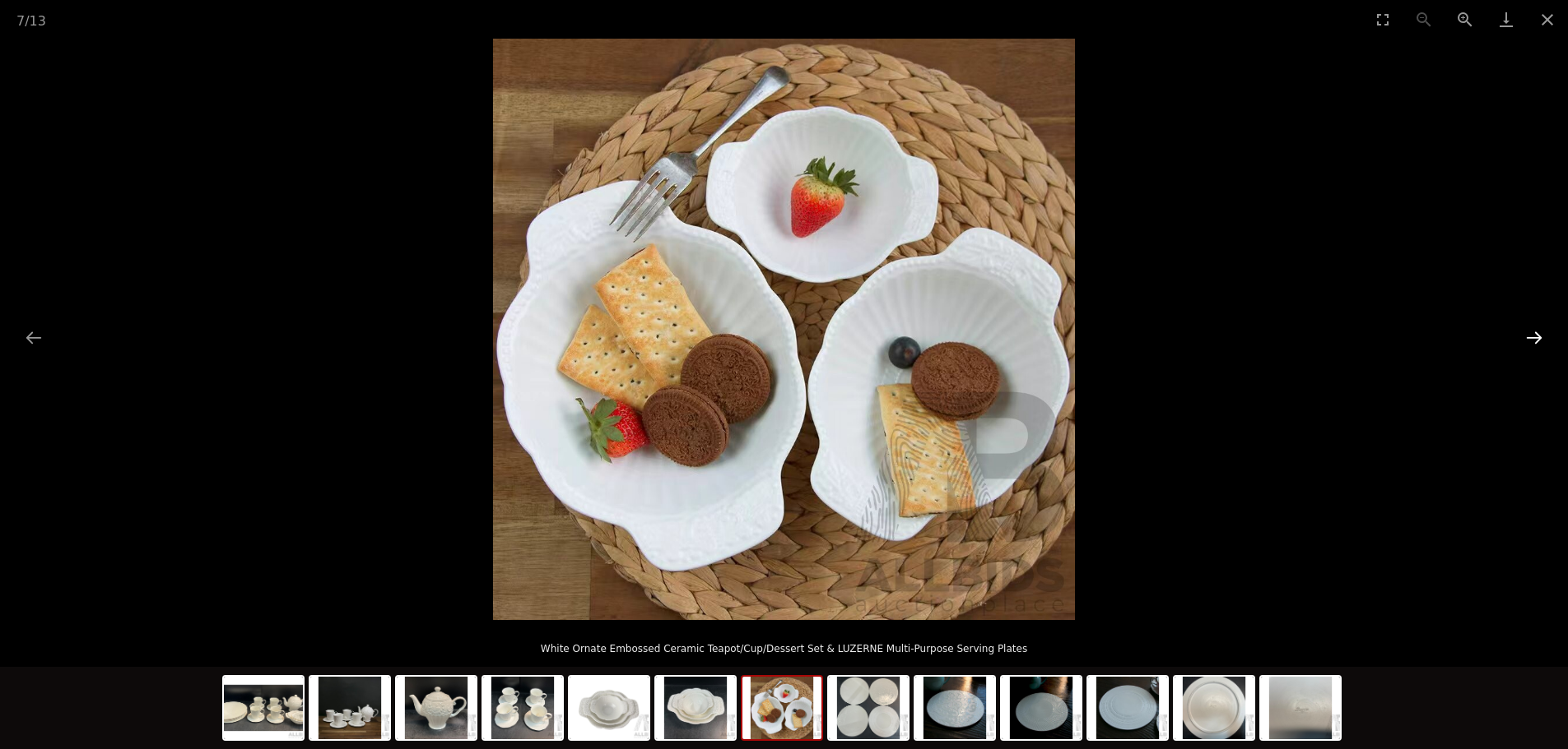
click at [1535, 334] on button "Next slide" at bounding box center [1533, 338] width 34 height 32
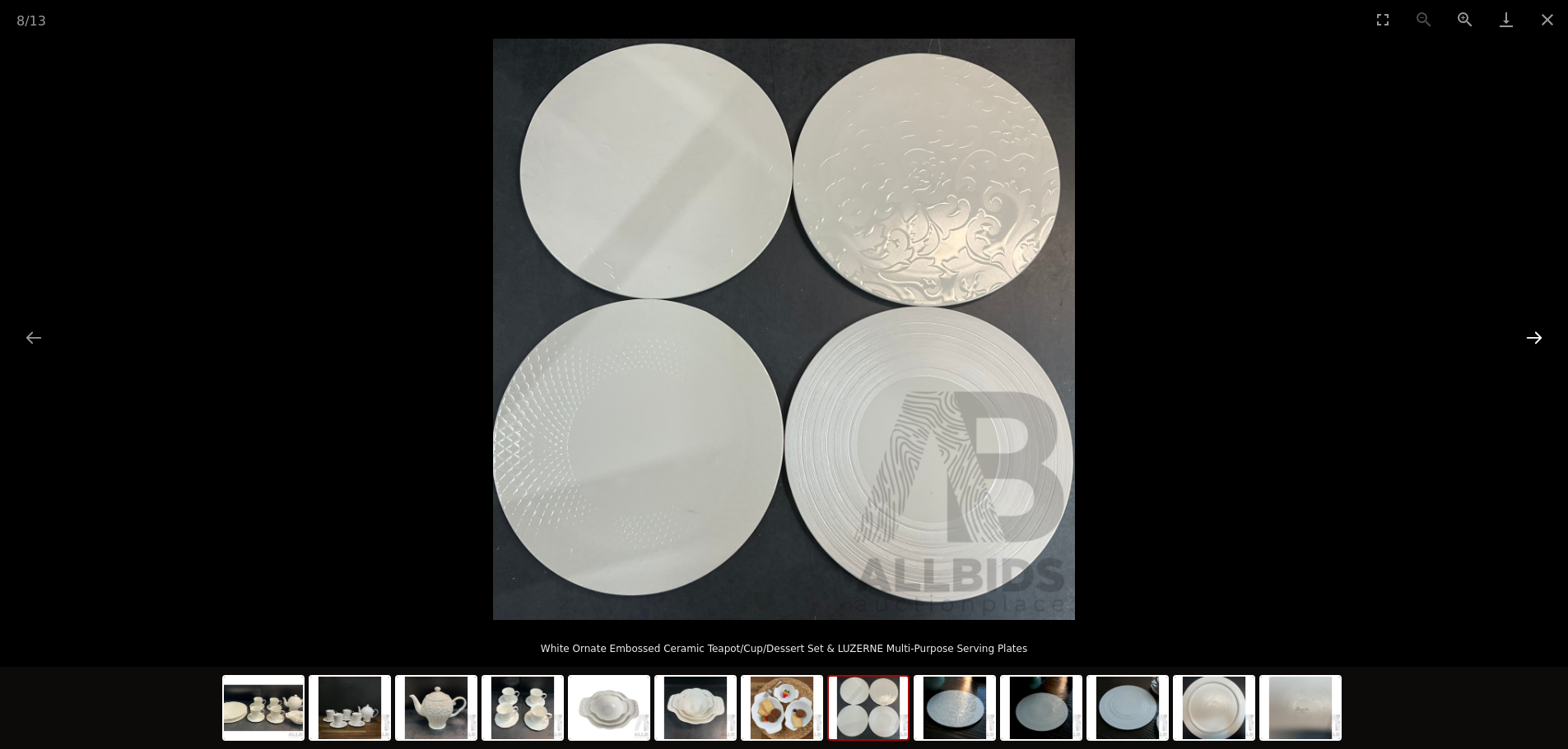
click at [1536, 332] on button "Next slide" at bounding box center [1533, 338] width 34 height 32
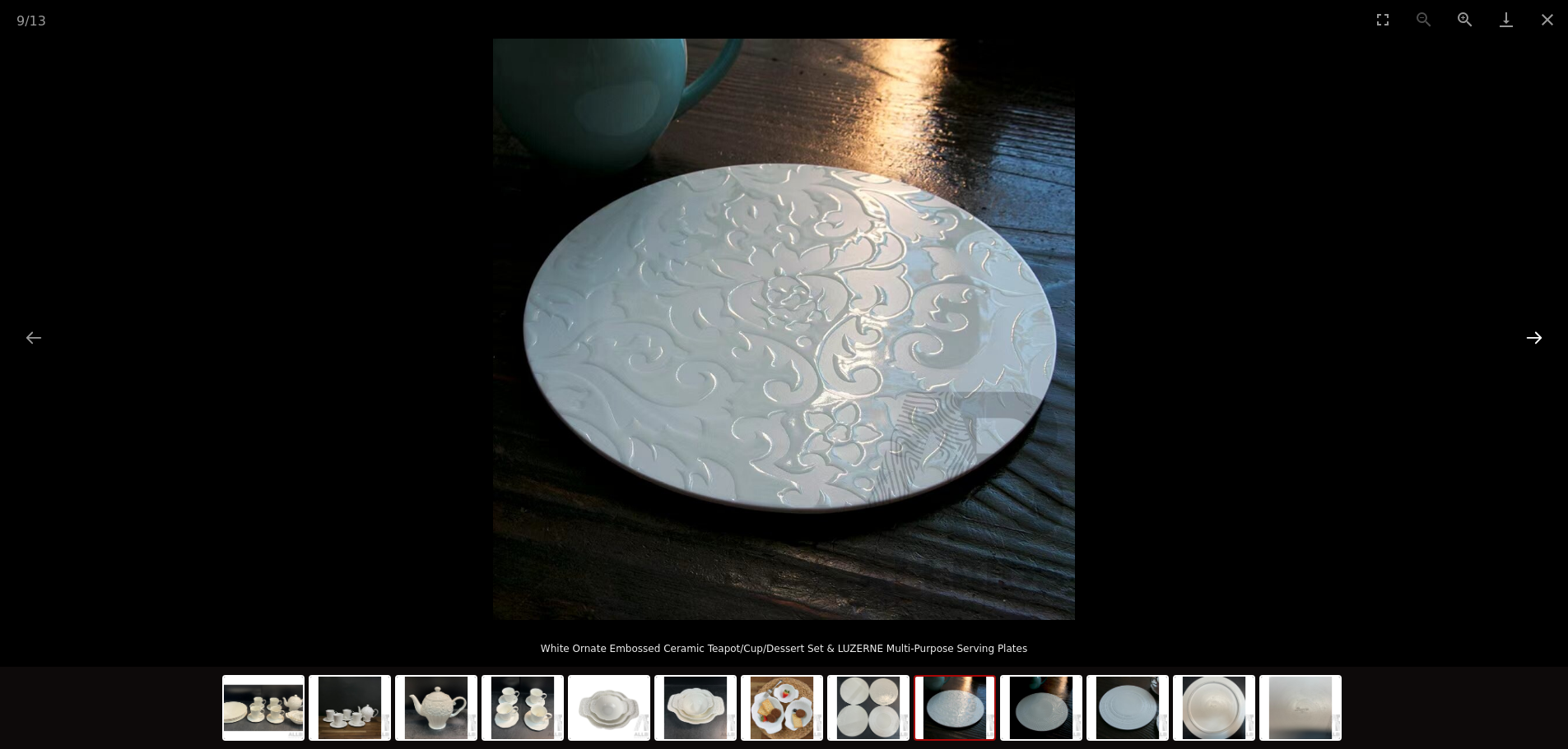
click at [1538, 332] on button "Next slide" at bounding box center [1533, 338] width 34 height 32
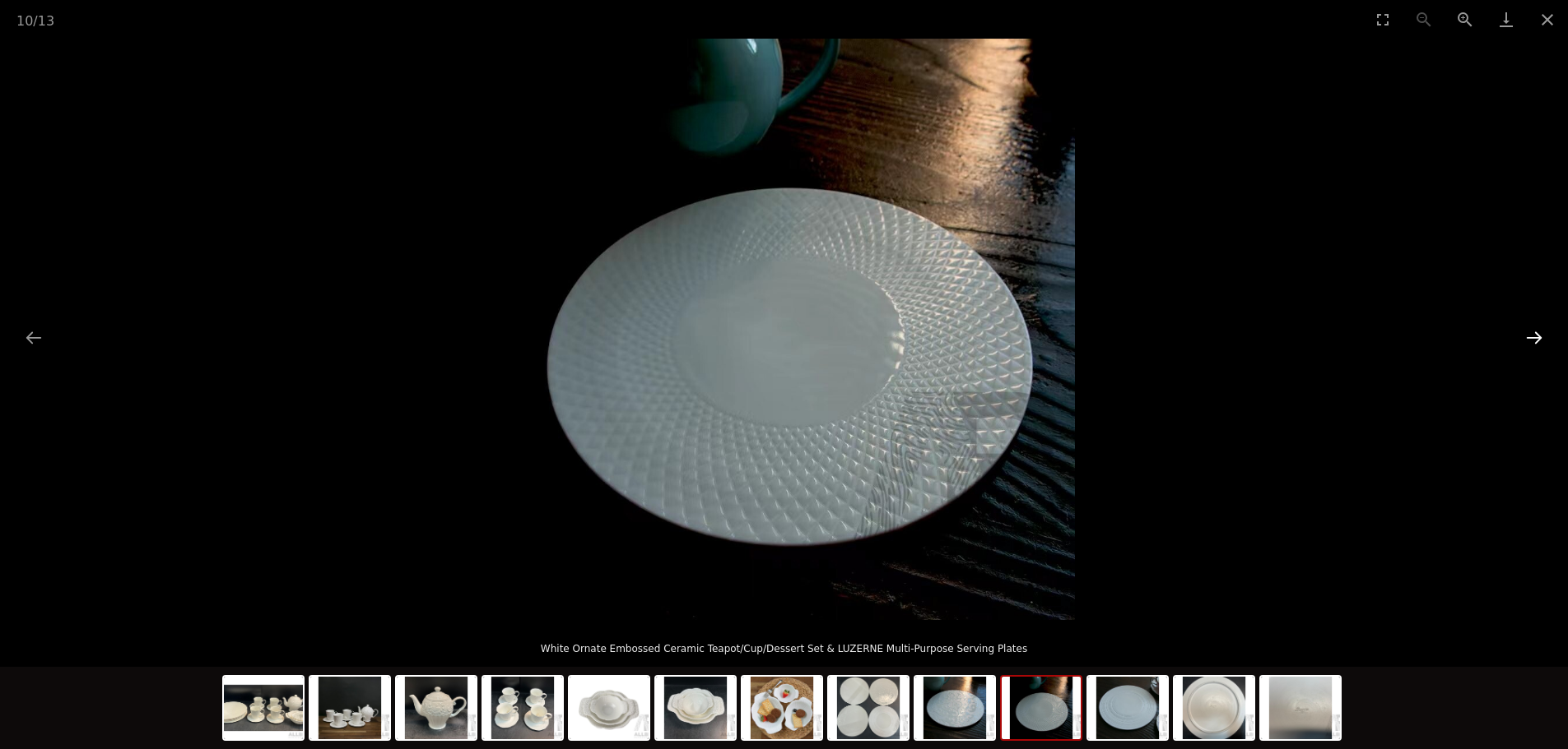
click at [1538, 332] on button "Next slide" at bounding box center [1533, 338] width 34 height 32
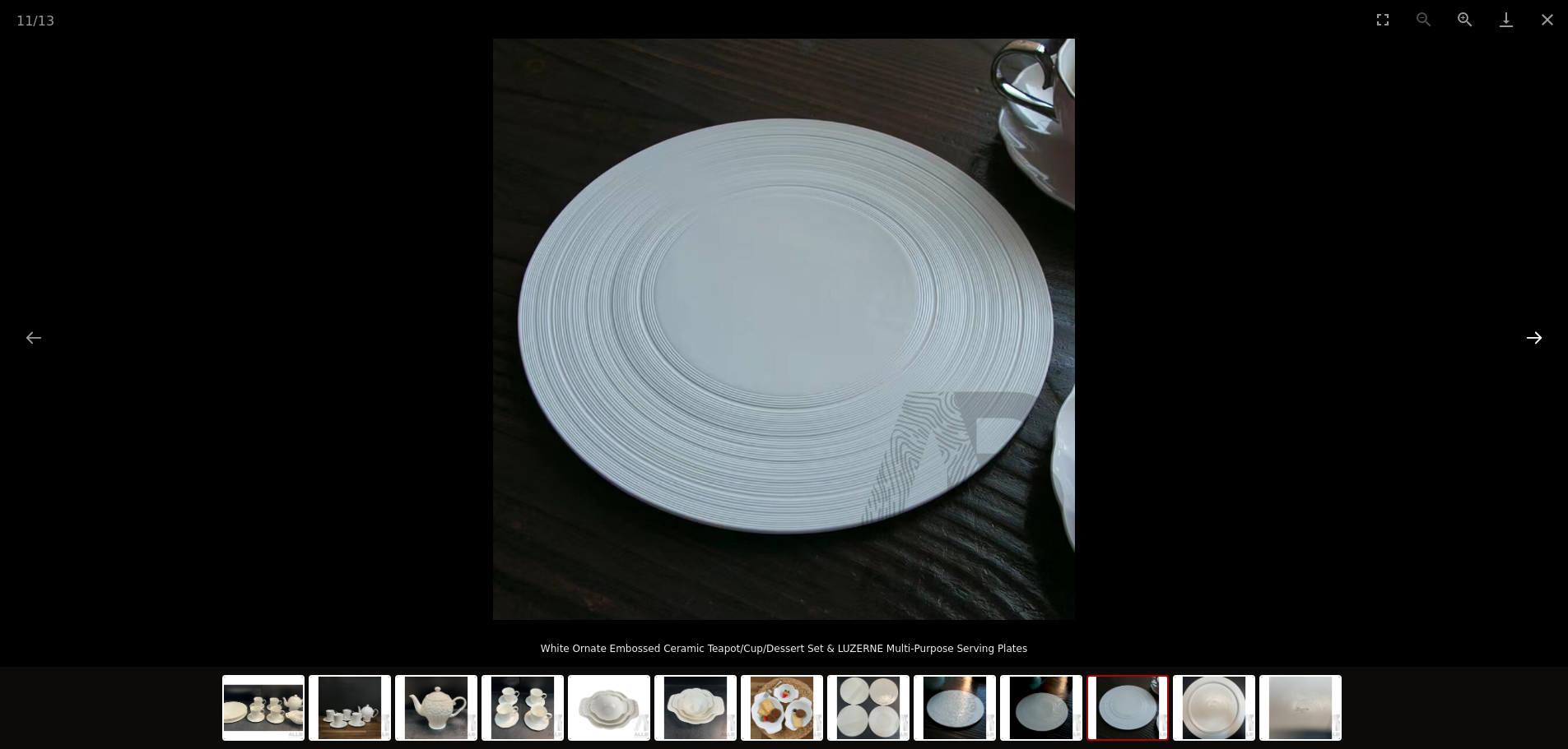
click at [1538, 332] on button "Next slide" at bounding box center [1533, 338] width 34 height 32
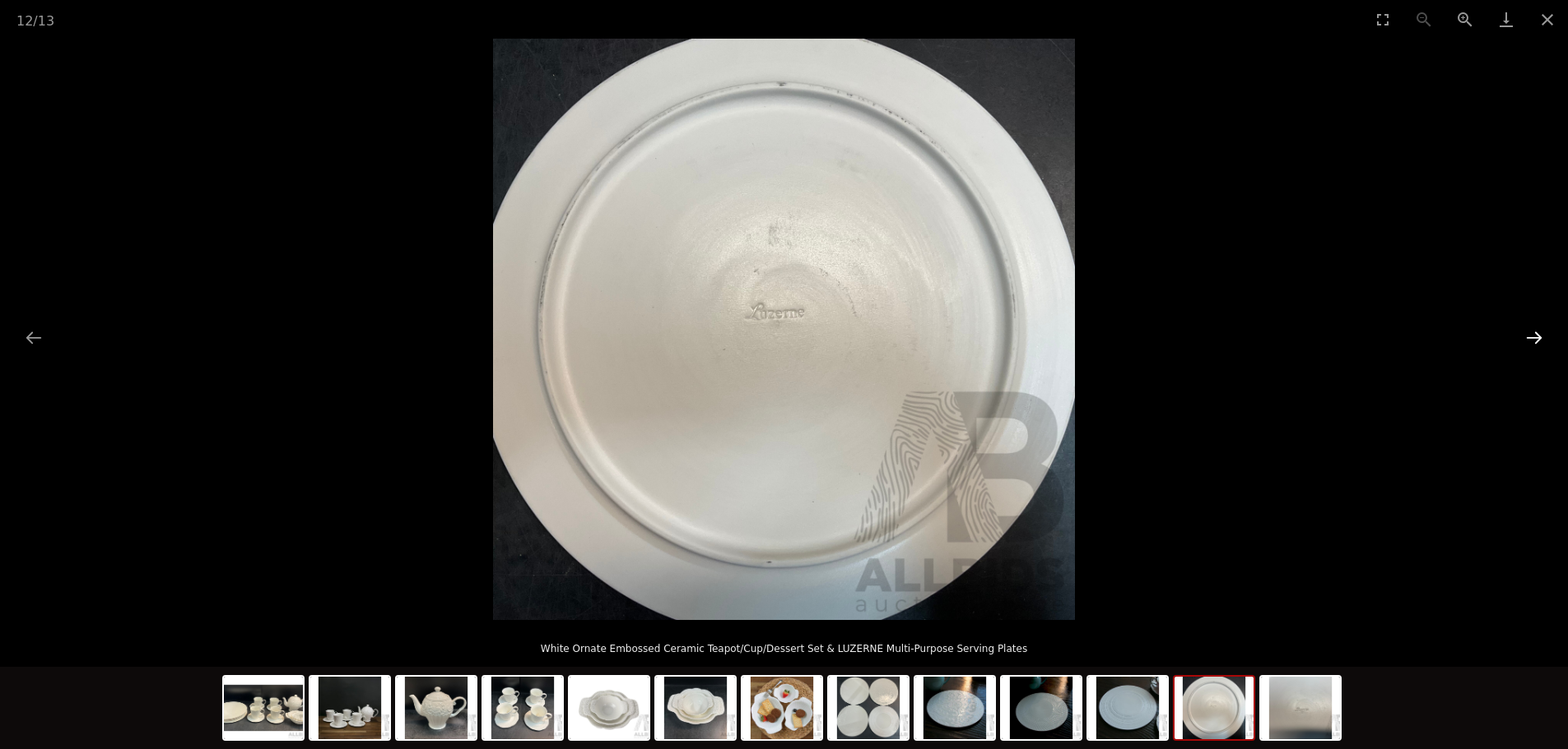
click at [1538, 332] on button "Next slide" at bounding box center [1533, 338] width 34 height 32
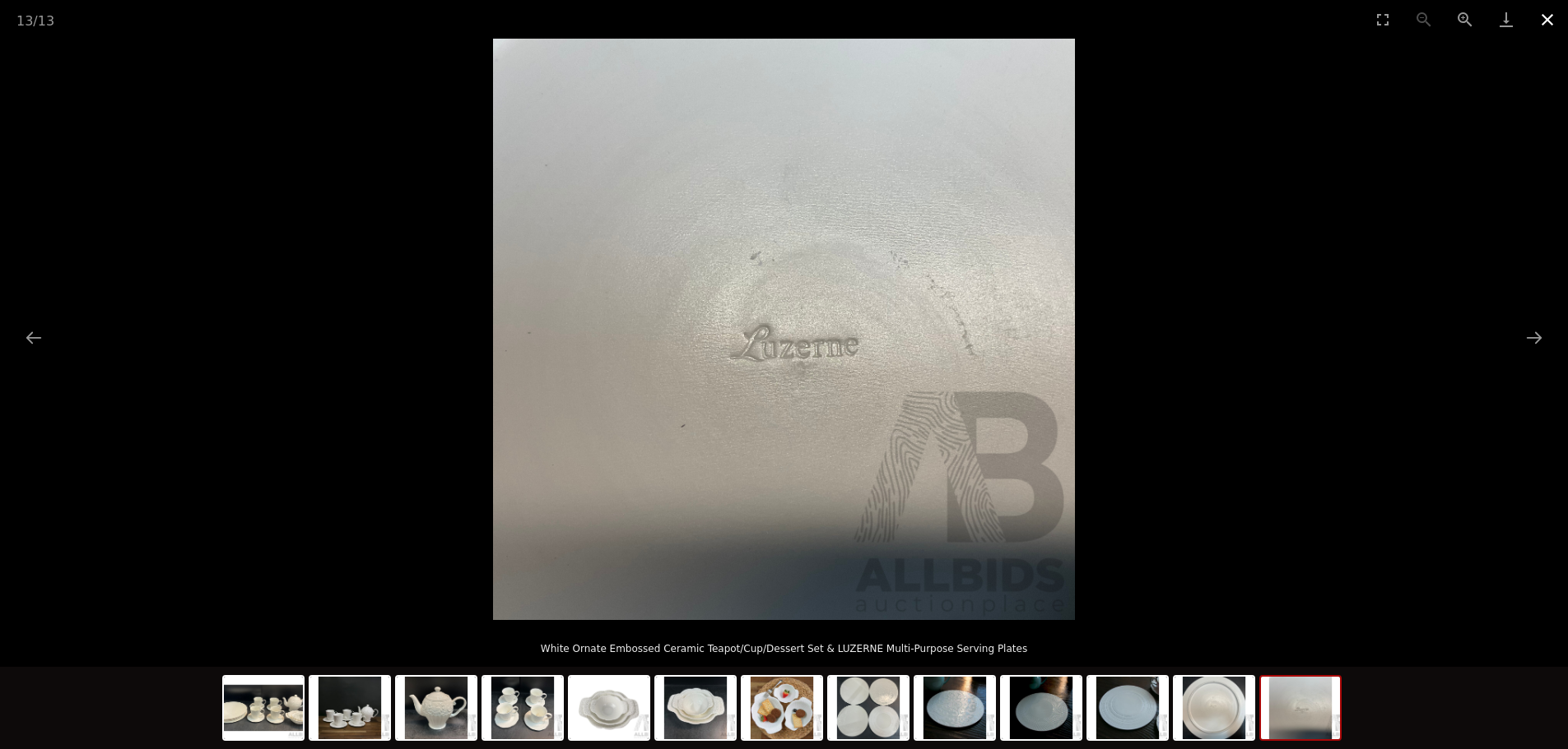
click at [1548, 18] on button "Close gallery" at bounding box center [1547, 19] width 42 height 39
